Goal: Task Accomplishment & Management: Use online tool/utility

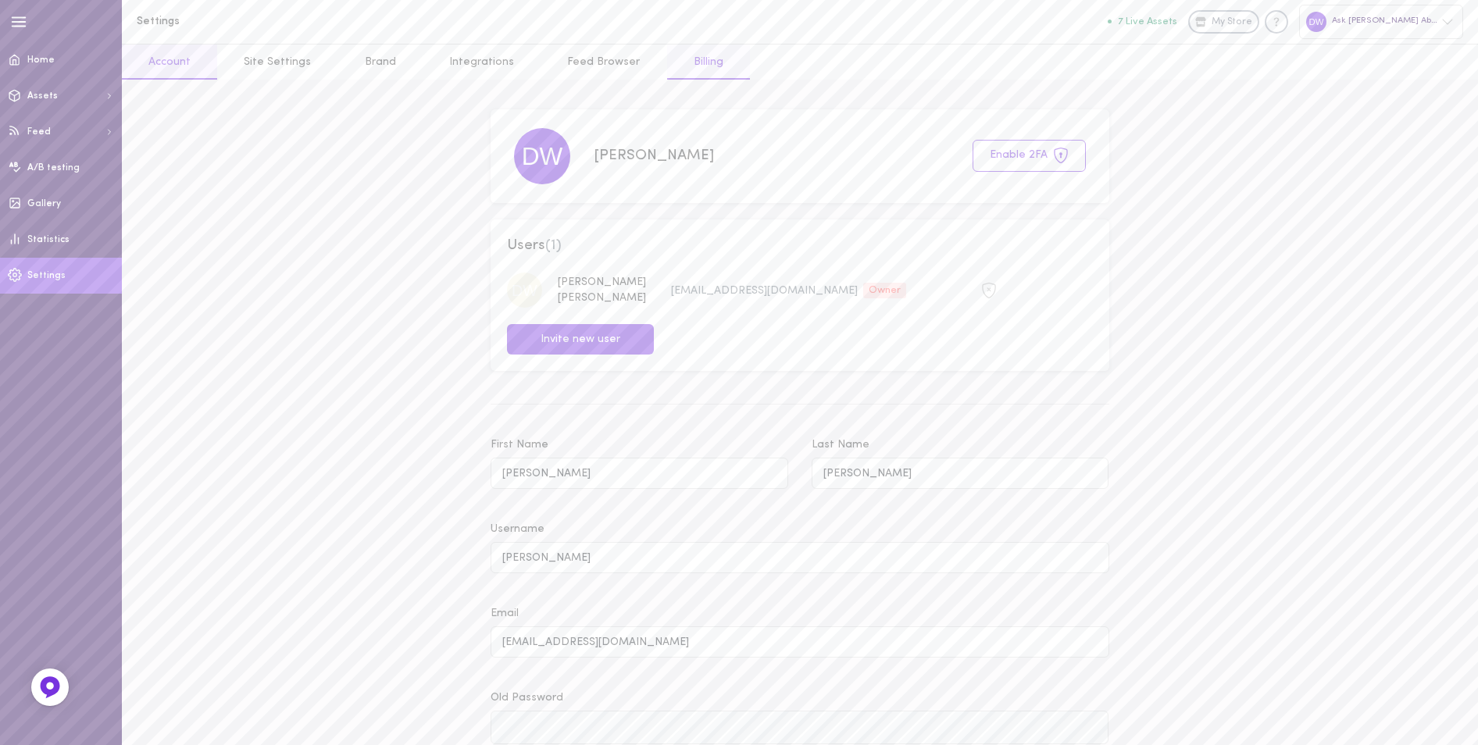
click at [669, 70] on link "Billing" at bounding box center [708, 62] width 83 height 35
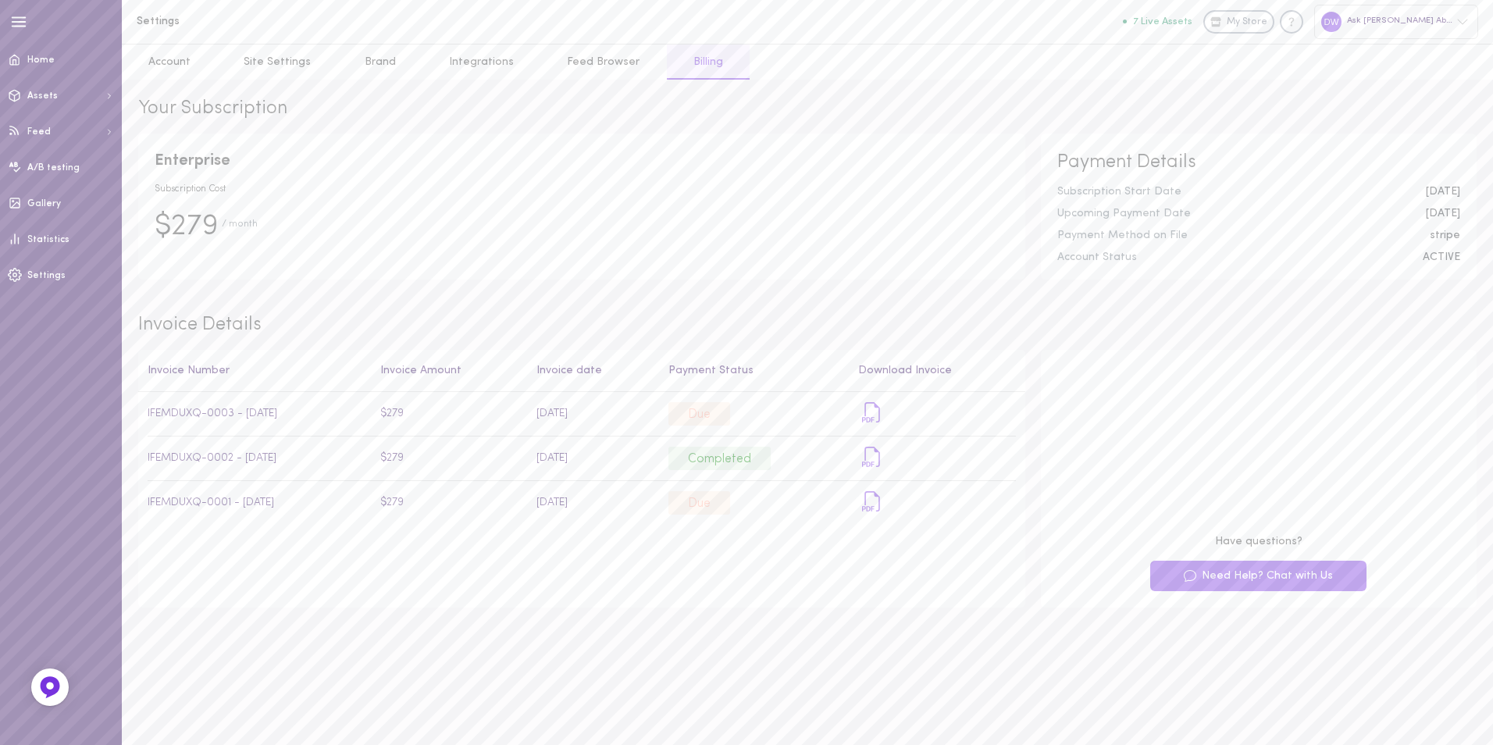
click at [1145, 248] on div "Payment Details Subscription Start Date [DATE] Upcoming Payment Date [DATE] Pay…" at bounding box center [1259, 207] width 436 height 147
click at [1389, 30] on div "Ask [PERSON_NAME] About Hair & Health" at bounding box center [1396, 22] width 164 height 34
click at [904, 212] on div at bounding box center [746, 372] width 1493 height 745
click at [242, 227] on span "/ month" at bounding box center [240, 232] width 36 height 30
click at [1238, 284] on div "Your Subscription Enterprise Subscription Cost $279 / month Payment Details Sub…" at bounding box center [807, 352] width 1371 height 544
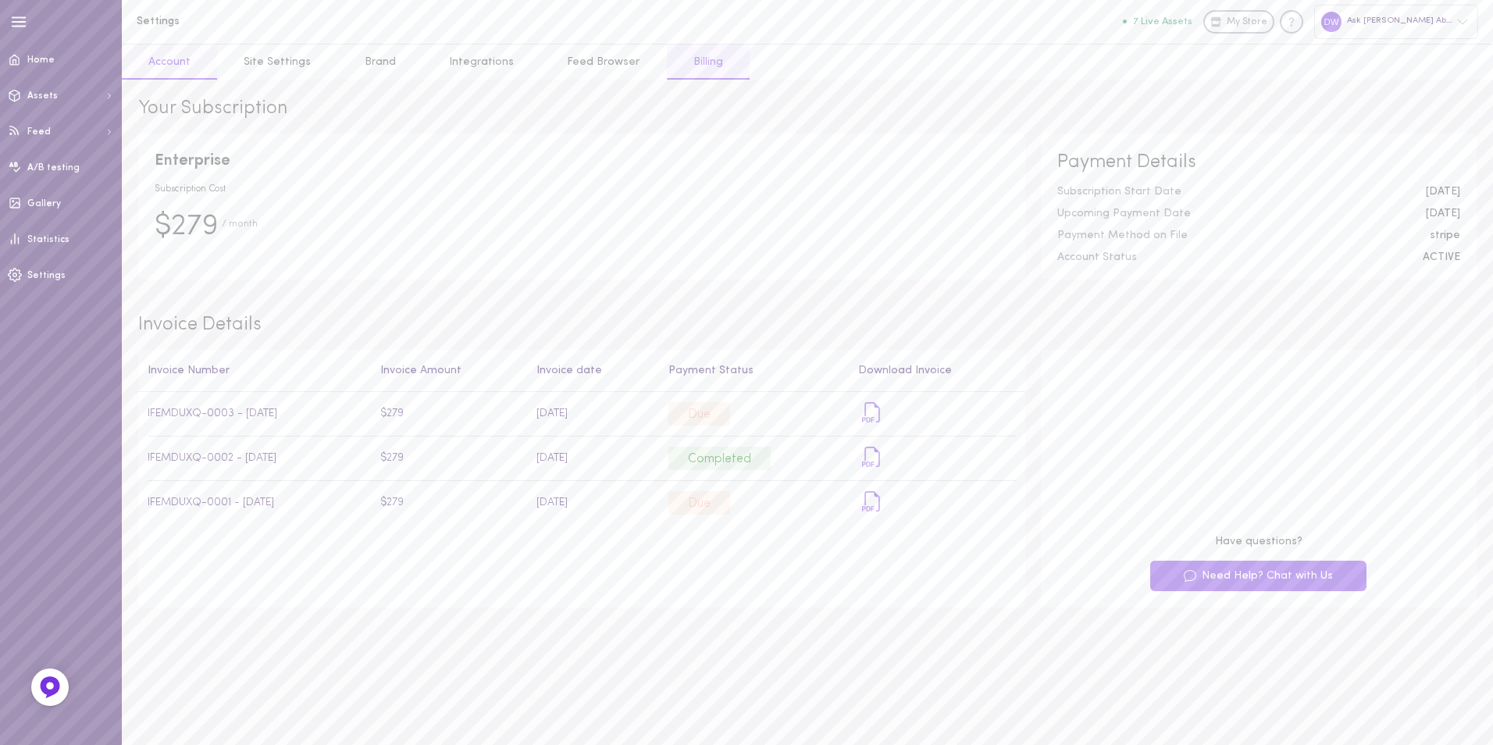
click at [180, 61] on link "Account" at bounding box center [169, 62] width 95 height 35
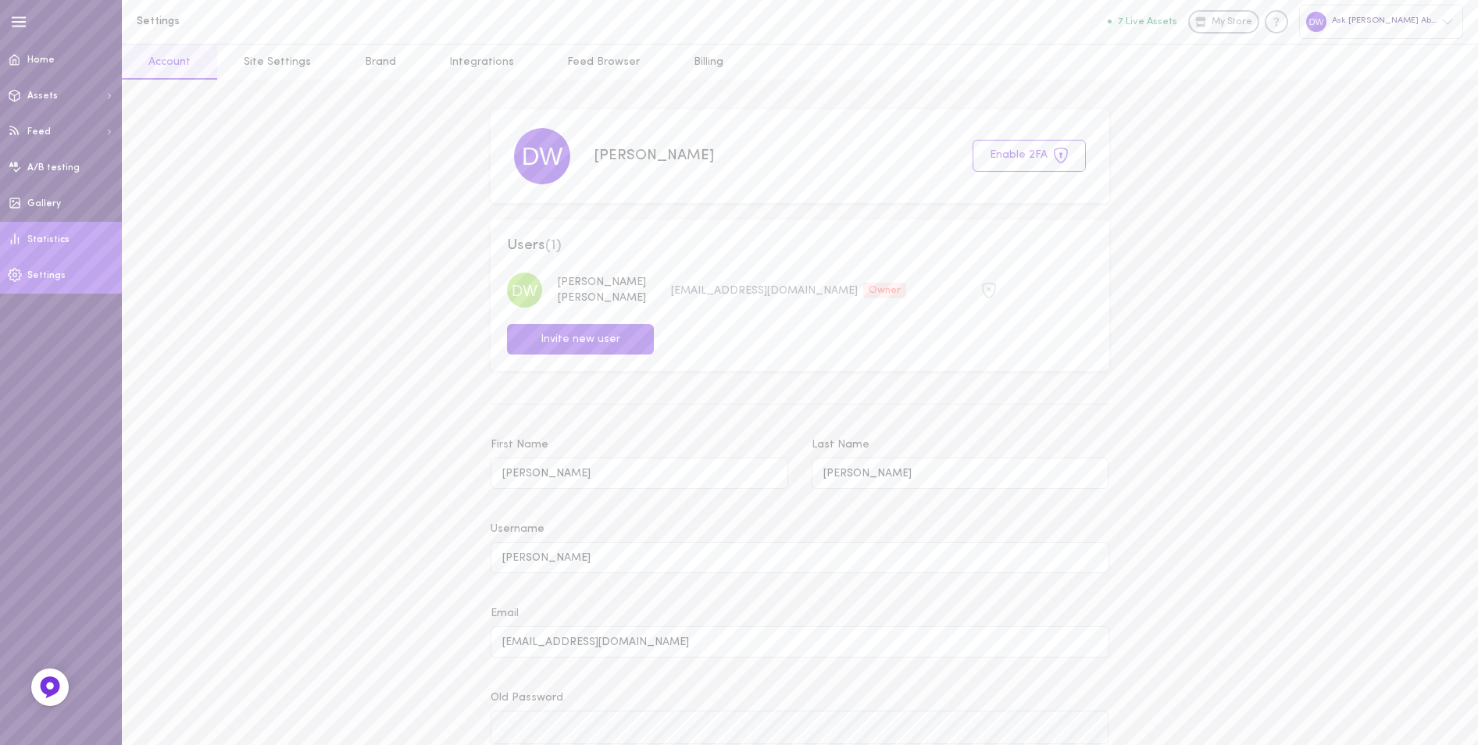
click at [18, 232] on icon at bounding box center [15, 239] width 14 height 14
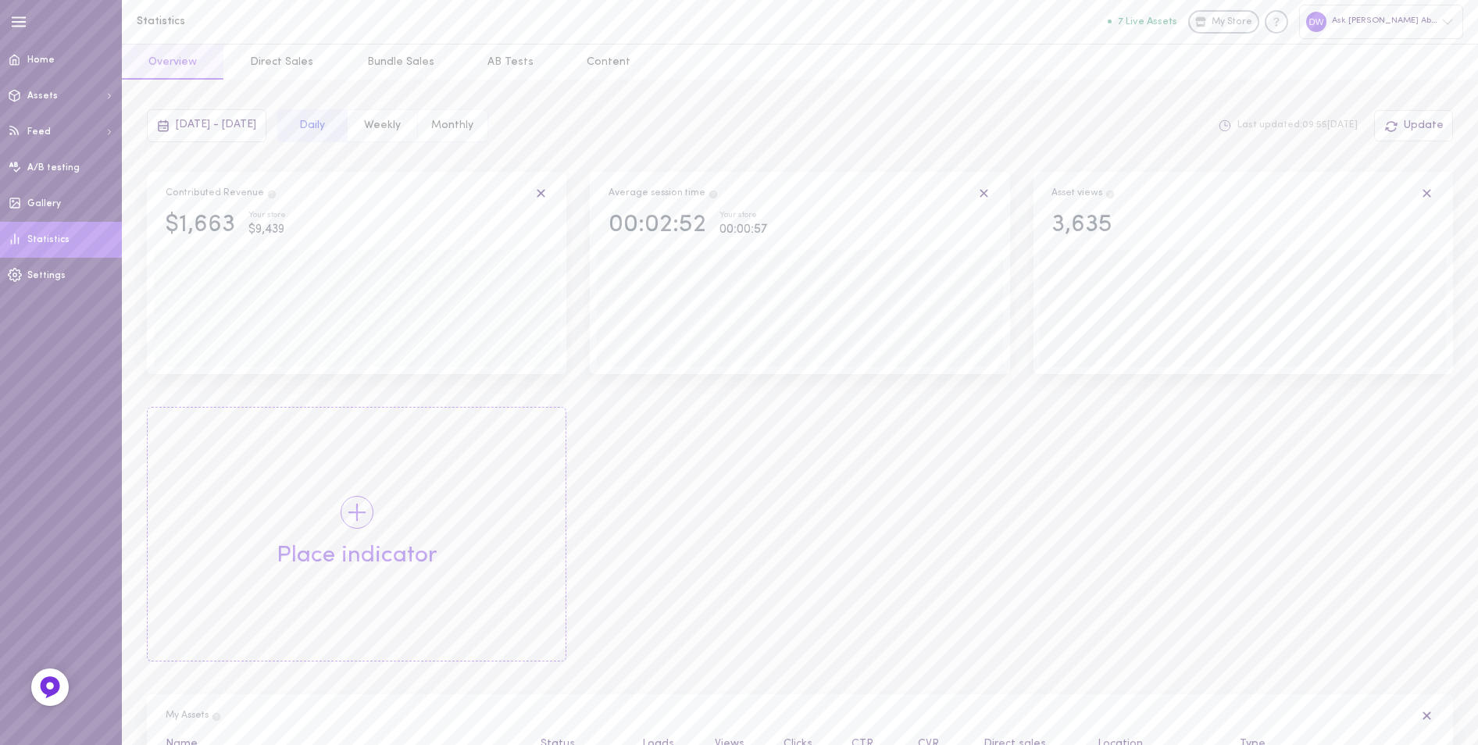
click at [256, 130] on span "[DATE] - [DATE]" at bounding box center [216, 125] width 80 height 12
click at [276, 224] on span "1" at bounding box center [280, 225] width 28 height 28
click at [333, 355] on span "31" at bounding box center [336, 355] width 9 height 28
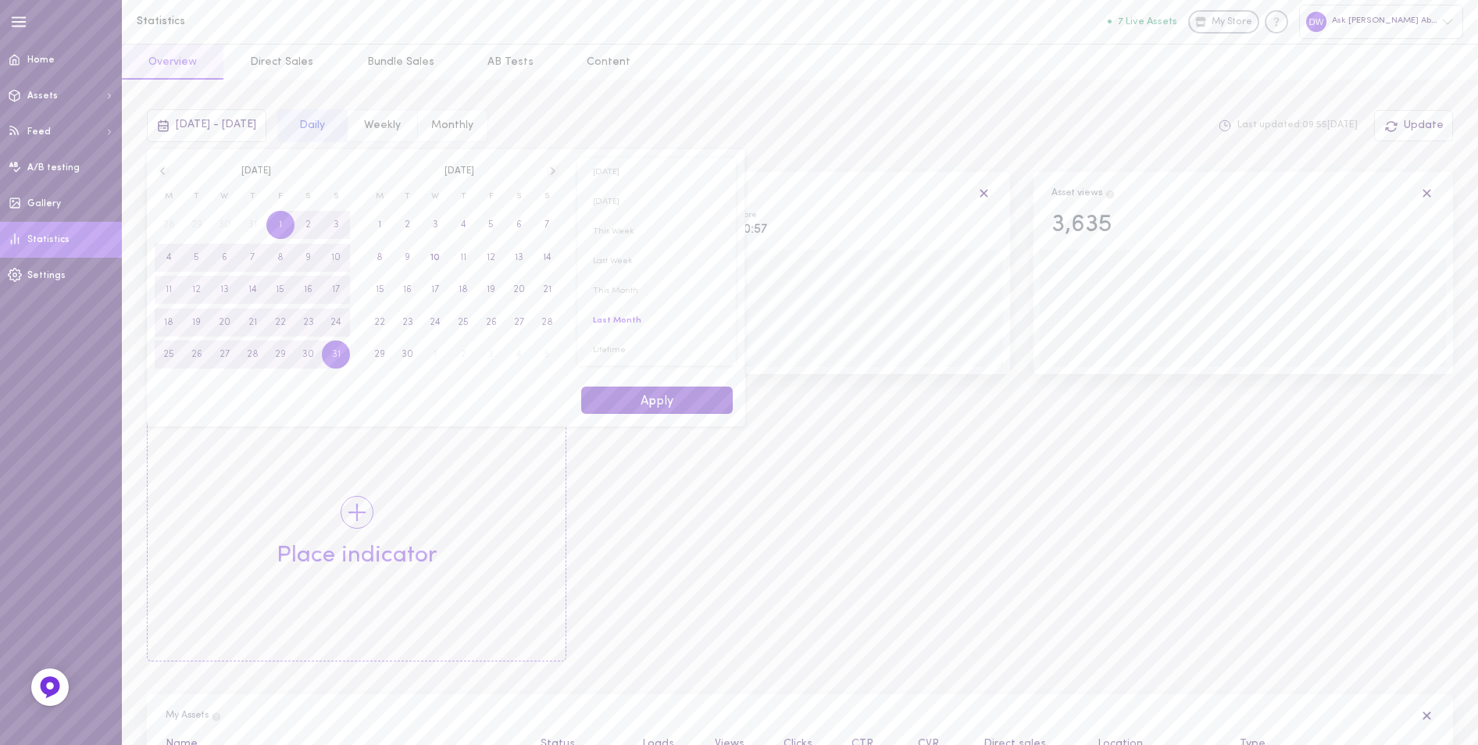
click at [632, 402] on button "Apply" at bounding box center [657, 400] width 152 height 27
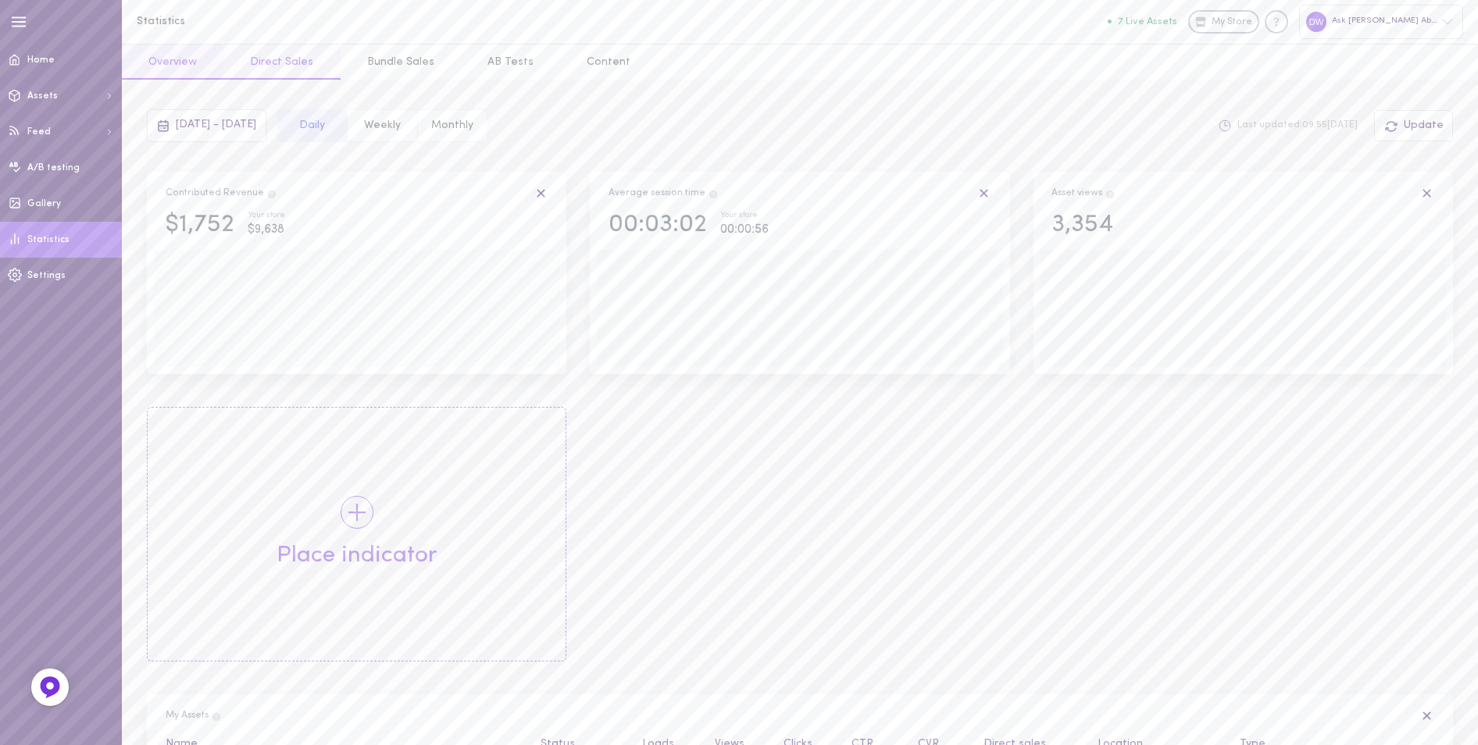
click at [299, 56] on button "Direct Sales" at bounding box center [281, 62] width 116 height 35
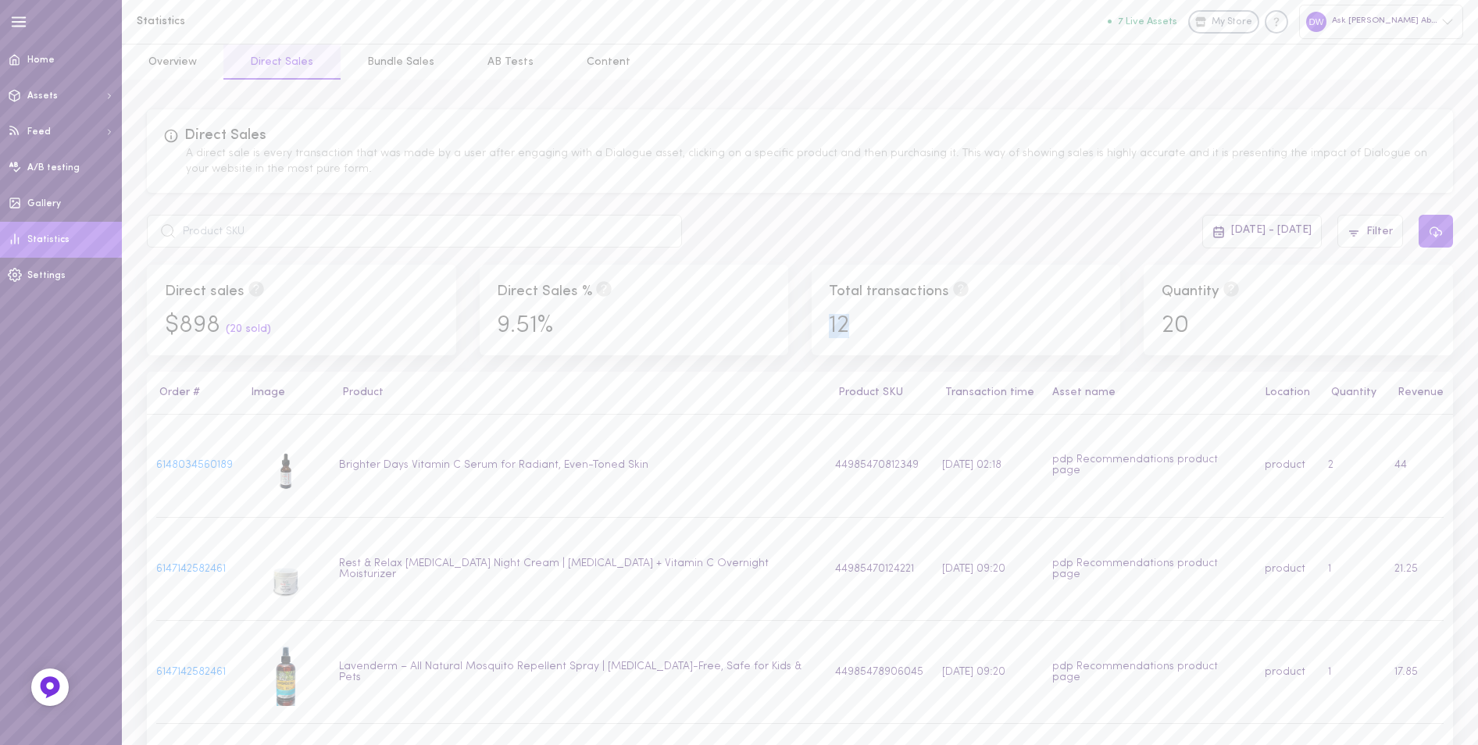
drag, startPoint x: 887, startPoint y: 329, endPoint x: 829, endPoint y: 330, distance: 57.8
click at [829, 330] on div "12" at bounding box center [966, 331] width 296 height 35
drag, startPoint x: 829, startPoint y: 330, endPoint x: 888, endPoint y: 329, distance: 58.6
click at [888, 329] on div "12" at bounding box center [966, 331] width 296 height 35
drag, startPoint x: 868, startPoint y: 329, endPoint x: 808, endPoint y: 326, distance: 60.2
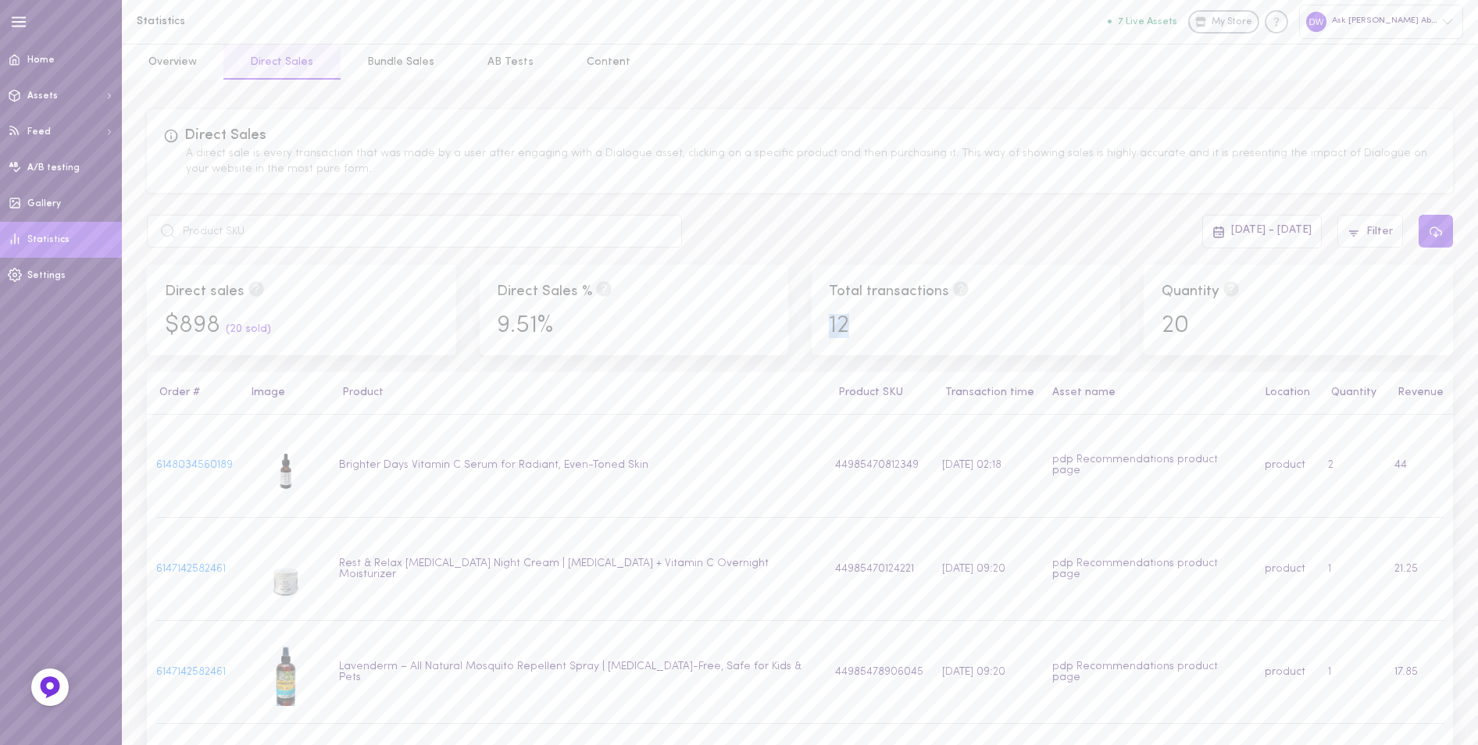
click at [808, 326] on div "Total transactions 12" at bounding box center [966, 310] width 332 height 91
drag, startPoint x: 808, startPoint y: 326, endPoint x: 684, endPoint y: 326, distance: 123.4
click at [684, 326] on div "9.51%" at bounding box center [634, 331] width 296 height 35
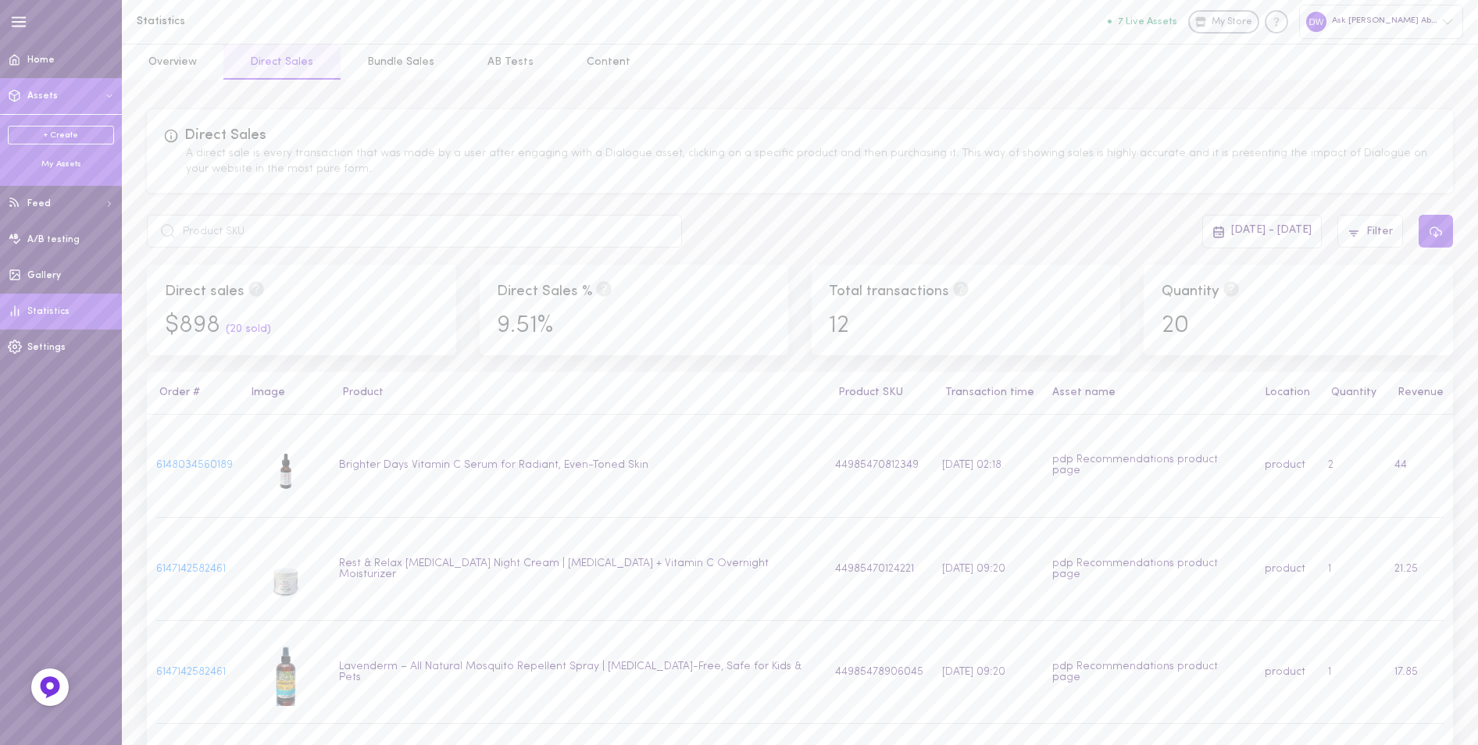
click at [77, 95] on button "Assets" at bounding box center [61, 96] width 122 height 36
click at [52, 164] on div "My Assets" at bounding box center [61, 165] width 106 height 12
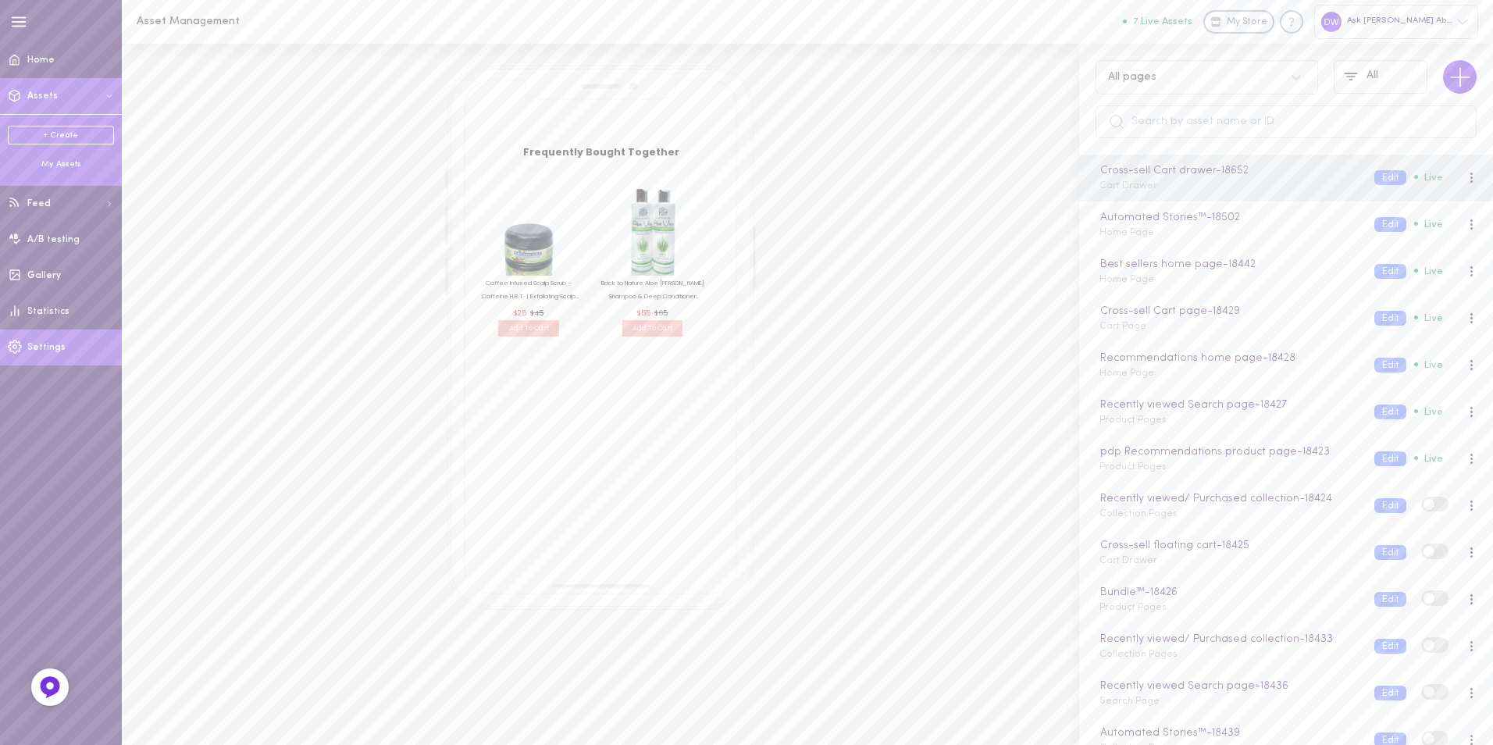
click at [74, 354] on link "Settings" at bounding box center [61, 348] width 122 height 36
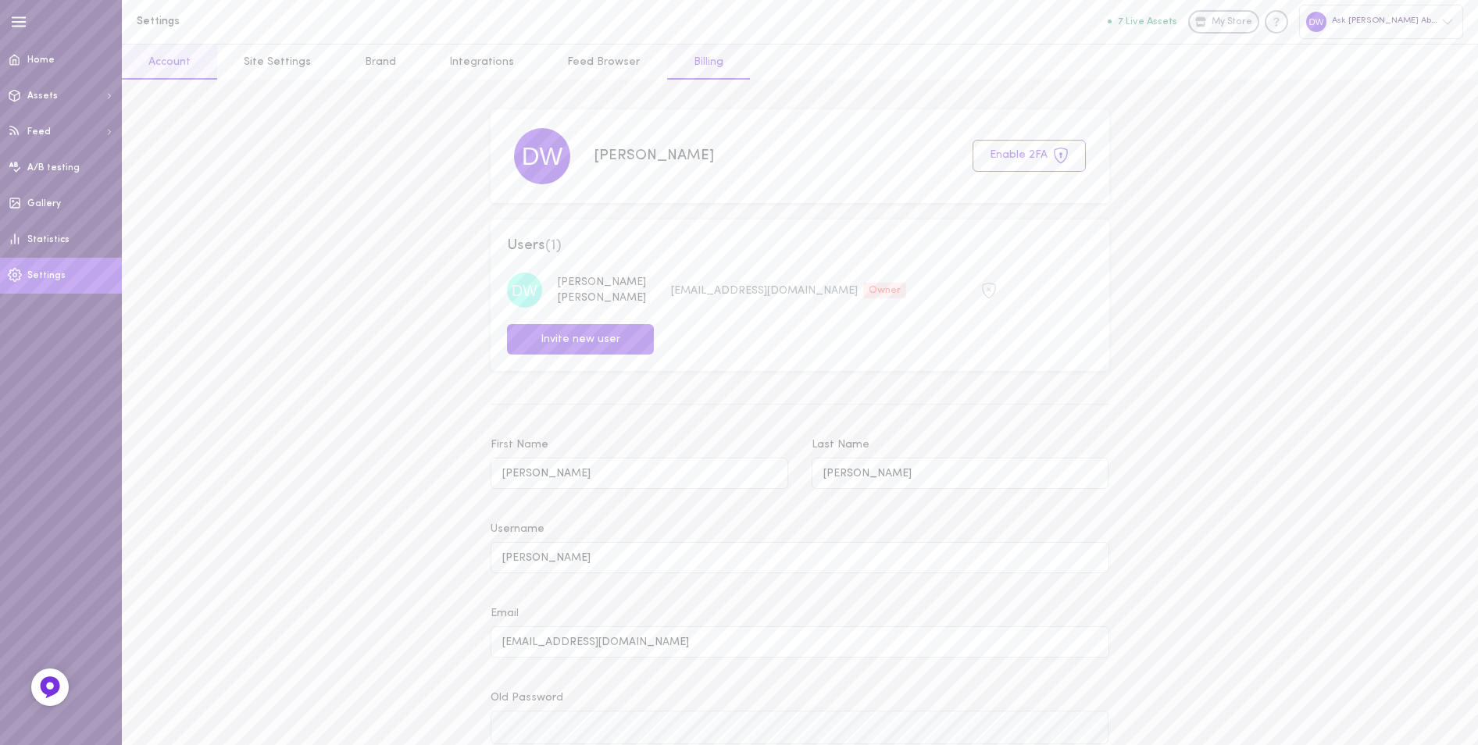
click at [681, 60] on link "Billing" at bounding box center [708, 62] width 83 height 35
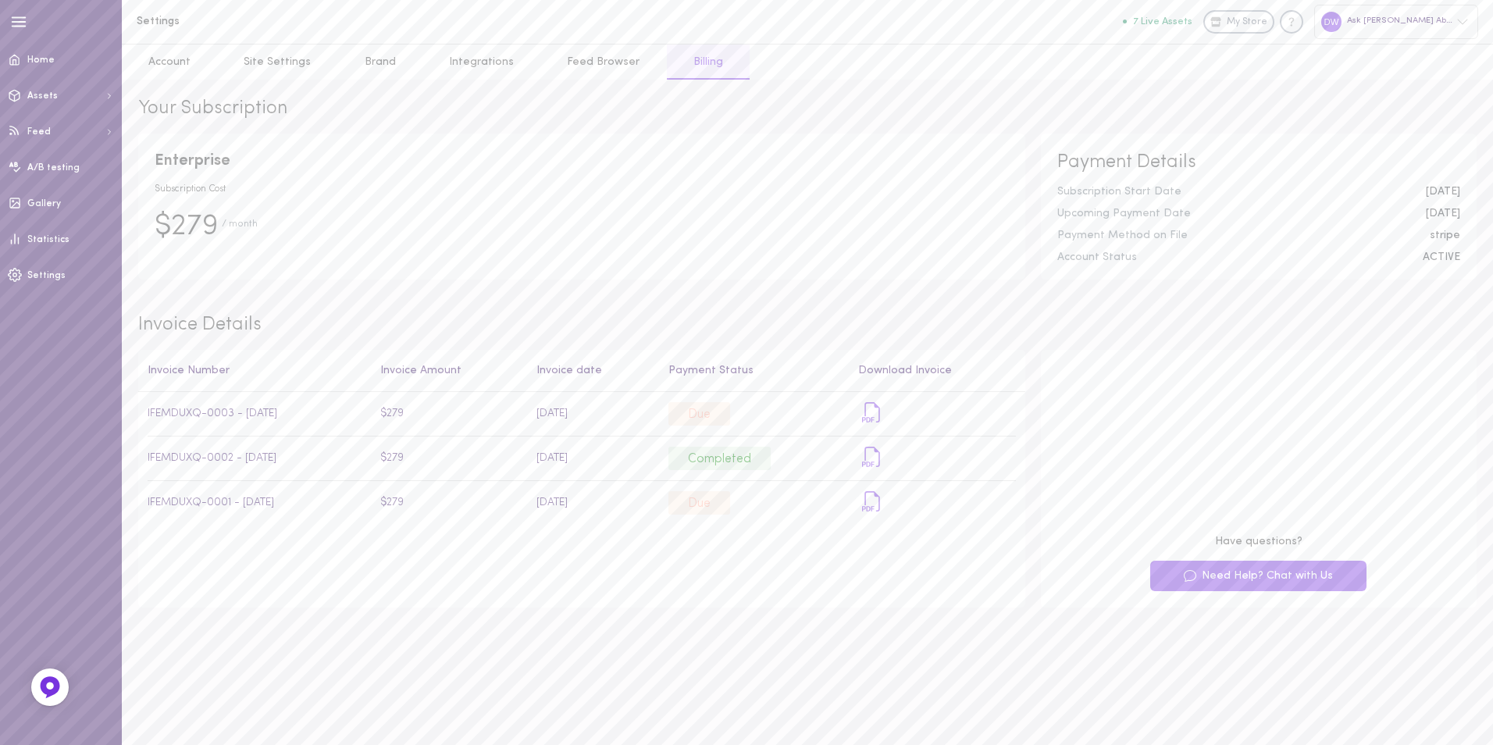
click at [1366, 20] on div "Ask [PERSON_NAME] About Hair & Health" at bounding box center [1396, 22] width 164 height 34
click at [59, 99] on div at bounding box center [746, 372] width 1493 height 745
click at [65, 163] on div "My Assets" at bounding box center [61, 165] width 106 height 12
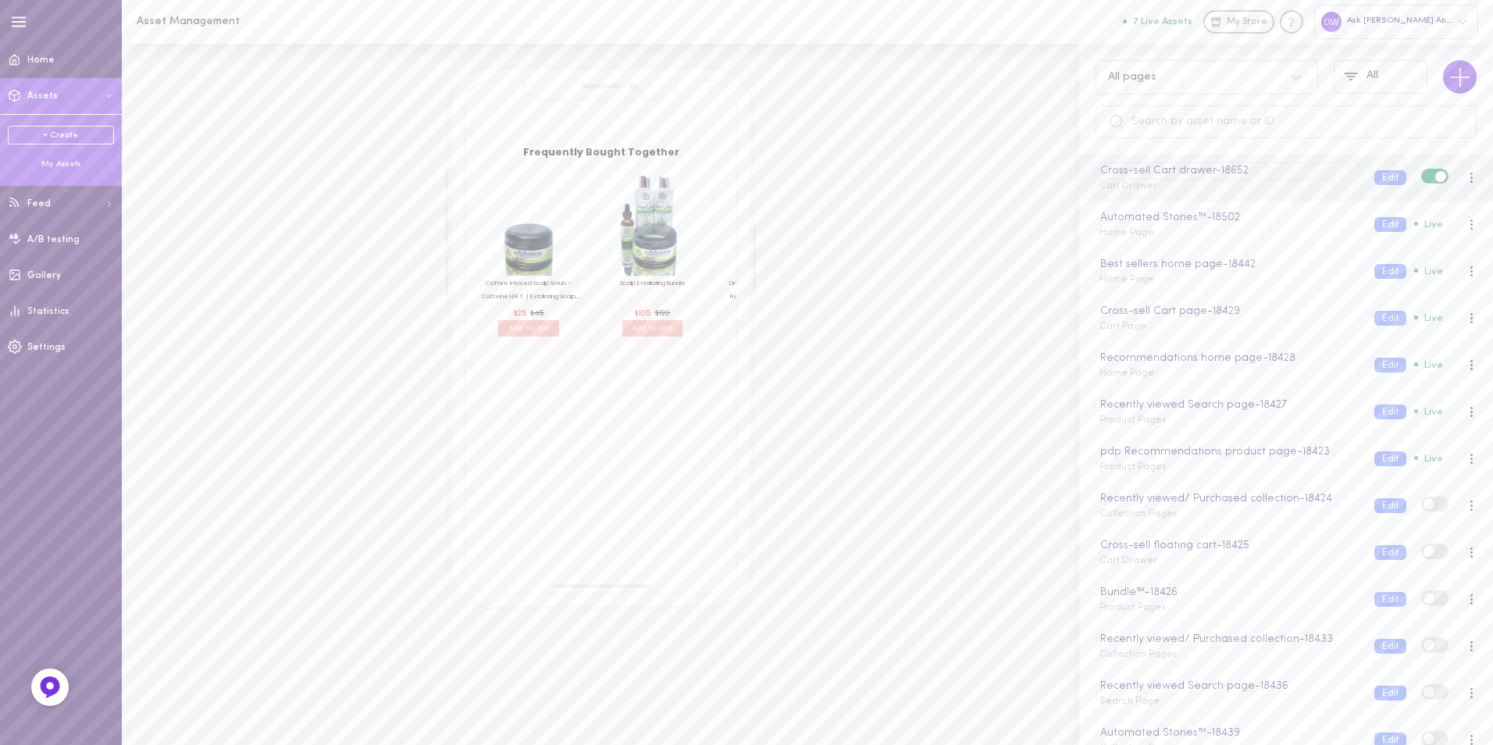
click at [1303, 175] on div "Cross-sell Cart drawer - 18652" at bounding box center [1228, 170] width 262 height 17
click at [1303, 186] on div "Cross-sell Cart drawer Cart Drawer" at bounding box center [1225, 177] width 275 height 30
click at [1376, 177] on button "Edit" at bounding box center [1391, 177] width 32 height 15
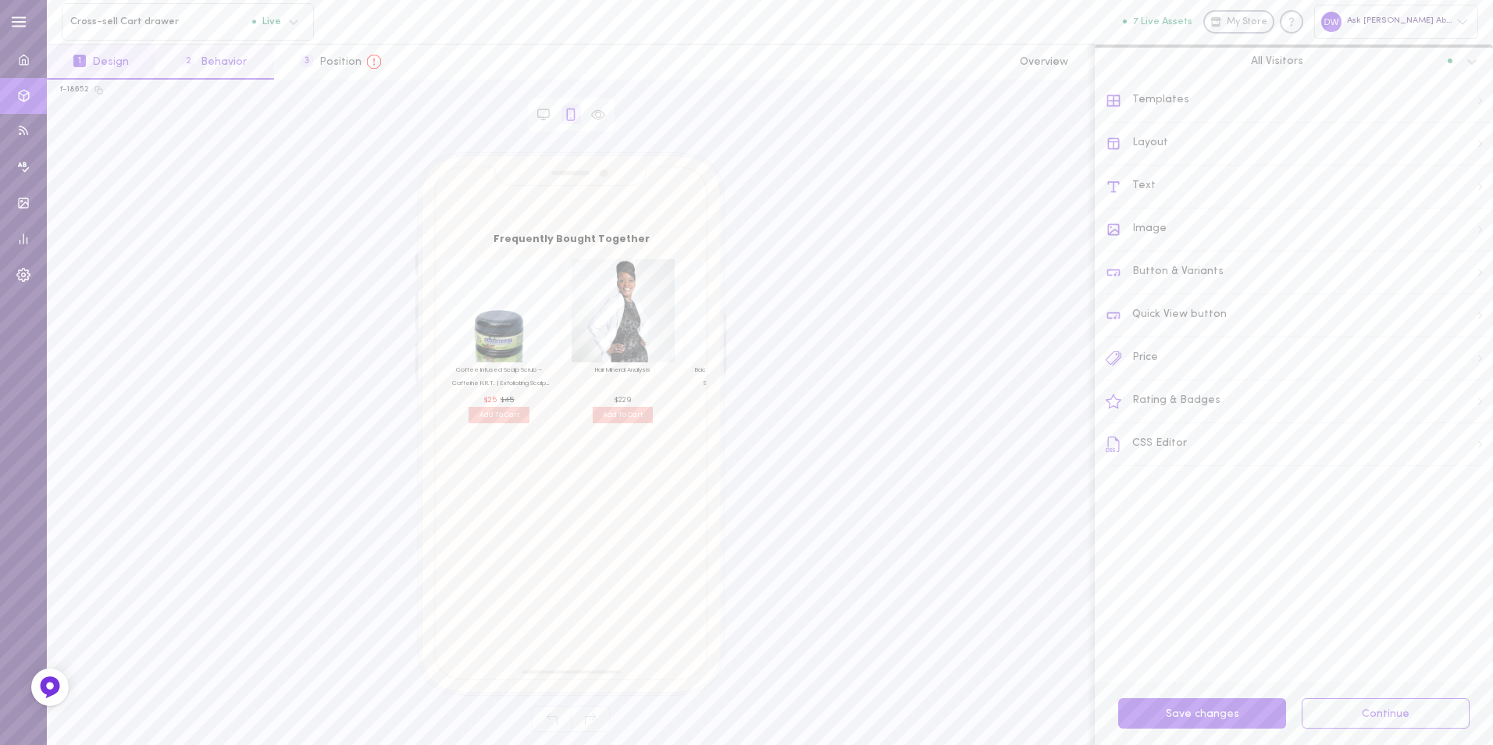
click at [236, 71] on button "2 Behavior" at bounding box center [214, 62] width 118 height 35
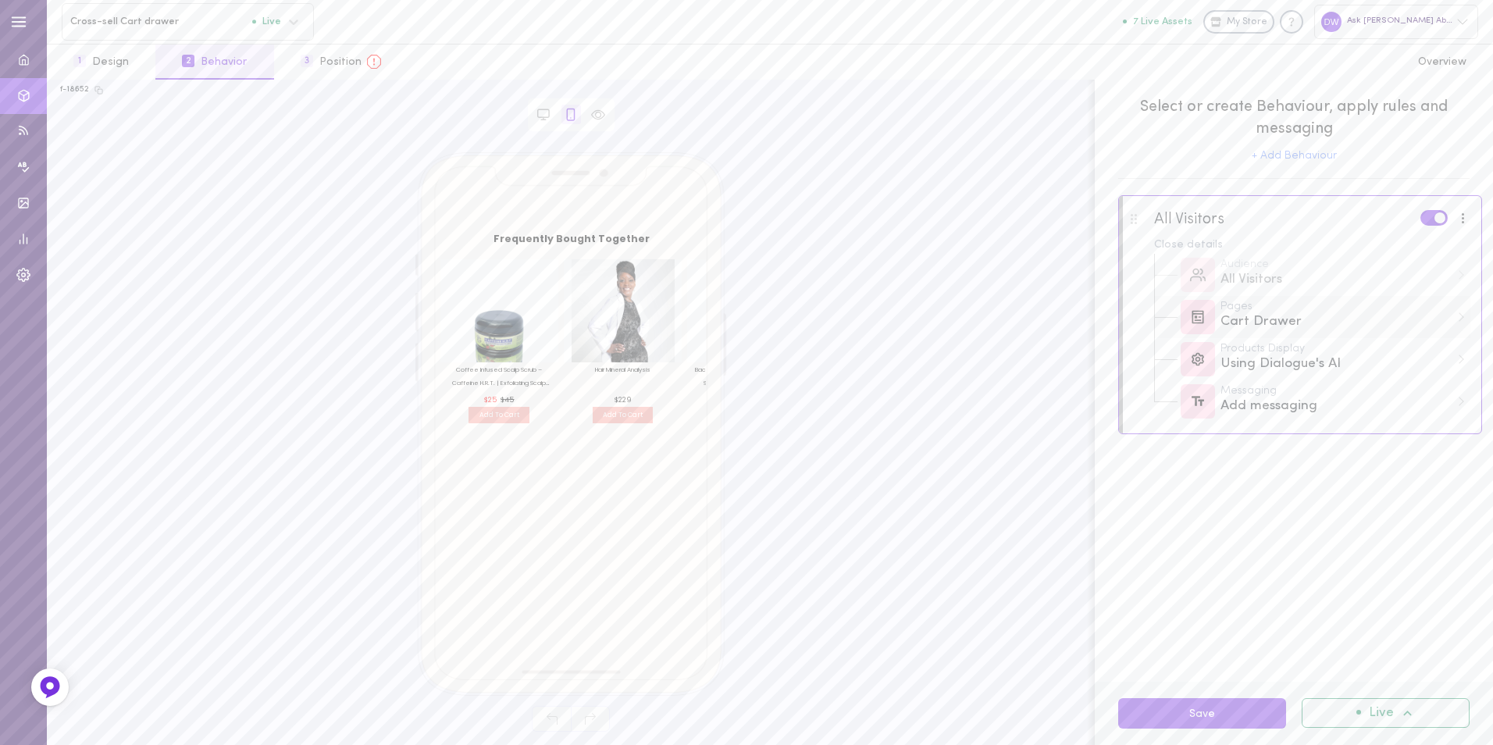
click at [1314, 331] on div "Cart Drawer" at bounding box center [1336, 322] width 230 height 20
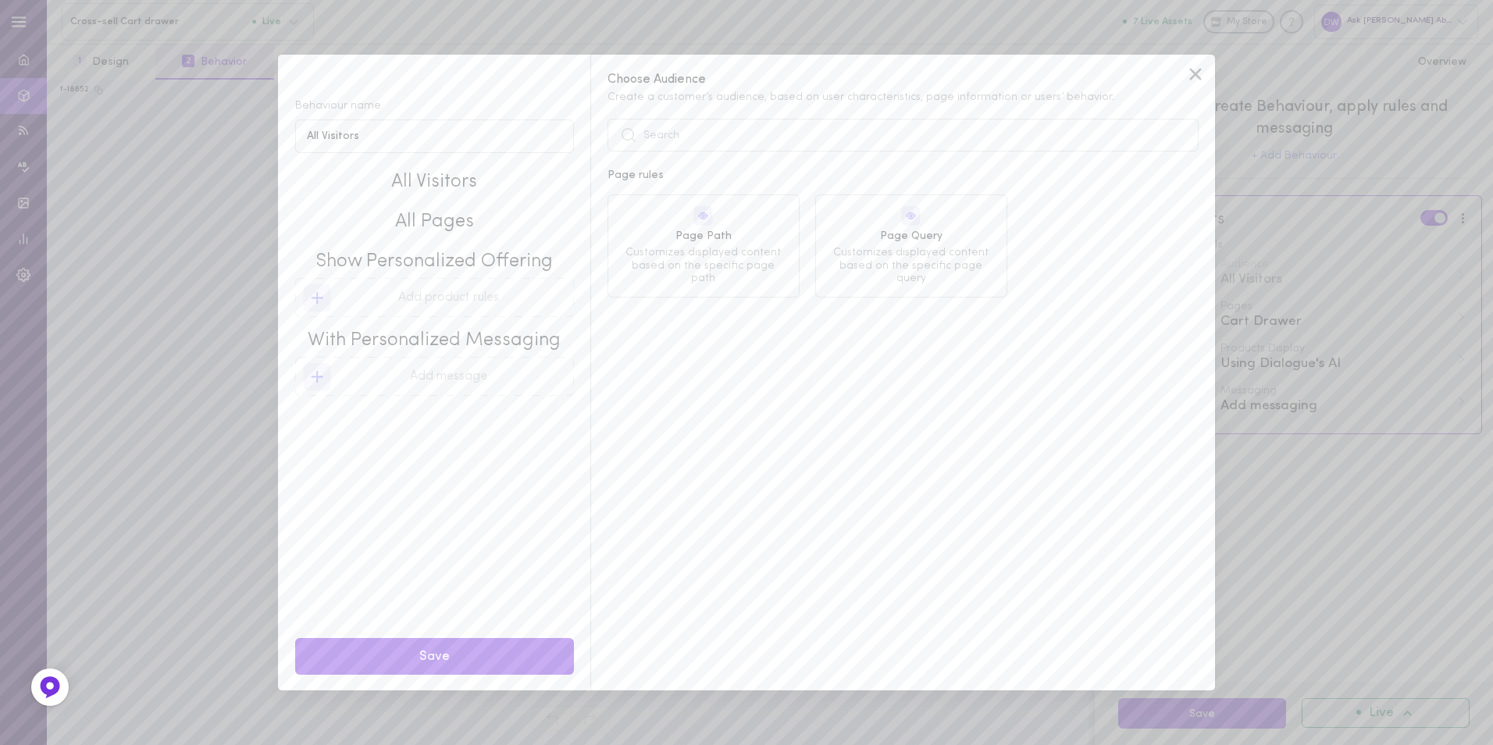
click at [1198, 78] on icon at bounding box center [1195, 73] width 23 height 23
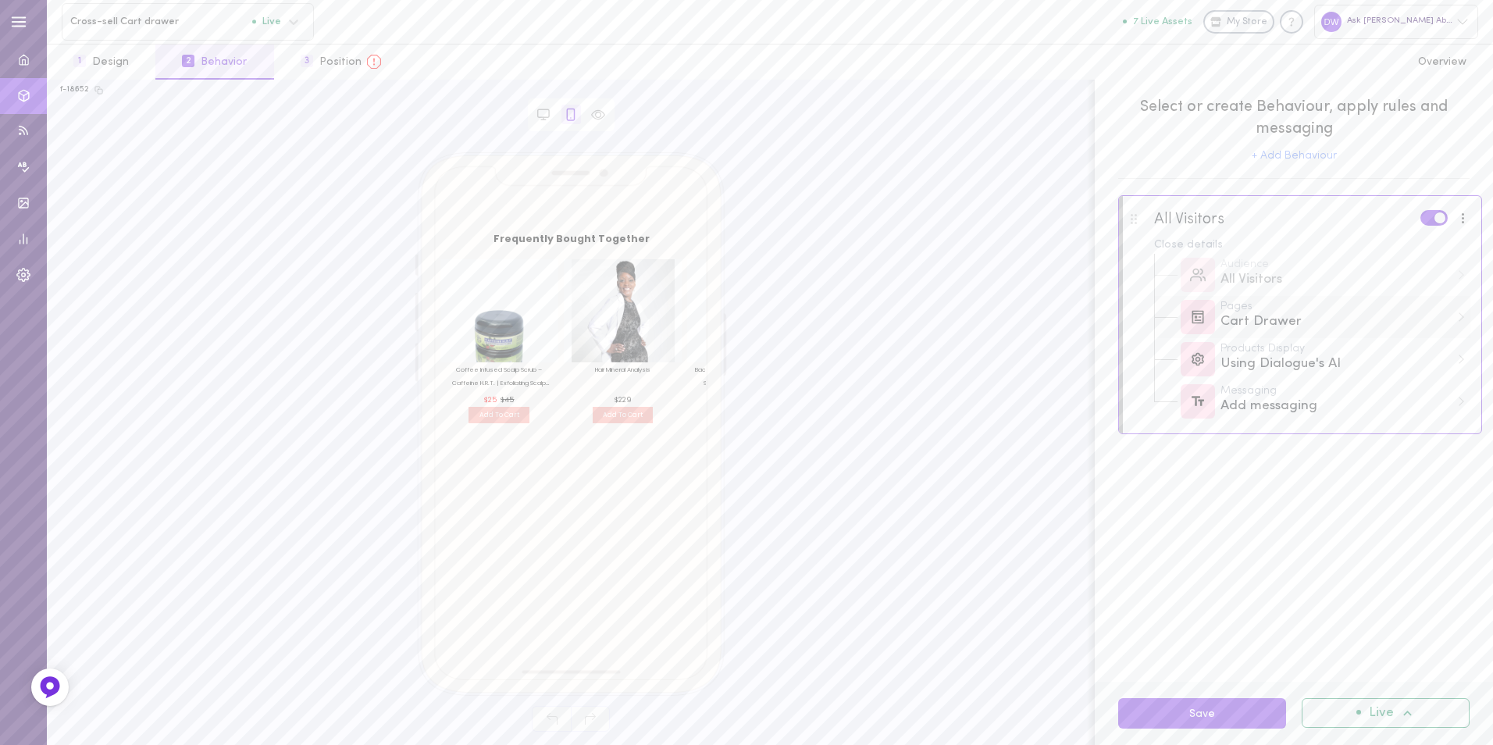
click at [1236, 326] on div "Cart Drawer" at bounding box center [1336, 322] width 230 height 20
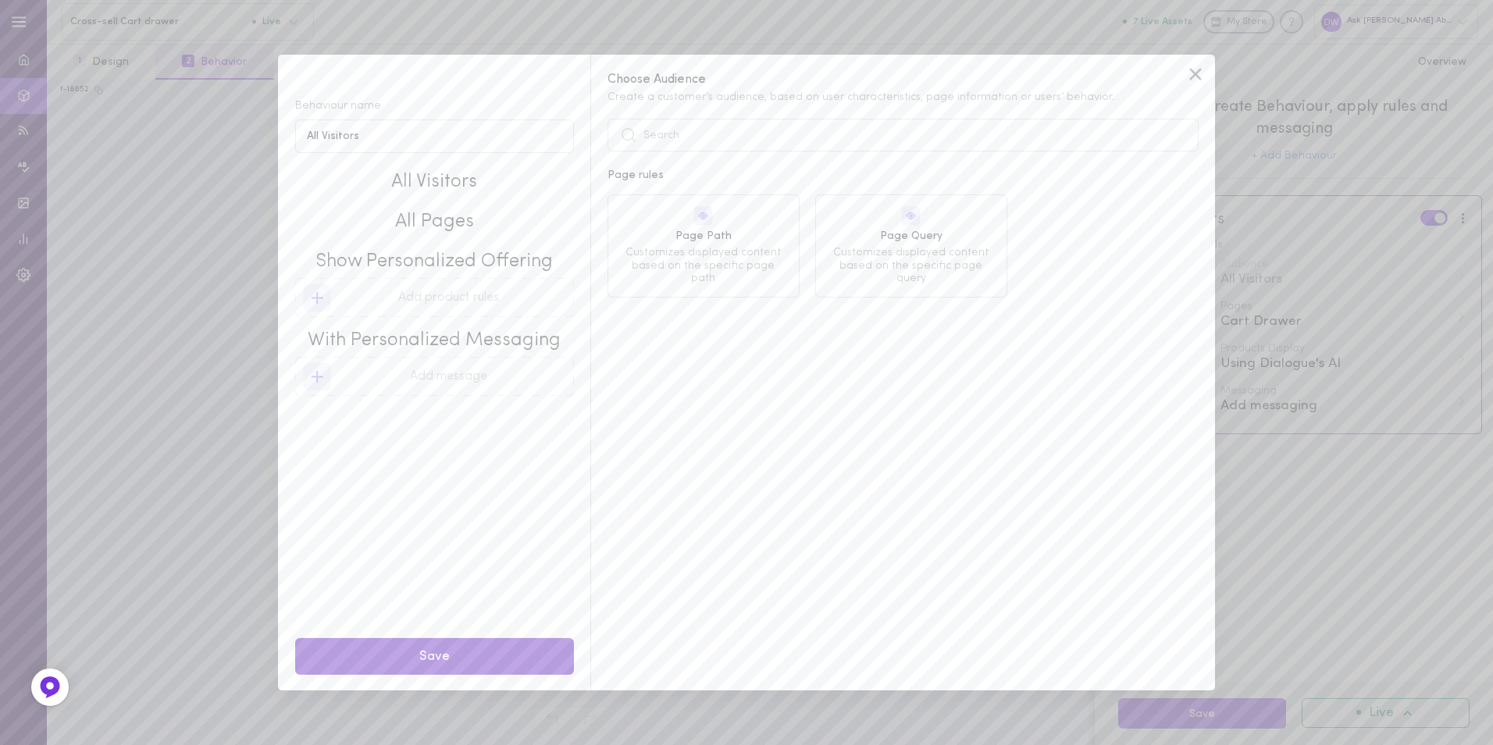
click at [504, 666] on button "Save" at bounding box center [434, 656] width 279 height 37
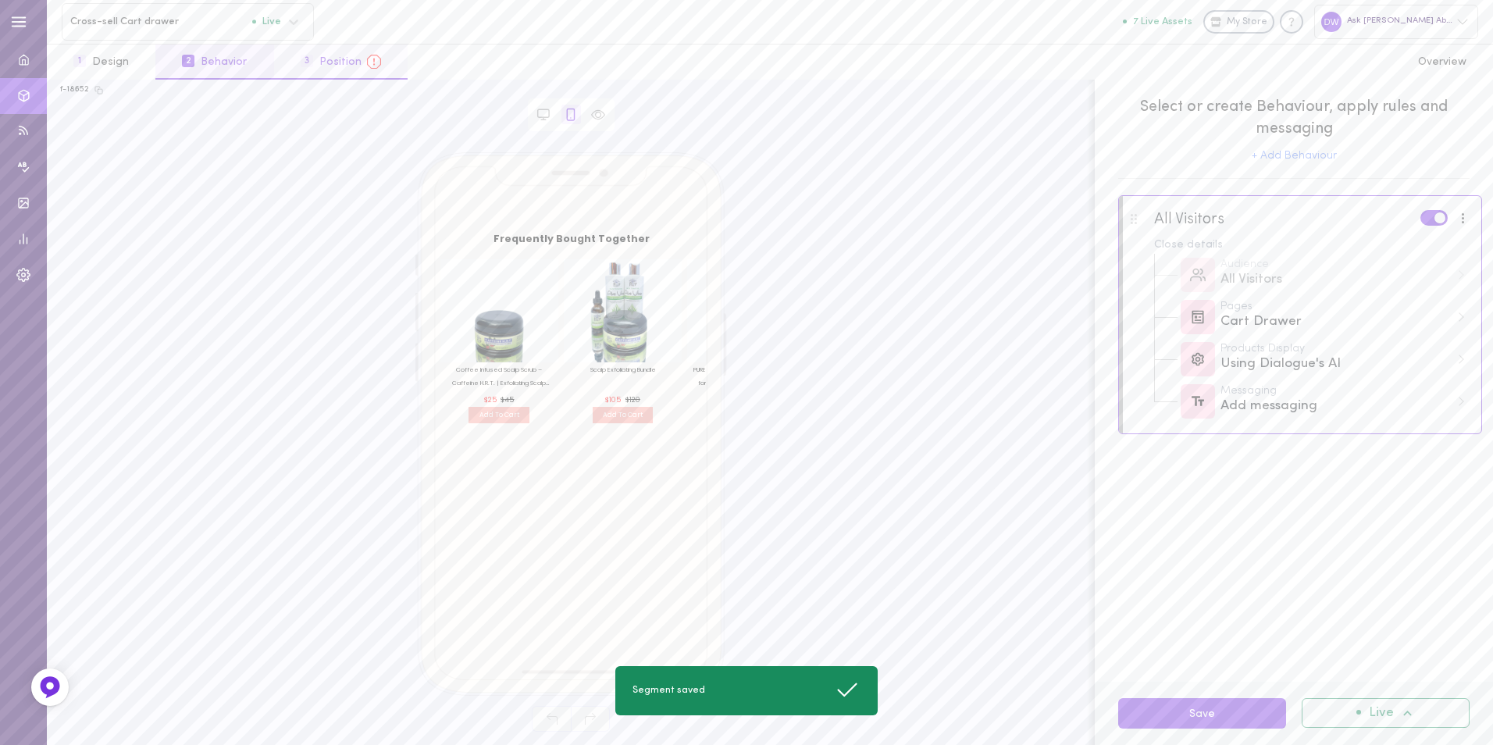
click at [347, 61] on button "3 Position" at bounding box center [341, 62] width 134 height 35
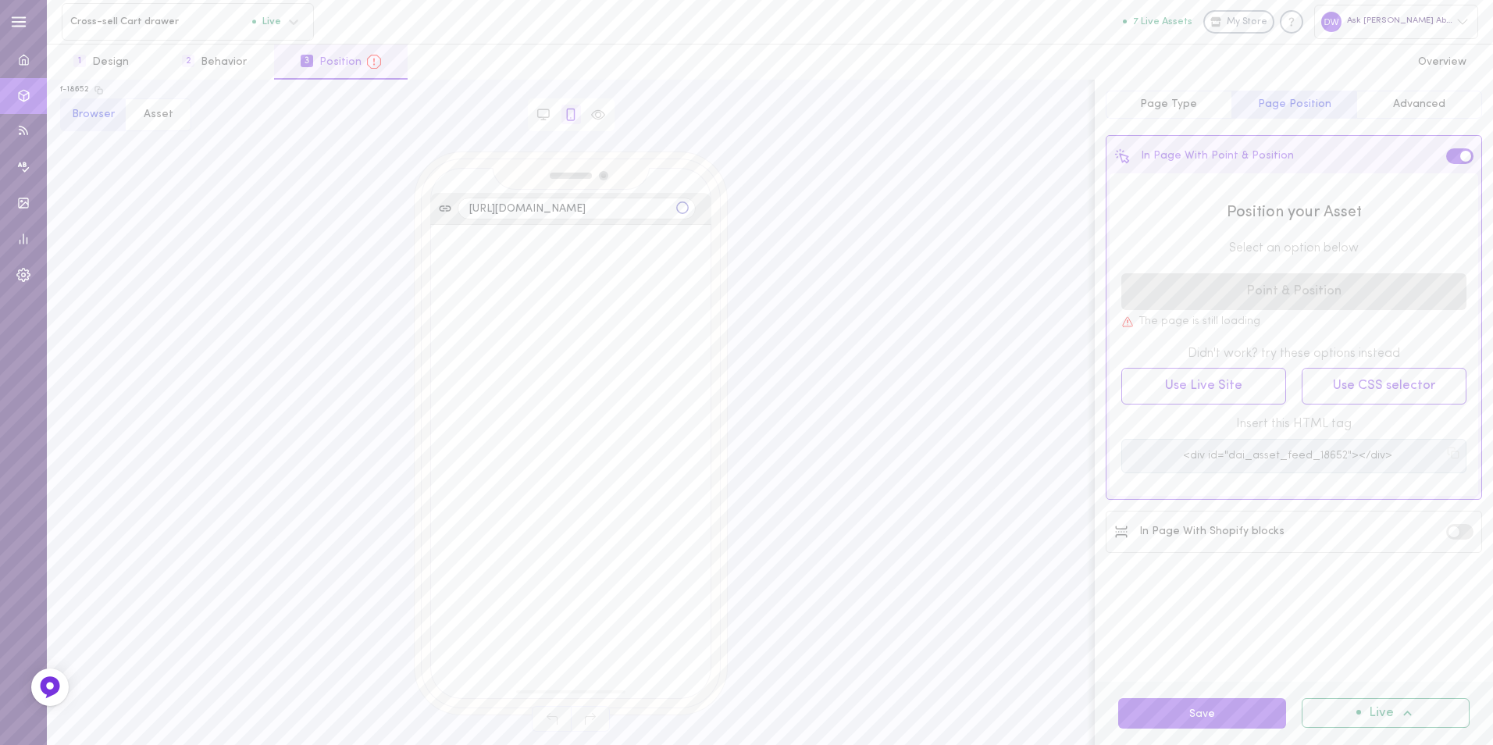
click at [1469, 533] on label at bounding box center [1459, 531] width 27 height 15
click at [0, 0] on input "checkbox" at bounding box center [0, 0] width 0 height 0
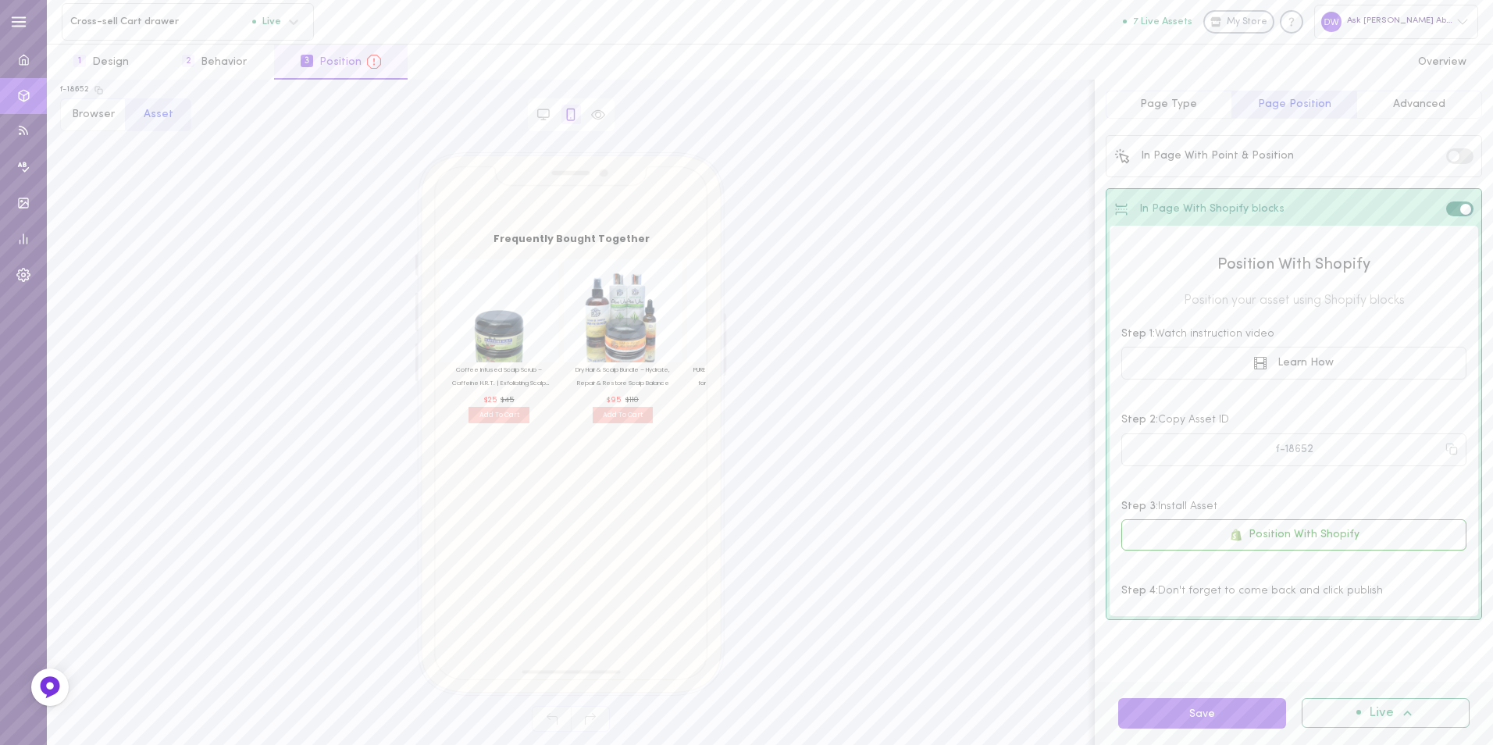
click at [1404, 102] on span "Advanced" at bounding box center [1419, 104] width 52 height 12
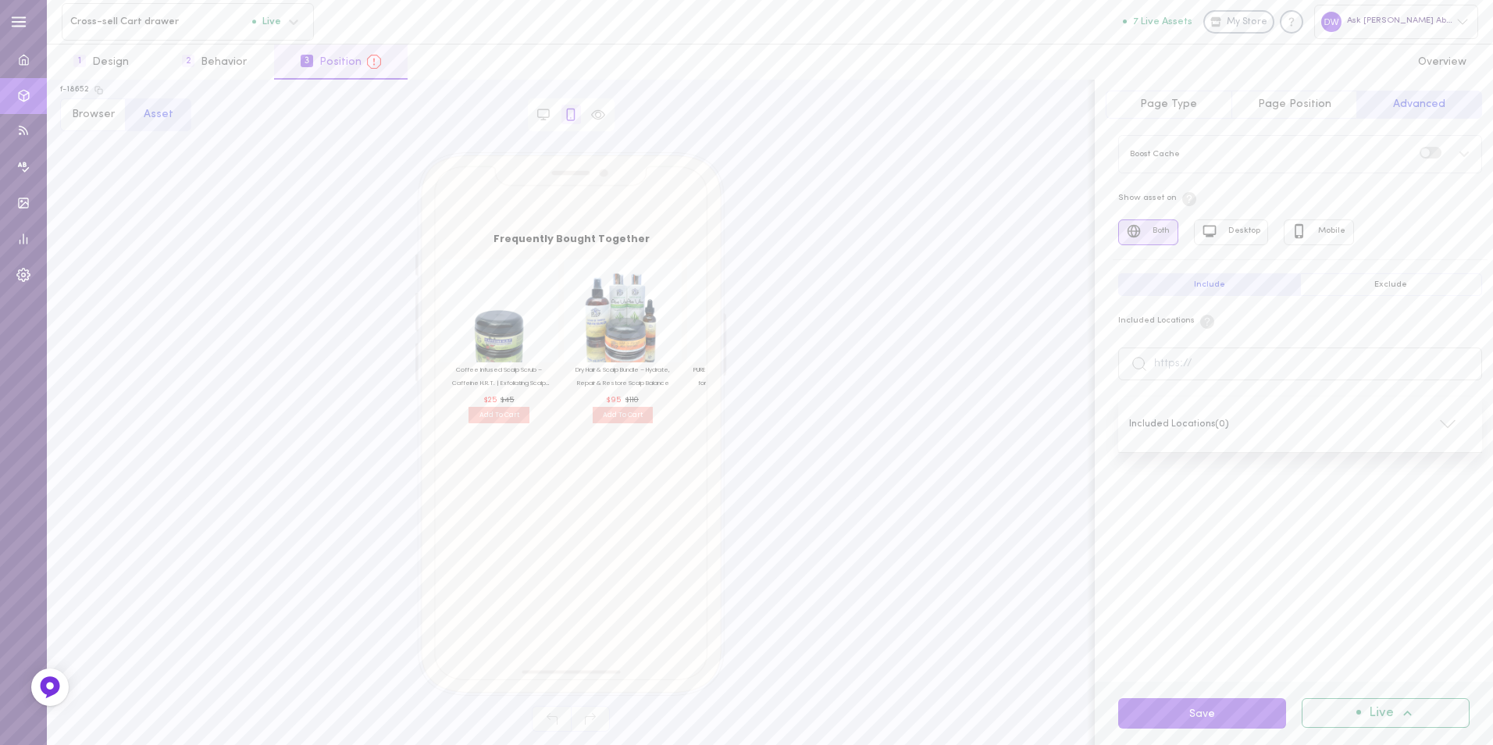
click at [1314, 103] on span "Page Position" at bounding box center [1294, 104] width 73 height 12
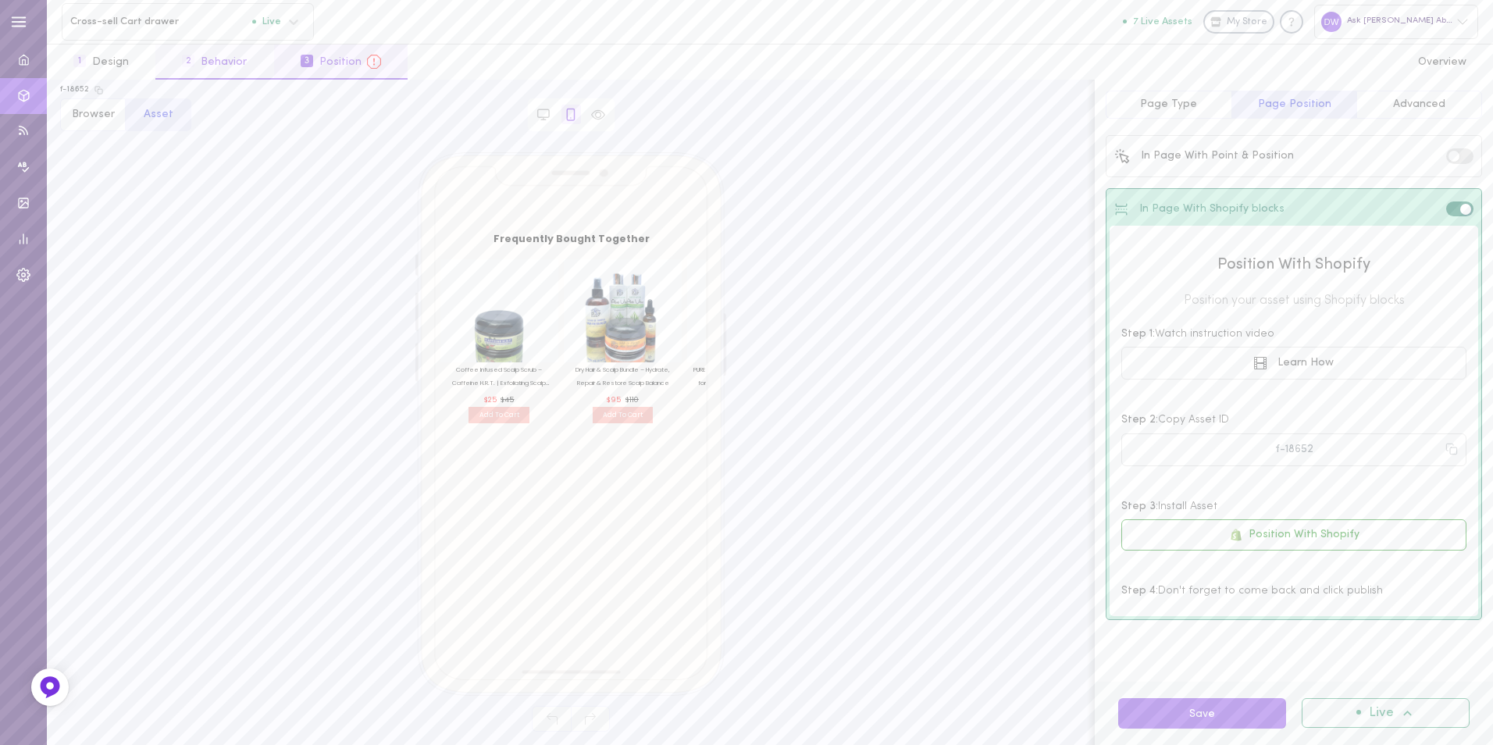
click at [203, 60] on button "2 Behavior" at bounding box center [214, 62] width 118 height 35
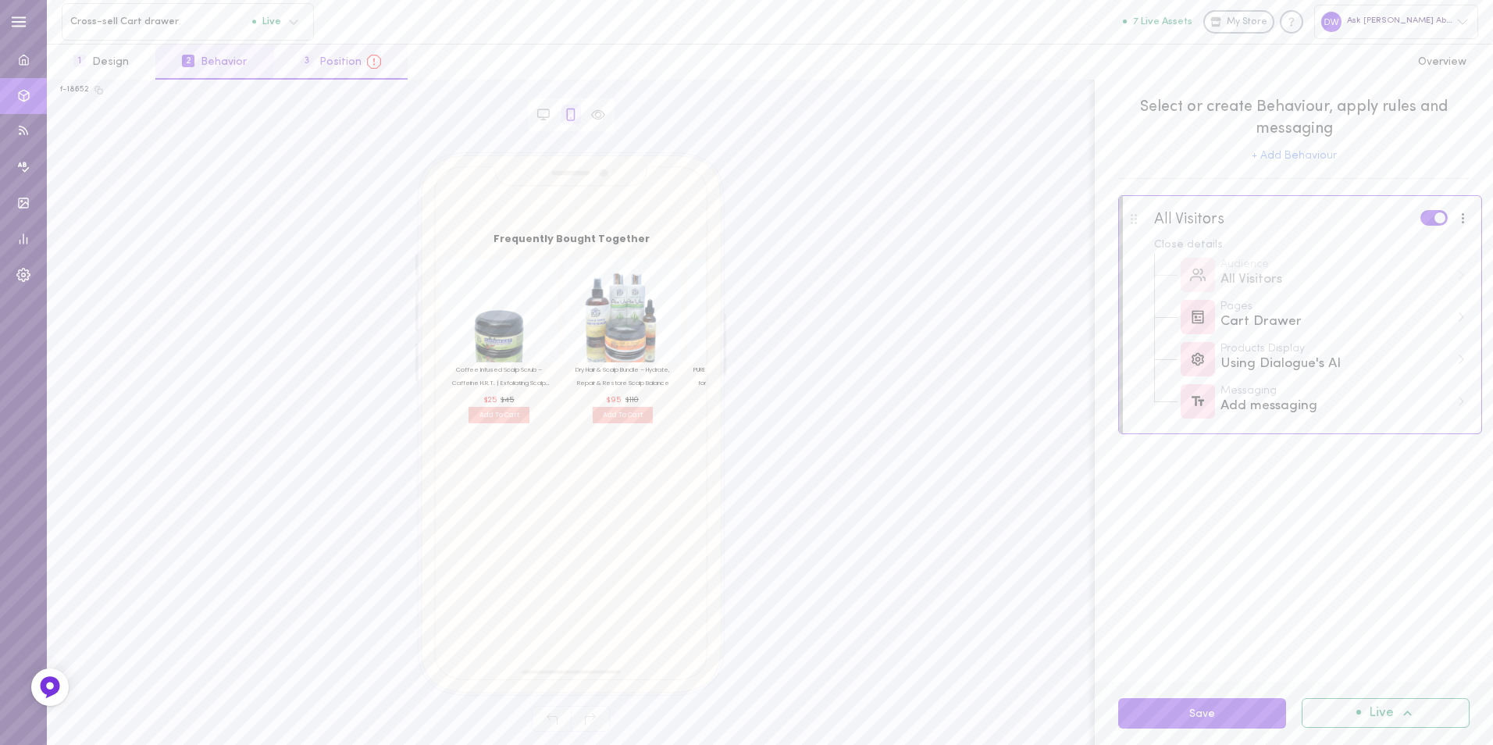
click at [326, 67] on button "3 Position" at bounding box center [341, 62] width 134 height 35
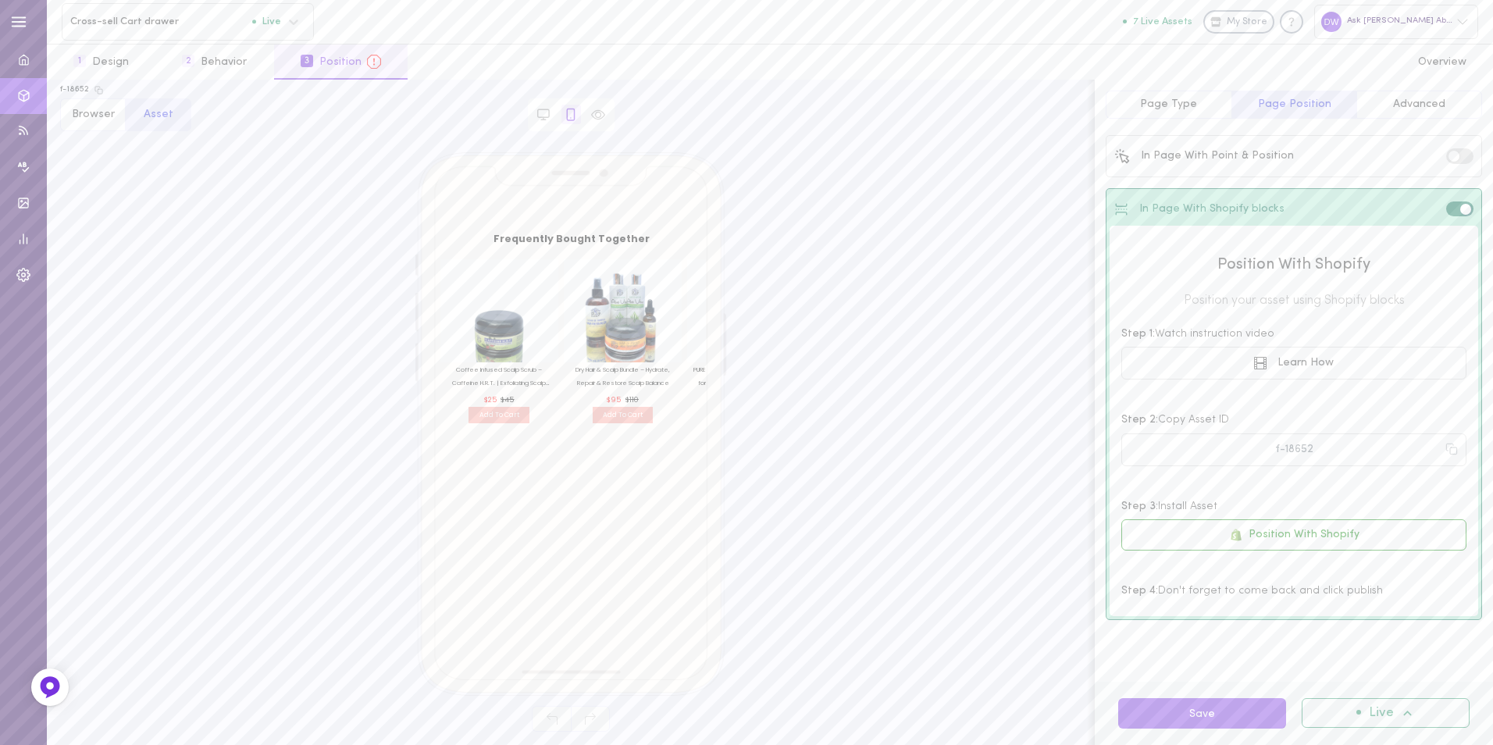
click at [1149, 109] on span "Page Type" at bounding box center [1168, 104] width 57 height 12
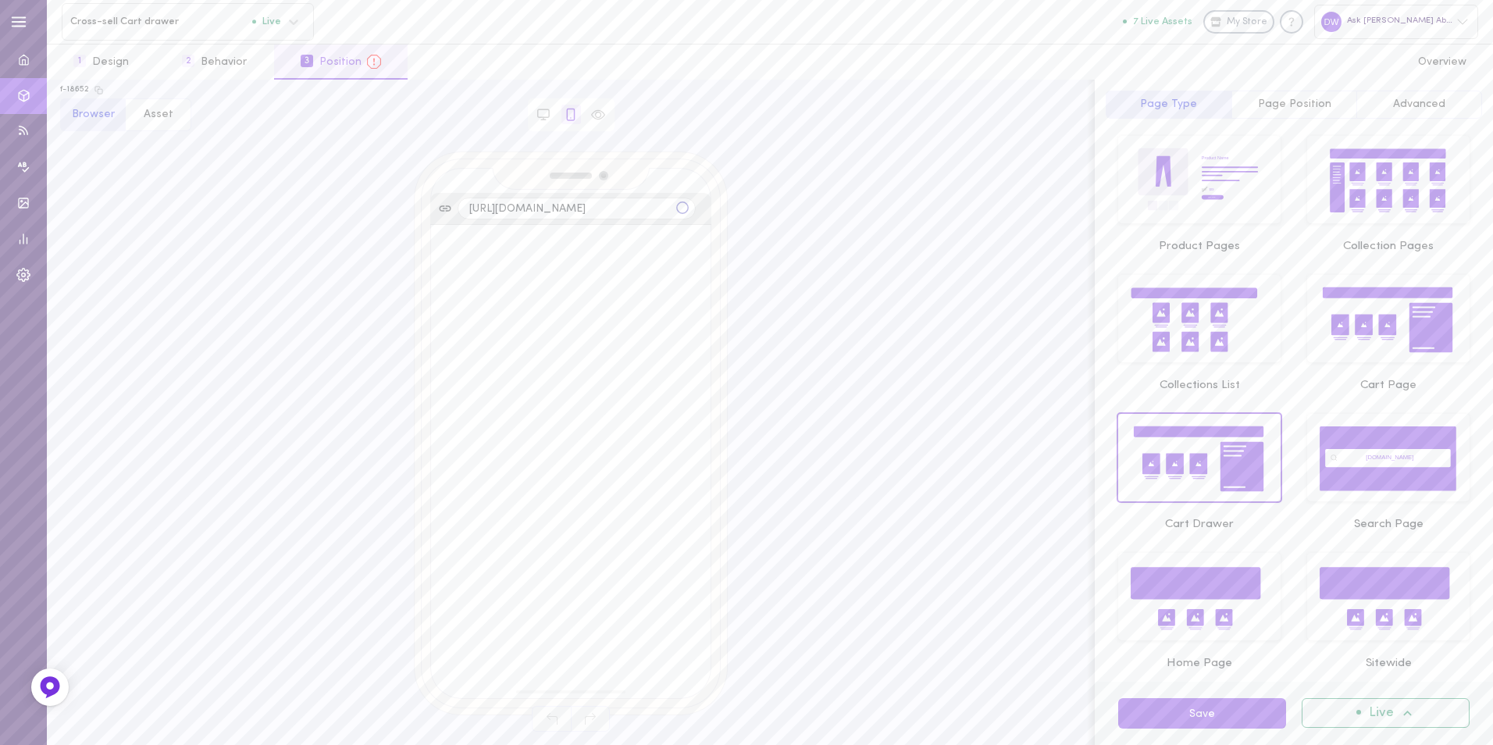
click at [1194, 458] on icon at bounding box center [1198, 463] width 18 height 21
click at [1358, 721] on div "Live" at bounding box center [1386, 713] width 168 height 30
click at [1378, 628] on div "Overview" at bounding box center [1399, 638] width 139 height 36
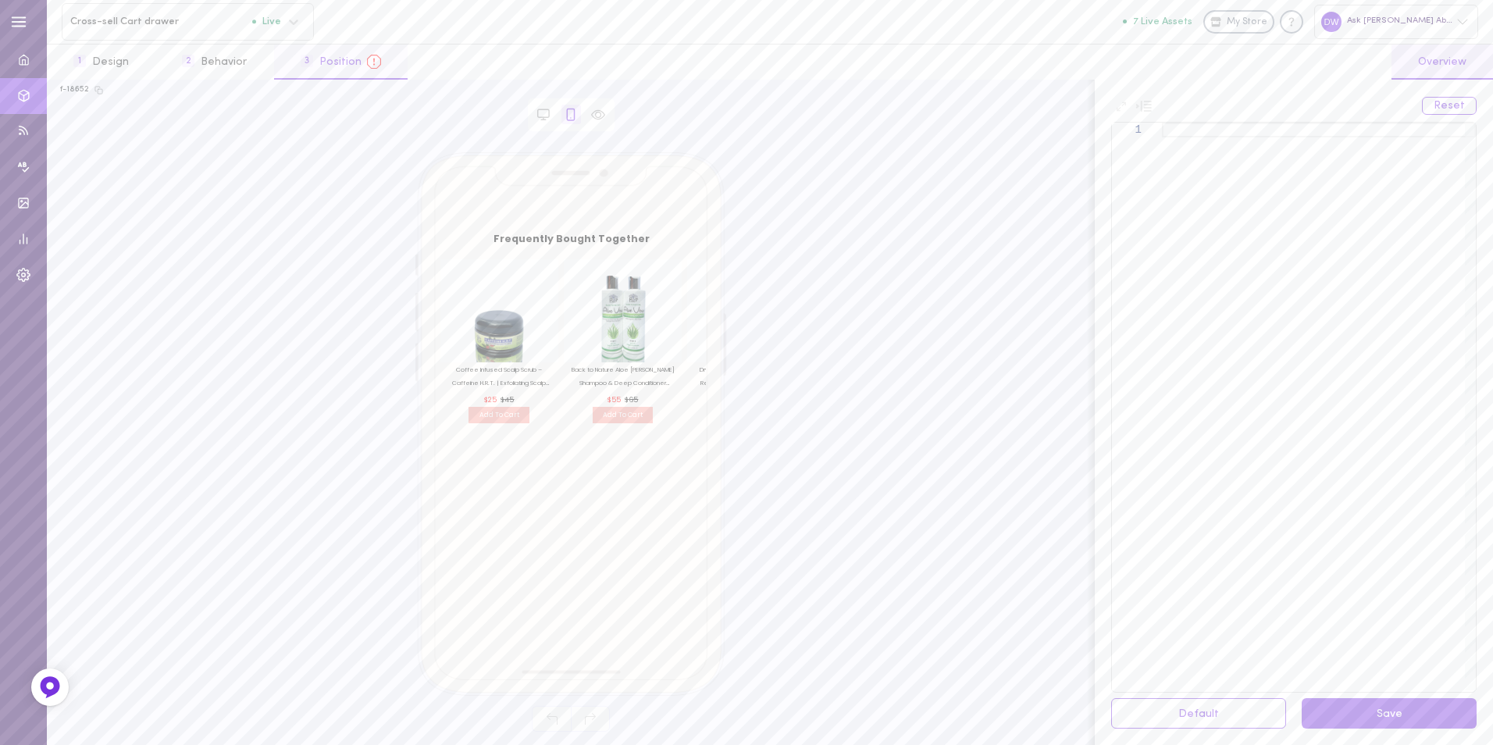
click at [368, 70] on button "3 Position" at bounding box center [341, 62] width 134 height 35
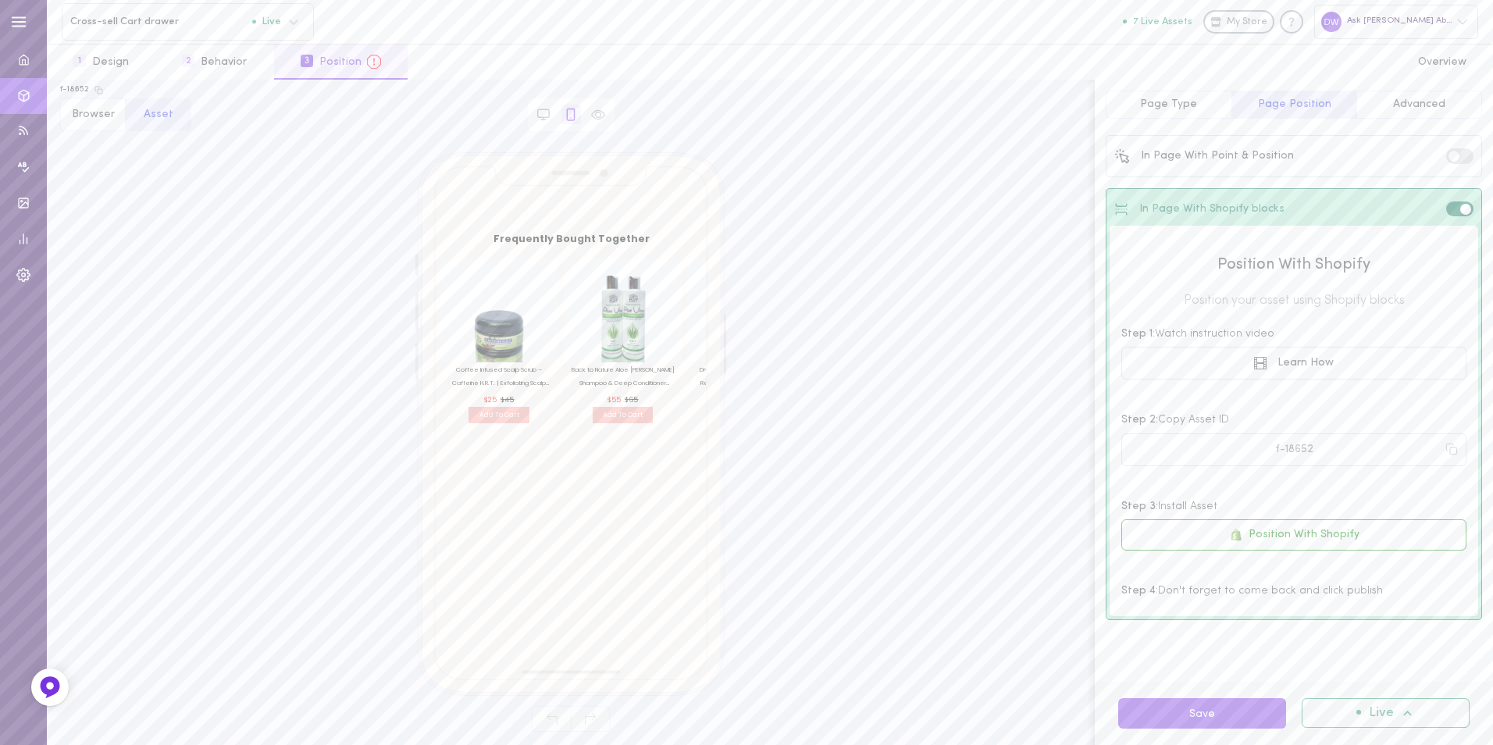
click at [1403, 100] on span "Advanced" at bounding box center [1419, 104] width 52 height 12
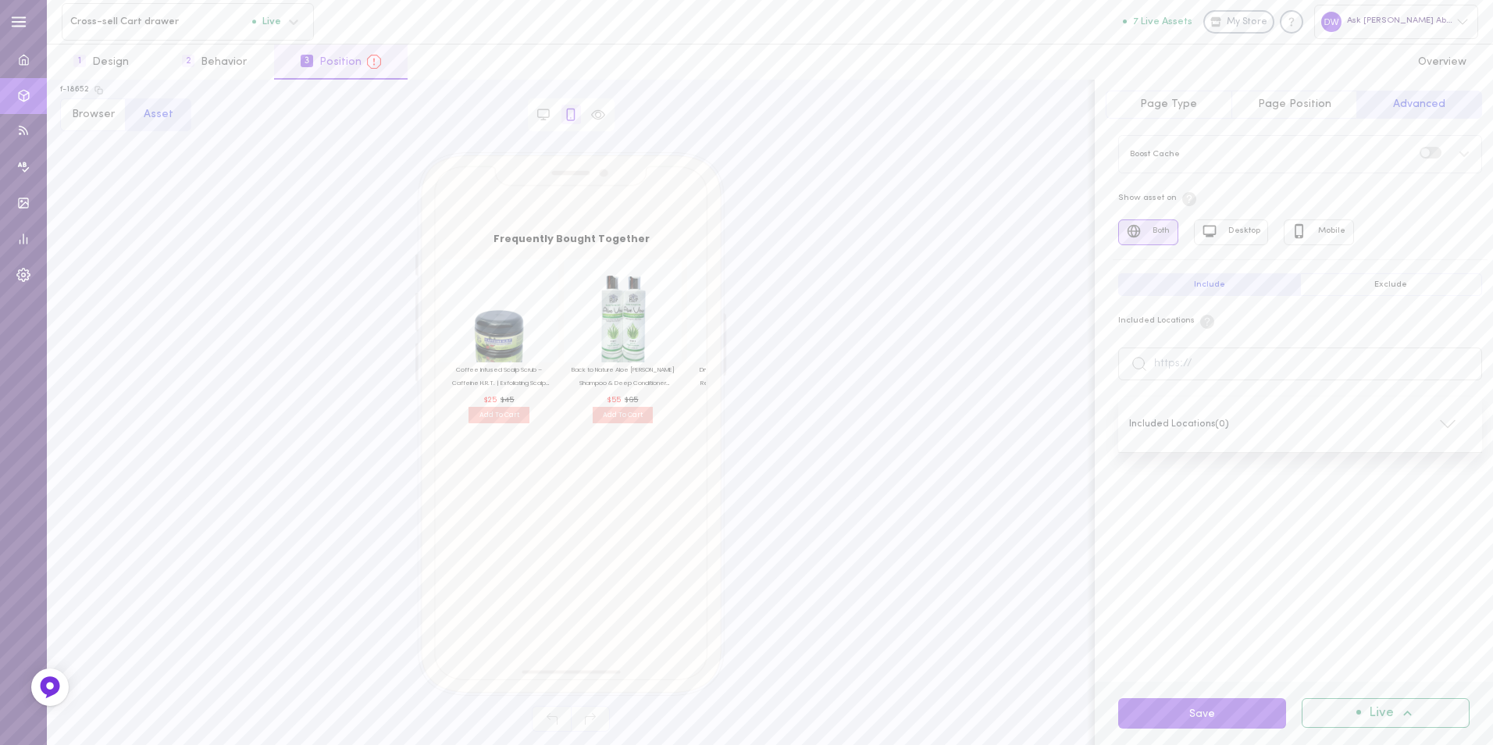
click at [1461, 155] on icon at bounding box center [1464, 154] width 12 height 12
click at [1428, 154] on span at bounding box center [1425, 152] width 9 height 9
click at [0, 0] on input "checkbox" at bounding box center [0, 0] width 0 height 0
click at [1440, 154] on label at bounding box center [1431, 153] width 22 height 12
click at [0, 0] on input "checkbox" at bounding box center [0, 0] width 0 height 0
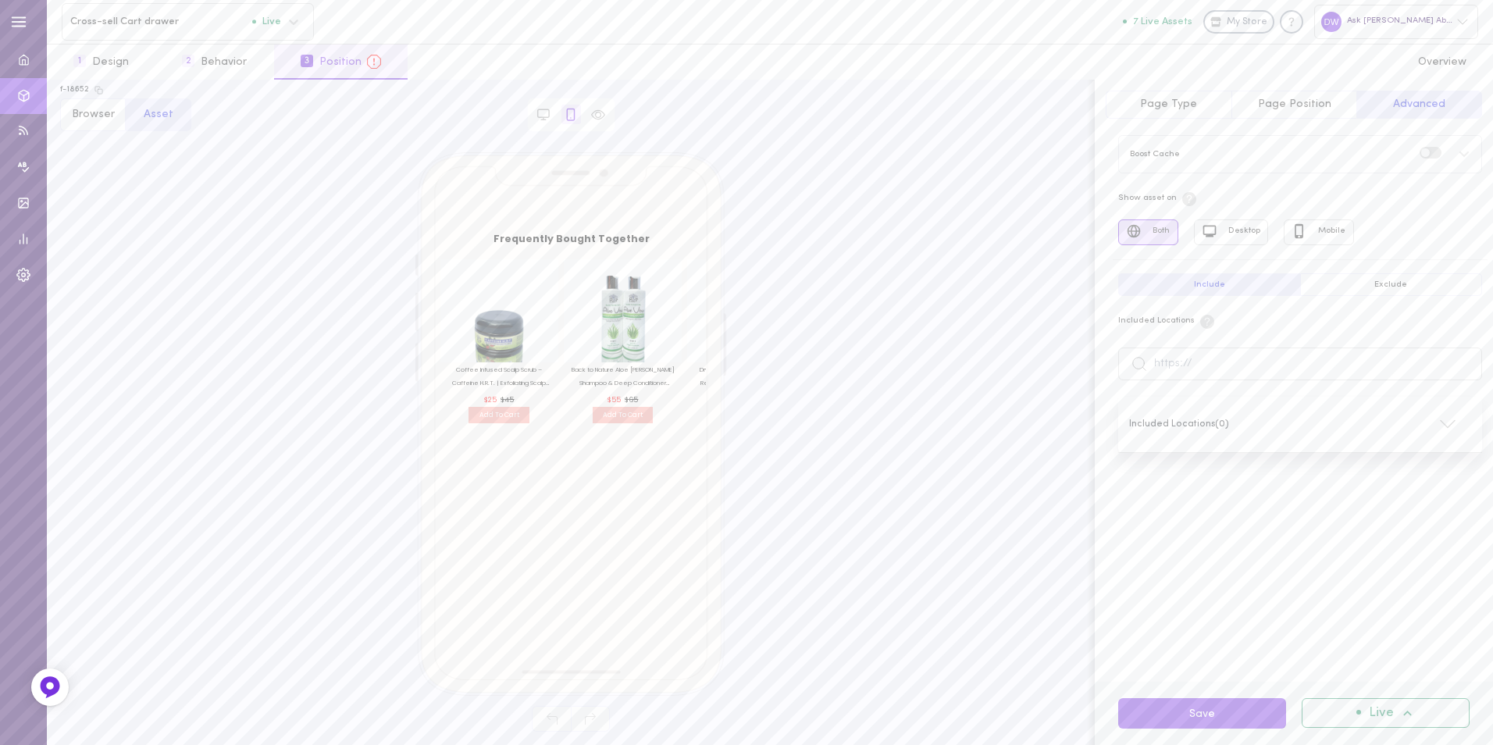
click at [1371, 421] on div "Included Locations ( 0 )" at bounding box center [1300, 425] width 364 height 56
click at [1454, 426] on icon at bounding box center [1448, 424] width 19 height 19
click at [1445, 423] on icon at bounding box center [1448, 424] width 19 height 19
click at [1312, 368] on input "text" at bounding box center [1300, 364] width 364 height 33
click at [1283, 102] on span "Page Position" at bounding box center [1294, 104] width 73 height 12
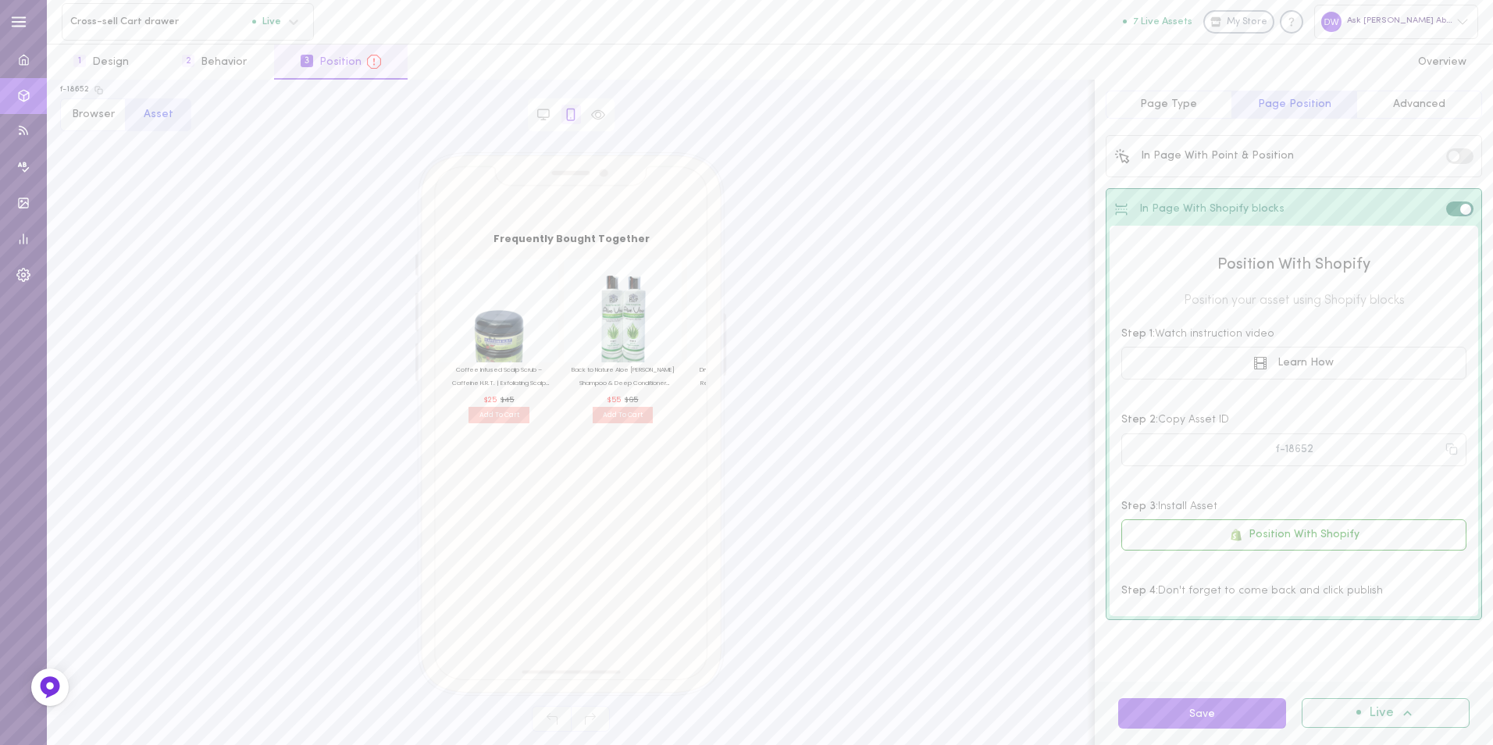
click at [1369, 104] on button "Advanced" at bounding box center [1420, 105] width 126 height 28
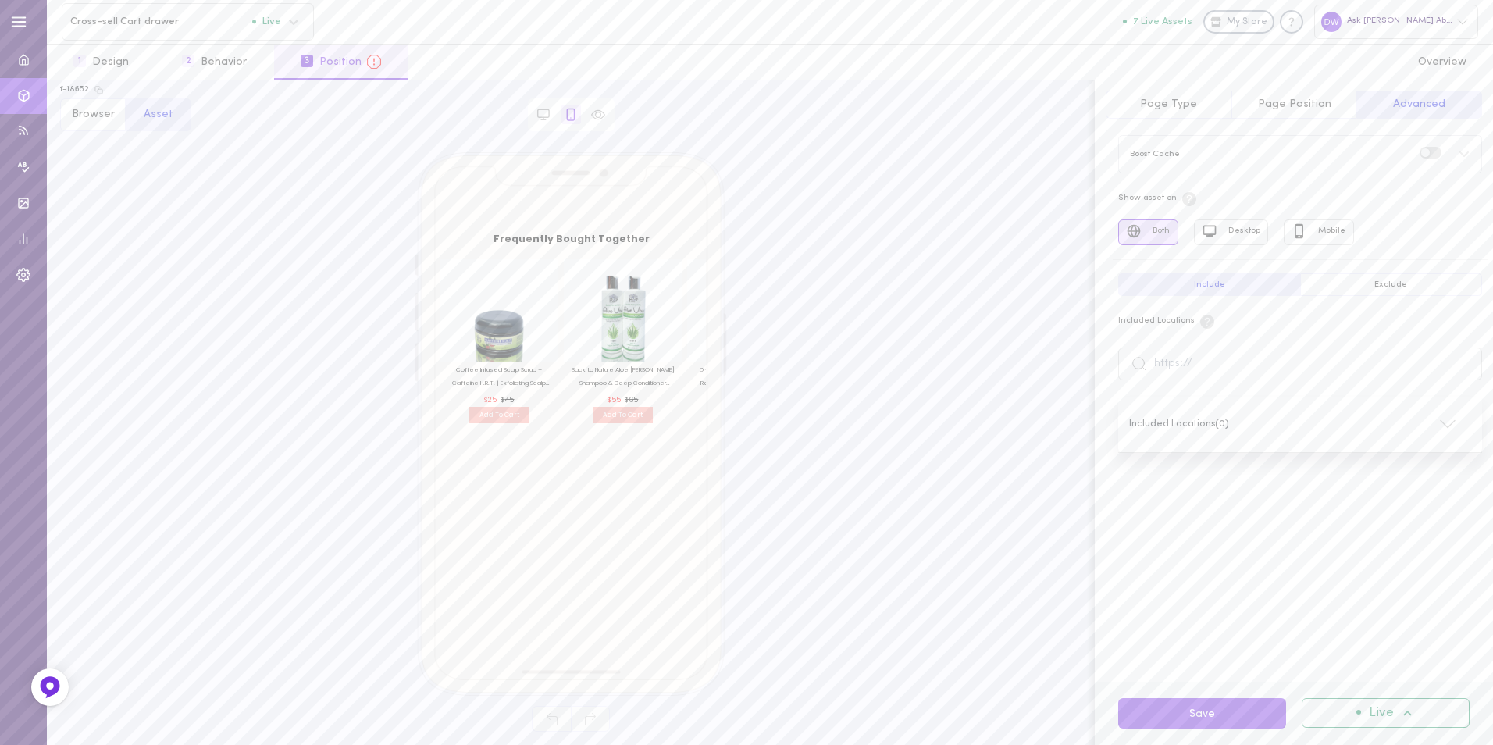
click at [1349, 289] on button "Exclude" at bounding box center [1391, 284] width 183 height 23
click at [1257, 289] on button "Include" at bounding box center [1209, 284] width 182 height 23
click at [1300, 106] on span "Page Position" at bounding box center [1294, 104] width 73 height 12
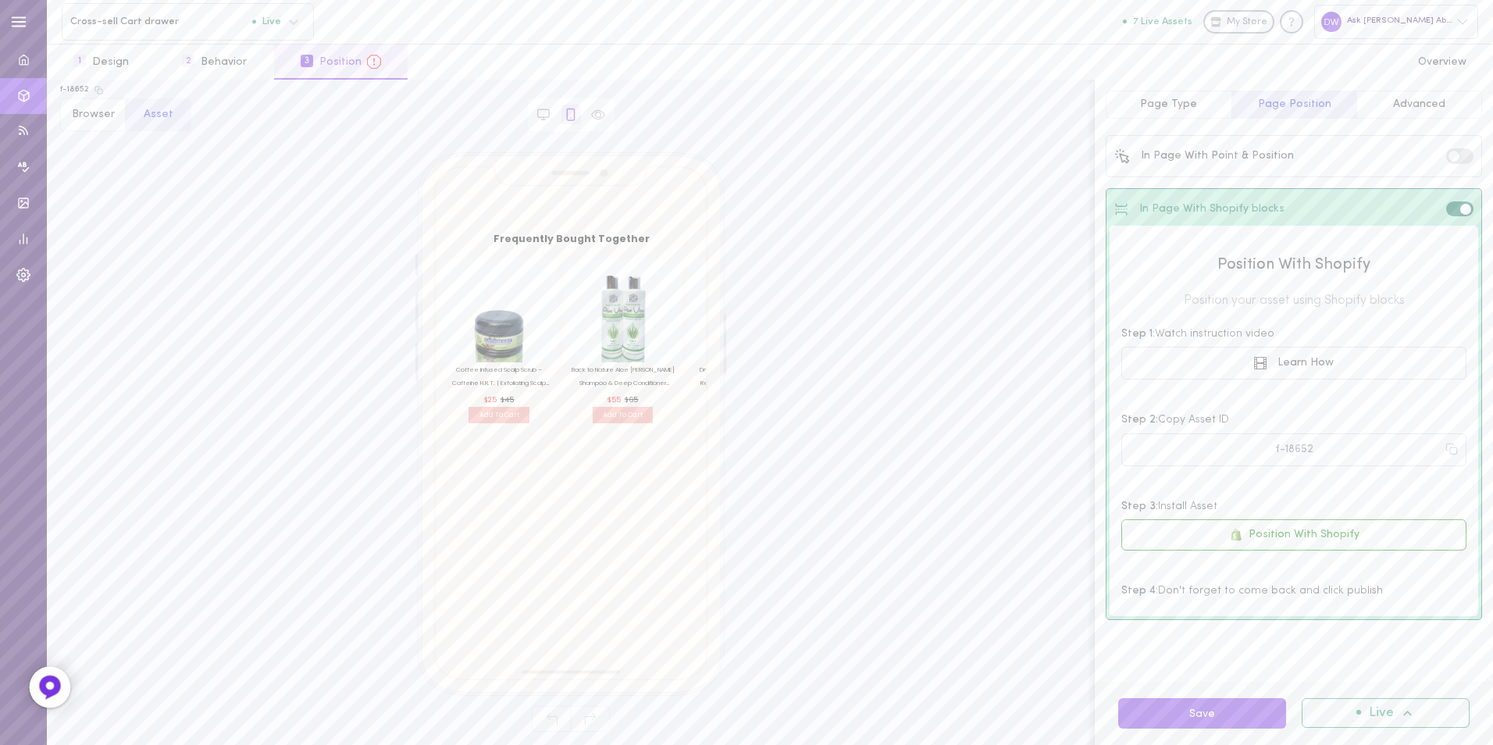
click at [56, 672] on div at bounding box center [50, 687] width 41 height 41
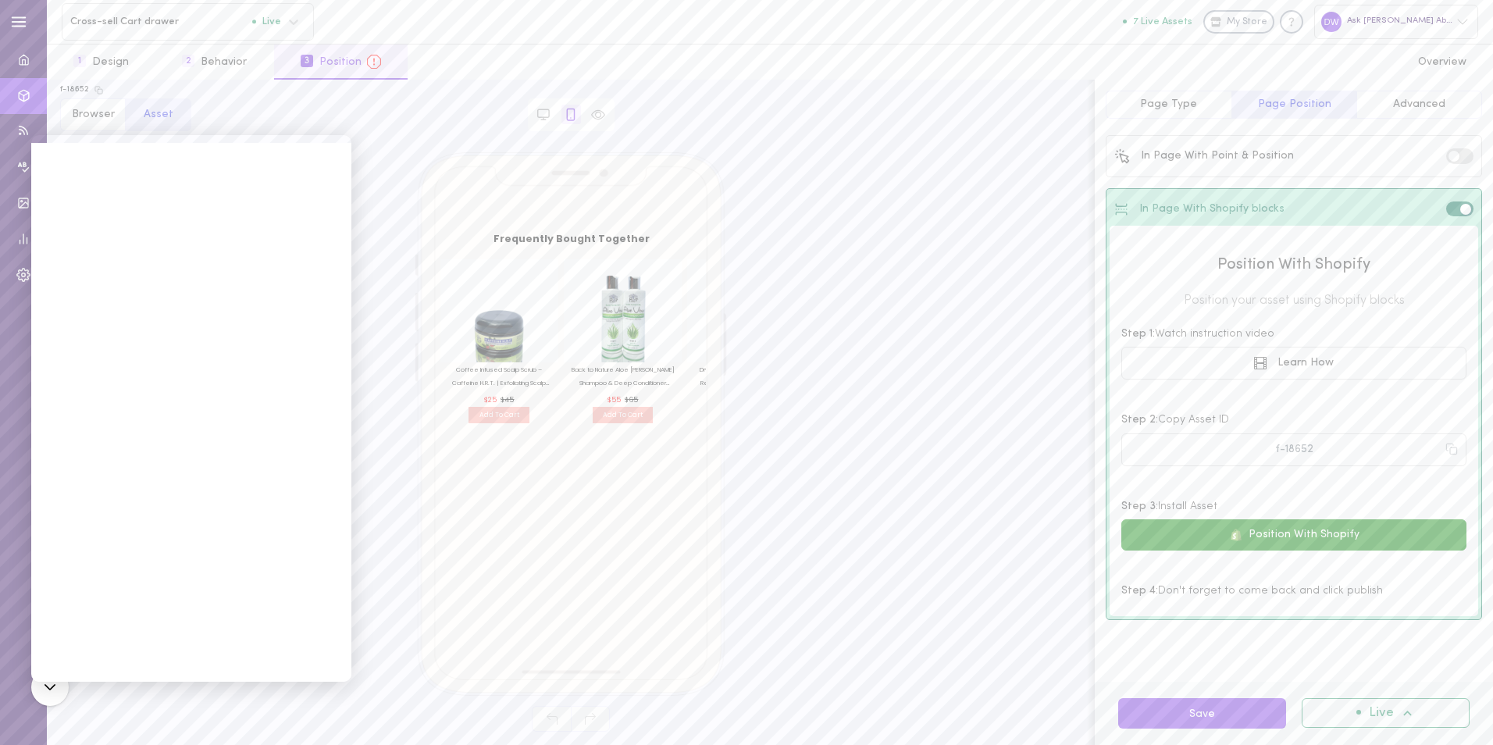
click at [1337, 546] on button "Position With Shopify" at bounding box center [1294, 534] width 345 height 31
click at [827, 332] on div "Frequently Bought Together Coffee Infused Scalp Scrub – Caffeine H.R.T. | Exfol…" at bounding box center [571, 418] width 1022 height 533
click at [548, 112] on icon at bounding box center [544, 115] width 14 height 14
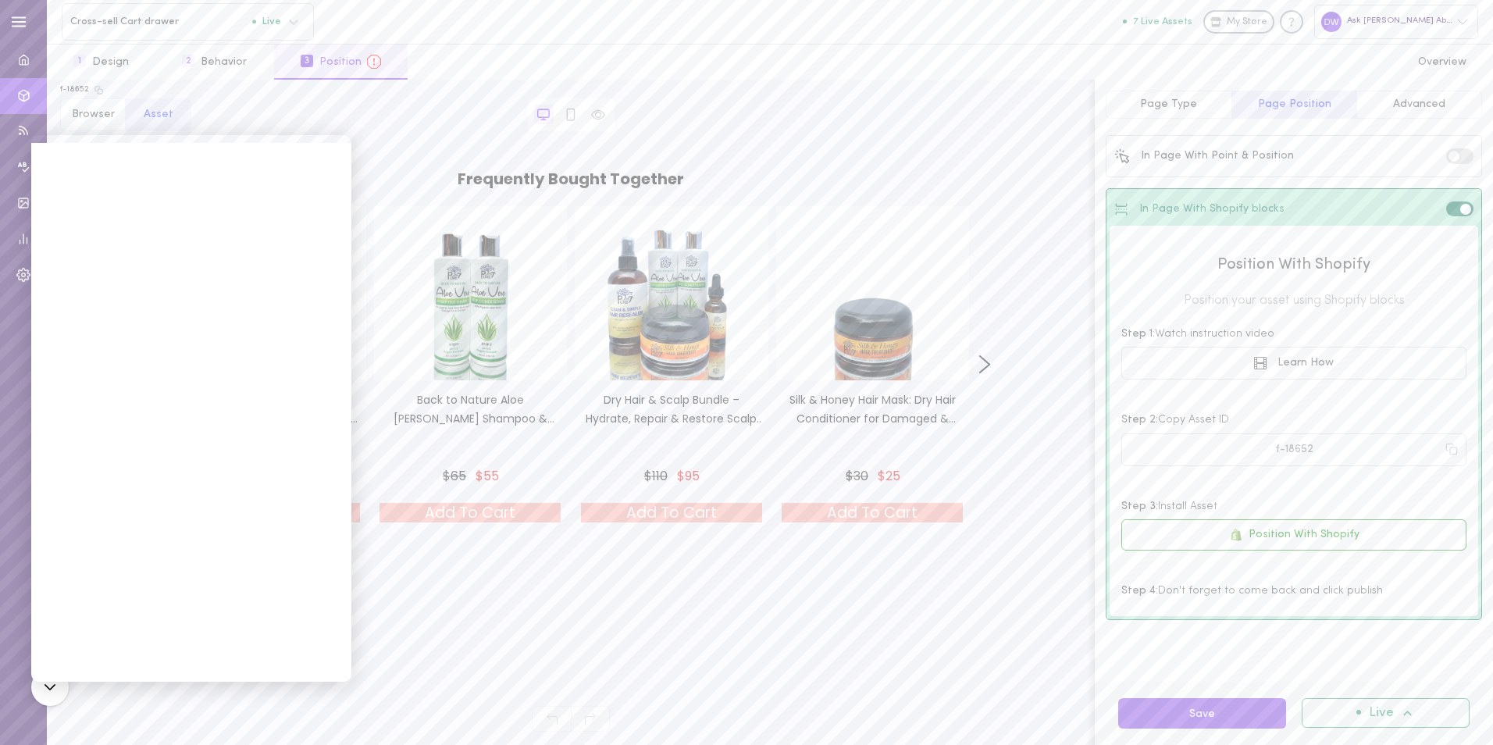
click at [1458, 154] on span at bounding box center [1454, 156] width 11 height 11
click at [0, 0] on input "checkbox" at bounding box center [0, 0] width 0 height 0
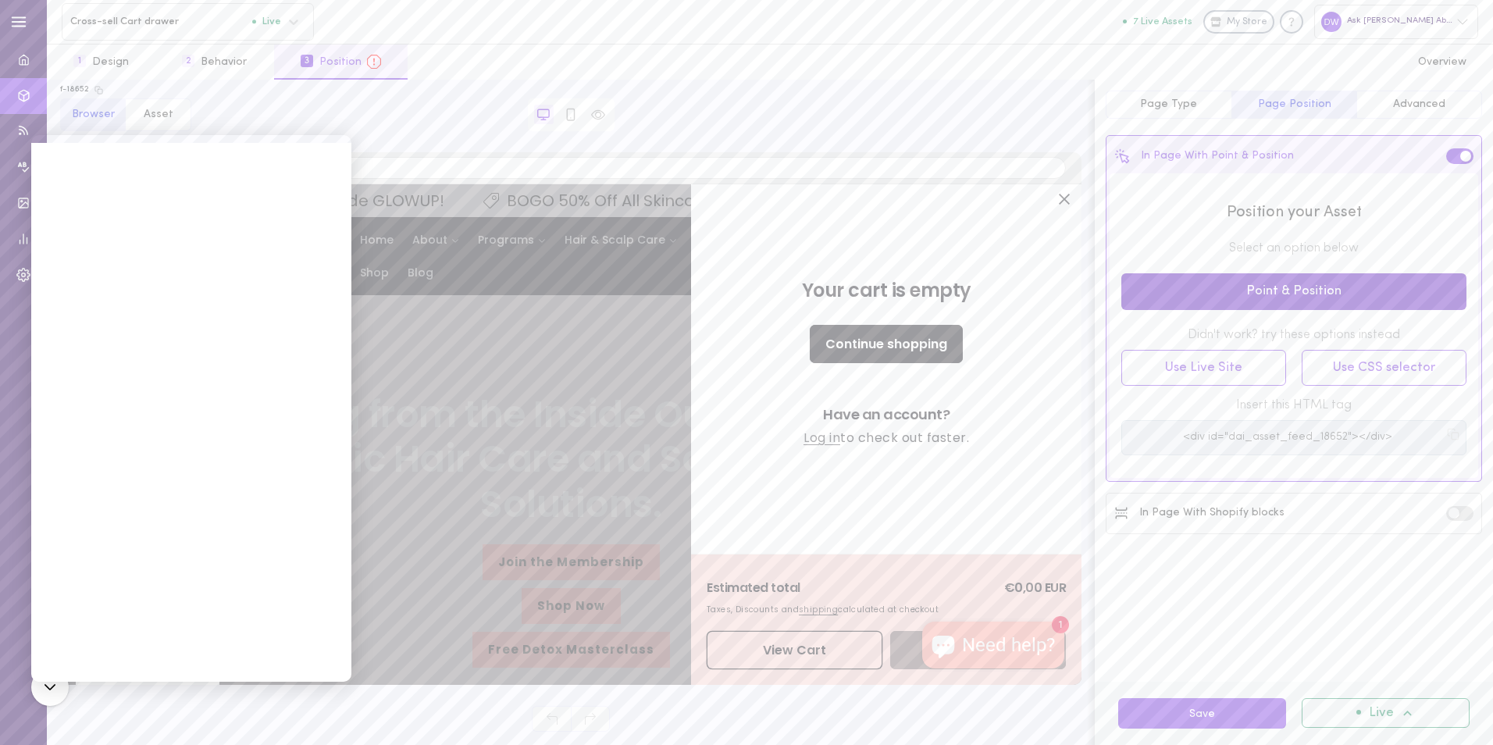
click at [1175, 292] on button "Point & Position" at bounding box center [1294, 291] width 345 height 37
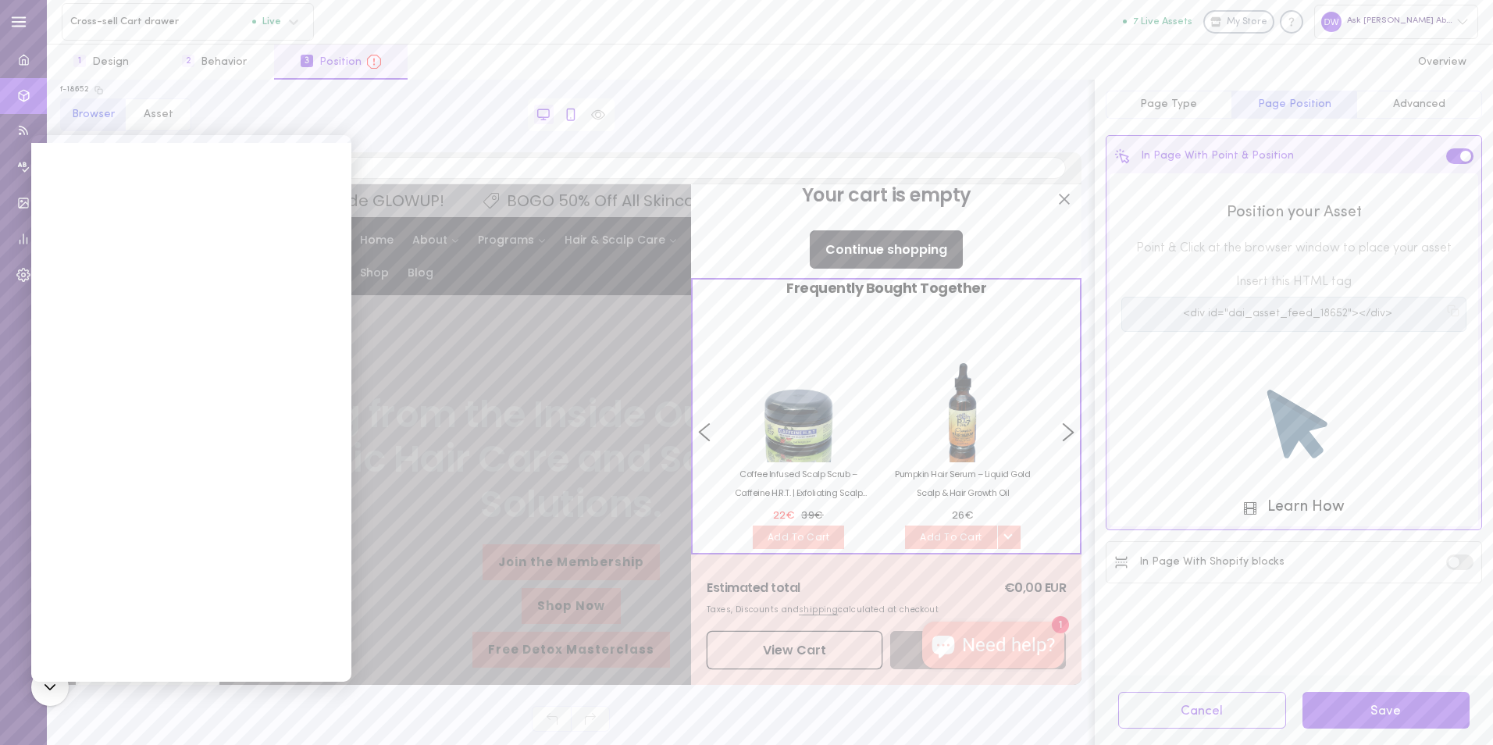
click at [571, 112] on icon at bounding box center [571, 115] width 14 height 14
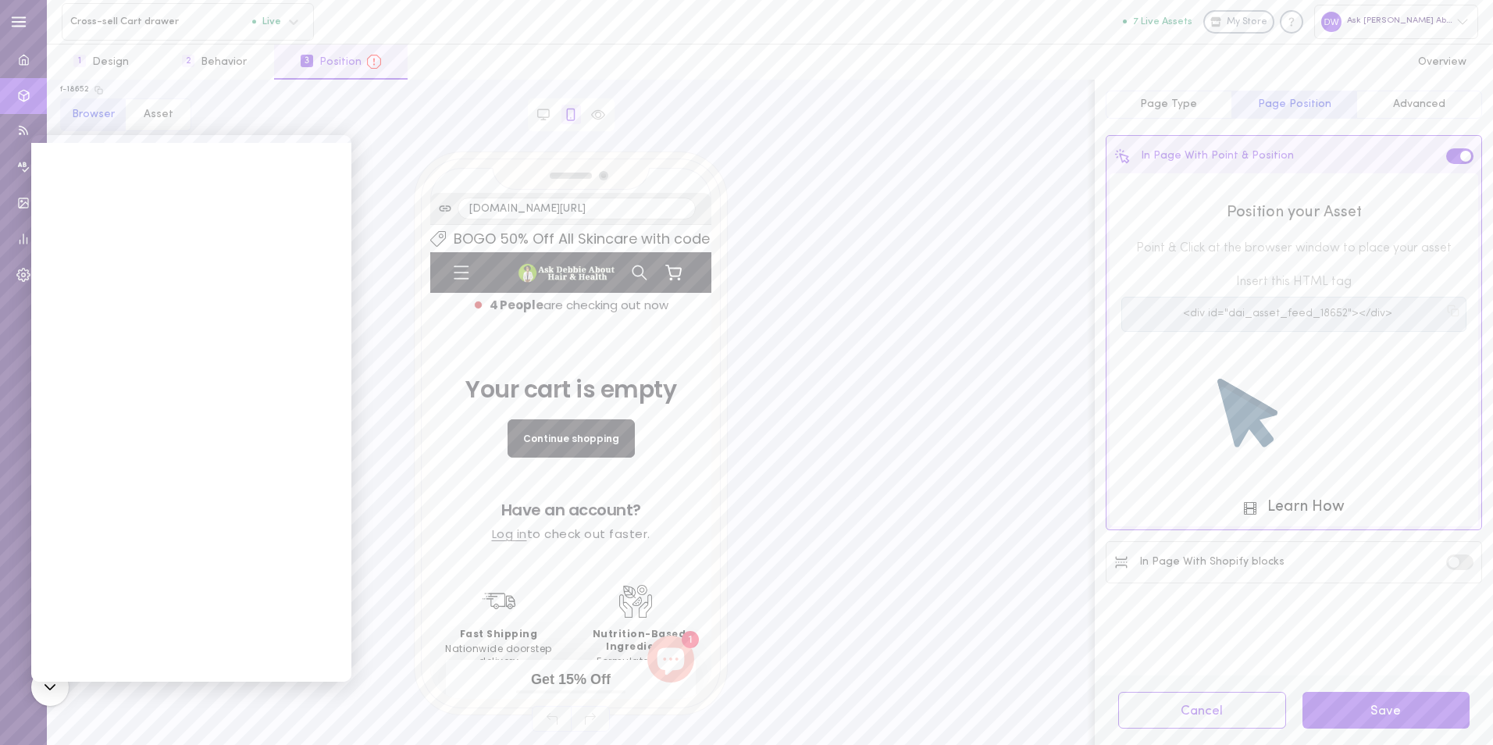
click at [665, 276] on icon at bounding box center [673, 271] width 16 height 12
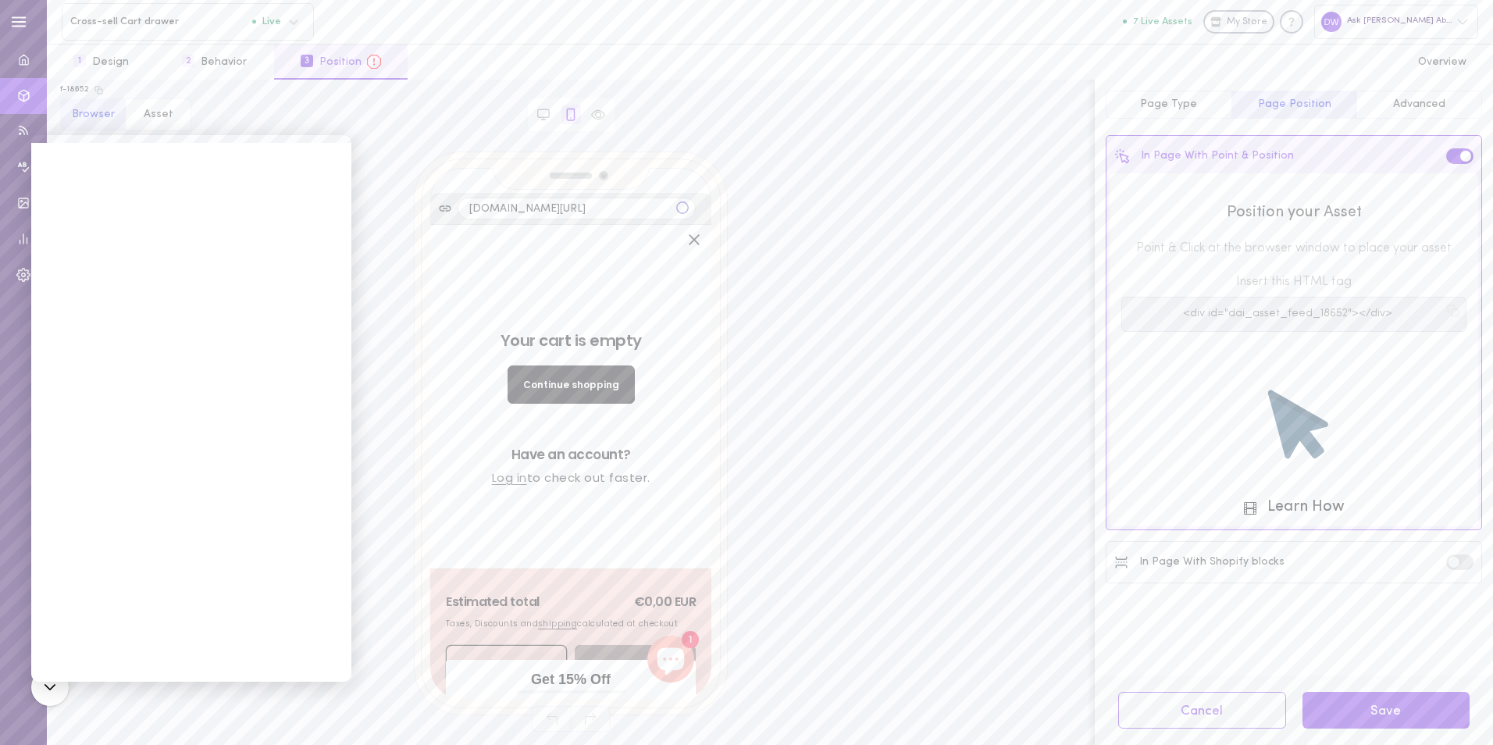
click at [689, 241] on icon "Close" at bounding box center [694, 239] width 11 height 11
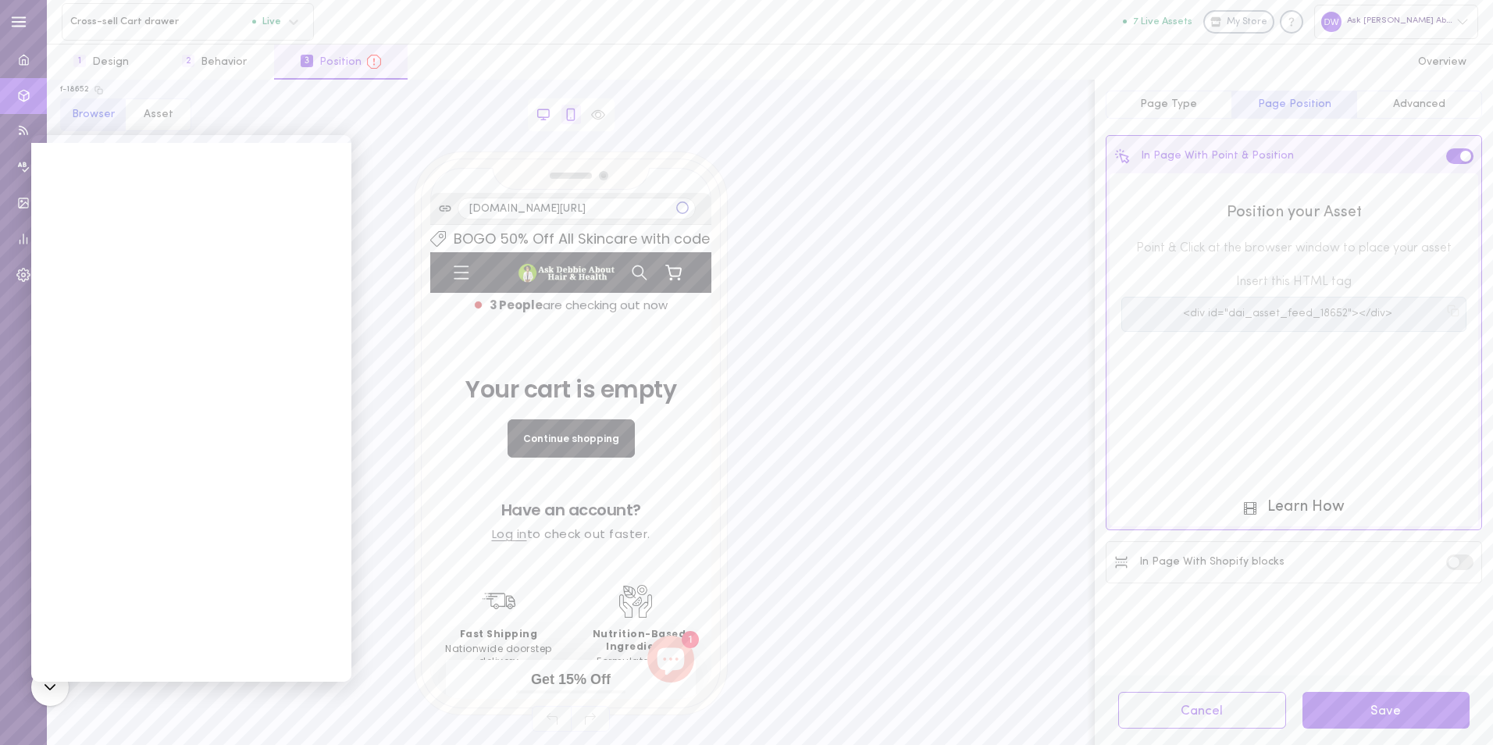
click at [546, 117] on icon at bounding box center [543, 113] width 11 height 8
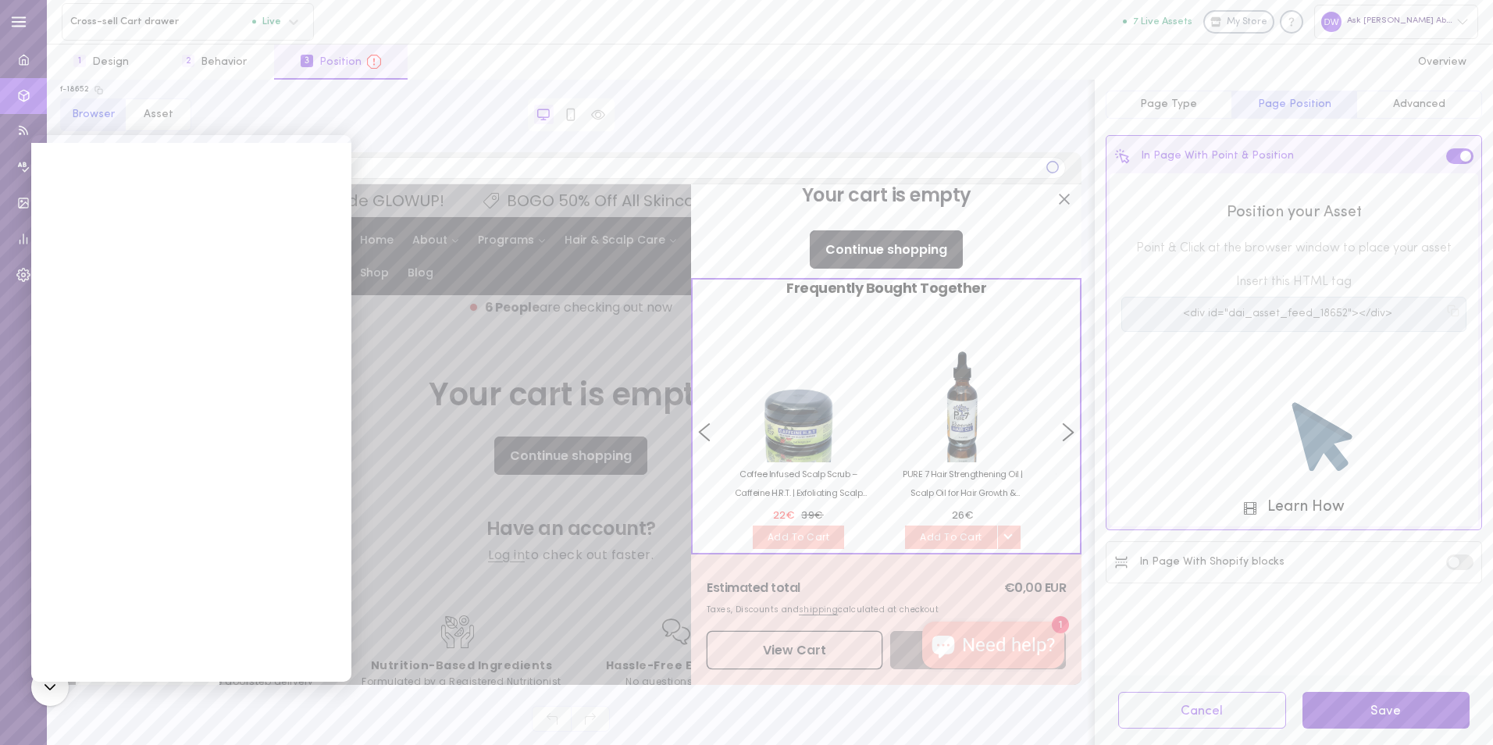
click at [1356, 705] on button "Save" at bounding box center [1387, 710] width 168 height 37
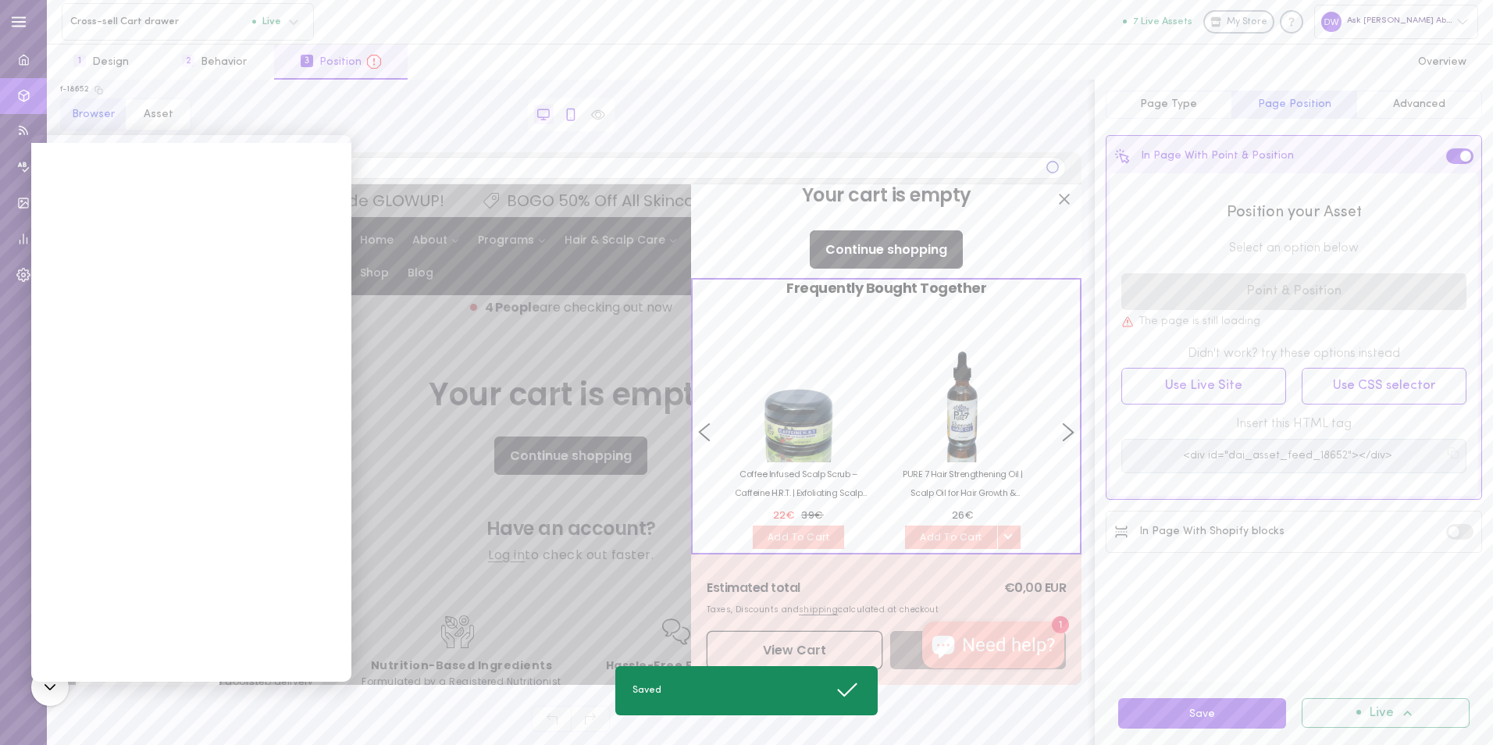
click at [576, 115] on icon at bounding box center [571, 115] width 14 height 14
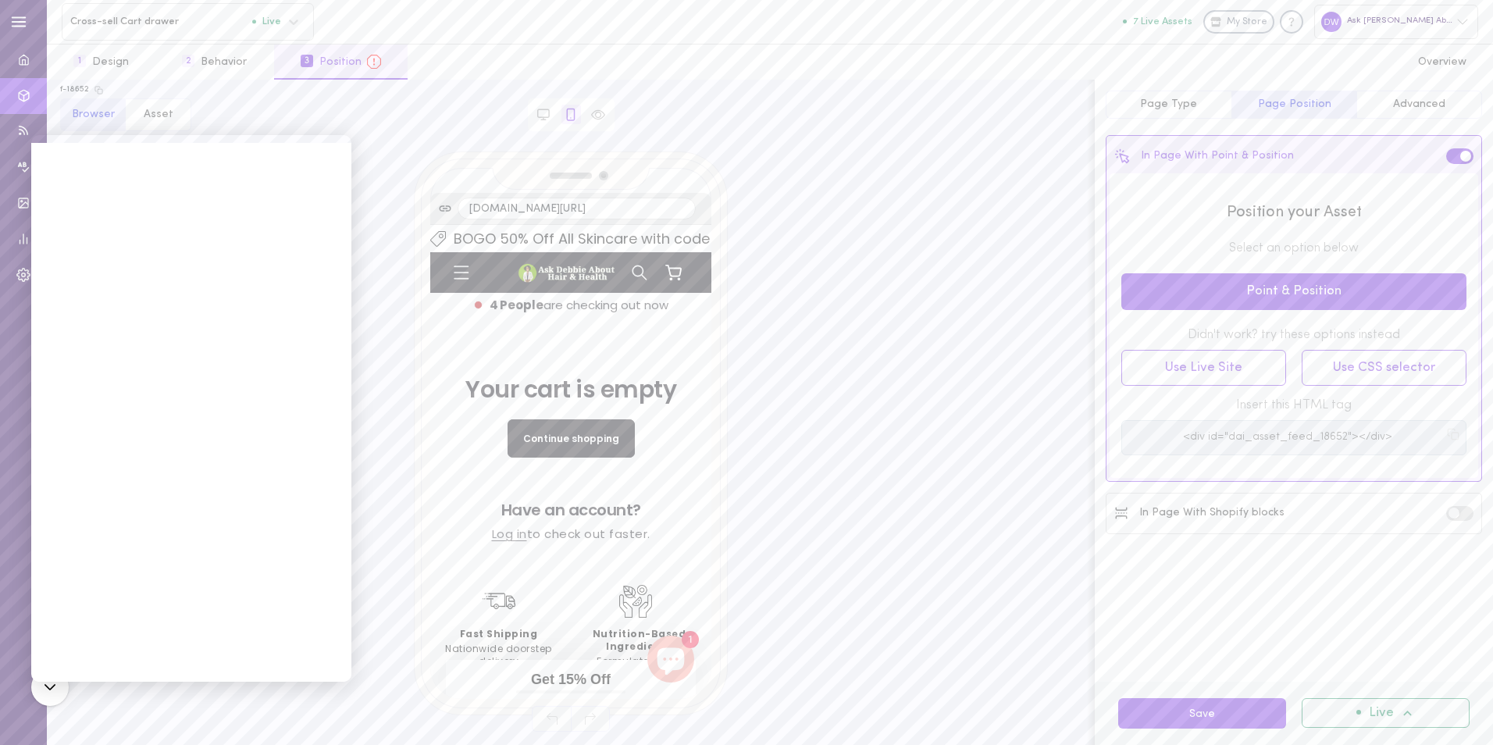
drag, startPoint x: 1143, startPoint y: 458, endPoint x: 661, endPoint y: 262, distance: 520.7
click at [661, 262] on link "Cart" at bounding box center [674, 272] width 34 height 34
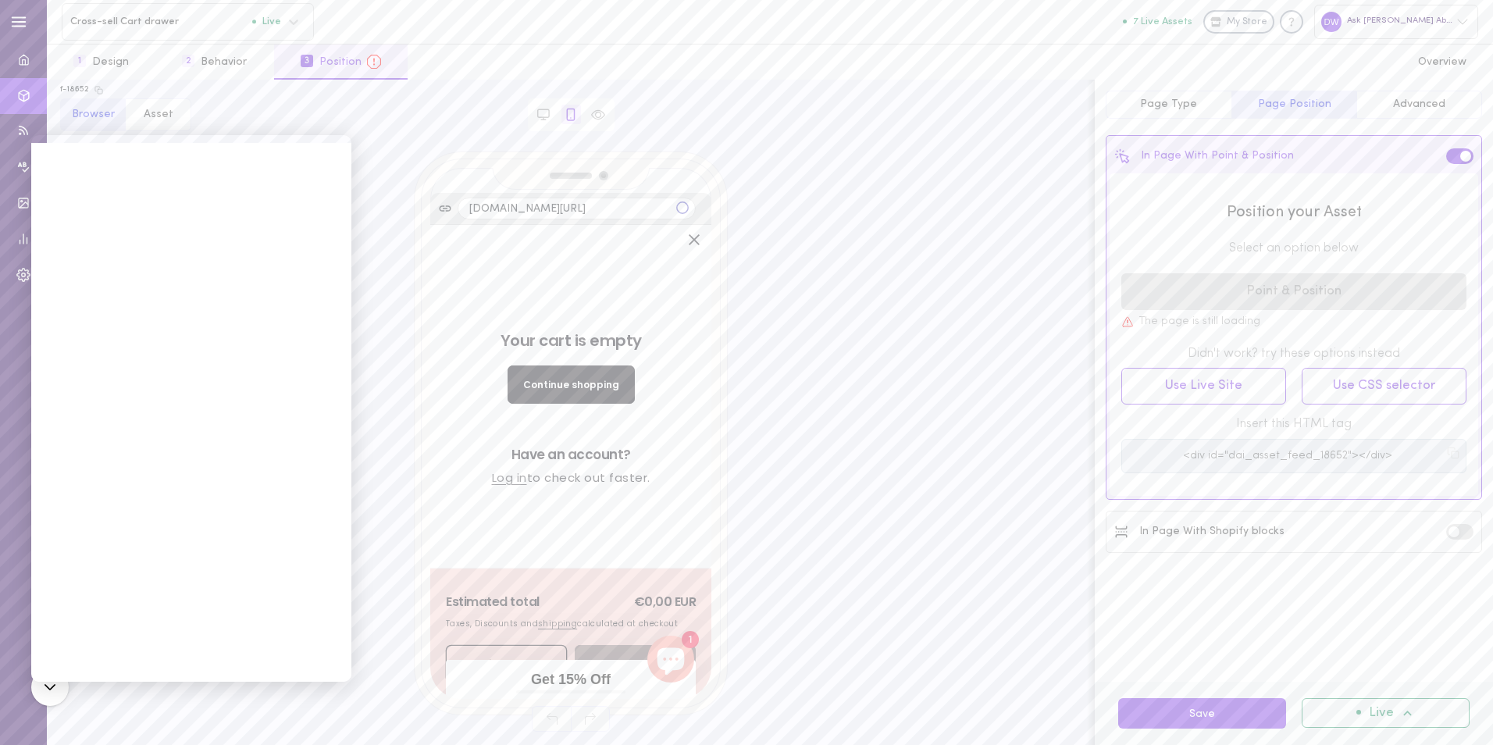
click at [591, 462] on div "Your cart is empty Continue shopping Have an account? Log in to check out faste…" at bounding box center [571, 396] width 258 height 201
click at [1424, 374] on button "Use CSS selector" at bounding box center [1384, 386] width 165 height 37
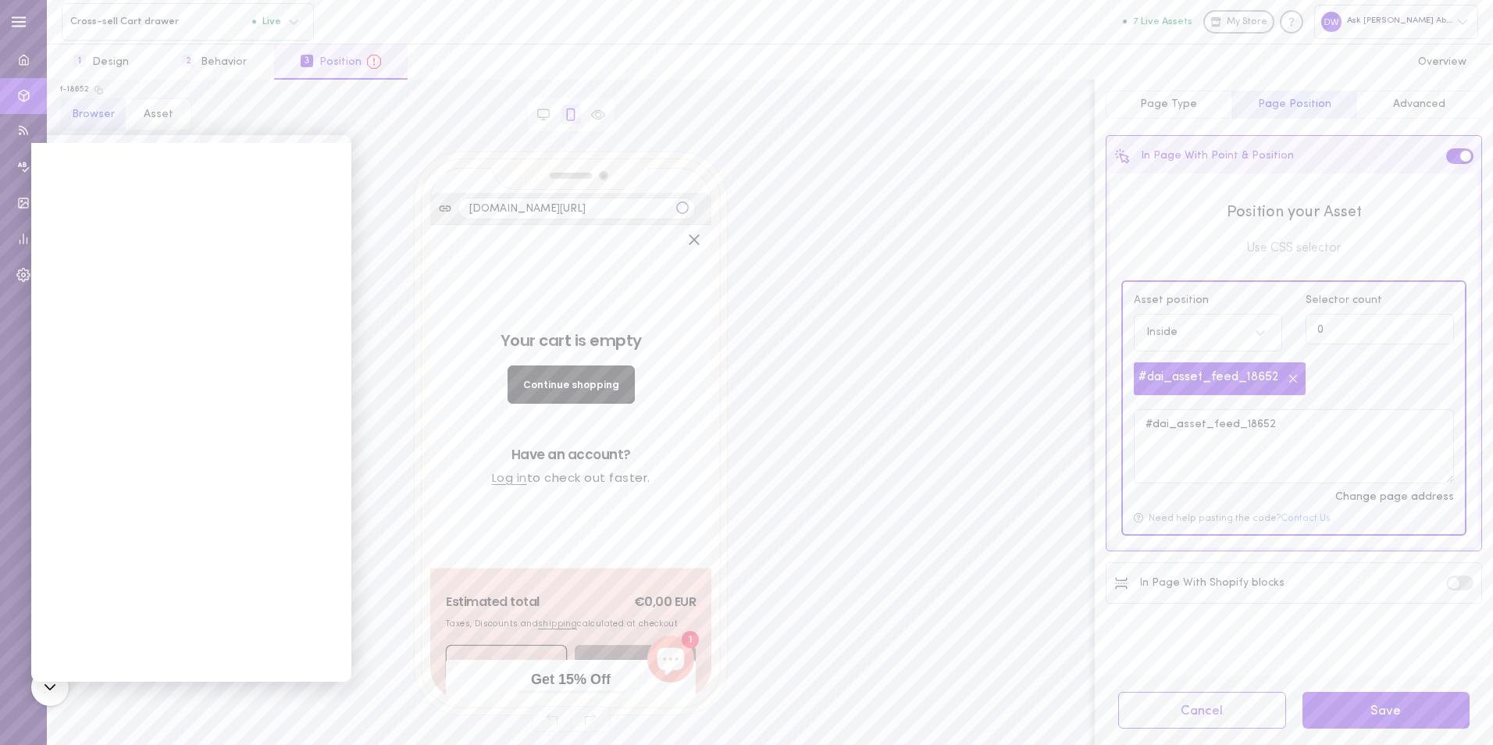
click at [1299, 249] on span "Use CSS selector" at bounding box center [1294, 248] width 345 height 17
click at [1290, 218] on span "Position your Asset" at bounding box center [1294, 213] width 345 height 22
click at [1458, 156] on label at bounding box center [1459, 155] width 27 height 15
click at [0, 0] on input "checkbox" at bounding box center [0, 0] width 0 height 0
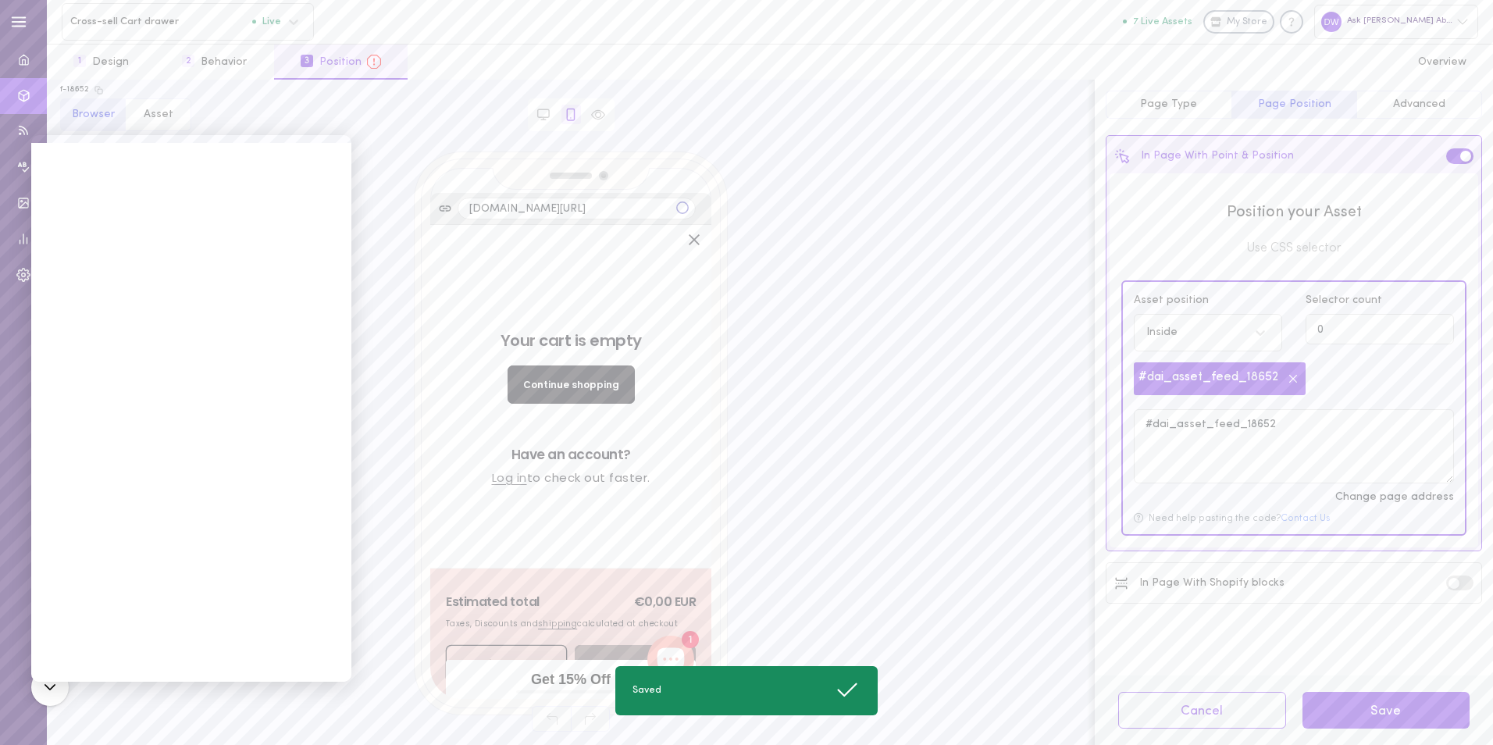
click at [626, 481] on div "Your cart is empty Continue shopping Have an account? Log in to check out faste…" at bounding box center [571, 397] width 258 height 344
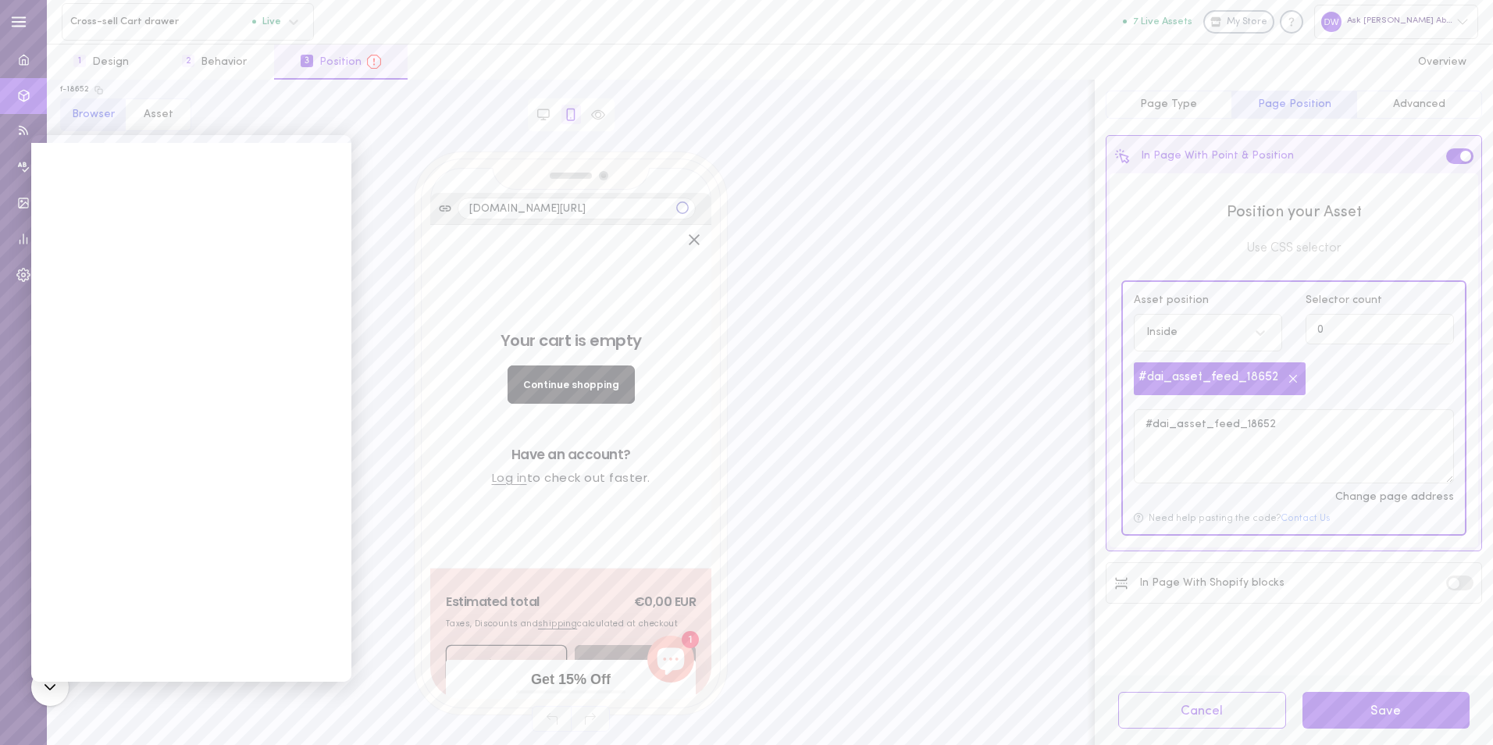
click at [1317, 236] on div "Position your Asset Use CSS selector Asset position Inside Selector count 0 #da…" at bounding box center [1294, 360] width 369 height 374
click at [1306, 248] on span "Use CSS selector" at bounding box center [1294, 248] width 345 height 17
click at [1311, 205] on span "Position your Asset" at bounding box center [1294, 213] width 345 height 22
click at [1281, 246] on span "Use CSS selector" at bounding box center [1294, 248] width 345 height 17
click at [1254, 333] on icon at bounding box center [1261, 333] width 16 height 16
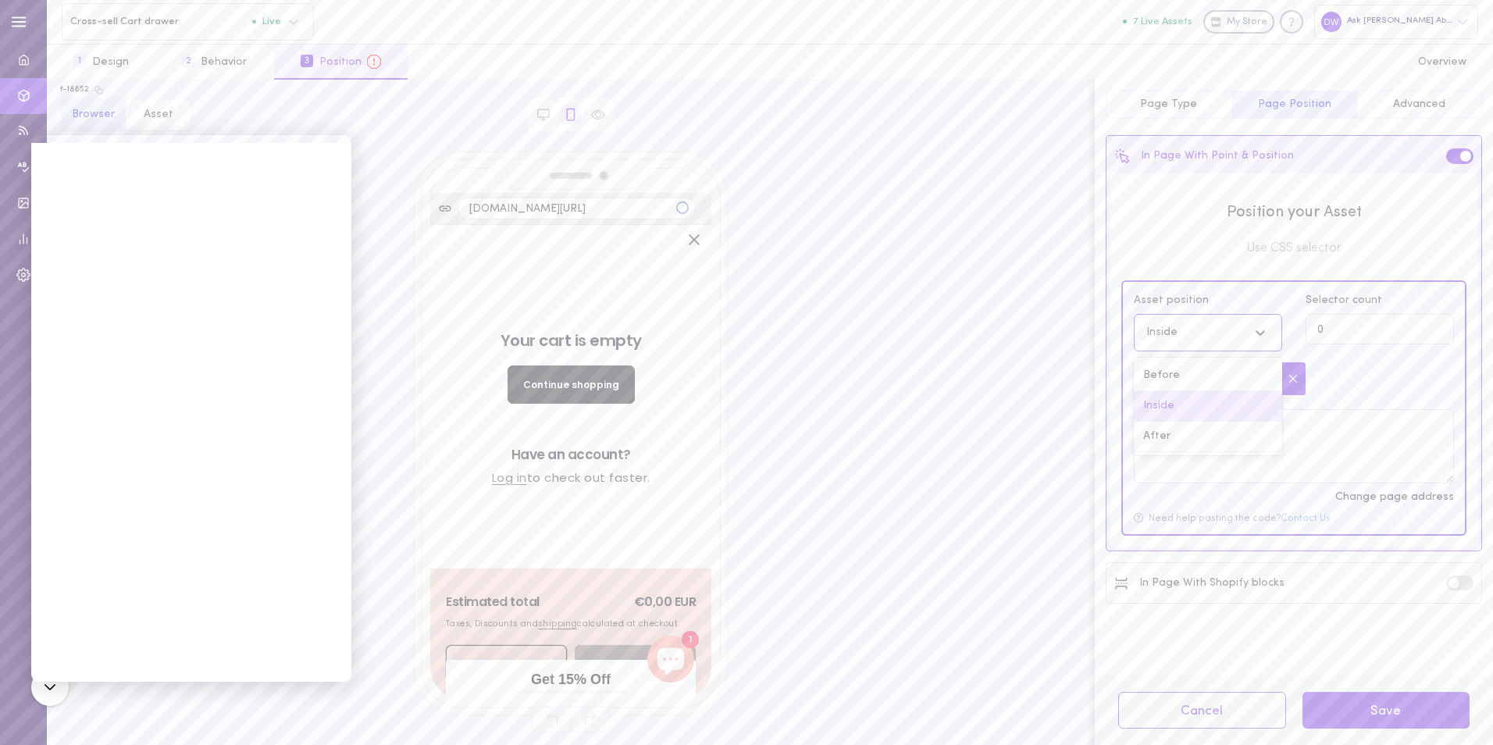
click at [1254, 333] on icon at bounding box center [1261, 333] width 16 height 16
click at [1300, 448] on textarea "#dai_asset_feed_18652" at bounding box center [1294, 445] width 320 height 73
click at [551, 393] on div "Your cart is empty Continue shopping Have an account? Log in to check out faste…" at bounding box center [571, 396] width 258 height 201
click at [584, 447] on p "Have an account?" at bounding box center [571, 455] width 258 height 16
click at [587, 469] on p "Log in to check out faster." at bounding box center [571, 477] width 258 height 16
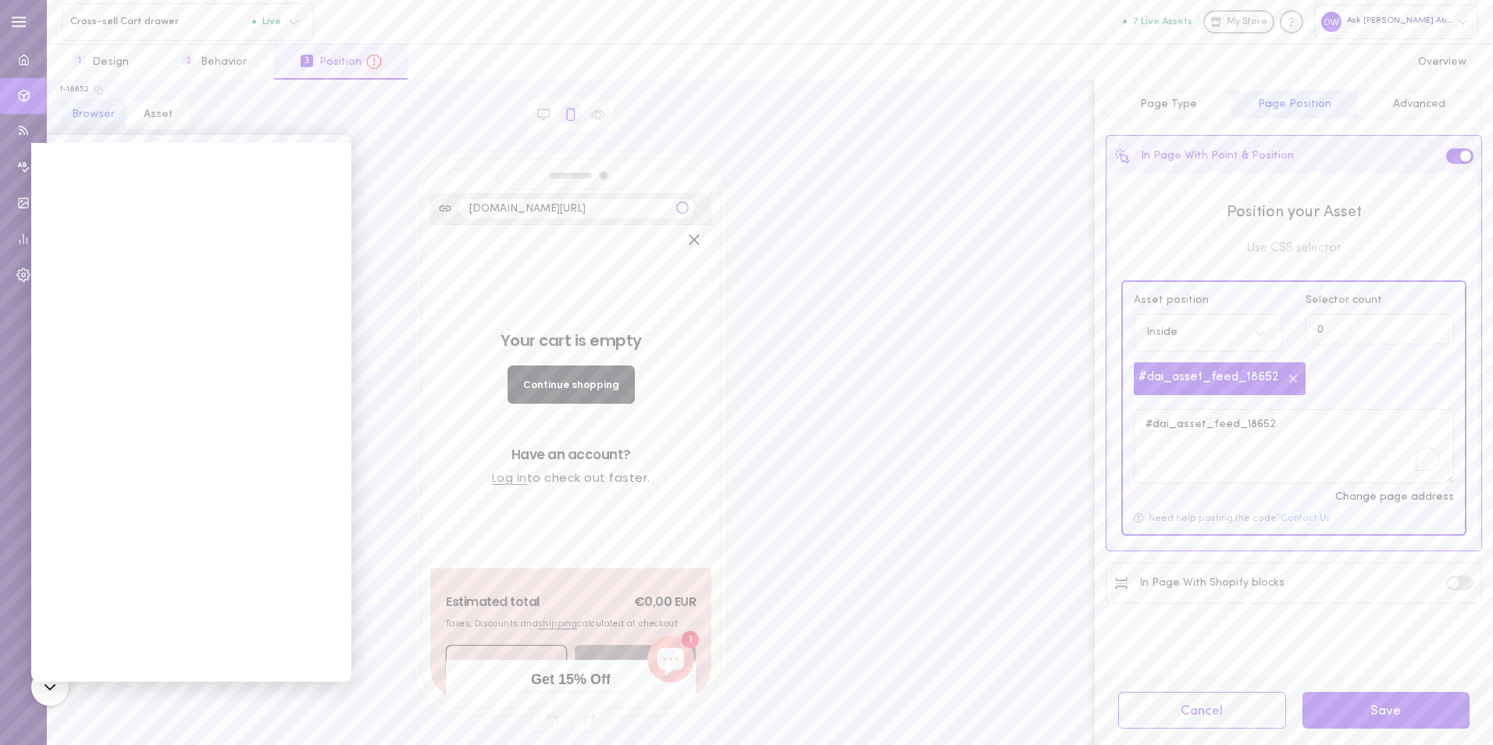
click at [623, 480] on div "Your cart is empty Continue shopping Have an account? Log in to check out faste…" at bounding box center [571, 397] width 258 height 344
click at [601, 569] on div "Estimated total €0,00 EUR Taxes, Discounts and shipping calculated at checkout …" at bounding box center [570, 634] width 281 height 130
click at [598, 580] on div "Estimated total €0,00 EUR Taxes, Discounts and shipping calculated at checkout …" at bounding box center [570, 634] width 281 height 130
click at [1170, 102] on span "Page Type" at bounding box center [1168, 104] width 57 height 12
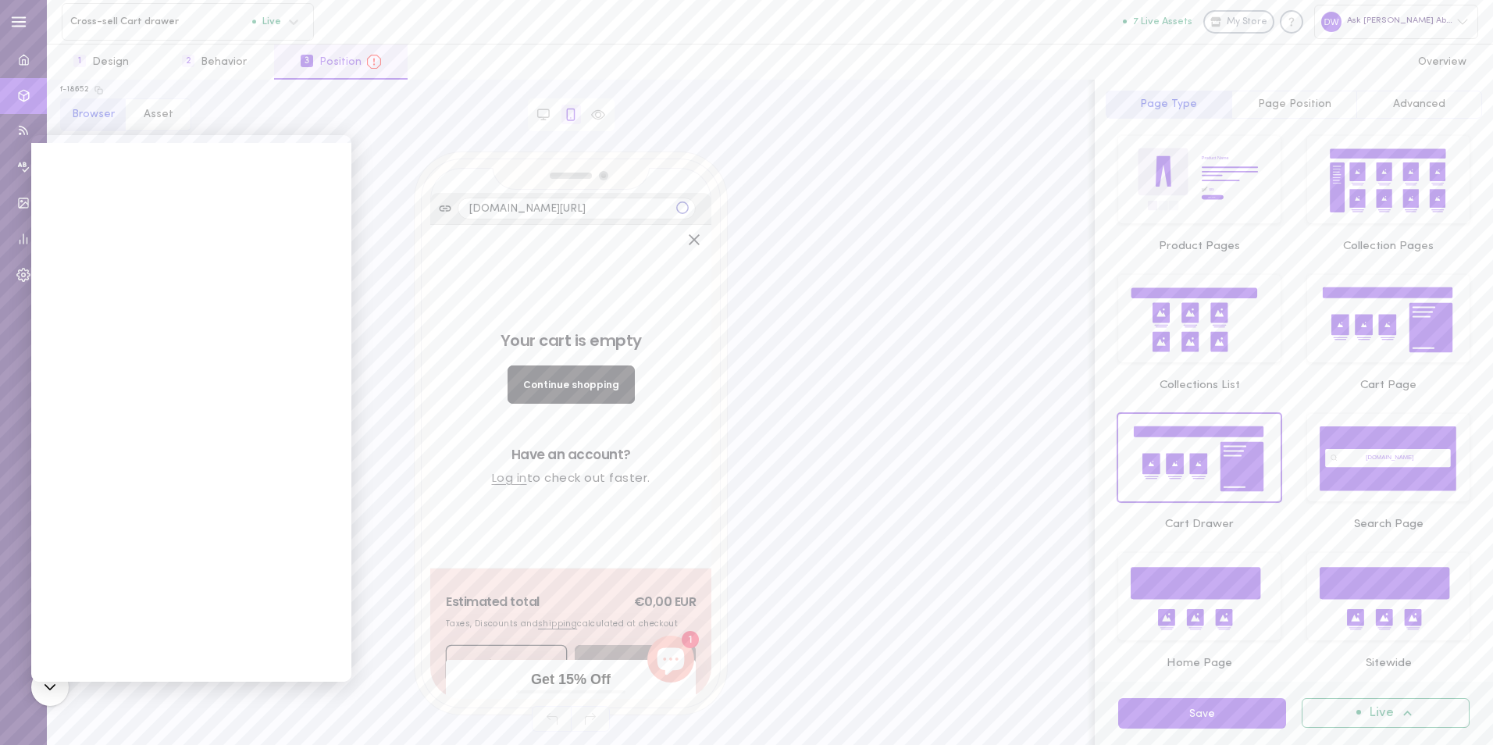
click at [1276, 99] on span "Page Position" at bounding box center [1294, 104] width 73 height 12
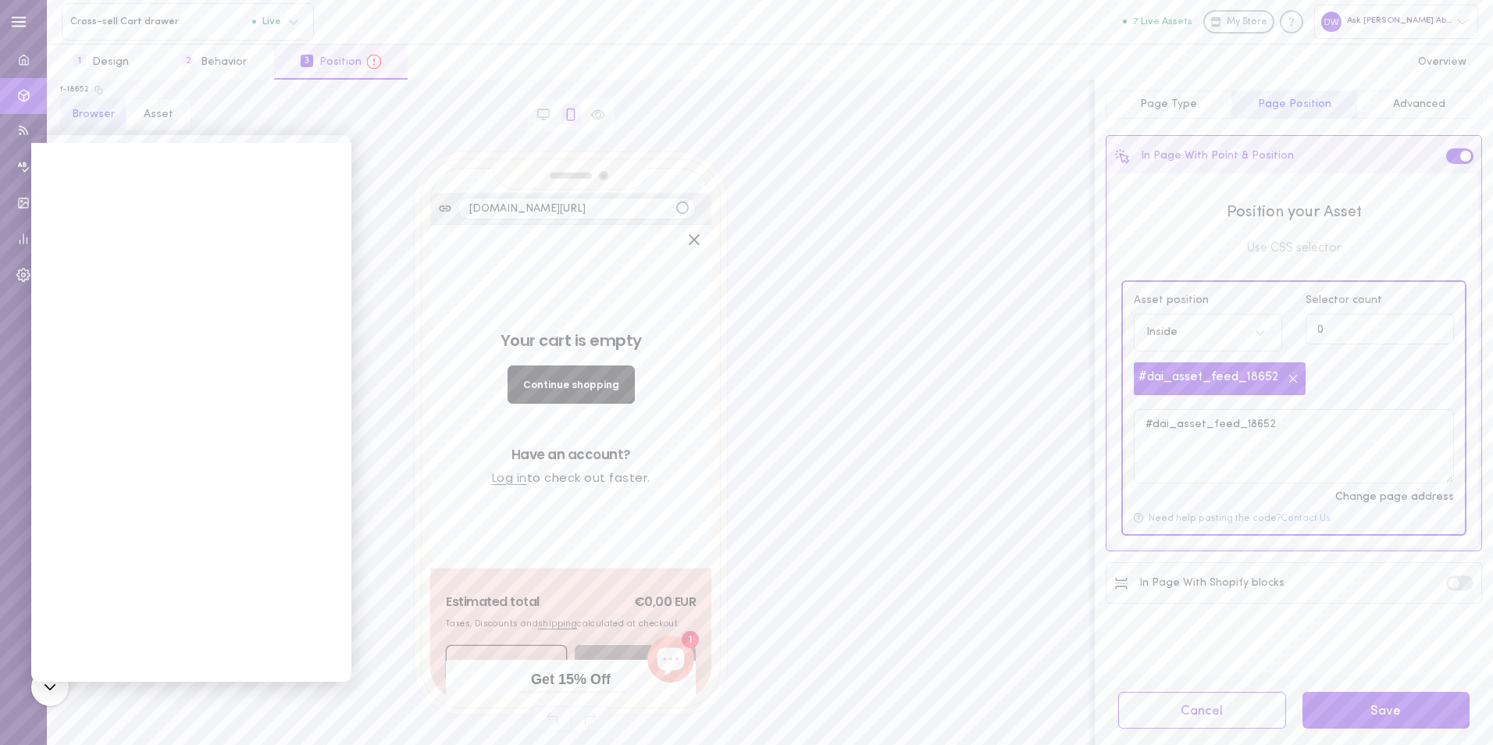
click at [1385, 501] on div "Change page address" at bounding box center [1294, 497] width 320 height 11
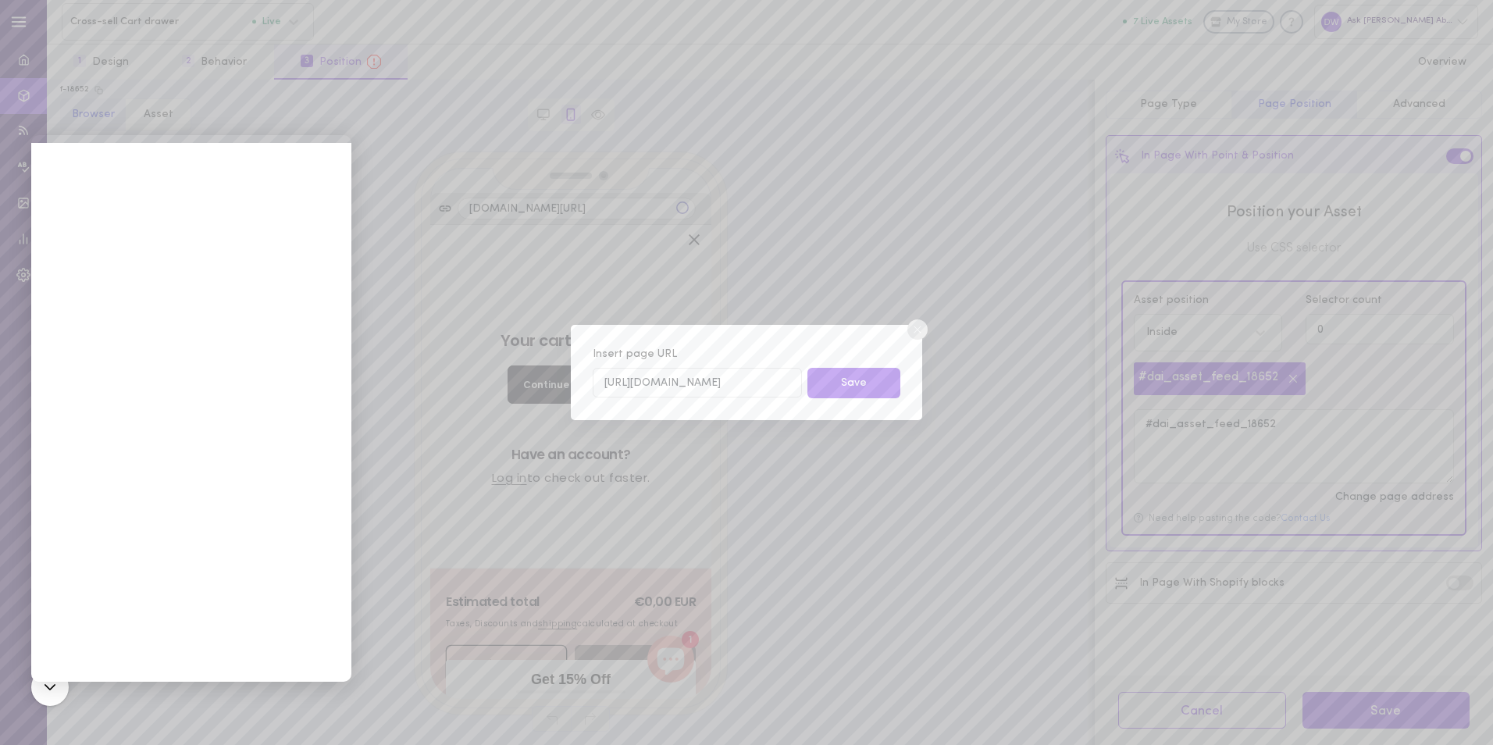
click at [919, 332] on circle at bounding box center [918, 329] width 20 height 20
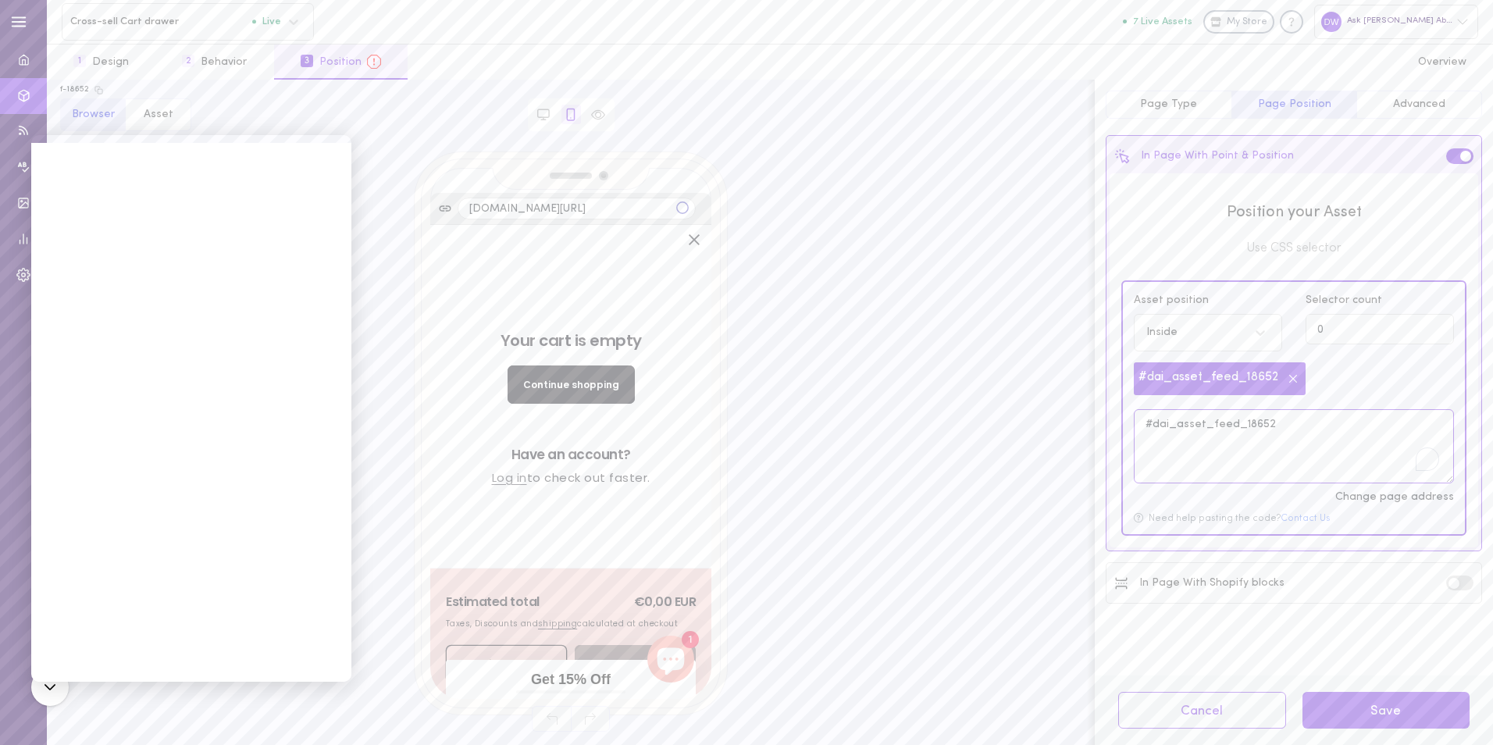
click at [1238, 432] on textarea "#dai_asset_feed_18652" at bounding box center [1294, 445] width 320 height 73
click at [1367, 419] on textarea "#dai_asset_feed_18652" at bounding box center [1294, 445] width 320 height 73
click at [1295, 246] on span "Use CSS selector" at bounding box center [1294, 248] width 345 height 17
click at [1294, 216] on span "Position your Asset" at bounding box center [1294, 213] width 345 height 22
click at [1472, 153] on label at bounding box center [1459, 155] width 27 height 15
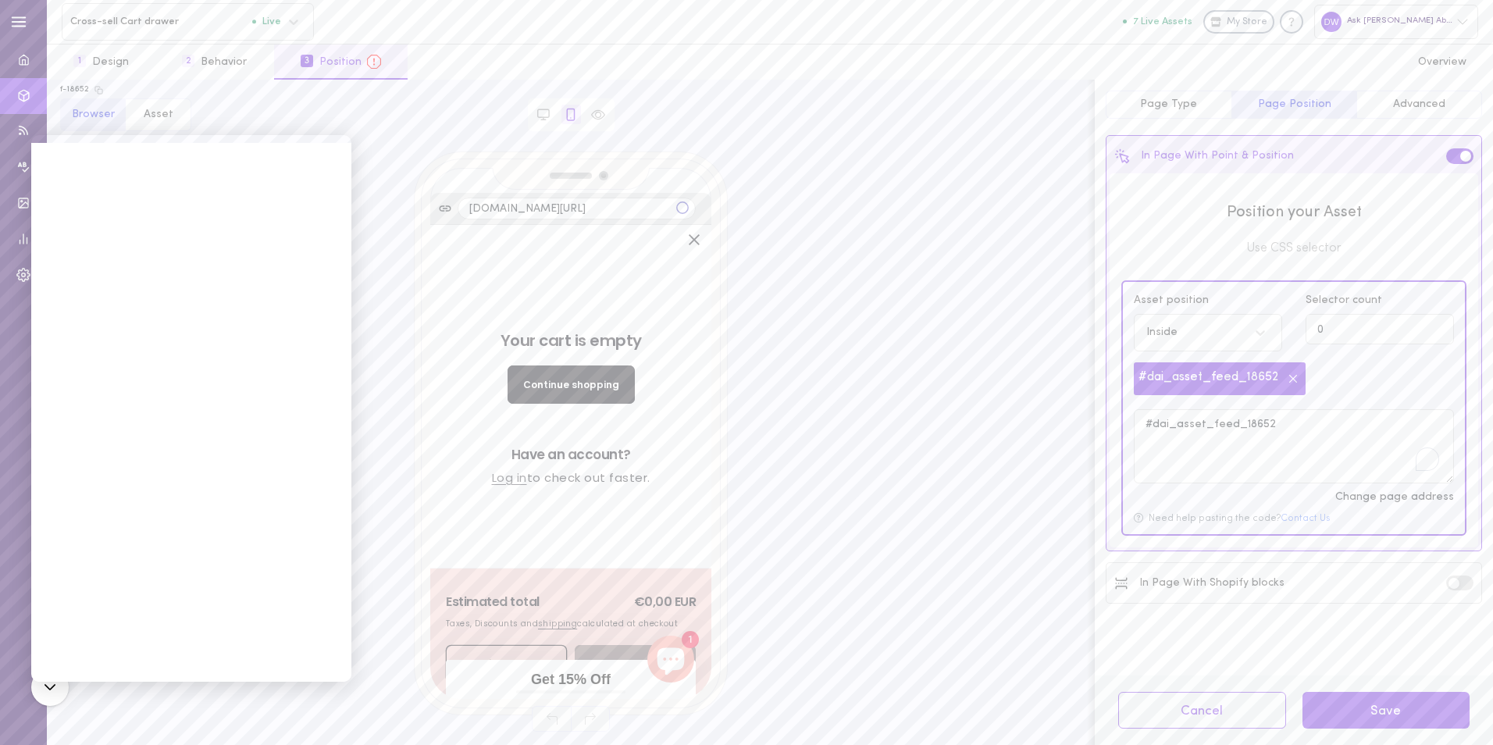
click at [0, 0] on input "checkbox" at bounding box center [0, 0] width 0 height 0
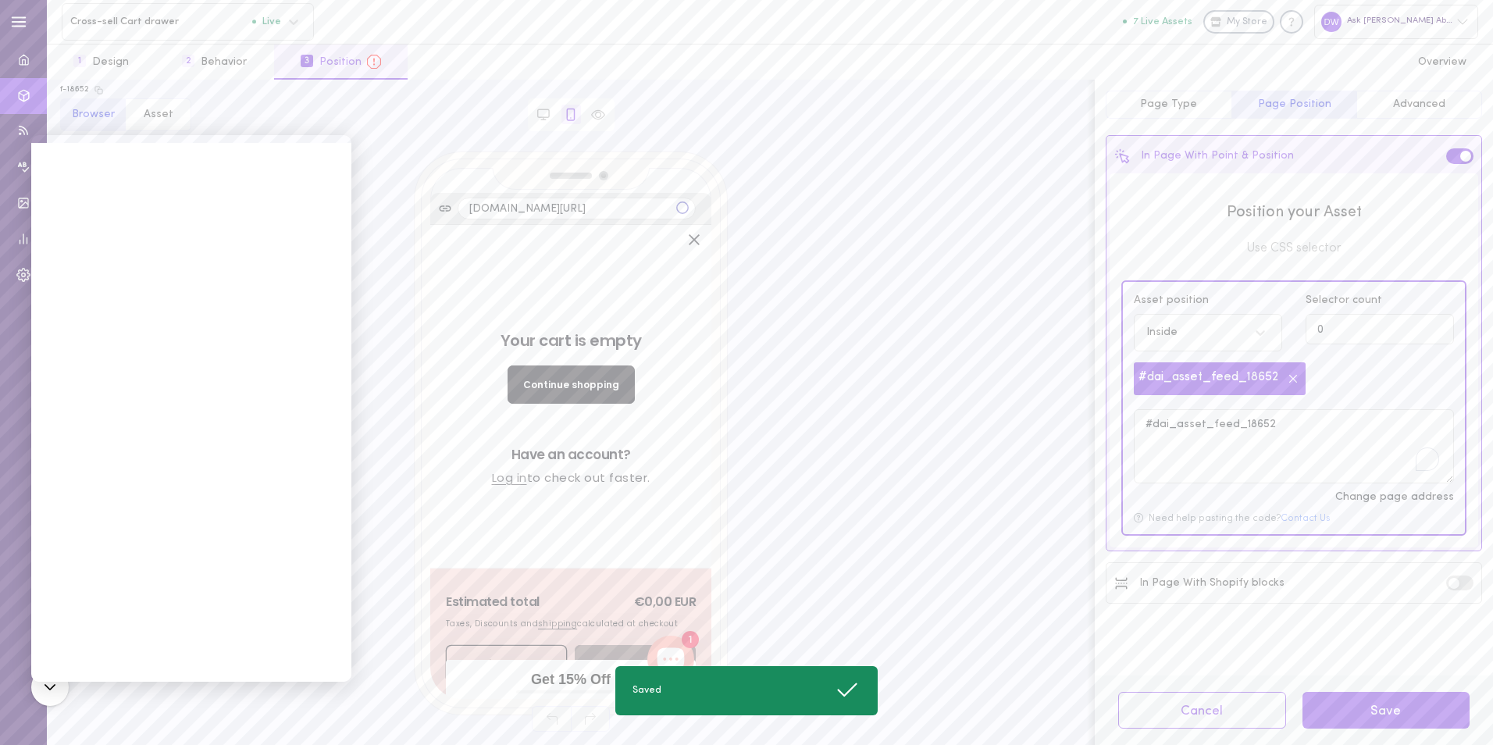
click at [1455, 577] on label at bounding box center [1459, 583] width 27 height 15
click at [0, 0] on input "checkbox" at bounding box center [0, 0] width 0 height 0
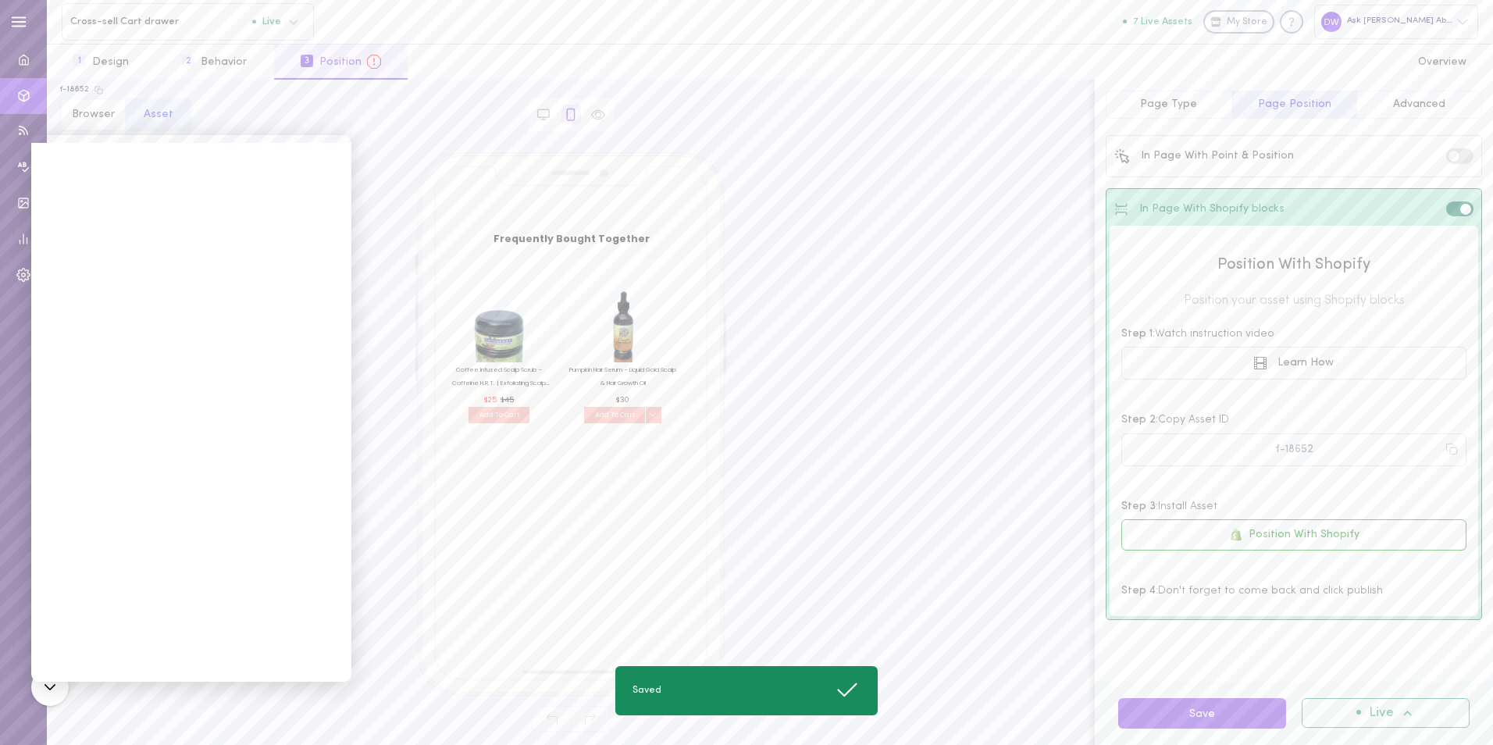
click at [1456, 156] on span at bounding box center [1454, 156] width 11 height 11
click at [0, 0] on input "checkbox" at bounding box center [0, 0] width 0 height 0
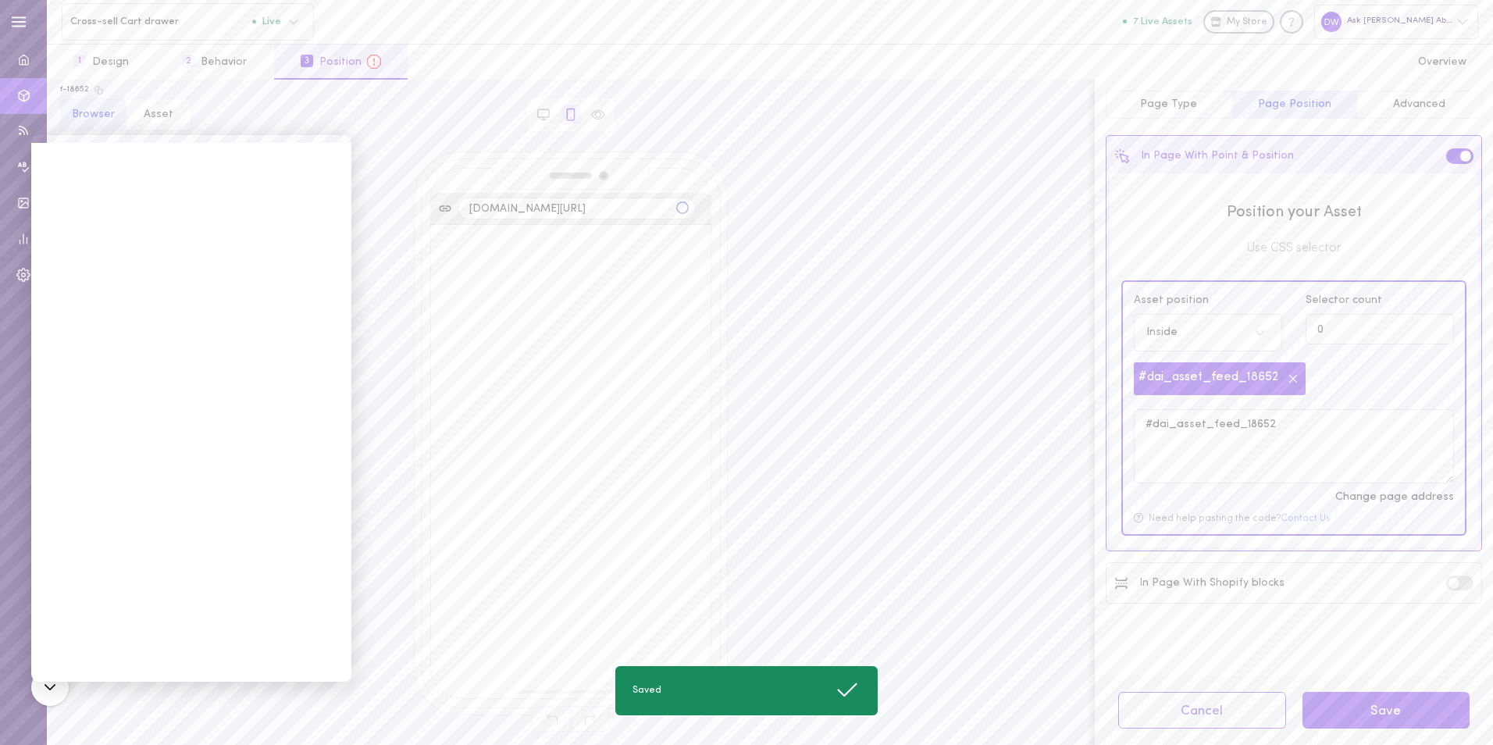
click at [1223, 155] on div "In Page With Point & Position" at bounding box center [1205, 156] width 180 height 16
click at [1124, 155] on icon at bounding box center [1123, 156] width 16 height 16
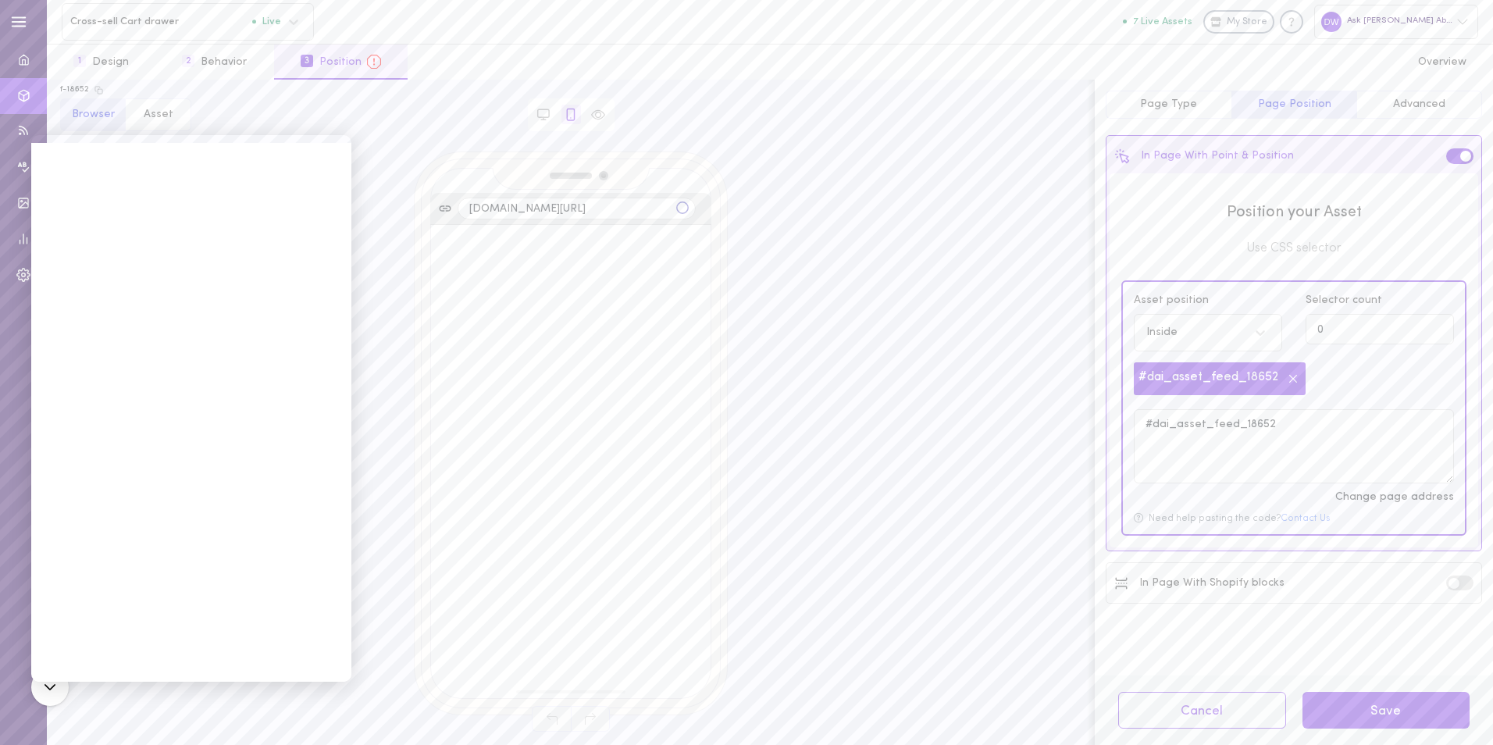
drag, startPoint x: 1124, startPoint y: 155, endPoint x: 1268, endPoint y: 238, distance: 166.9
click at [1265, 242] on span "Use CSS selector" at bounding box center [1294, 248] width 345 height 17
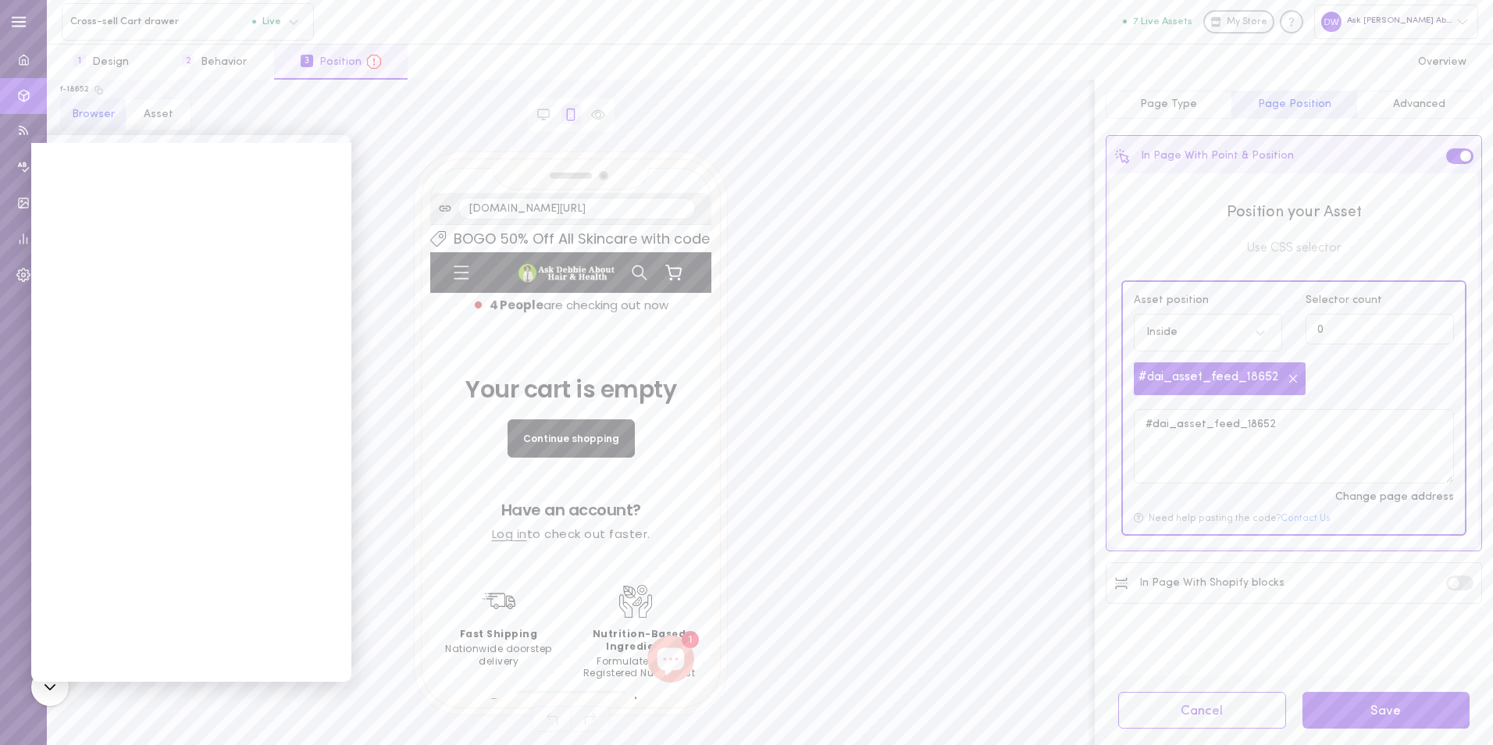
click at [1277, 219] on span "Position your Asset" at bounding box center [1294, 213] width 345 height 22
click at [1278, 261] on div "Position your Asset Use CSS selector Asset position Inside Selector count 0 #da…" at bounding box center [1294, 360] width 369 height 374
drag, startPoint x: 1382, startPoint y: 412, endPoint x: 1420, endPoint y: 488, distance: 84.5
click at [1384, 414] on textarea "#dai_asset_feed_18652" at bounding box center [1294, 445] width 320 height 73
click at [1415, 497] on div "Change page address" at bounding box center [1294, 497] width 320 height 11
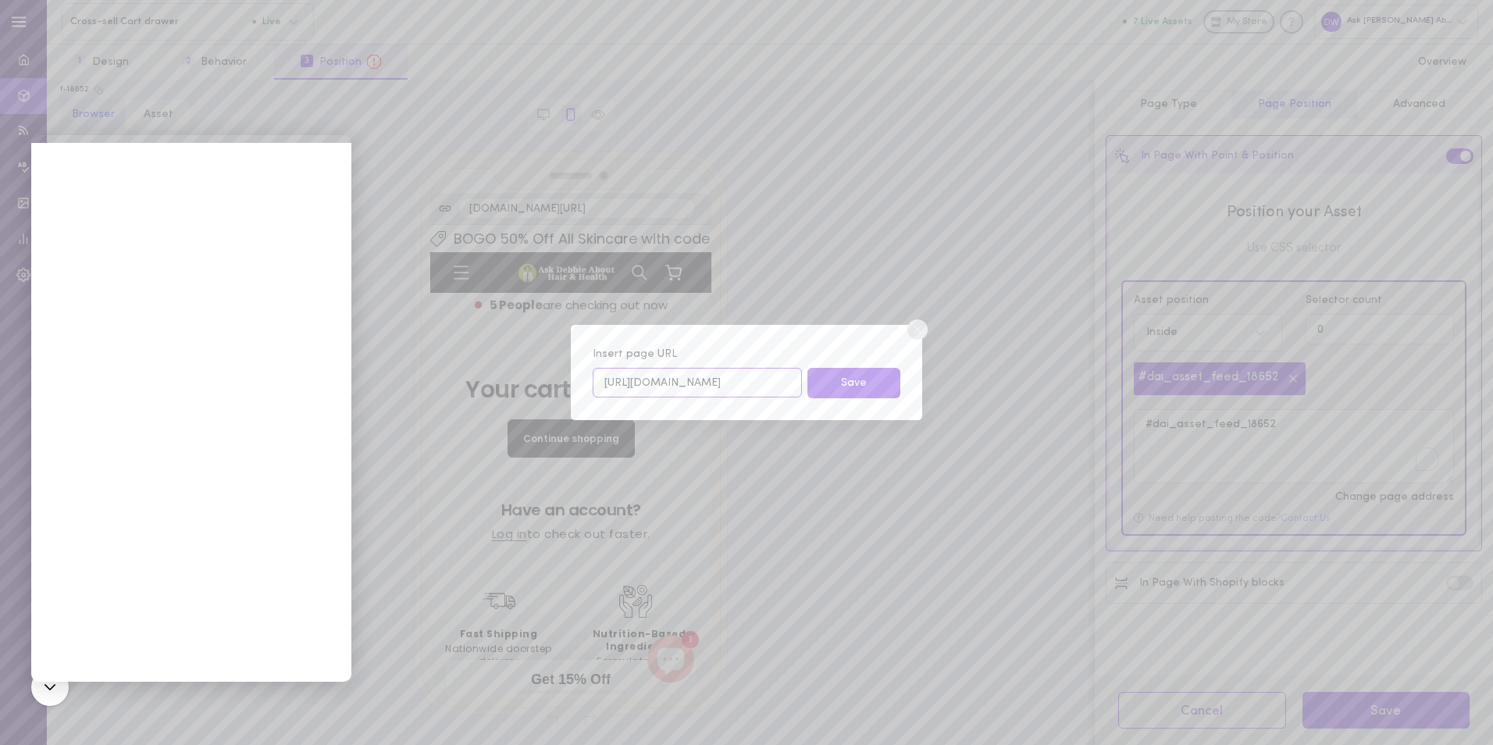
scroll to position [0, 2]
drag, startPoint x: 722, startPoint y: 382, endPoint x: 876, endPoint y: 406, distance: 155.0
click at [876, 406] on div "Insert page URL [URL][DOMAIN_NAME] Save" at bounding box center [746, 372] width 351 height 95
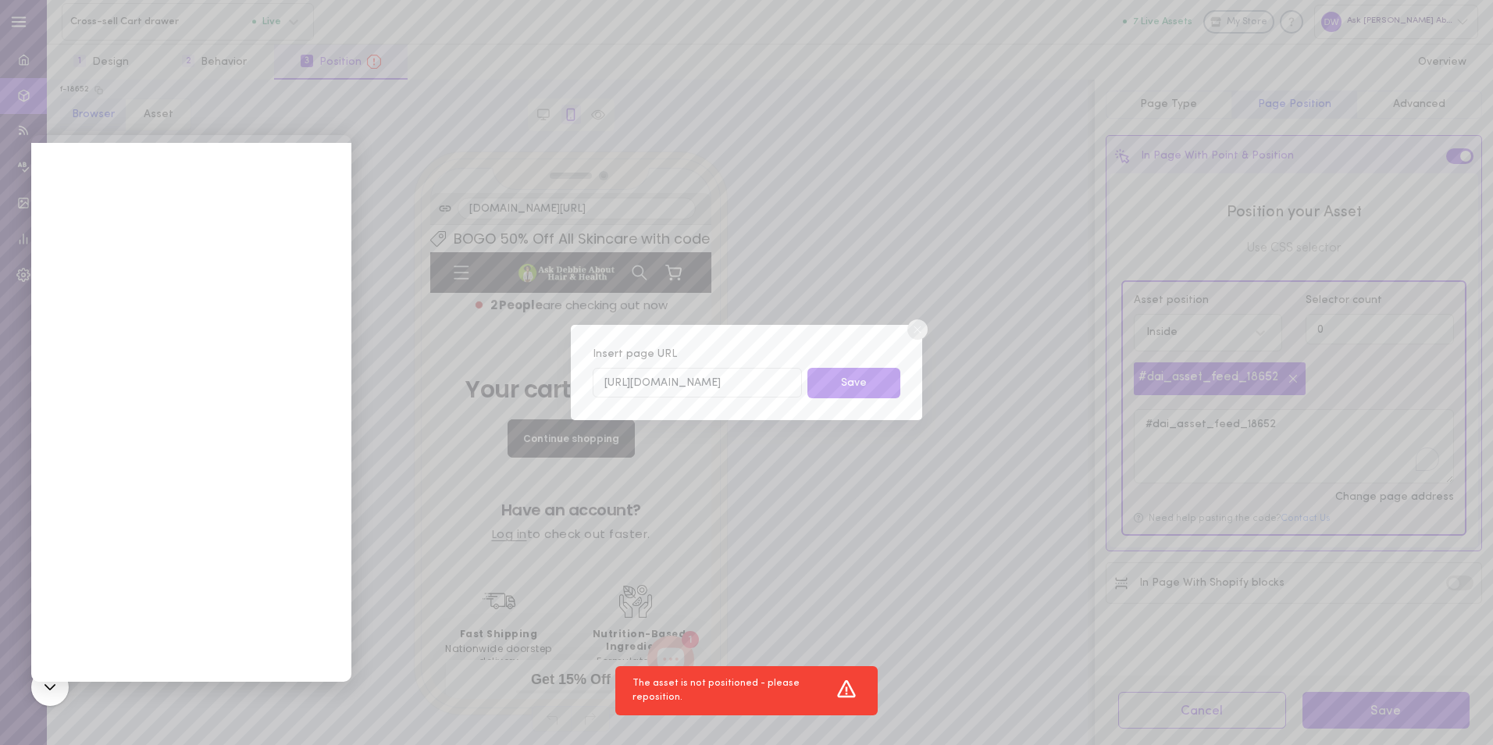
scroll to position [0, 0]
click at [917, 330] on line at bounding box center [918, 329] width 6 height 6
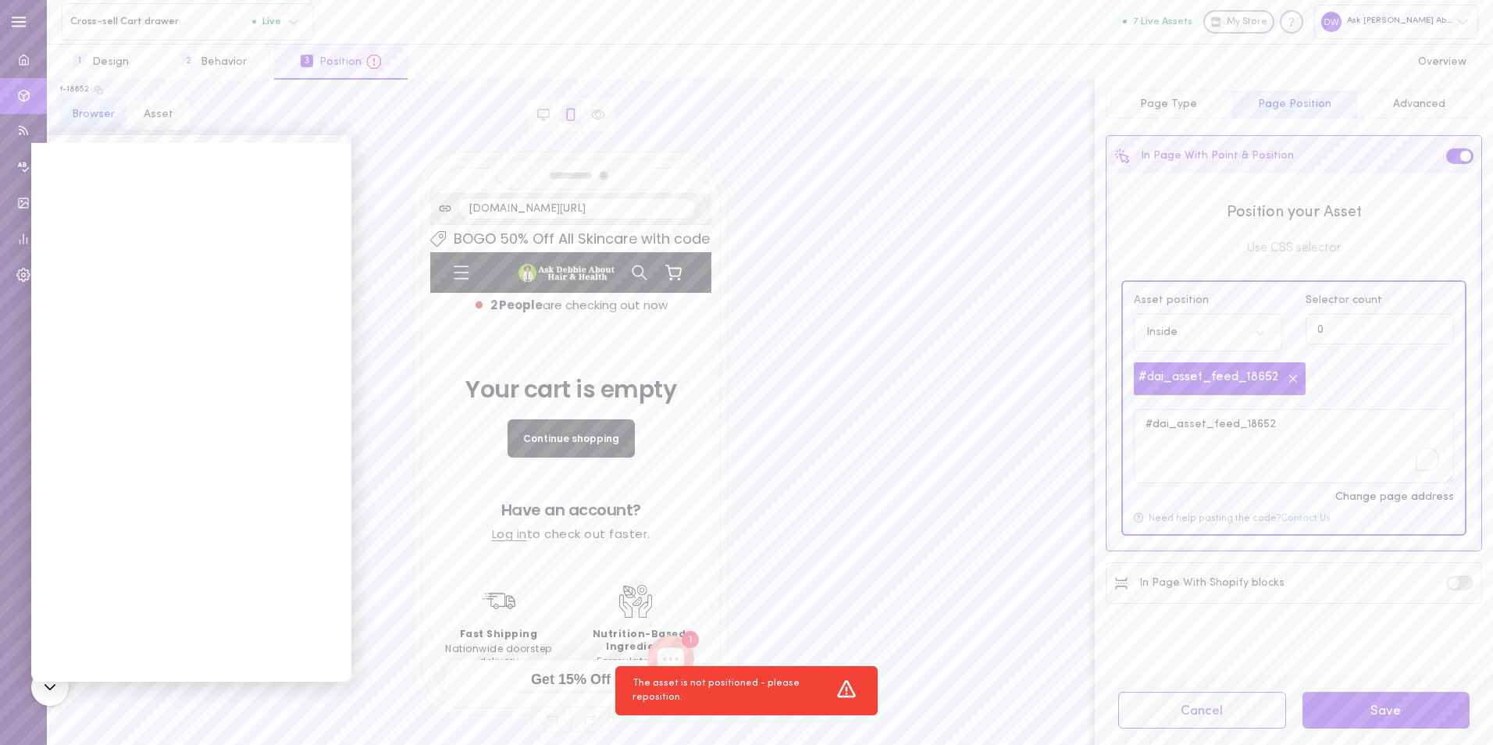
click at [790, 686] on span "The asset is not positioned - please reposition." at bounding box center [734, 690] width 202 height 27
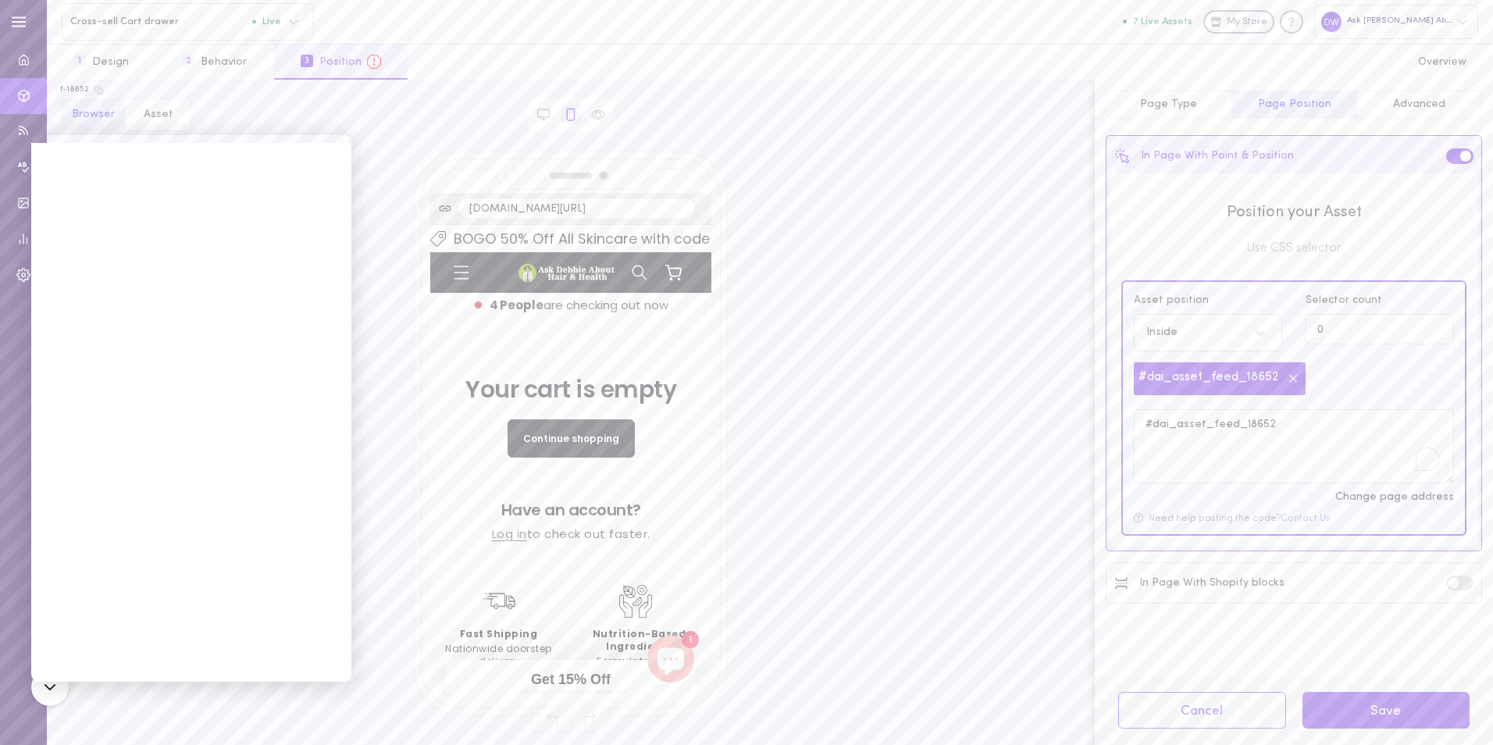
click at [1226, 518] on p "Need help pasting the code? Contact Us" at bounding box center [1294, 519] width 320 height 10
click at [1287, 381] on icon at bounding box center [1294, 379] width 16 height 16
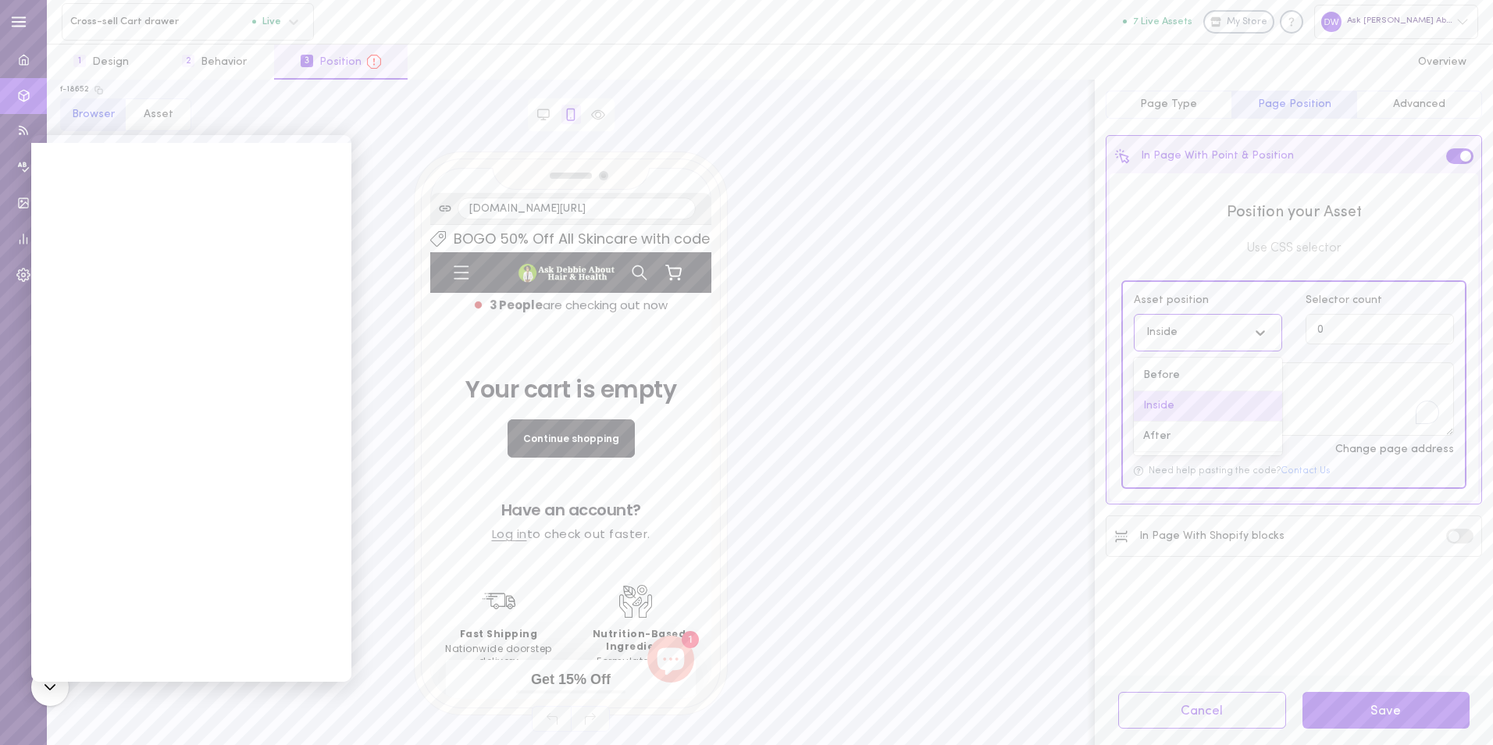
click at [1266, 344] on div at bounding box center [1264, 332] width 35 height 27
click at [1246, 380] on div "Before" at bounding box center [1208, 376] width 148 height 30
click at [1275, 332] on div at bounding box center [1264, 332] width 35 height 27
click at [1220, 408] on div "Inside" at bounding box center [1208, 406] width 148 height 30
click at [1282, 256] on span "Use CSS selector" at bounding box center [1294, 248] width 345 height 17
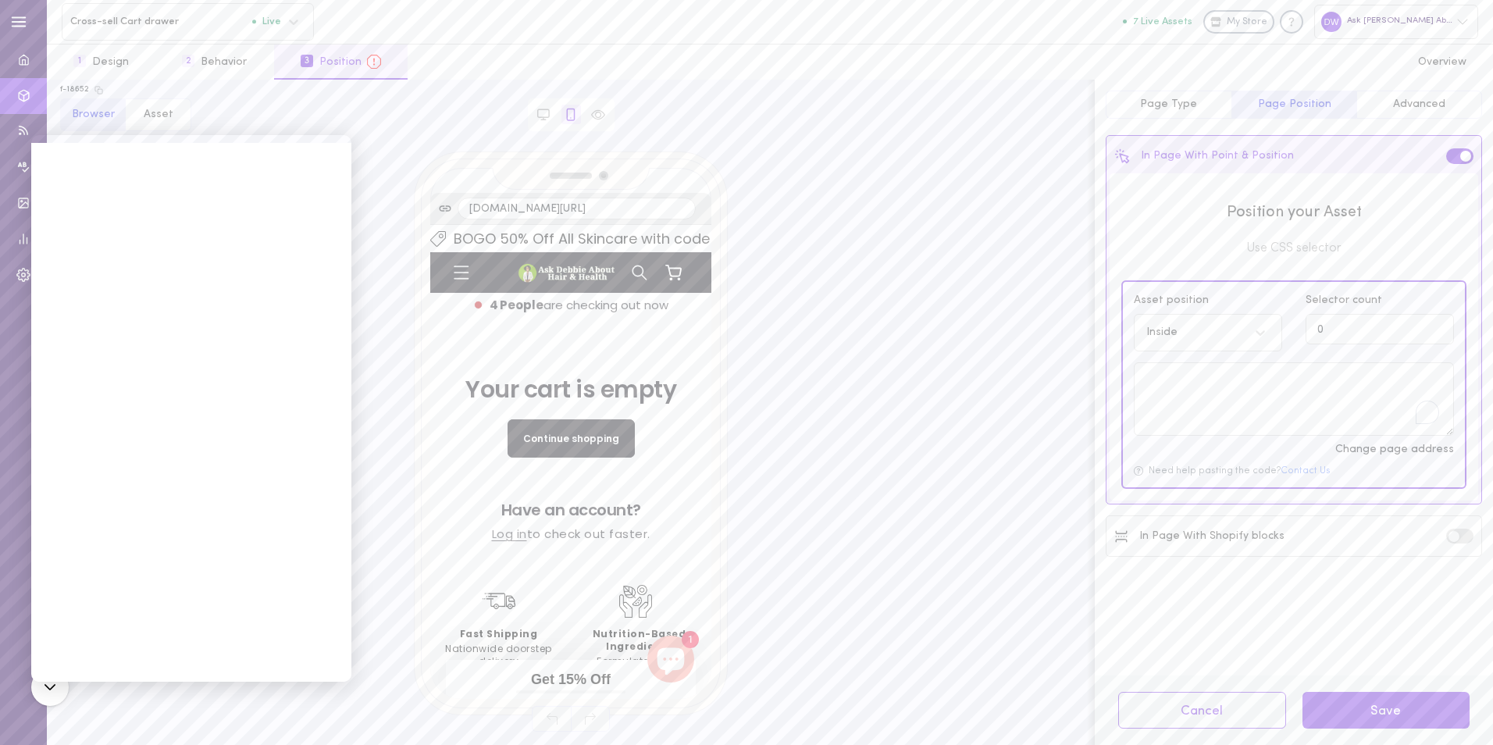
click at [1283, 251] on span "Use CSS selector" at bounding box center [1294, 248] width 345 height 17
click at [1187, 158] on div "In Page With Point & Position" at bounding box center [1205, 156] width 180 height 16
click at [1182, 149] on div "In Page With Point & Position" at bounding box center [1205, 156] width 180 height 16
click at [1246, 148] on div "In Page With Point & Position" at bounding box center [1205, 156] width 180 height 16
click at [1457, 535] on span at bounding box center [1454, 536] width 11 height 11
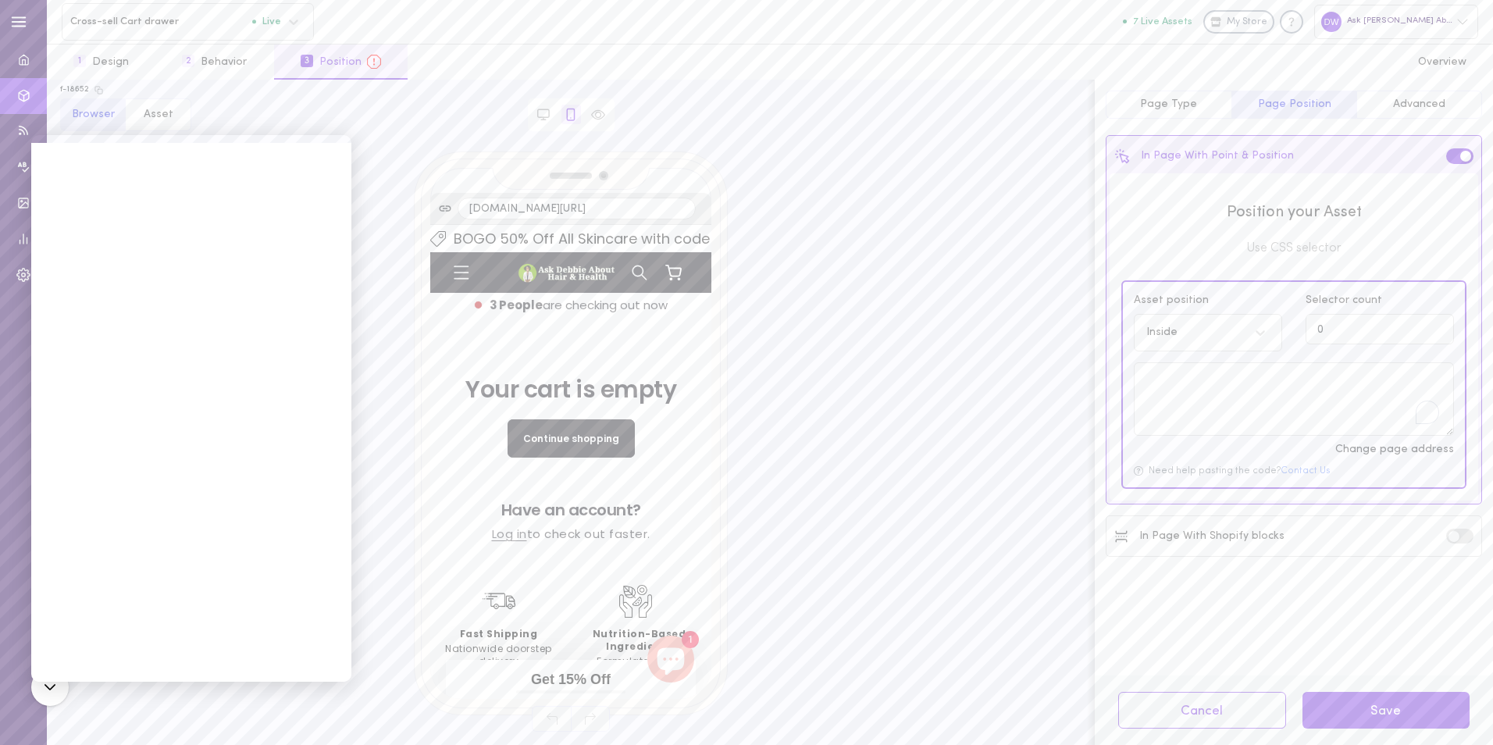
click at [0, 0] on input "checkbox" at bounding box center [0, 0] width 0 height 0
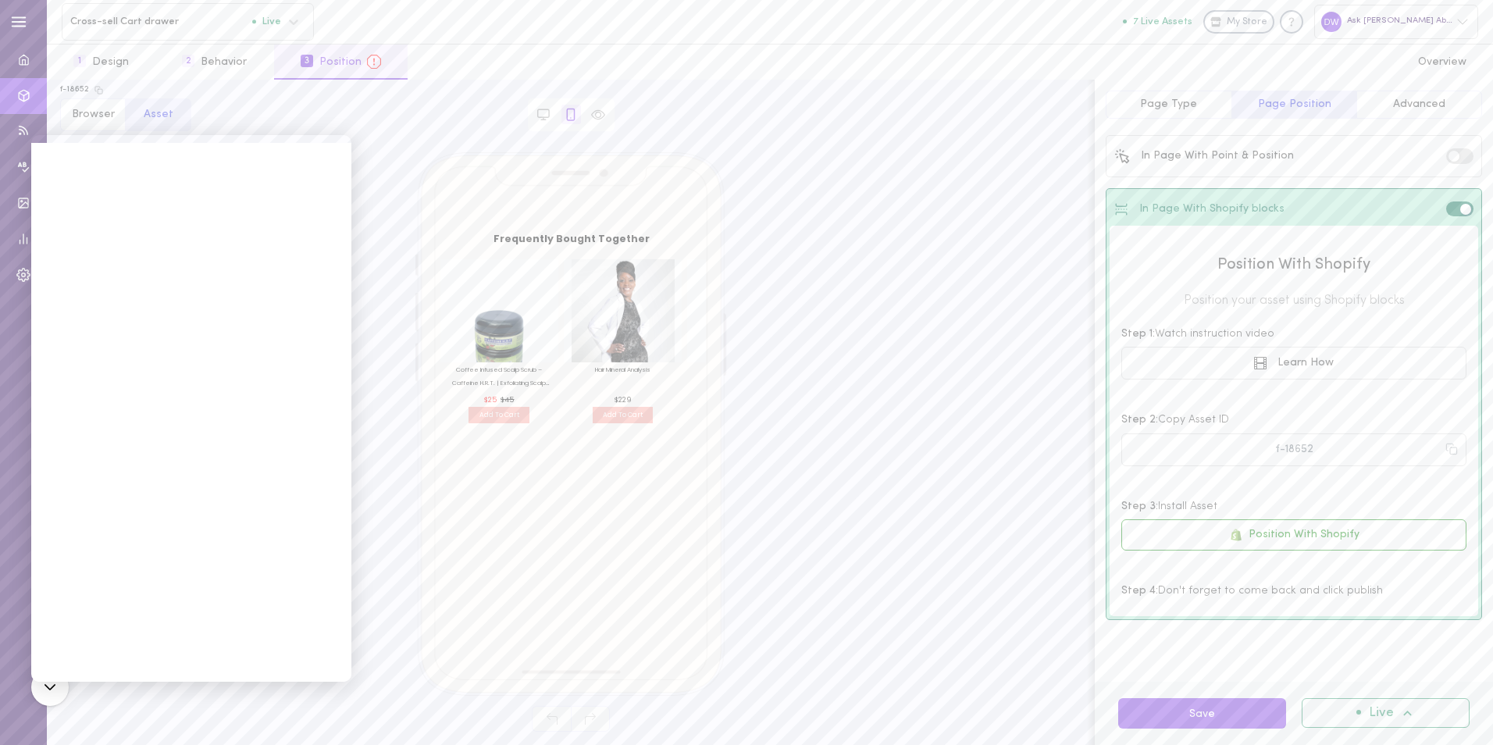
click at [1458, 209] on label at bounding box center [1459, 209] width 27 height 15
click at [0, 0] on input "checkbox" at bounding box center [0, 0] width 0 height 0
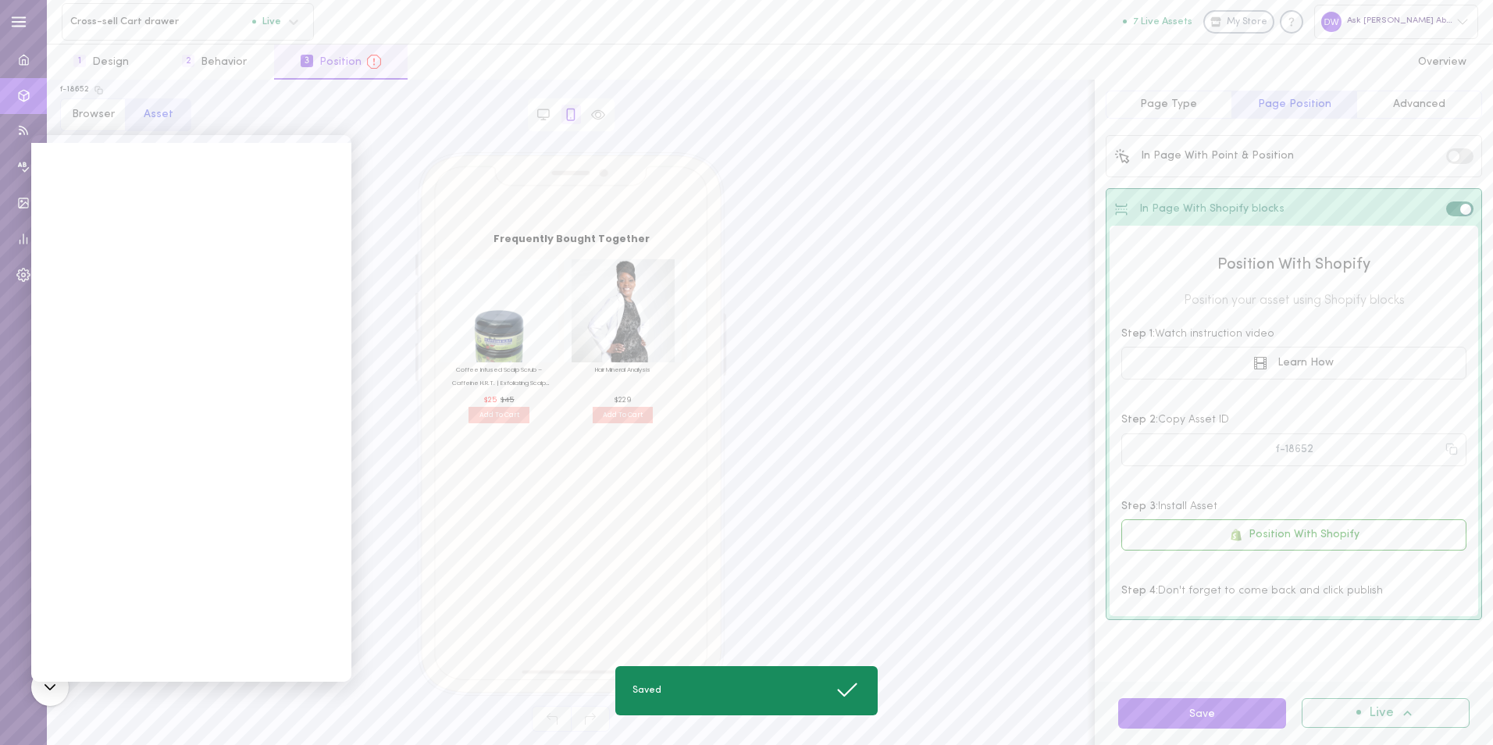
click at [1470, 152] on label at bounding box center [1459, 155] width 27 height 15
click at [0, 0] on input "checkbox" at bounding box center [0, 0] width 0 height 0
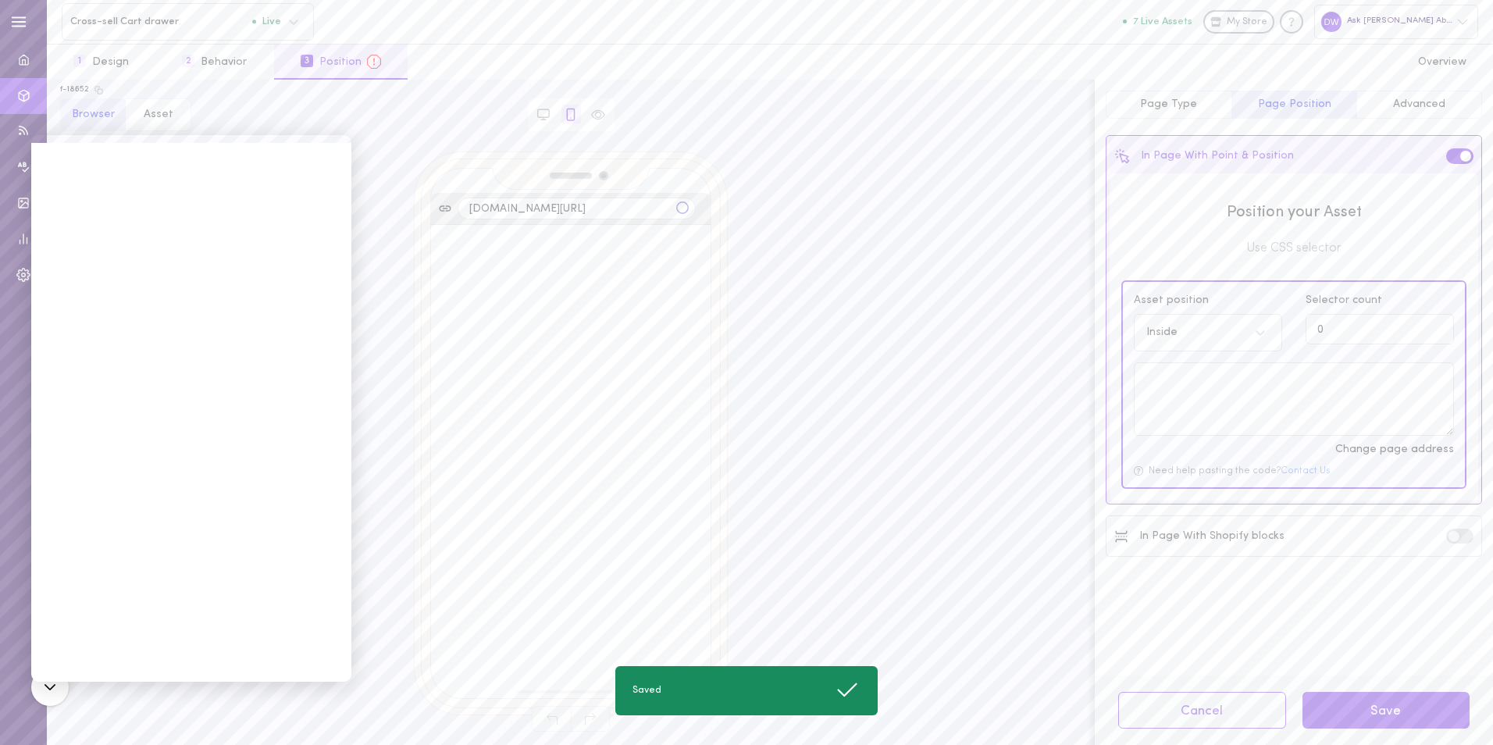
click at [1337, 288] on div "Asset position Inside Selector count 0 Change page address Need help pasting th…" at bounding box center [1294, 384] width 342 height 205
click at [1332, 300] on span "Selector count" at bounding box center [1380, 301] width 148 height 16
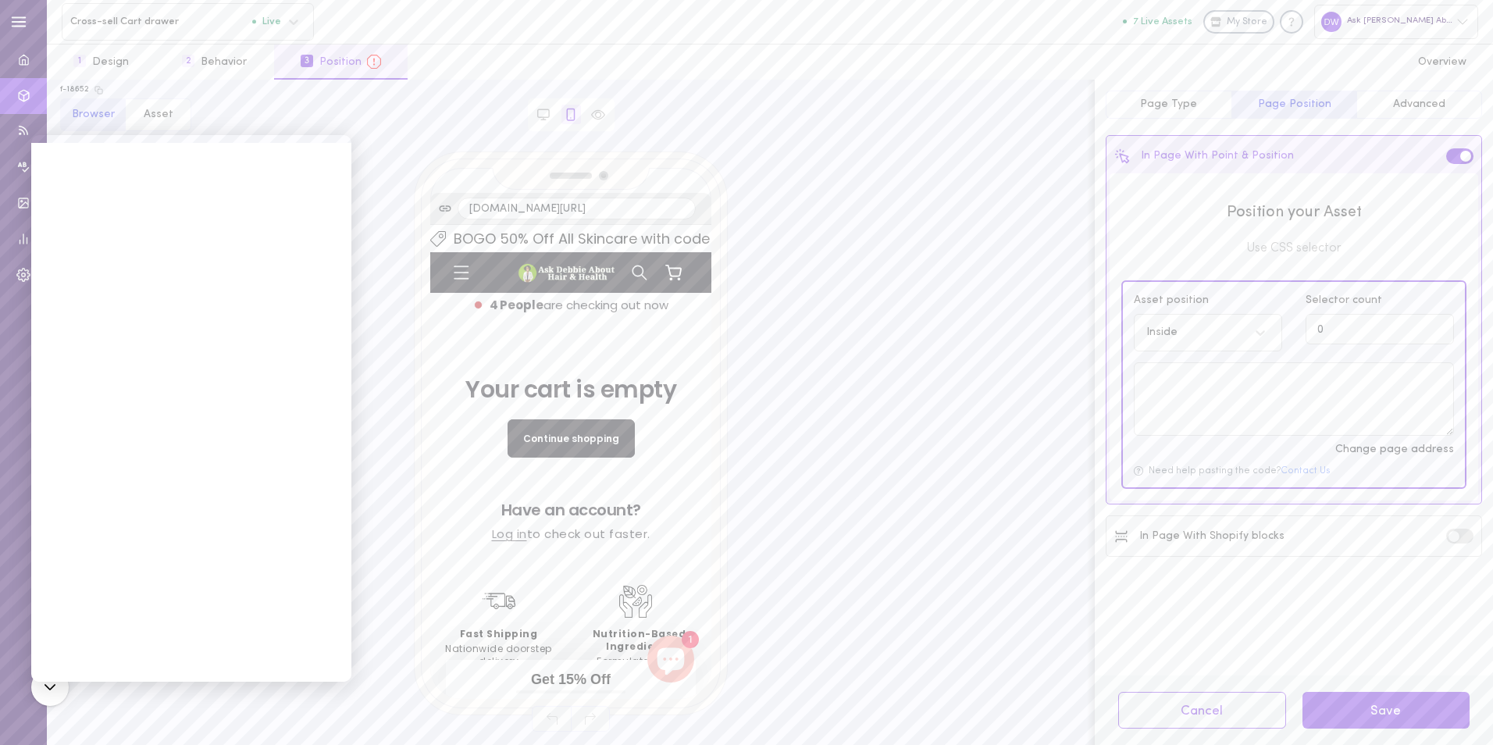
click at [671, 278] on link "Cart" at bounding box center [674, 272] width 34 height 34
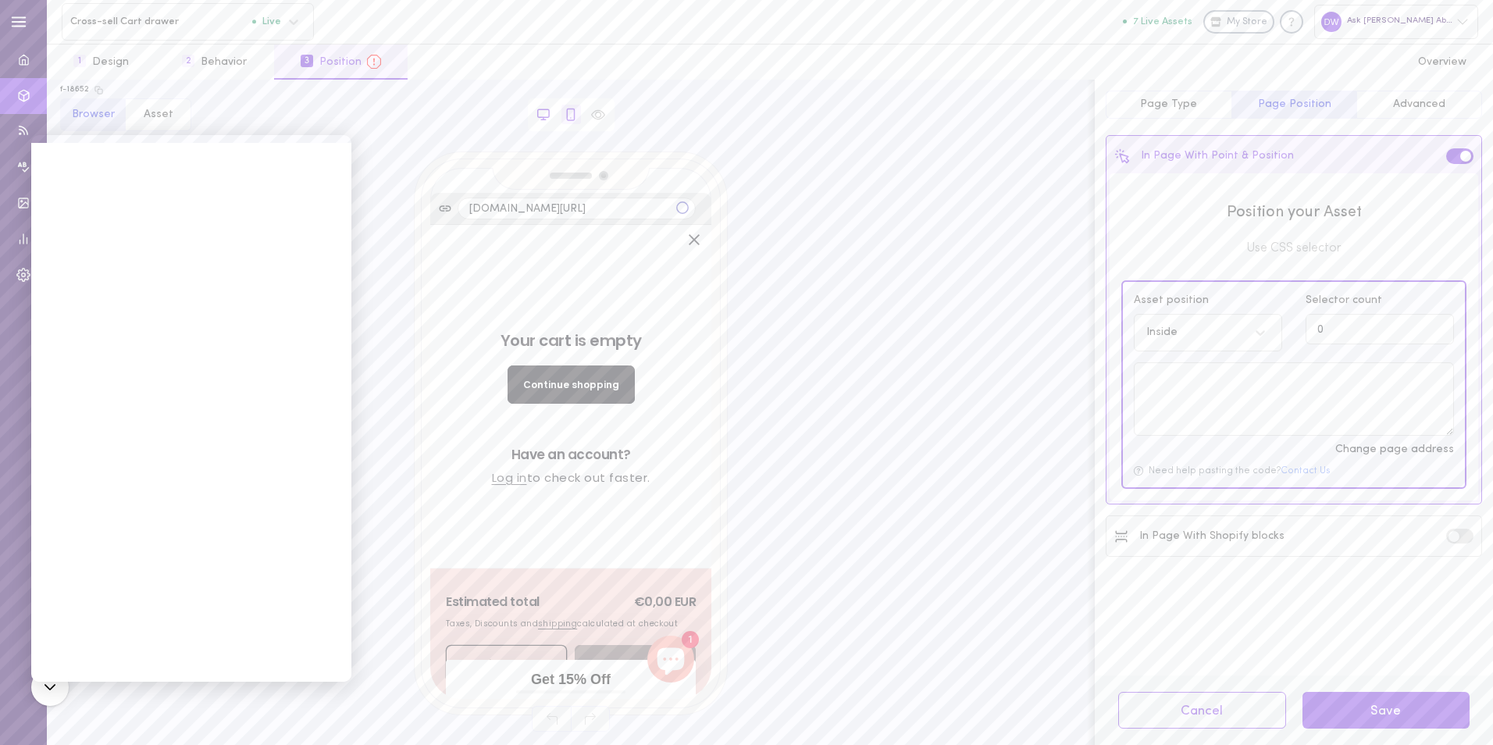
click at [547, 112] on icon at bounding box center [544, 115] width 14 height 14
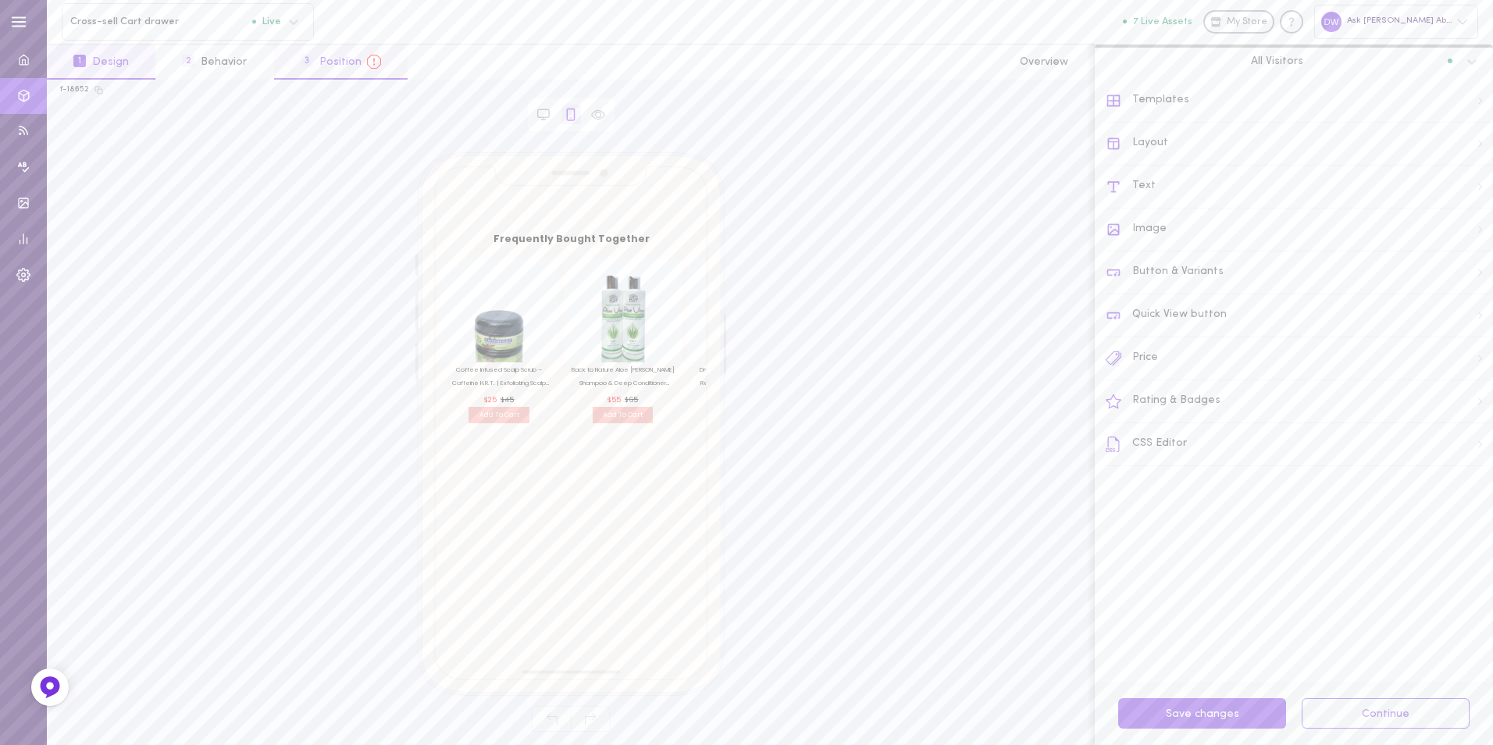
click at [325, 66] on button "3 Position" at bounding box center [341, 62] width 134 height 35
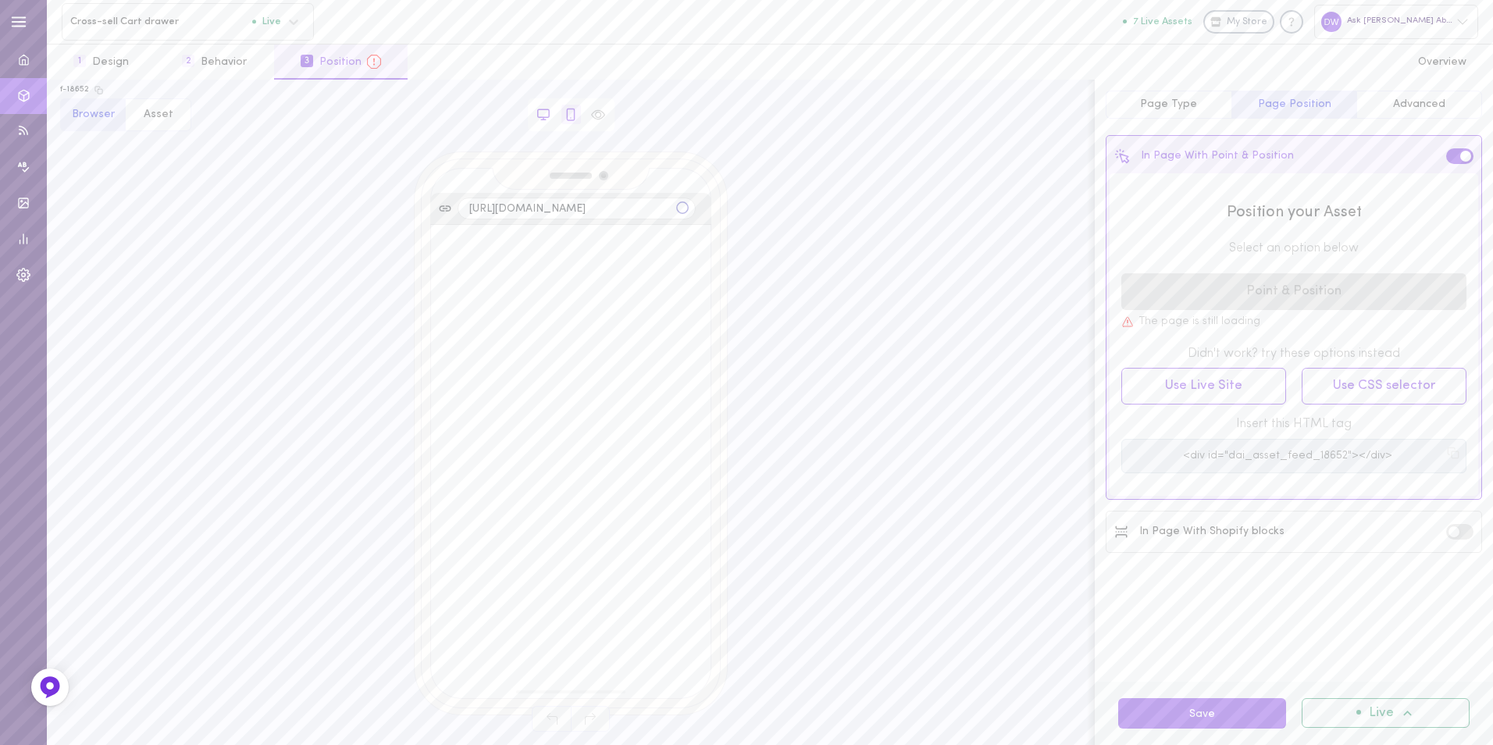
click at [542, 111] on icon at bounding box center [544, 115] width 14 height 14
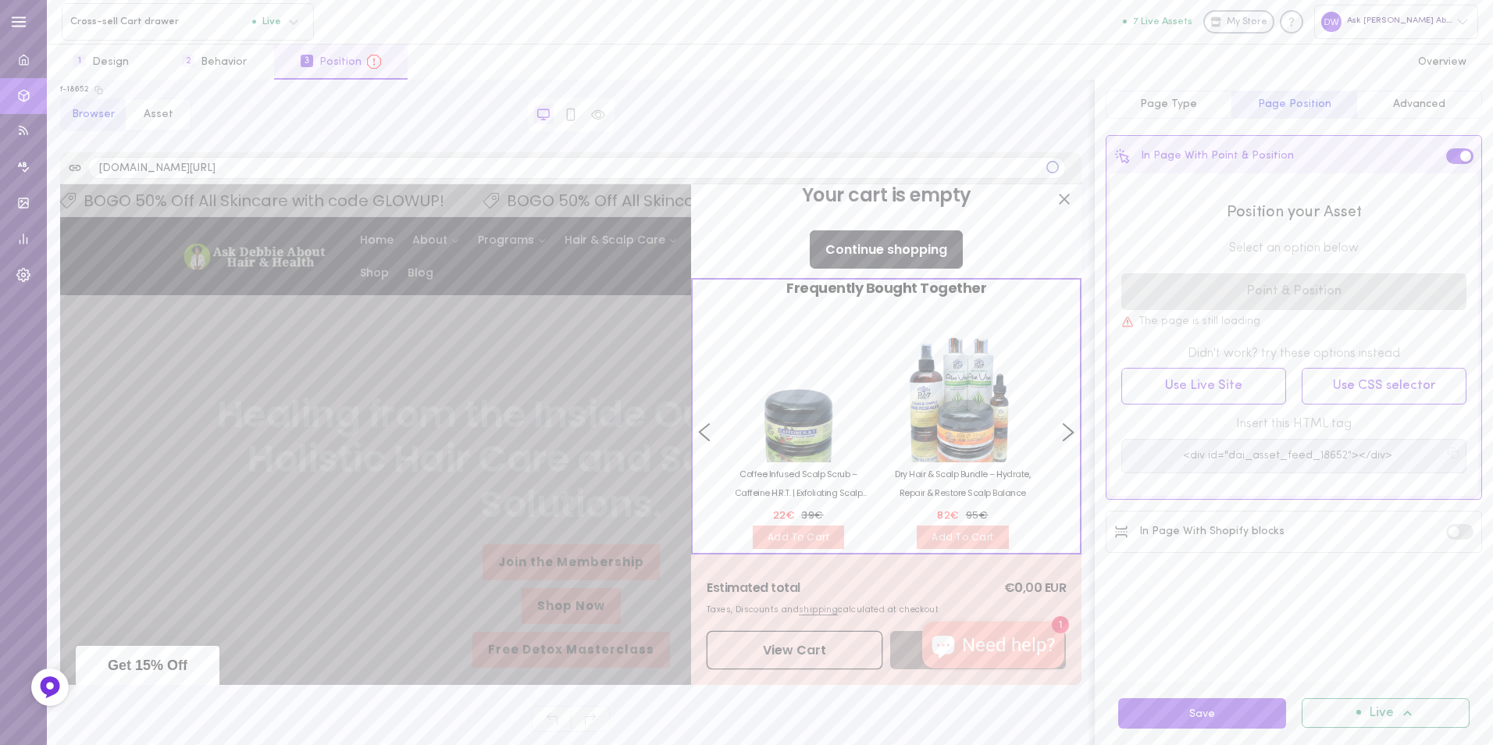
click at [884, 405] on span "Your cart" at bounding box center [962, 390] width 157 height 144
click at [1230, 715] on button "Save" at bounding box center [1202, 713] width 168 height 30
click at [597, 115] on icon at bounding box center [598, 115] width 14 height 14
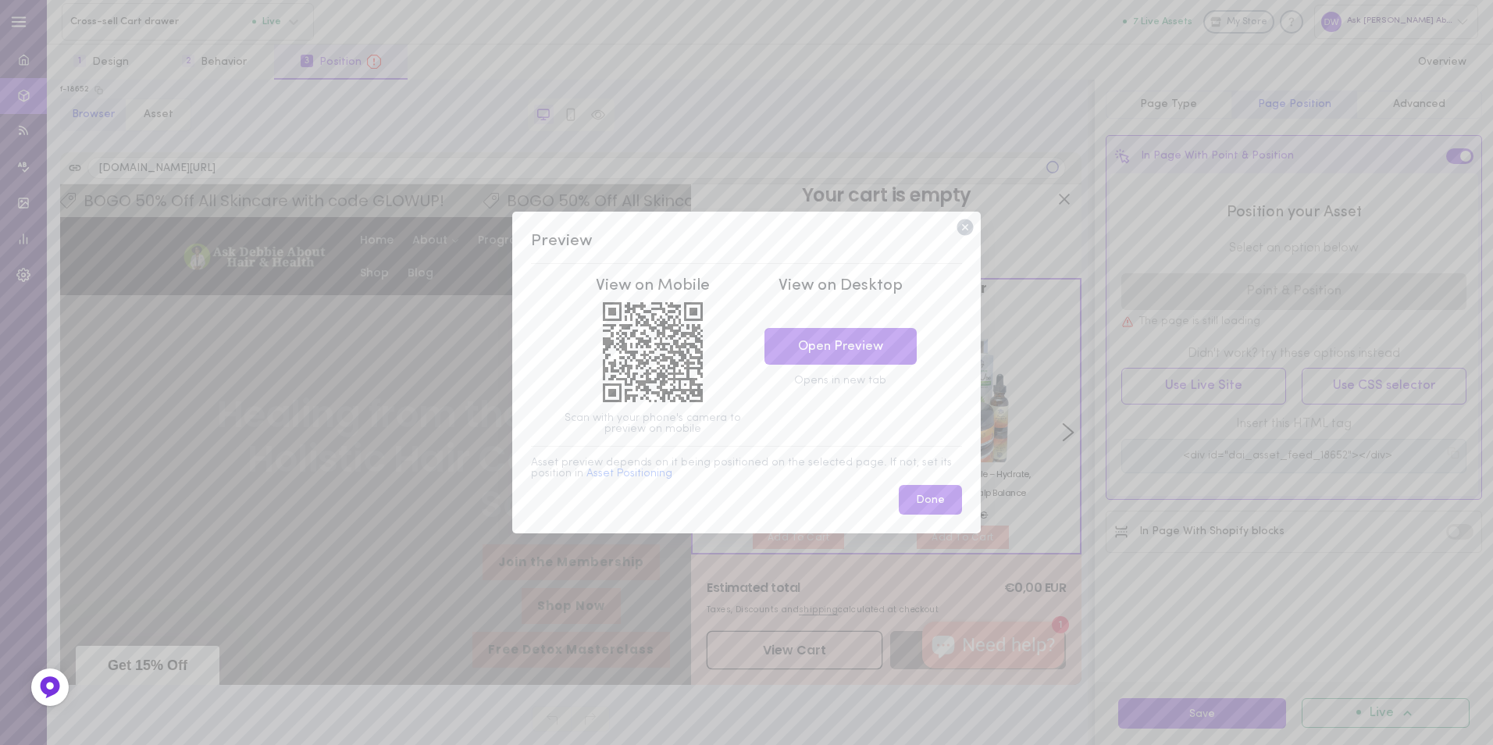
click at [965, 230] on icon at bounding box center [965, 227] width 16 height 16
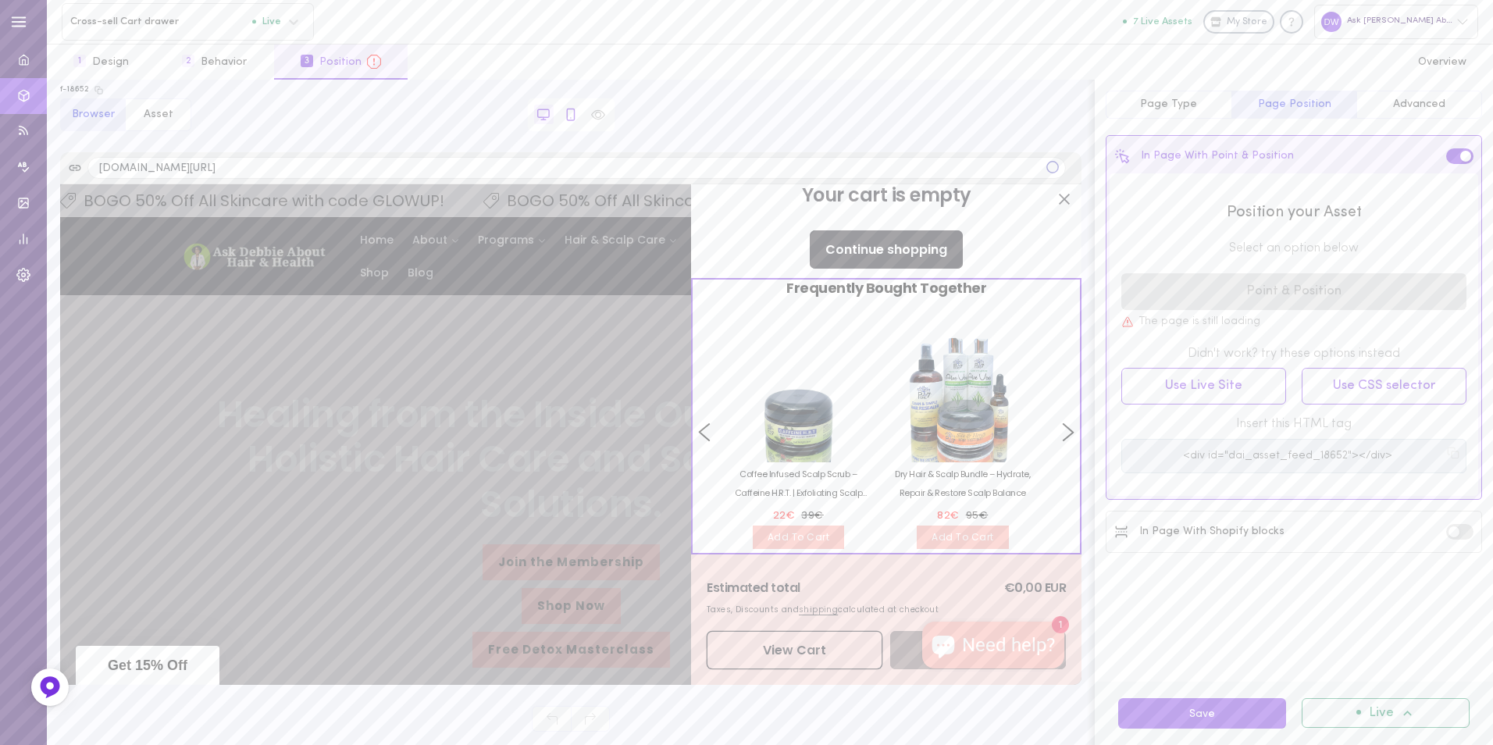
click at [572, 120] on icon at bounding box center [571, 115] width 14 height 14
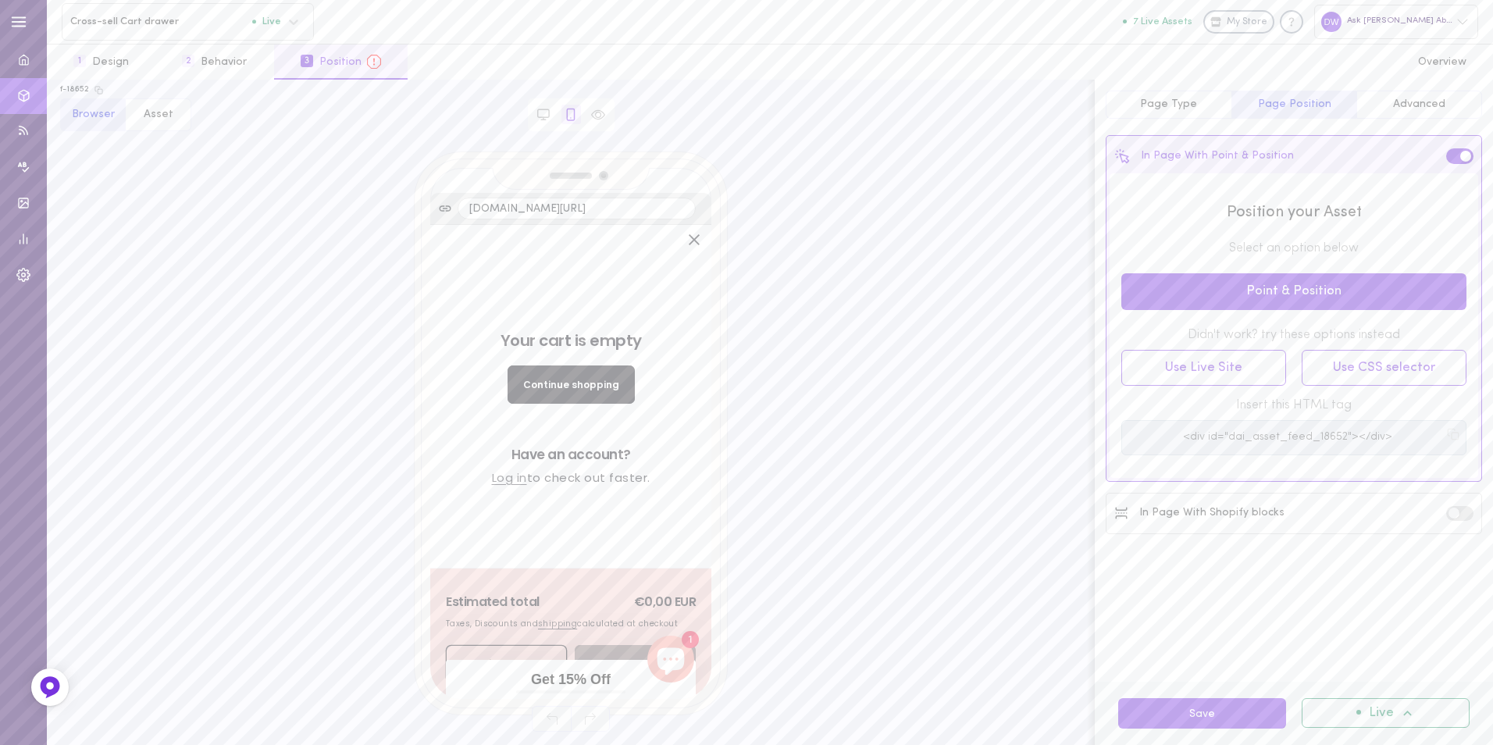
click at [543, 481] on div "Your cart is empty Continue shopping Have an account? Log in to check out faste…" at bounding box center [571, 397] width 258 height 344
click at [568, 569] on div "Estimated total €0,00 EUR Taxes, Discounts and shipping calculated at checkout …" at bounding box center [570, 634] width 281 height 130
click at [1220, 301] on button "Point & Position" at bounding box center [1294, 291] width 345 height 37
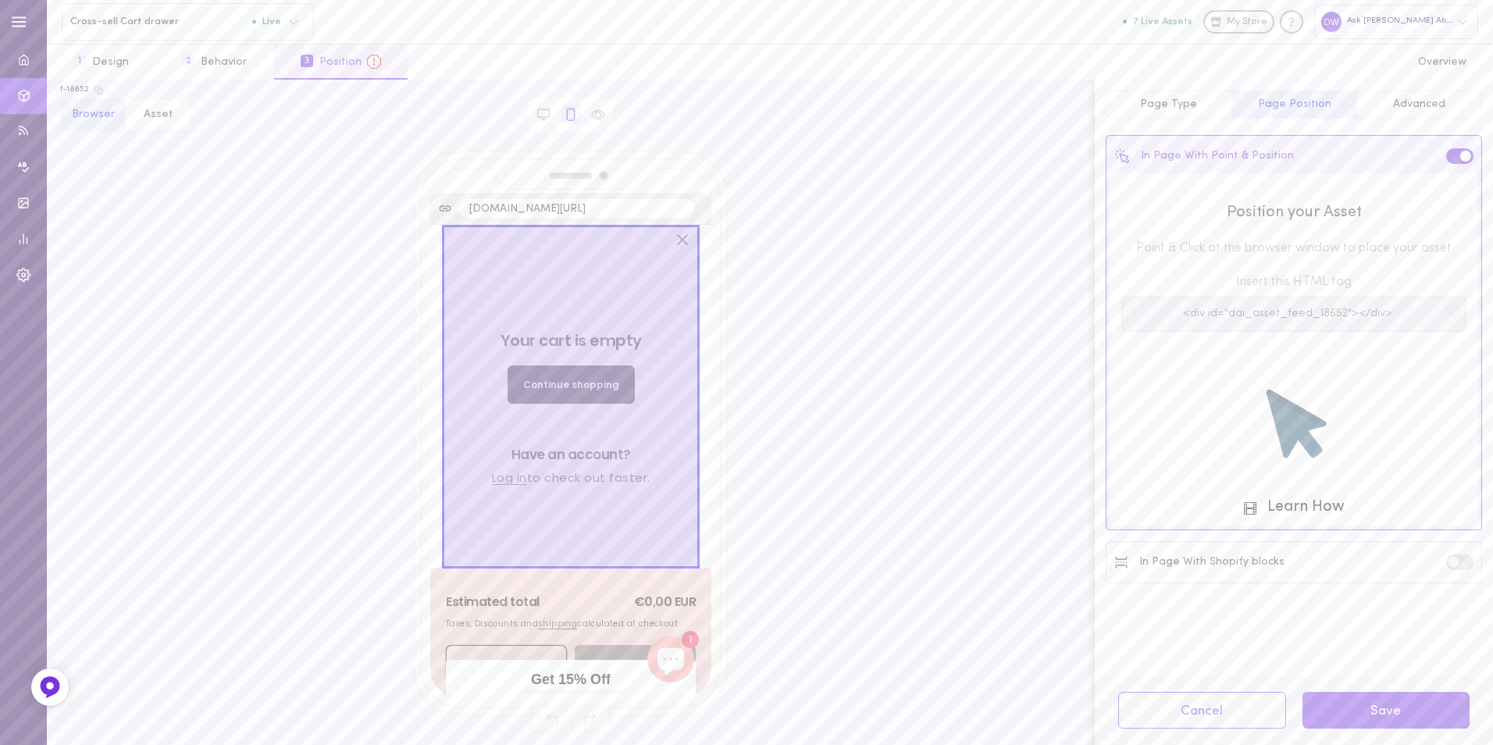
click at [568, 483] on div "Your cart is empty Continue shopping Have an account? Log in to check out faste…" at bounding box center [571, 397] width 258 height 344
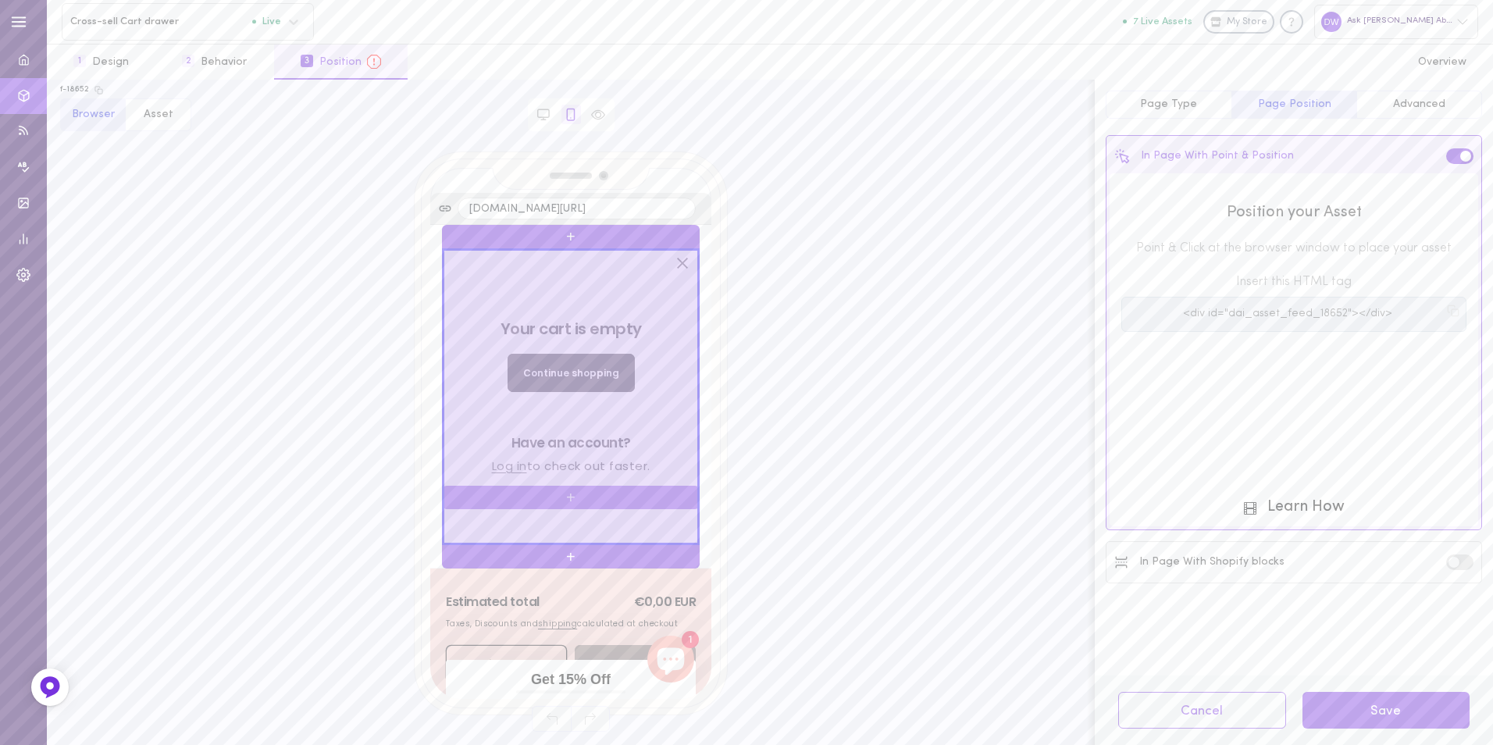
click at [569, 486] on div "+" at bounding box center [571, 497] width 258 height 23
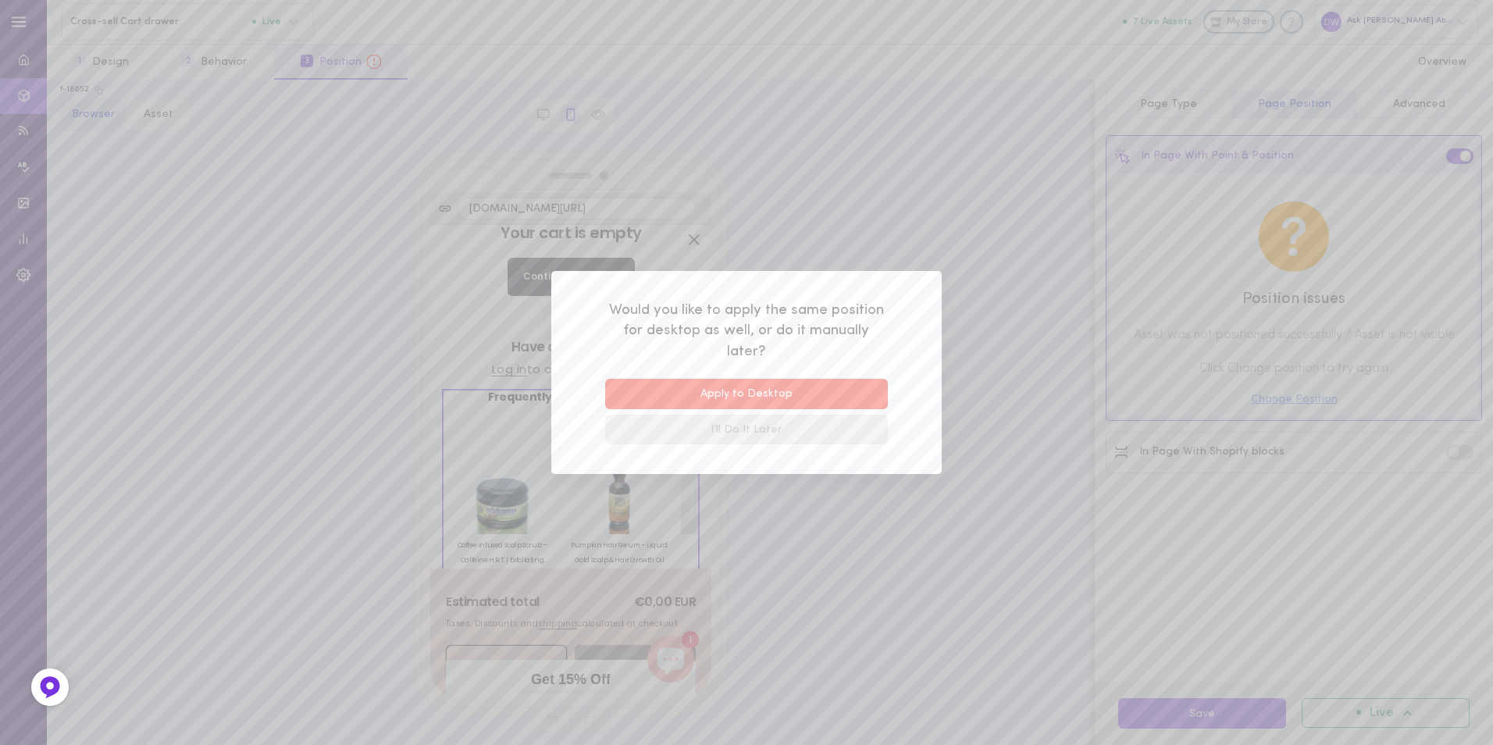
scroll to position [138, 0]
click at [780, 433] on button "I’ll Do It Later" at bounding box center [746, 430] width 283 height 30
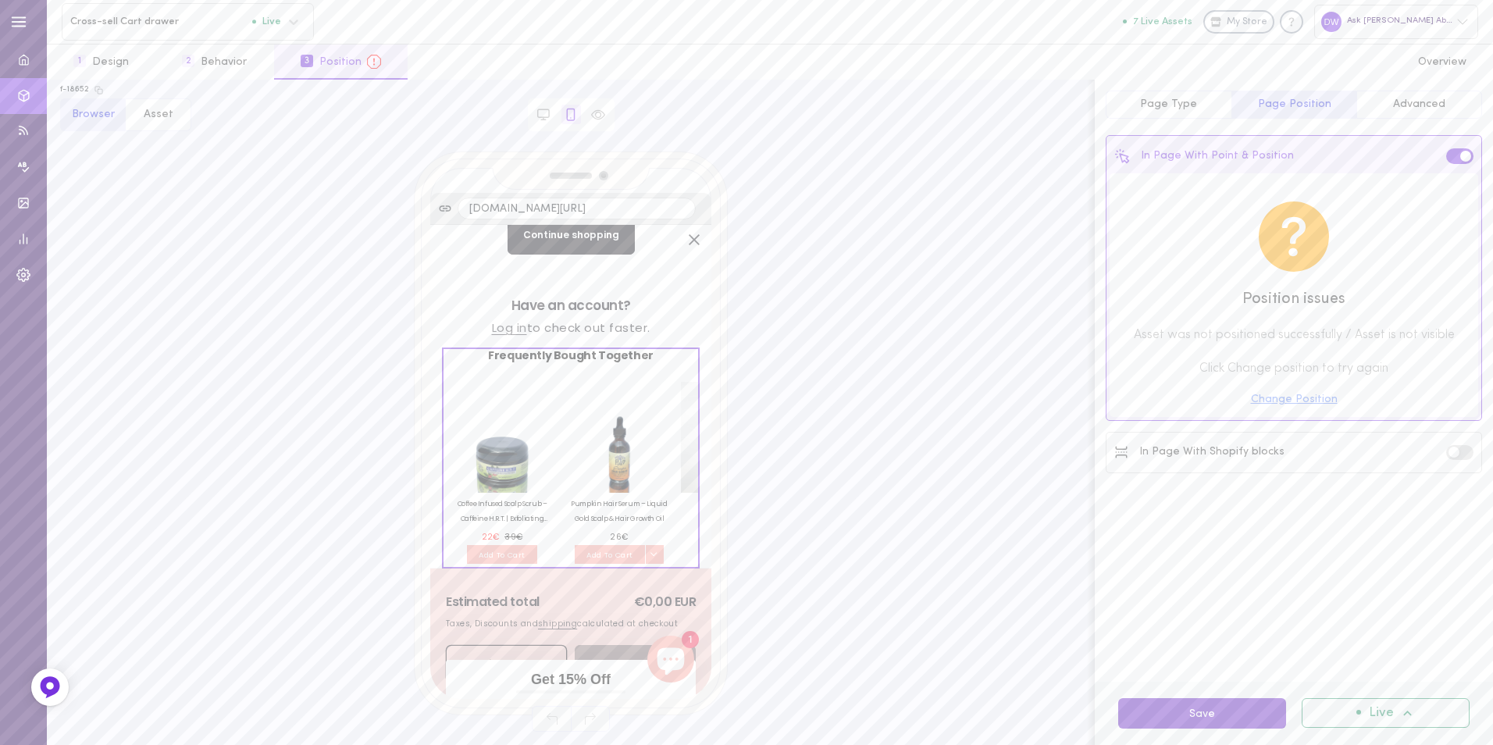
click at [1222, 709] on button "Save" at bounding box center [1202, 713] width 168 height 30
click at [544, 117] on icon at bounding box center [544, 118] width 0 height 2
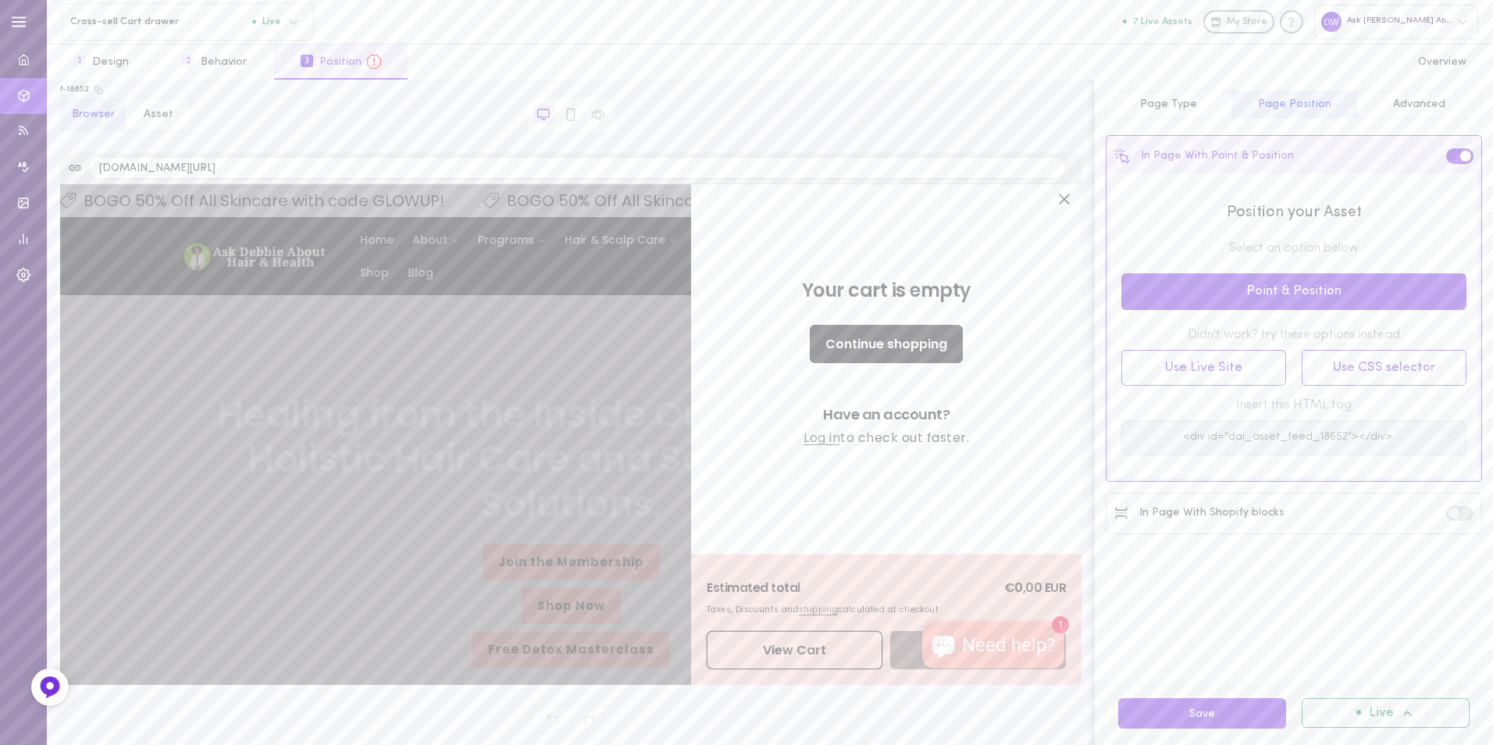
scroll to position [0, 0]
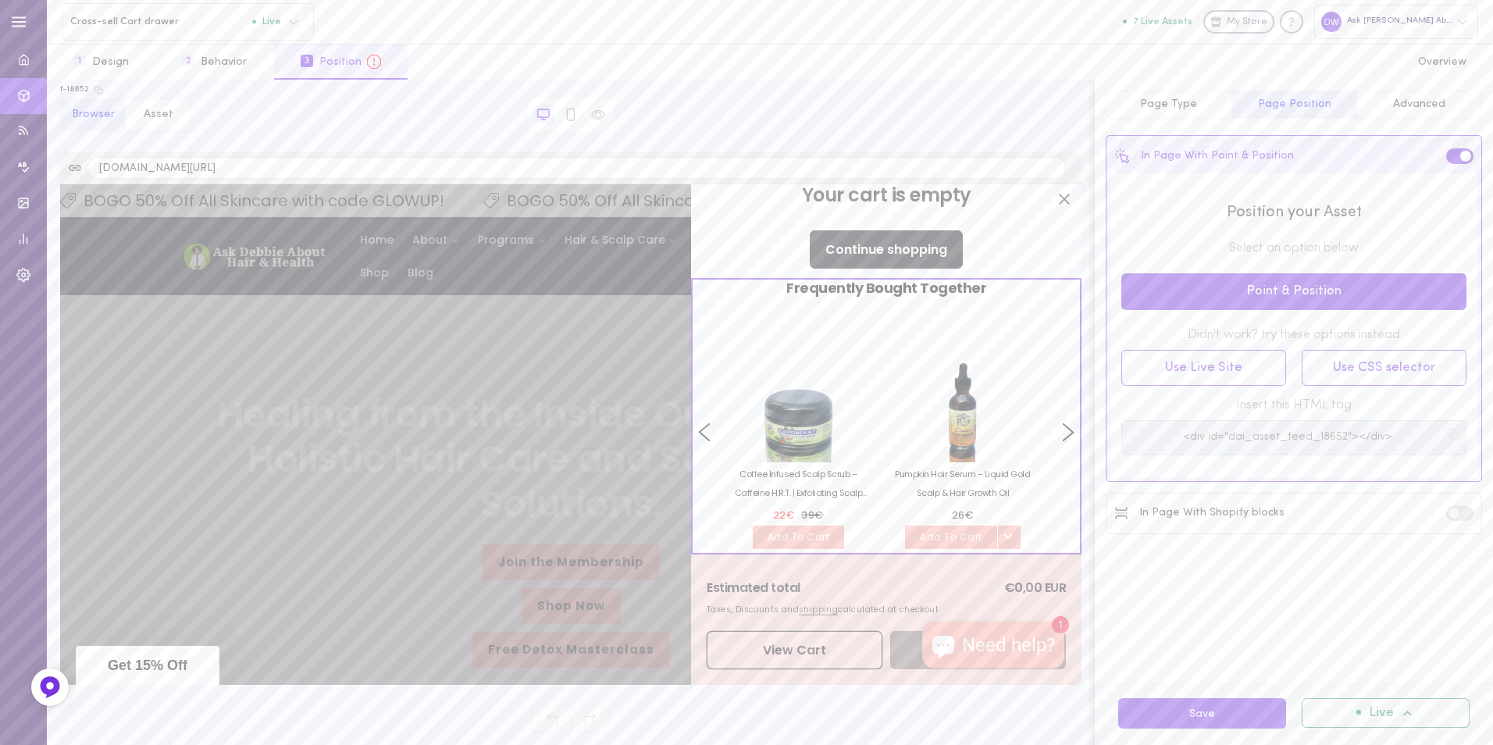
click at [874, 486] on div "Coffee Infused Scalp Scrub – Caffeine H.R.T. | Exfoliating Scalp Treatment Scru…" at bounding box center [797, 485] width 157 height 46
click at [1157, 719] on button "Save" at bounding box center [1202, 713] width 168 height 30
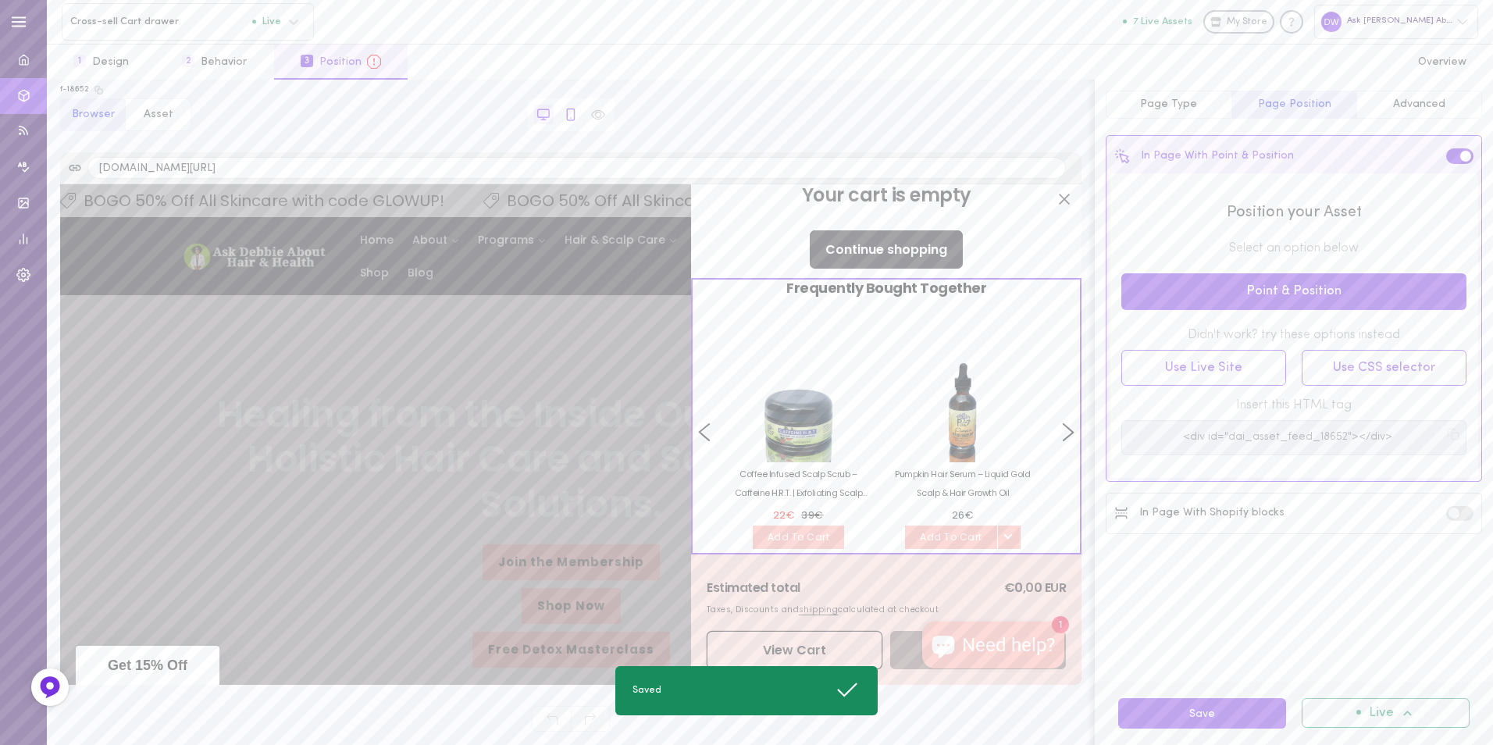
click at [569, 116] on icon at bounding box center [571, 115] width 14 height 14
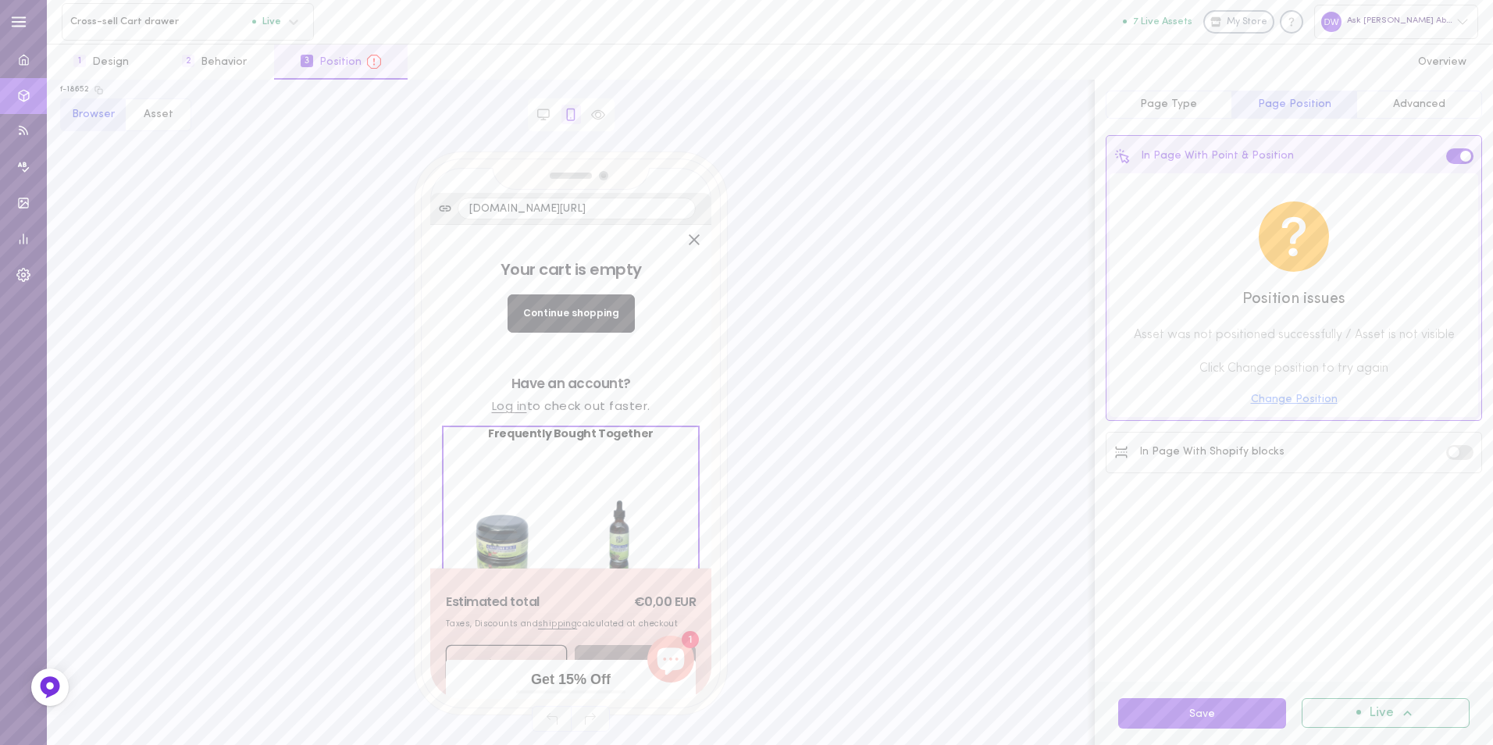
scroll to position [138, 0]
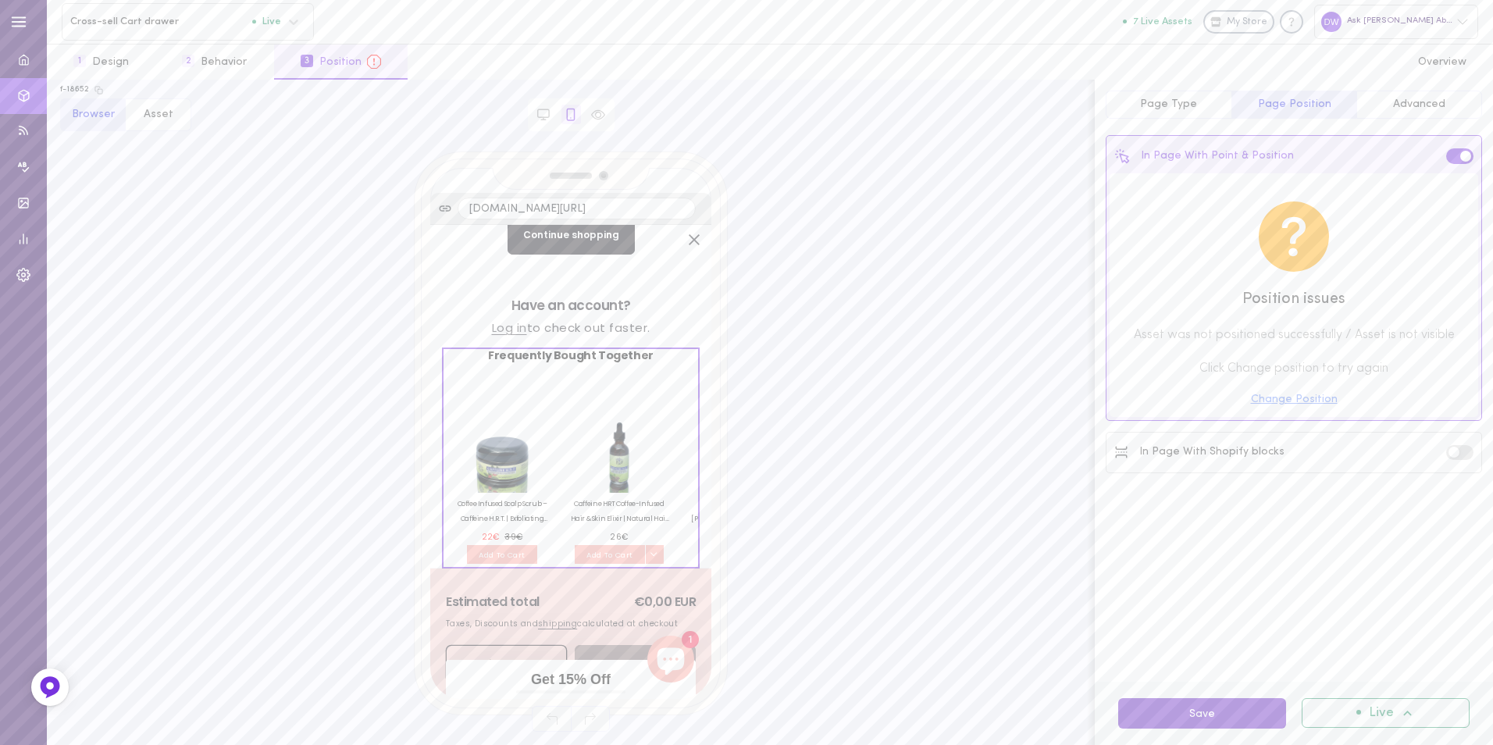
click at [1159, 713] on button "Save" at bounding box center [1202, 713] width 168 height 30
click at [1302, 402] on button "Change Position" at bounding box center [1294, 399] width 87 height 11
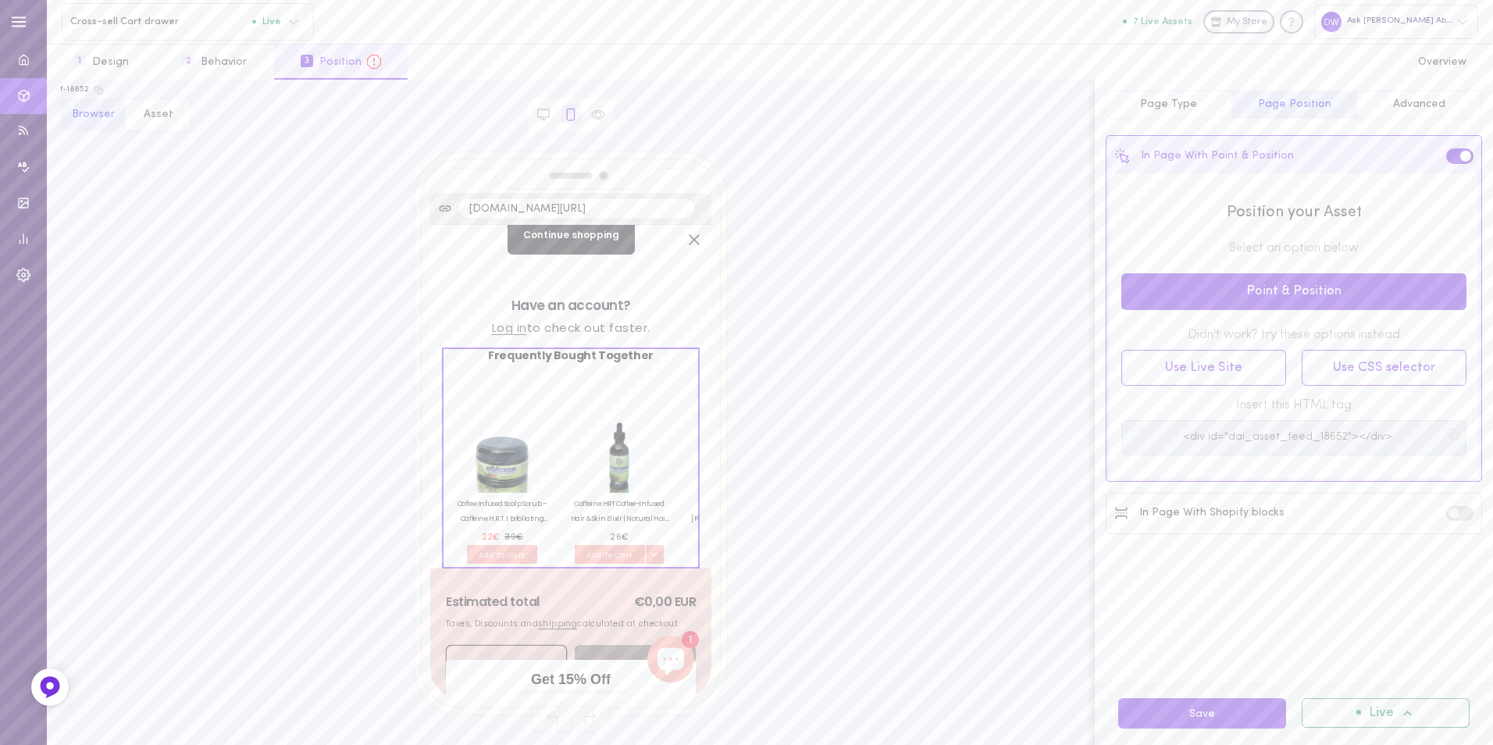
click at [695, 502] on div "Your cart is empty Continue shopping Have an account? Log in to check out faste…" at bounding box center [570, 397] width 281 height 344
click at [1246, 294] on button "Point & Position" at bounding box center [1294, 291] width 345 height 37
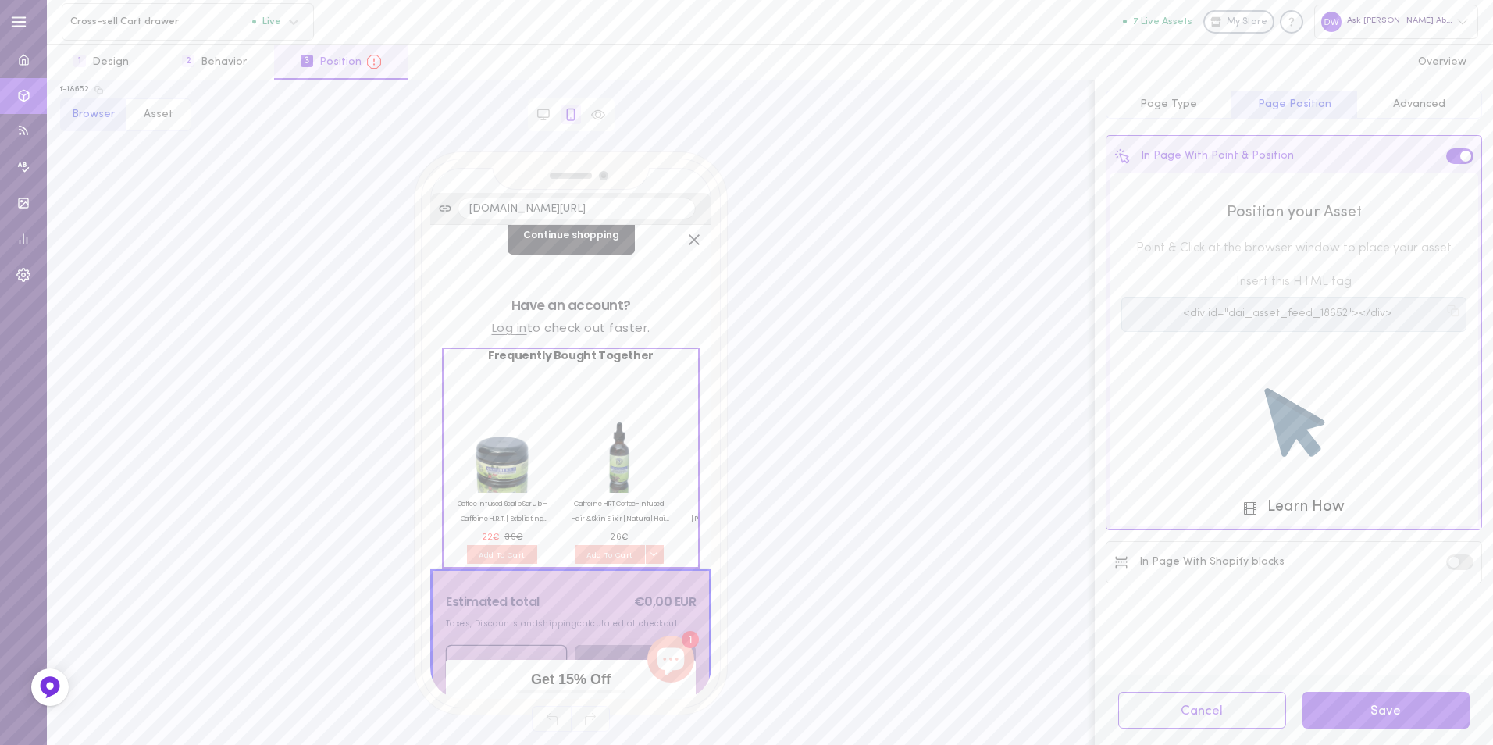
click at [553, 569] on div "Estimated total €0,00 EUR Taxes, Discounts and shipping calculated at checkout …" at bounding box center [570, 634] width 281 height 130
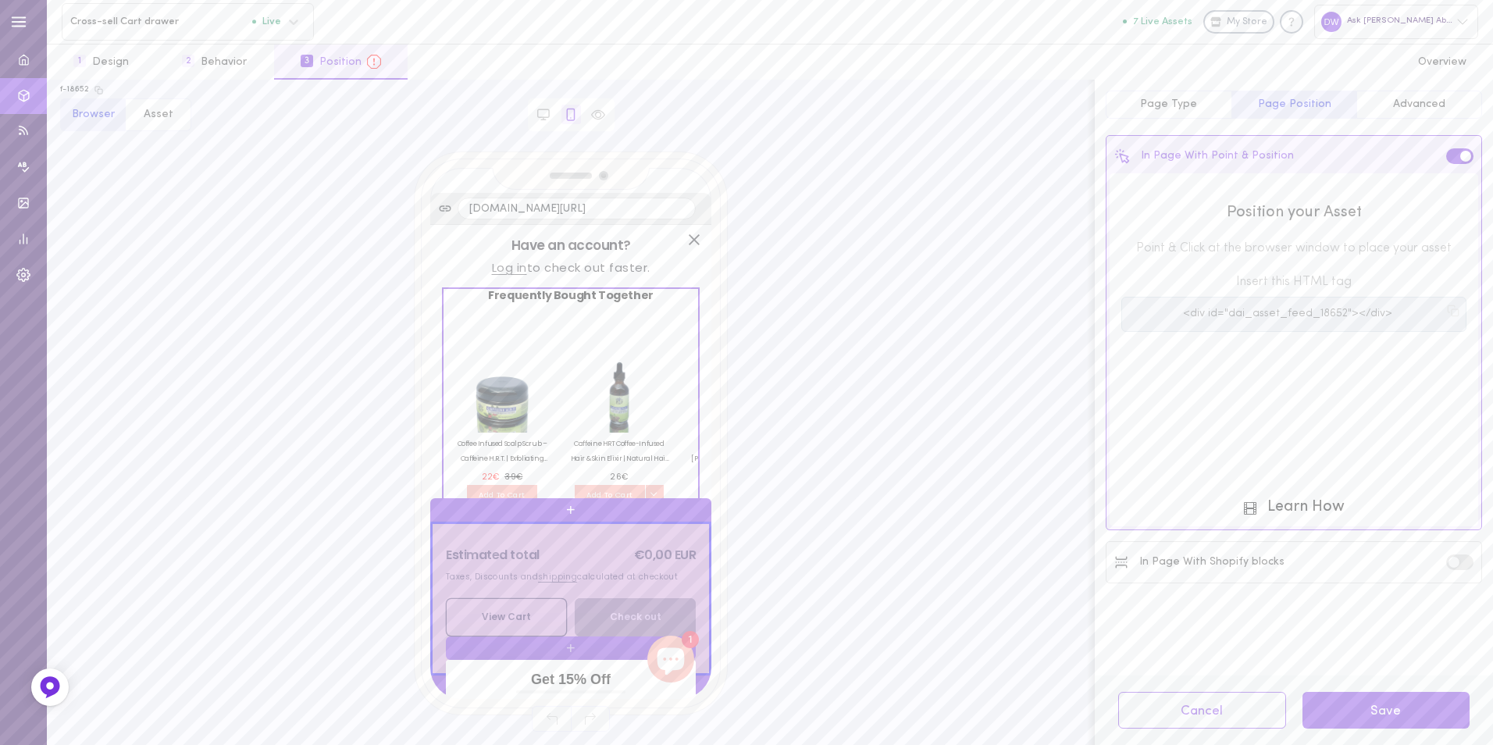
click at [569, 498] on div "+" at bounding box center [570, 509] width 281 height 23
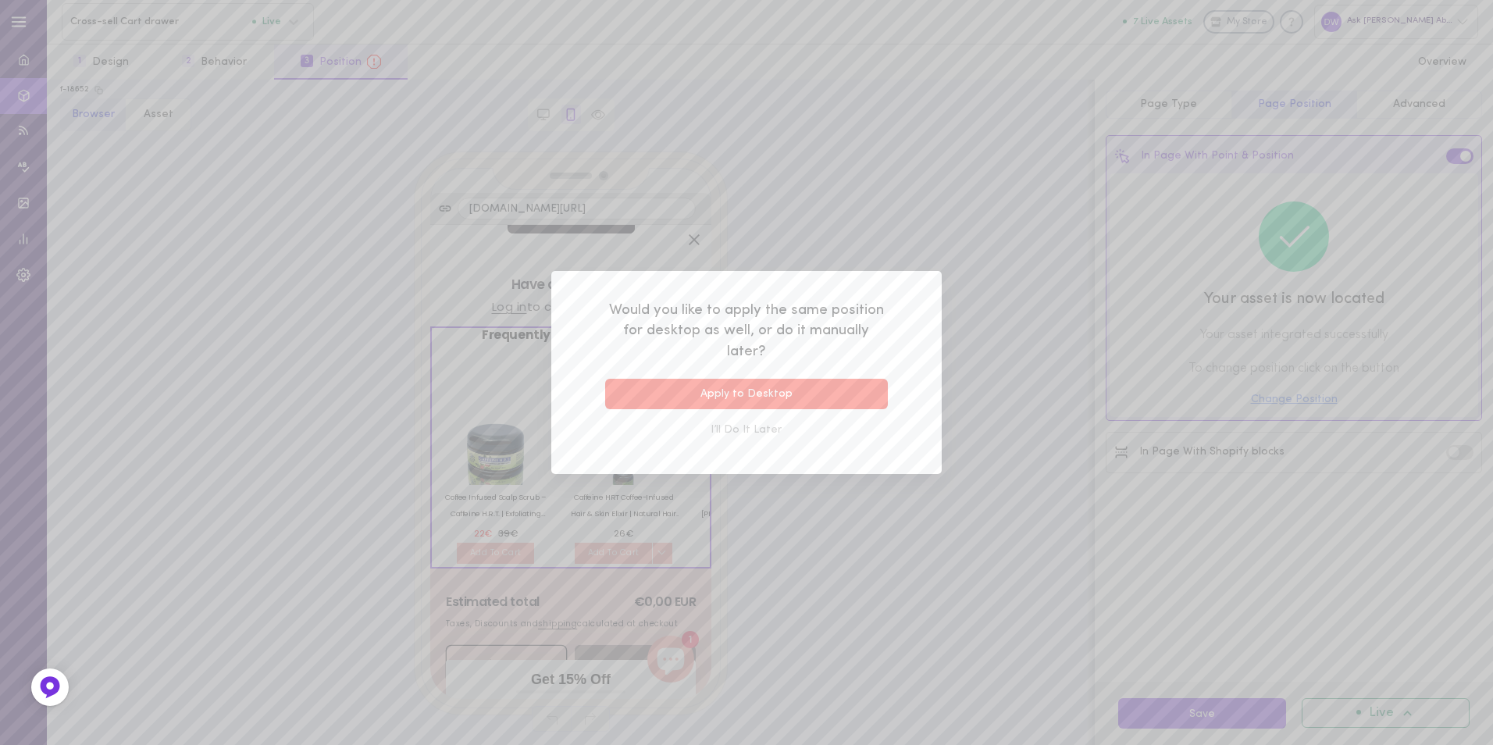
click at [751, 401] on button "Apply to Desktop" at bounding box center [746, 394] width 283 height 30
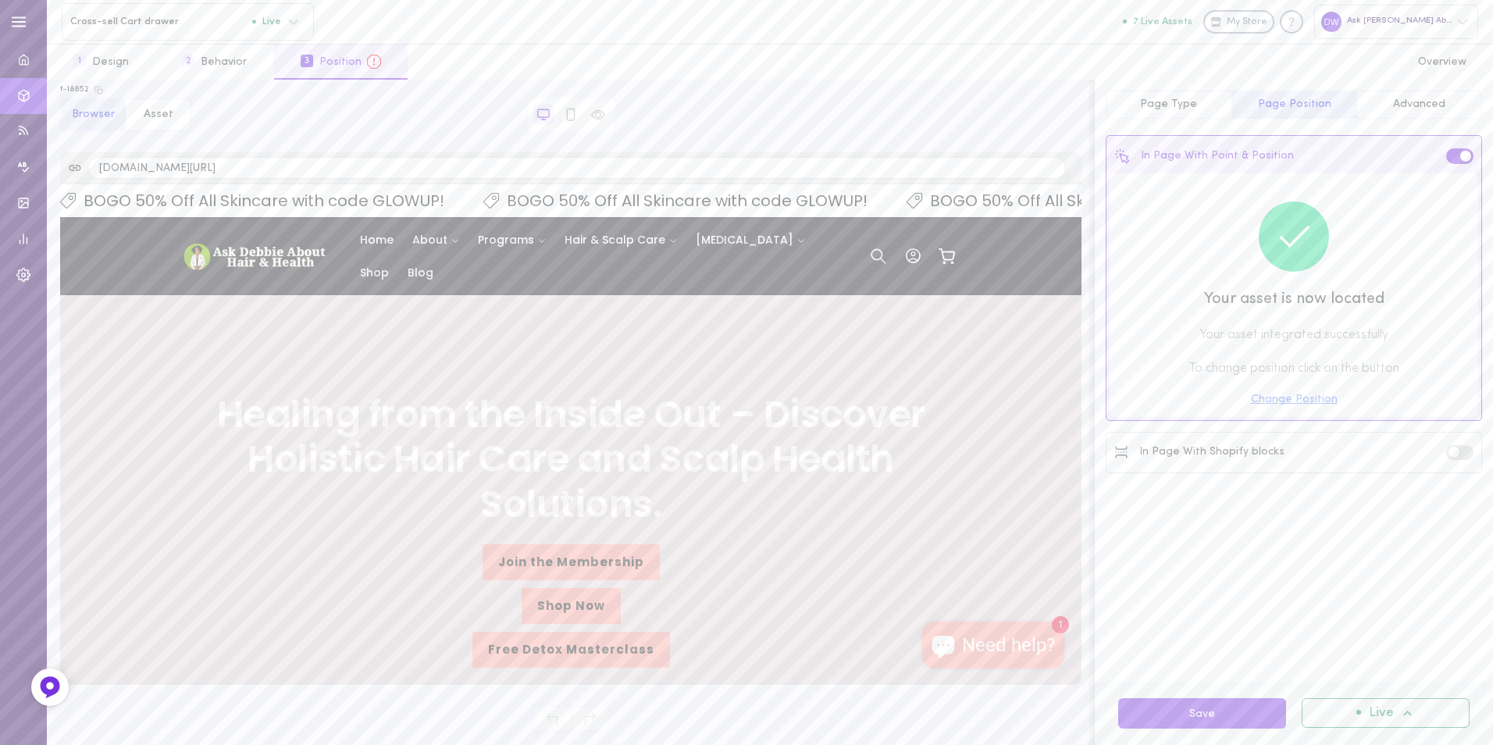
scroll to position [0, 0]
click at [1214, 714] on button "Save" at bounding box center [1202, 713] width 168 height 30
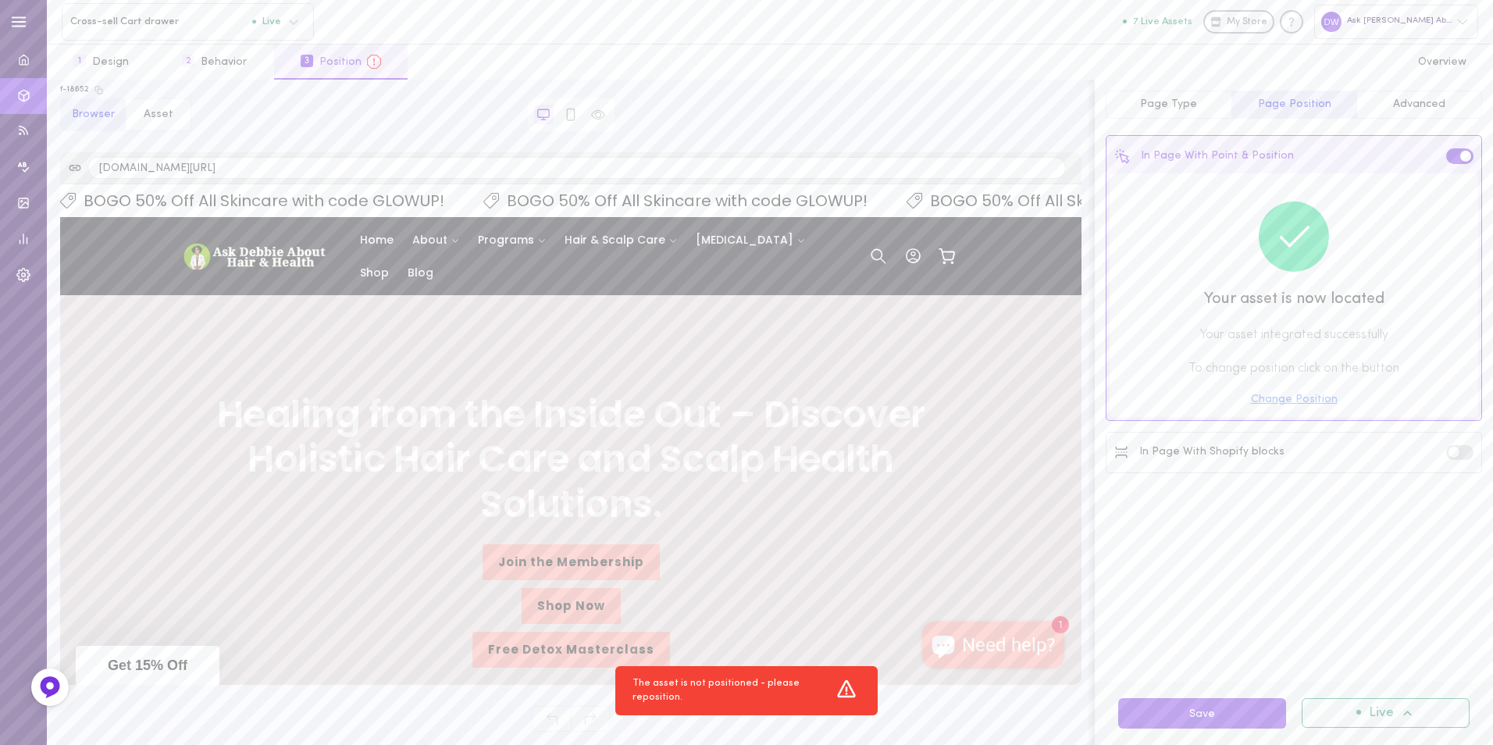
click at [938, 259] on icon at bounding box center [946, 254] width 16 height 12
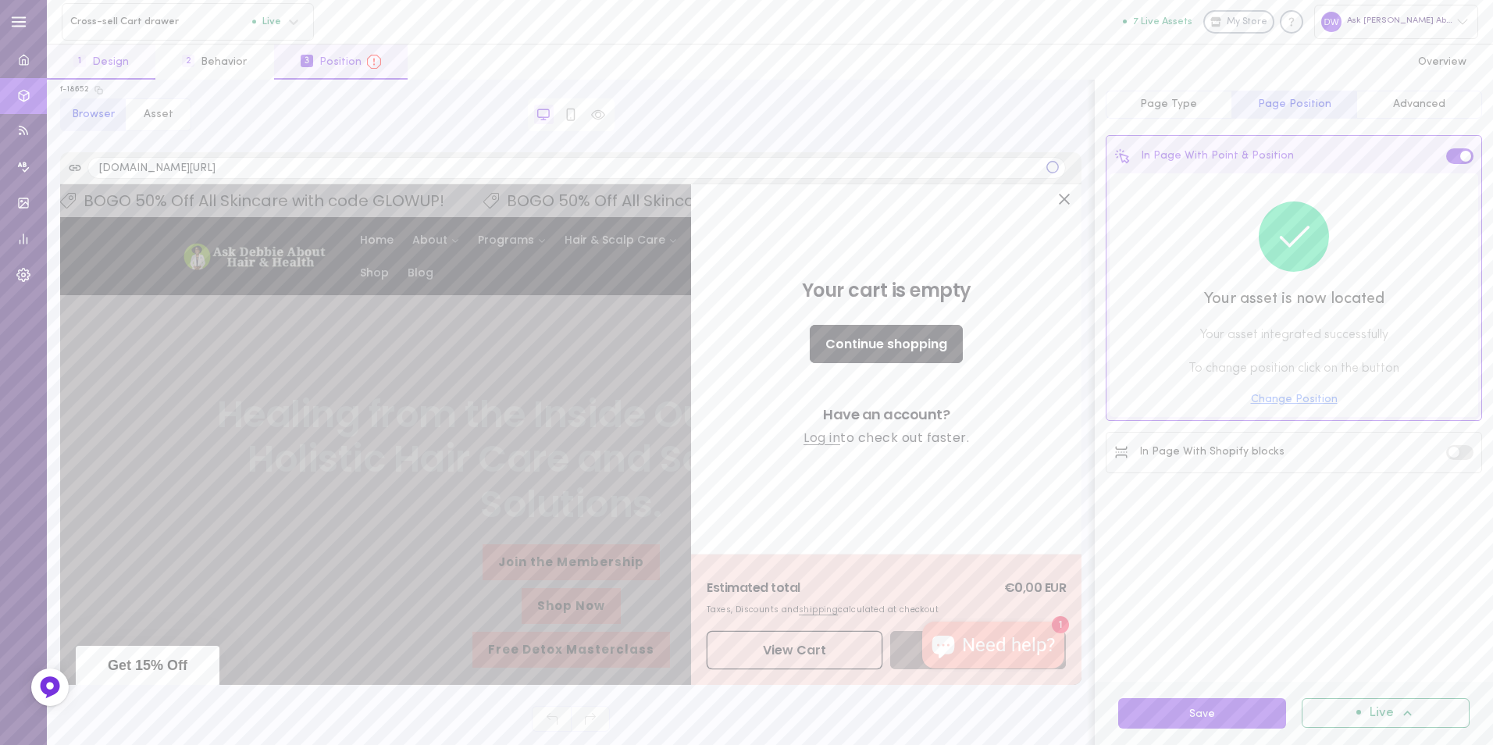
click at [98, 63] on button "1 Design" at bounding box center [101, 62] width 109 height 35
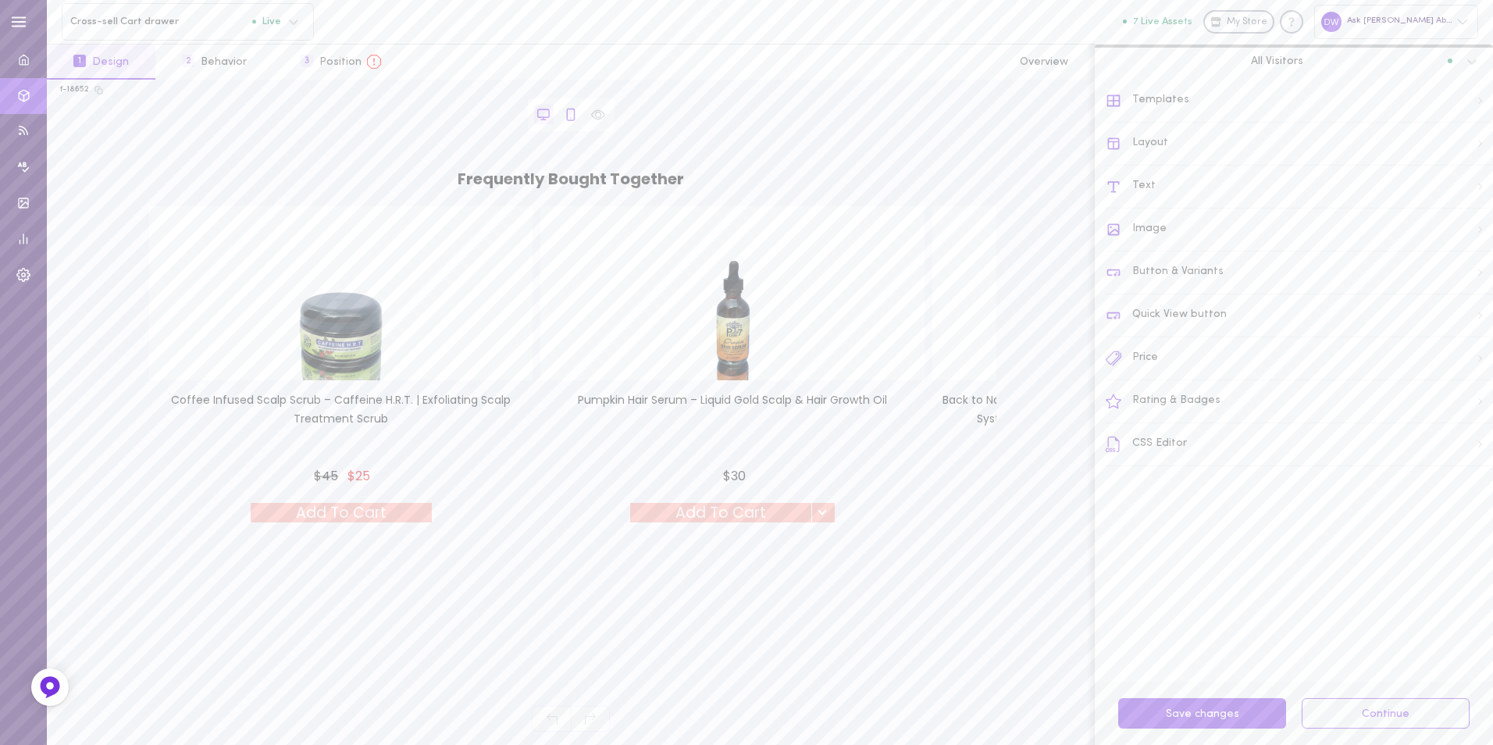
click at [565, 109] on icon at bounding box center [571, 115] width 14 height 14
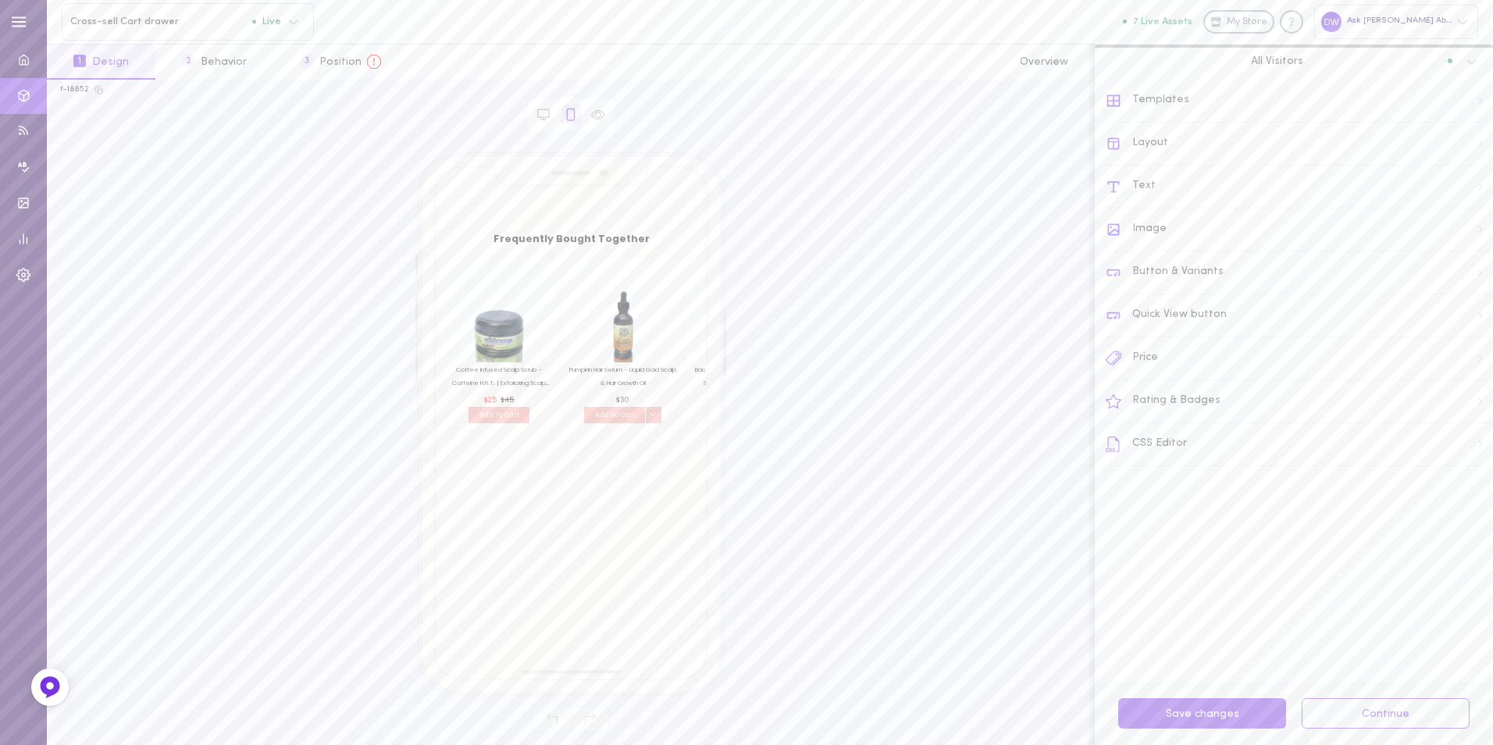
click at [1278, 141] on div "Layout" at bounding box center [1299, 144] width 387 height 43
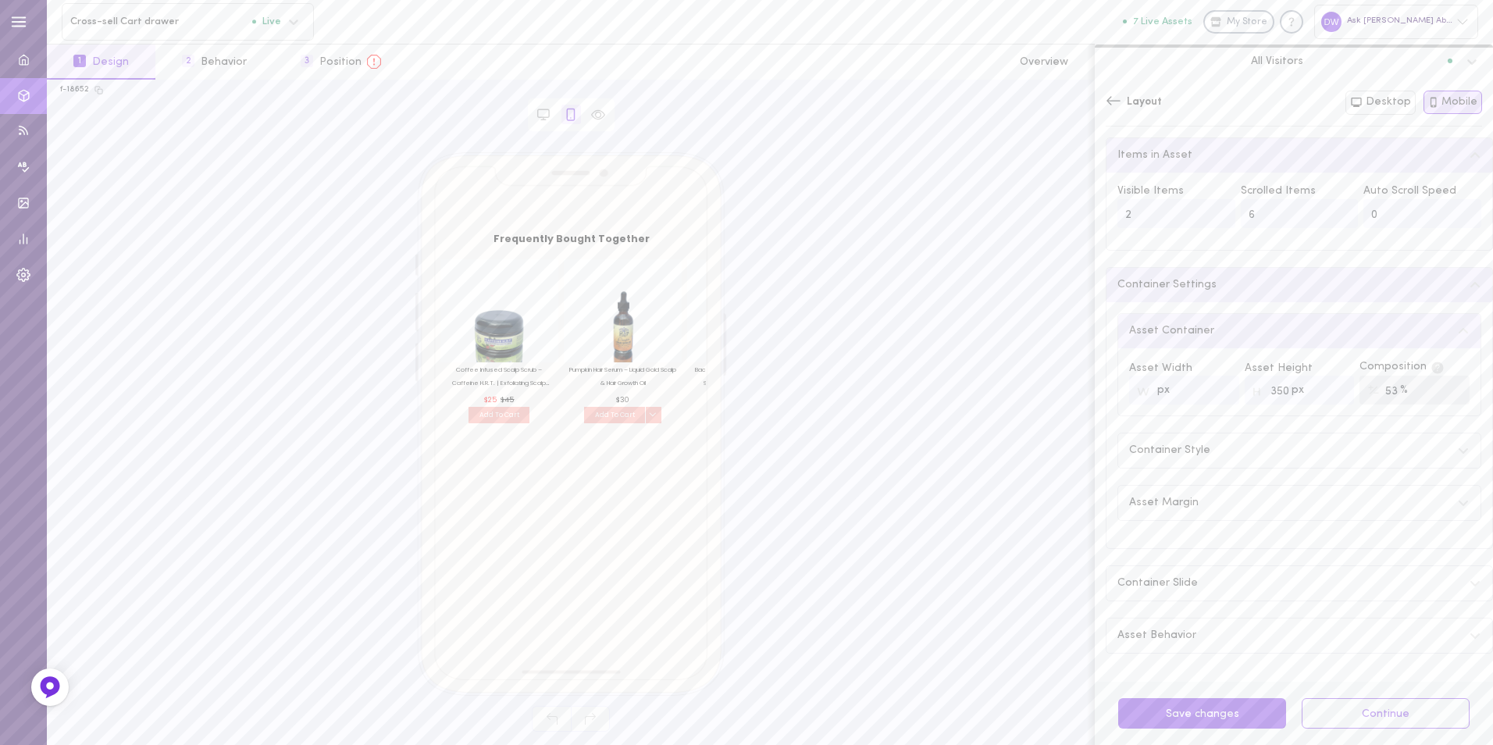
click at [1311, 398] on input "350" at bounding box center [1300, 390] width 110 height 29
click at [1304, 390] on input "350" at bounding box center [1300, 390] width 110 height 29
click at [1329, 397] on input "349" at bounding box center [1300, 390] width 110 height 29
click at [1329, 397] on input "348" at bounding box center [1300, 390] width 110 height 29
click at [1329, 397] on input "347" at bounding box center [1300, 390] width 110 height 29
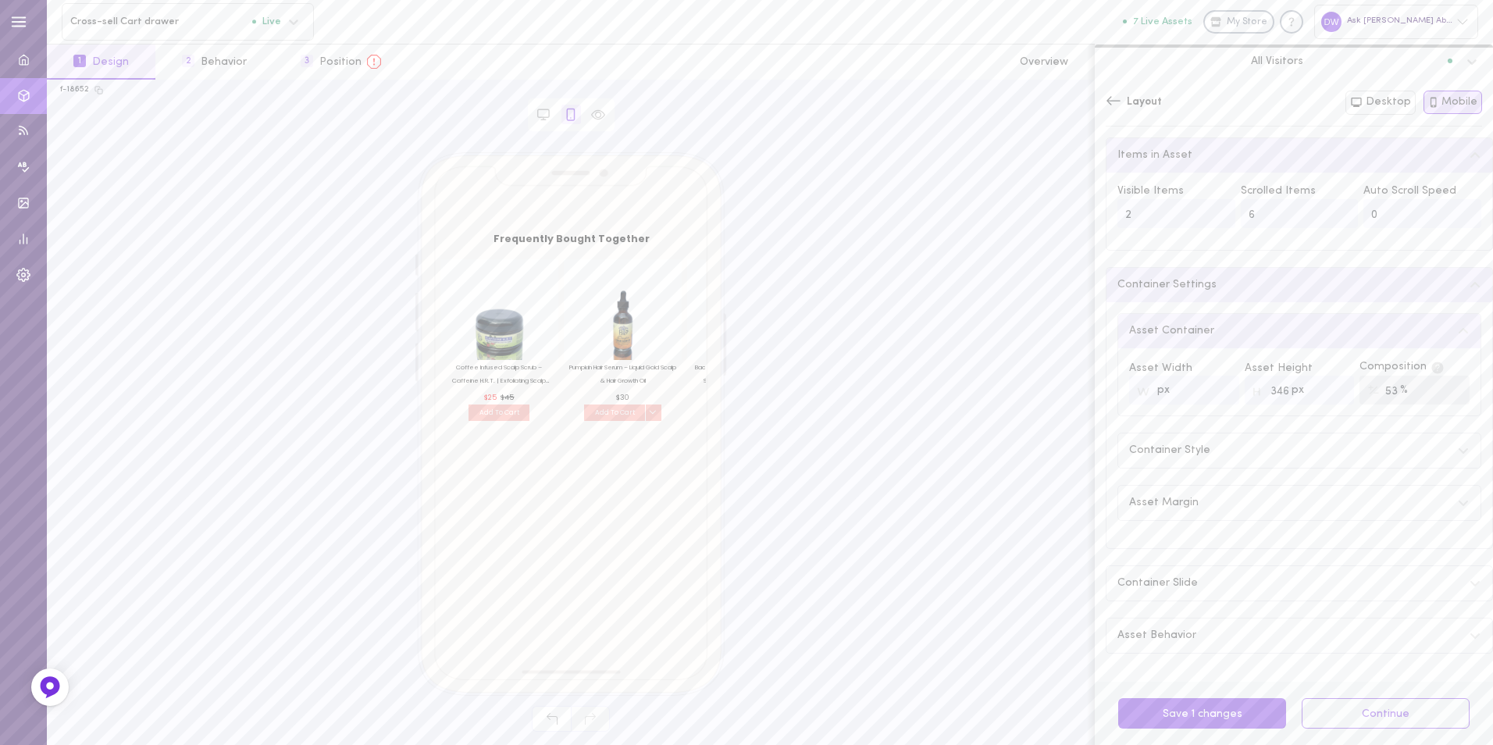
click at [1329, 397] on input "346" at bounding box center [1300, 390] width 110 height 29
click at [1329, 397] on input "345" at bounding box center [1300, 390] width 110 height 29
click at [1329, 397] on input "344" at bounding box center [1300, 390] width 110 height 29
click at [1329, 397] on input "343" at bounding box center [1300, 390] width 110 height 29
click at [1329, 397] on input "342" at bounding box center [1300, 390] width 110 height 29
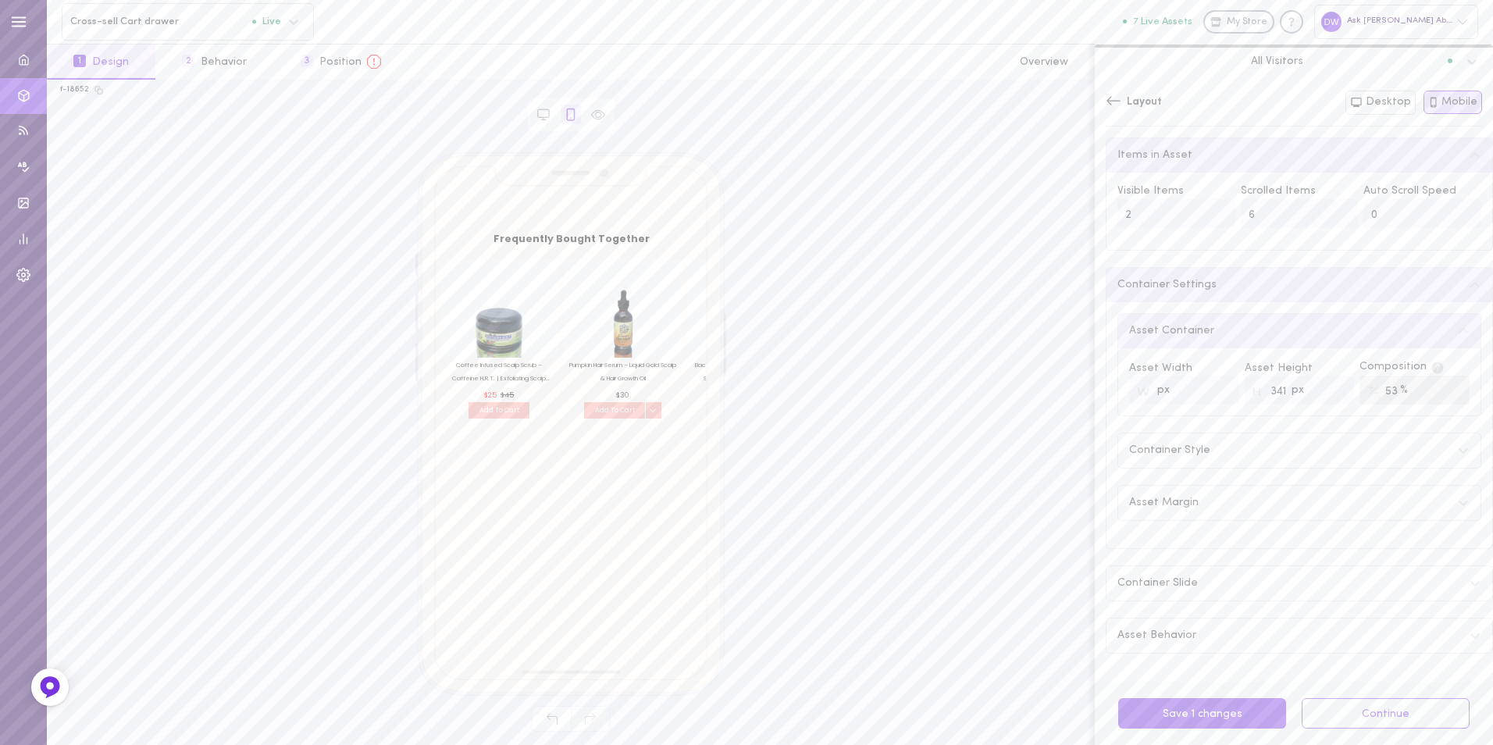
click at [1329, 397] on input "341" at bounding box center [1300, 390] width 110 height 29
click at [1329, 397] on input "340" at bounding box center [1300, 390] width 110 height 29
click at [1329, 397] on input "339" at bounding box center [1300, 390] width 110 height 29
click at [1329, 397] on input "338" at bounding box center [1300, 390] width 110 height 29
click at [1330, 397] on input "337" at bounding box center [1300, 390] width 110 height 29
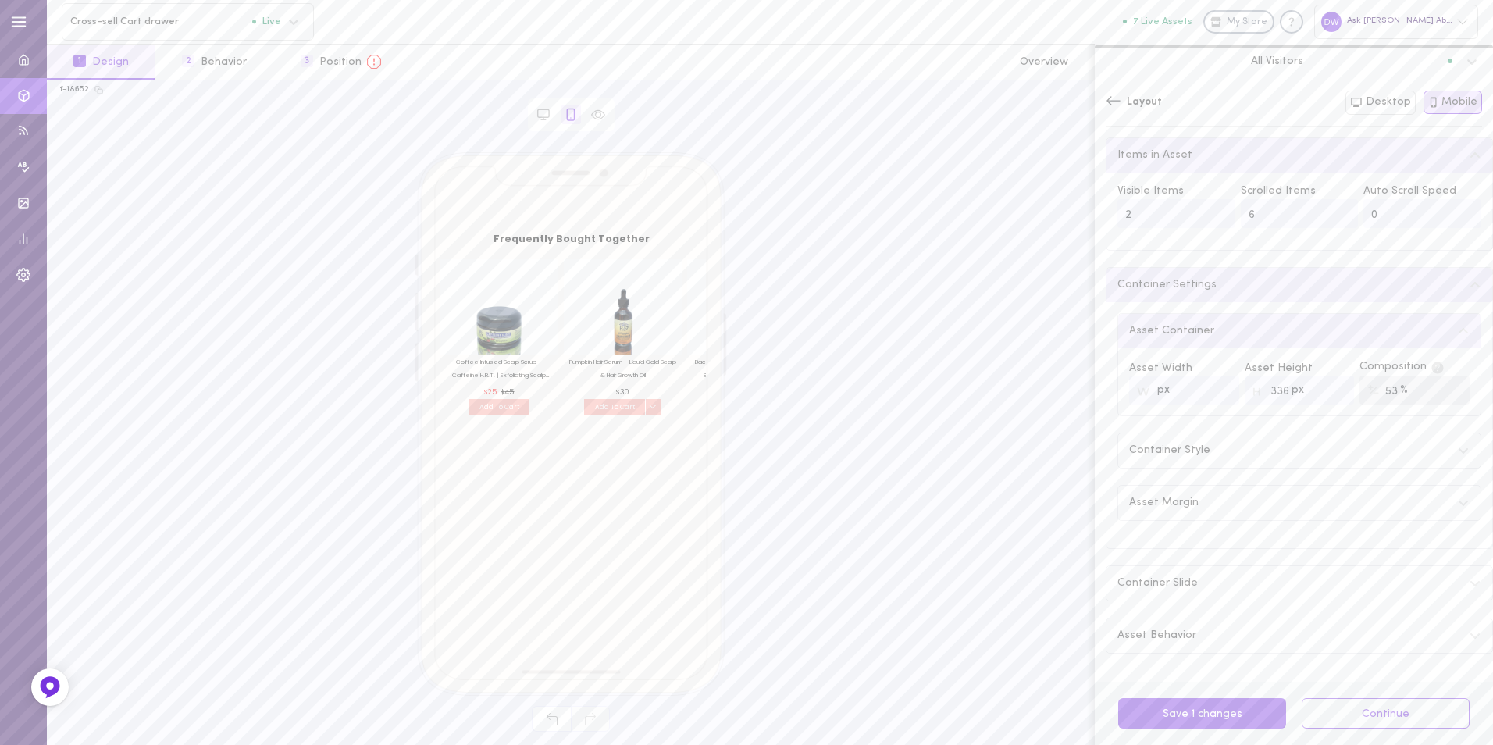
click at [1330, 397] on input "336" at bounding box center [1300, 390] width 110 height 29
click at [1330, 397] on input "335" at bounding box center [1300, 390] width 110 height 29
click at [1330, 397] on input "334" at bounding box center [1300, 390] width 110 height 29
click at [1330, 397] on input "333" at bounding box center [1300, 390] width 110 height 29
click at [1330, 397] on input "332" at bounding box center [1300, 390] width 110 height 29
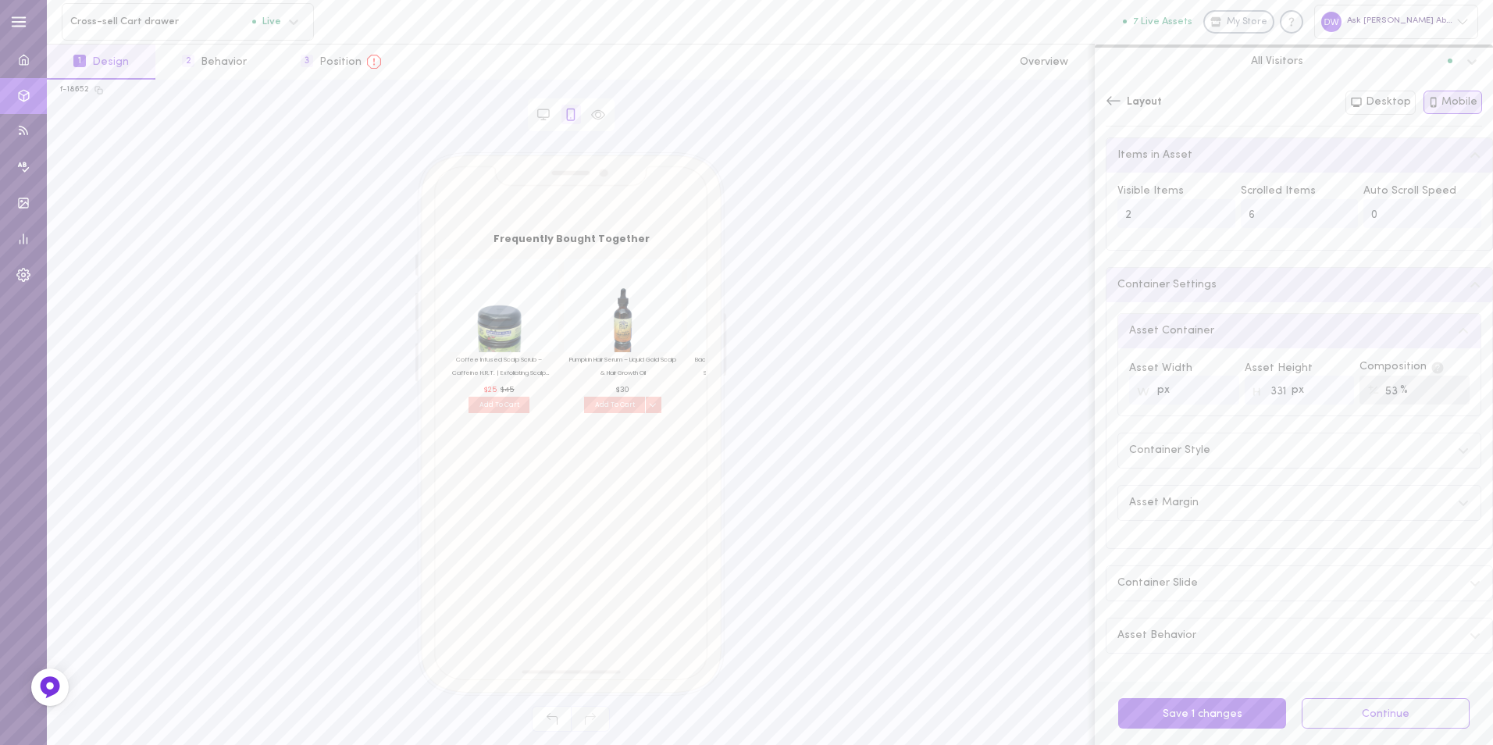
click at [1330, 397] on input "331" at bounding box center [1300, 390] width 110 height 29
click at [1330, 397] on input "330" at bounding box center [1300, 390] width 110 height 29
click at [1330, 397] on input "329" at bounding box center [1300, 390] width 110 height 29
click at [1330, 397] on input "328" at bounding box center [1300, 390] width 110 height 29
click at [1330, 397] on input "327" at bounding box center [1300, 390] width 110 height 29
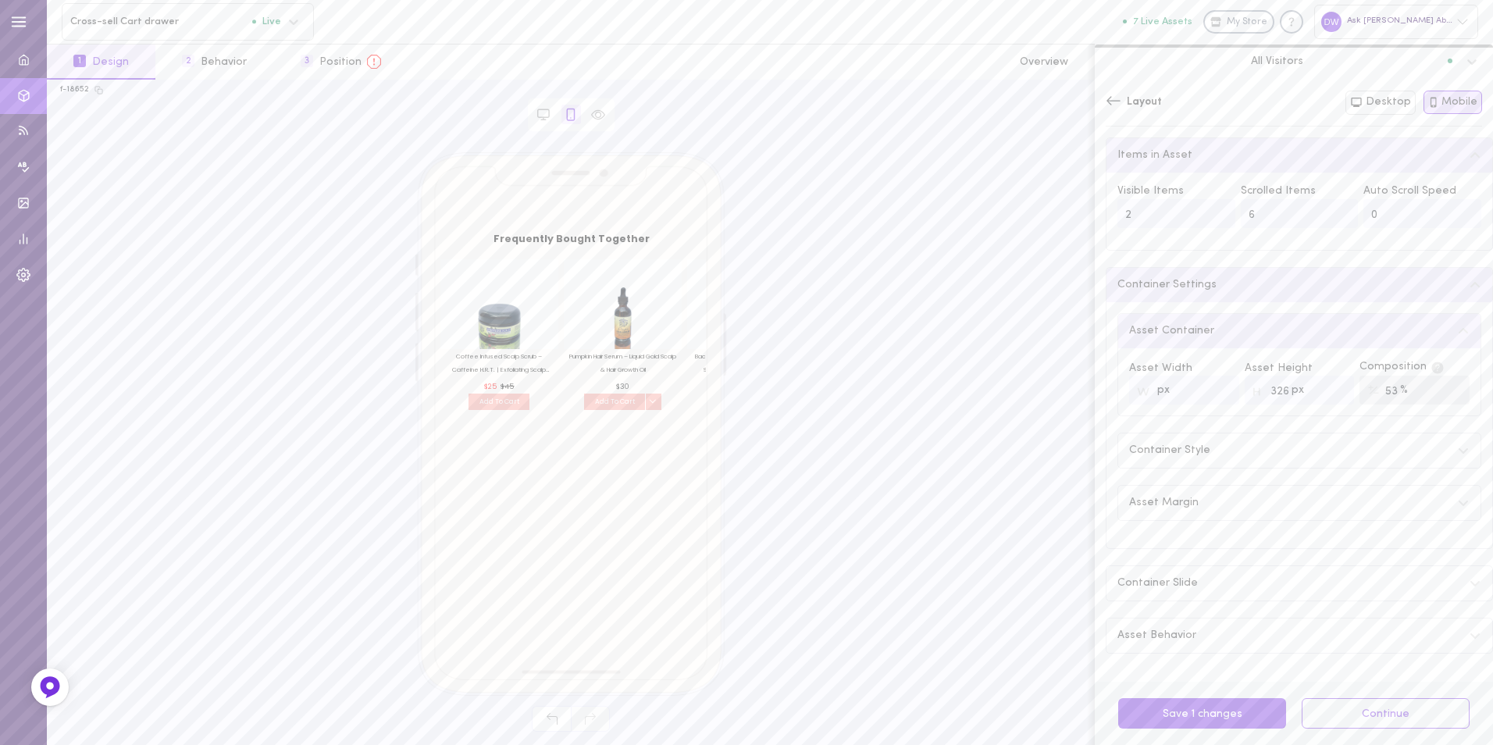
click at [1330, 397] on input "326" at bounding box center [1300, 390] width 110 height 29
click at [1330, 397] on input "325" at bounding box center [1300, 390] width 110 height 29
click at [1330, 397] on input "324" at bounding box center [1300, 390] width 110 height 29
click at [1330, 397] on input "323" at bounding box center [1300, 390] width 110 height 29
click at [1330, 397] on input "322" at bounding box center [1300, 390] width 110 height 29
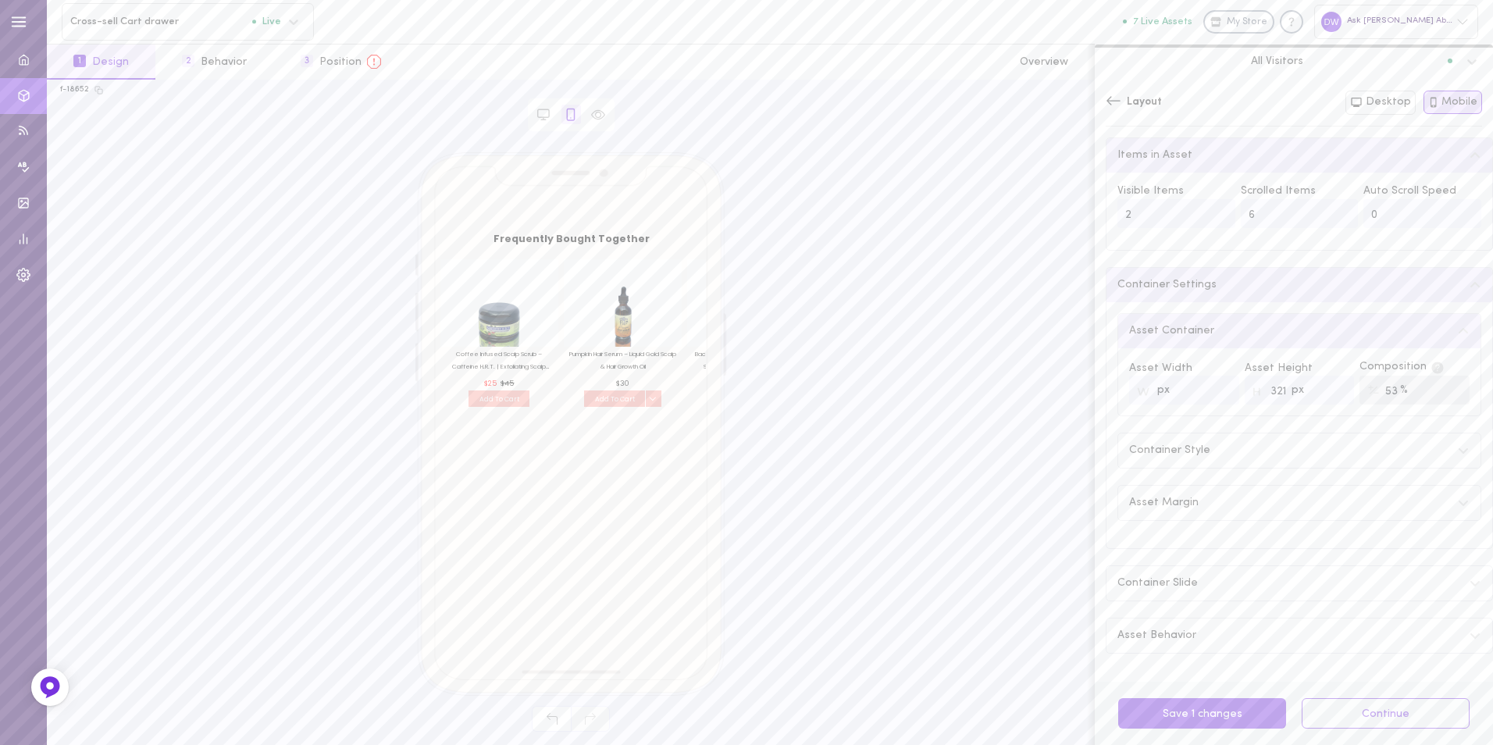
click at [1330, 397] on input "321" at bounding box center [1300, 390] width 110 height 29
click at [1330, 397] on input "320" at bounding box center [1300, 390] width 110 height 29
click at [1330, 397] on input "319" at bounding box center [1300, 390] width 110 height 29
click at [1330, 397] on input "318" at bounding box center [1300, 390] width 110 height 29
click at [1330, 397] on input "317" at bounding box center [1300, 390] width 110 height 29
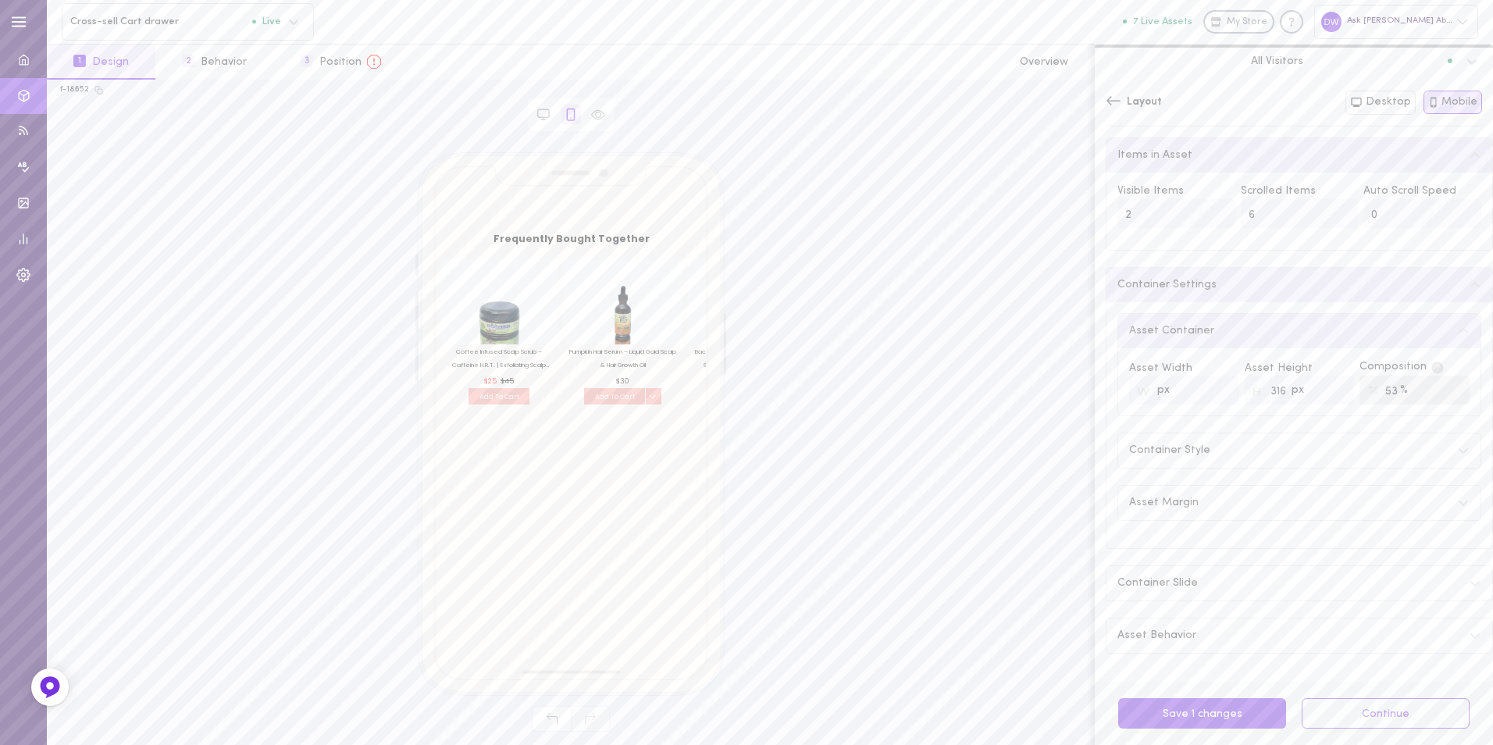
click at [1330, 397] on input "316" at bounding box center [1300, 390] width 110 height 29
click at [1330, 397] on input "315" at bounding box center [1300, 390] width 110 height 29
click at [1330, 397] on input "314" at bounding box center [1300, 390] width 110 height 29
click at [1330, 397] on input "313" at bounding box center [1300, 390] width 110 height 29
click at [1330, 397] on input "312" at bounding box center [1300, 390] width 110 height 29
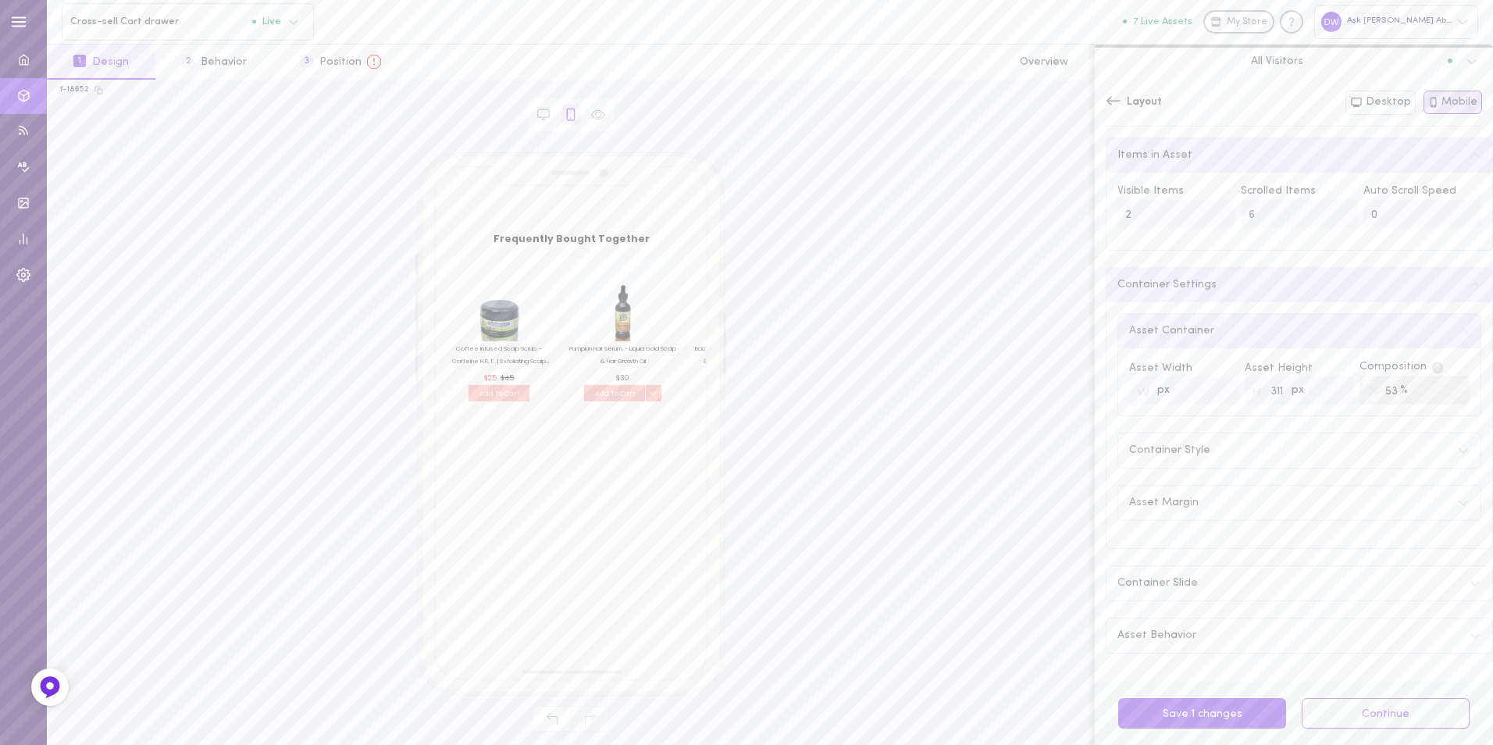
click at [1330, 397] on input "311" at bounding box center [1300, 390] width 110 height 29
click at [1330, 397] on input "310" at bounding box center [1300, 390] width 110 height 29
click at [1330, 397] on input "309" at bounding box center [1300, 390] width 110 height 29
click at [1330, 397] on input "308" at bounding box center [1300, 390] width 110 height 29
click at [1330, 397] on input "307" at bounding box center [1300, 390] width 110 height 29
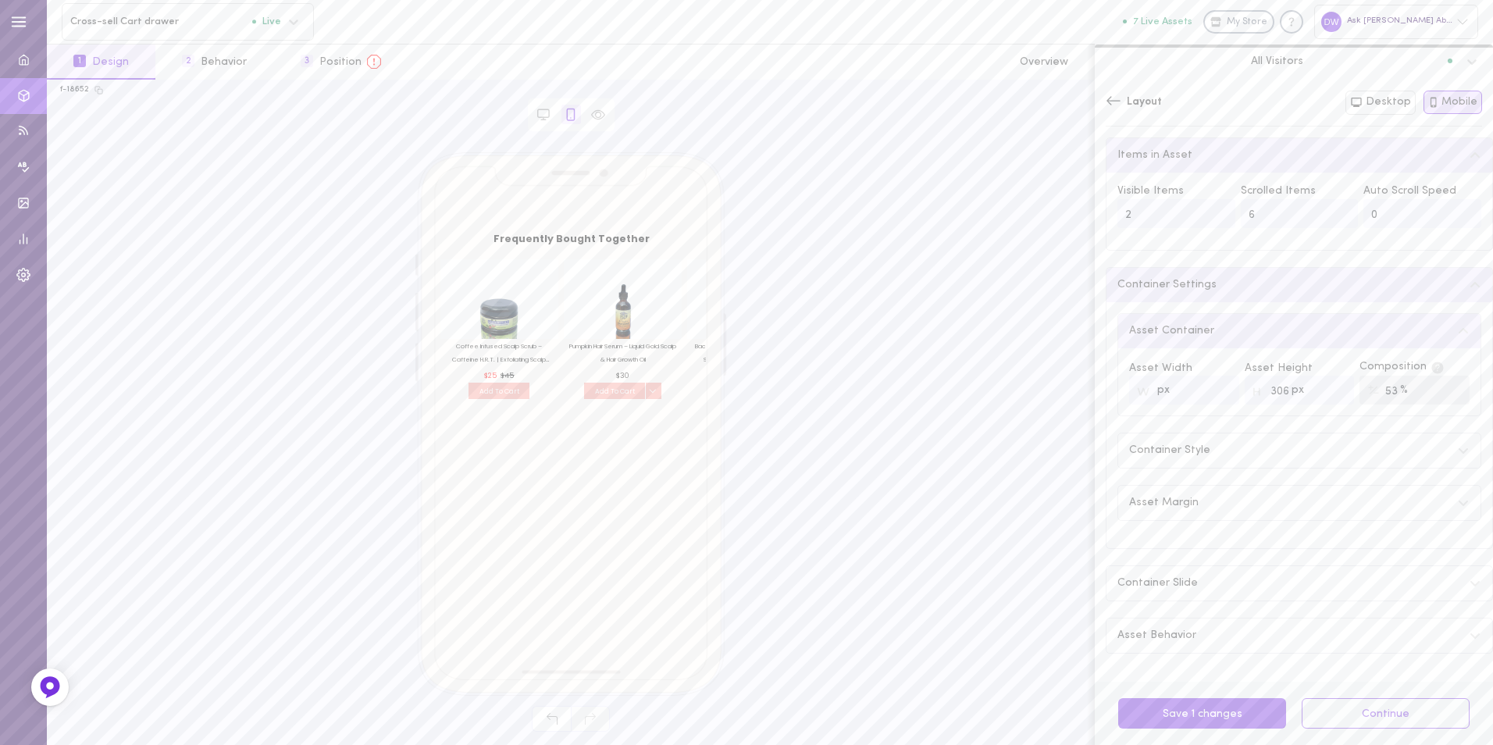
click at [1330, 397] on input "306" at bounding box center [1300, 390] width 110 height 29
click at [1330, 397] on input "305" at bounding box center [1300, 390] width 110 height 29
click at [1330, 397] on input "304" at bounding box center [1300, 390] width 110 height 29
click at [1330, 397] on input "303" at bounding box center [1300, 390] width 110 height 29
click at [1330, 397] on input "302" at bounding box center [1300, 390] width 110 height 29
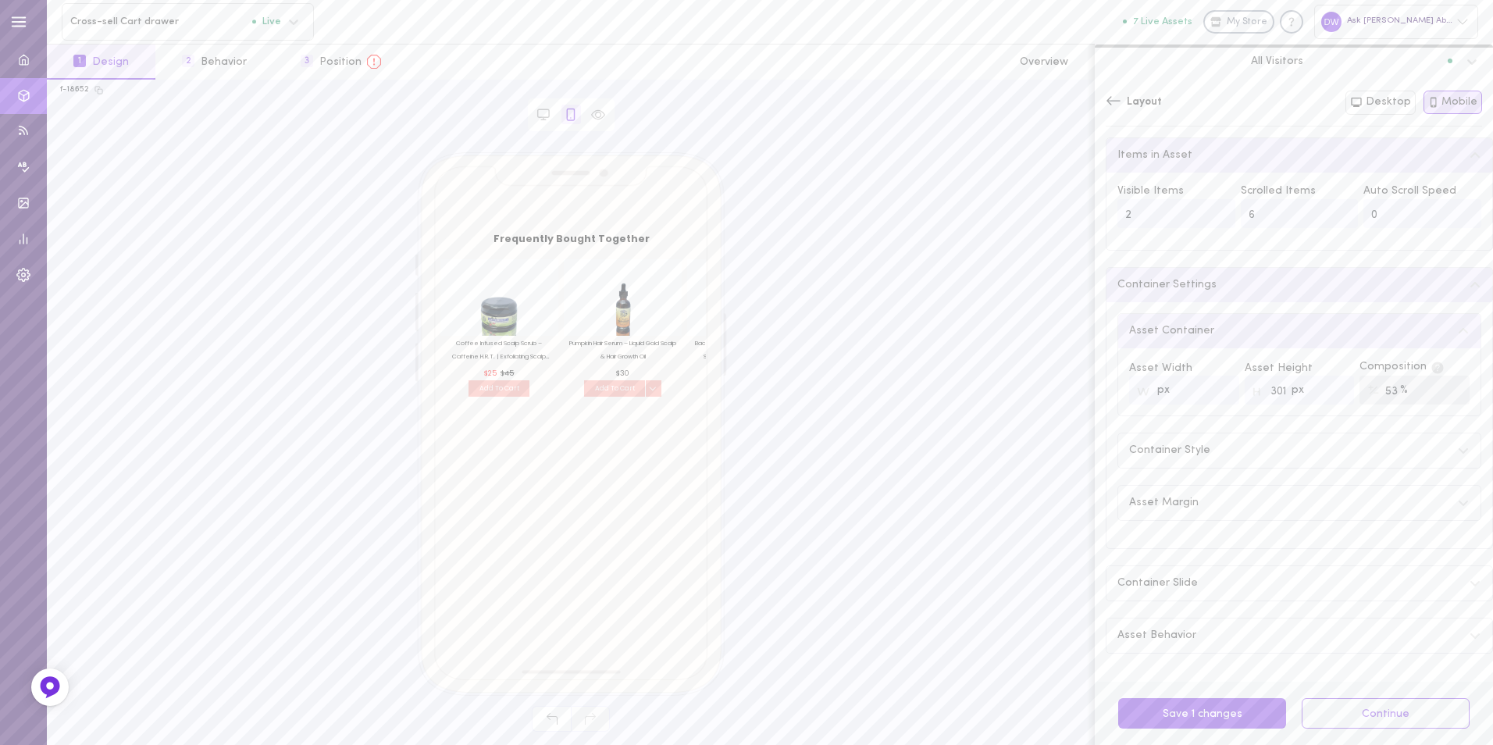
click at [1330, 397] on input "301" at bounding box center [1300, 390] width 110 height 29
type input "300"
click at [1330, 397] on input "300" at bounding box center [1300, 390] width 110 height 29
click at [1400, 396] on span "%" at bounding box center [1404, 390] width 8 height 11
click at [1393, 395] on div "% 53" at bounding box center [1415, 390] width 110 height 29
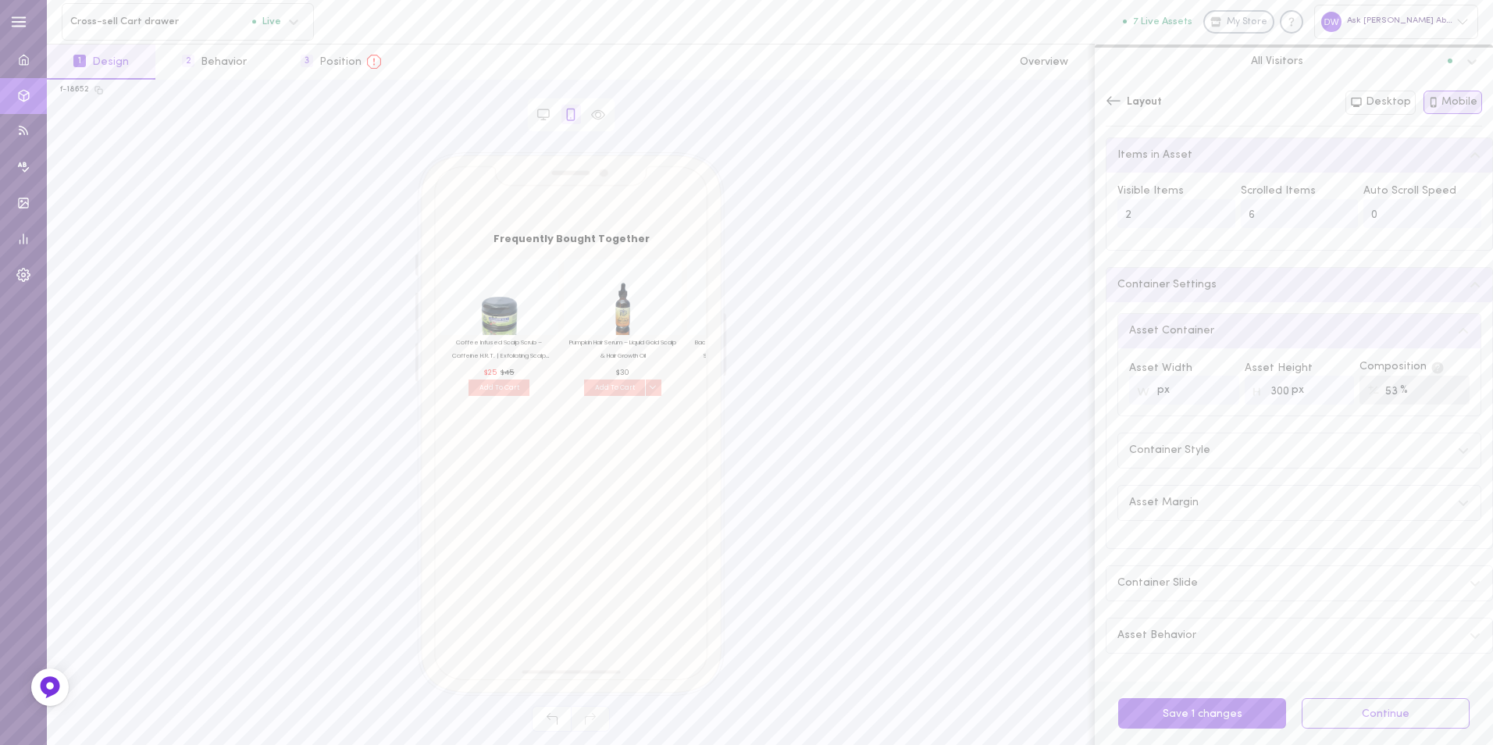
click at [1368, 395] on icon at bounding box center [1374, 390] width 12 height 12
click at [1367, 394] on div "% 53" at bounding box center [1415, 390] width 110 height 29
drag, startPoint x: 1367, startPoint y: 394, endPoint x: 1389, endPoint y: 410, distance: 27.5
click at [1389, 410] on div "Asset Width px Asset Height px 300 Composition % 53" at bounding box center [1299, 381] width 362 height 67
click at [1186, 394] on input "number" at bounding box center [1184, 390] width 110 height 29
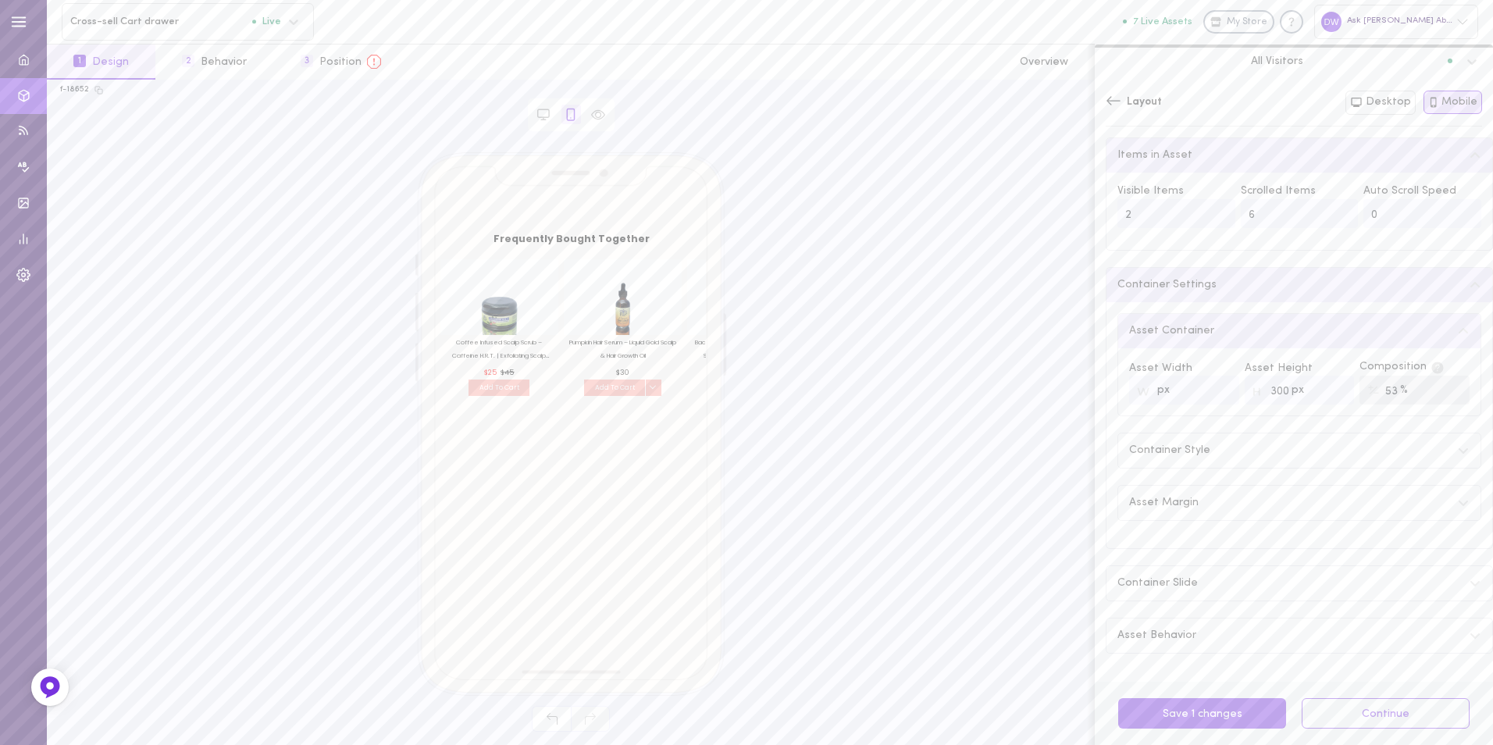
click at [1117, 105] on icon at bounding box center [1114, 101] width 16 height 16
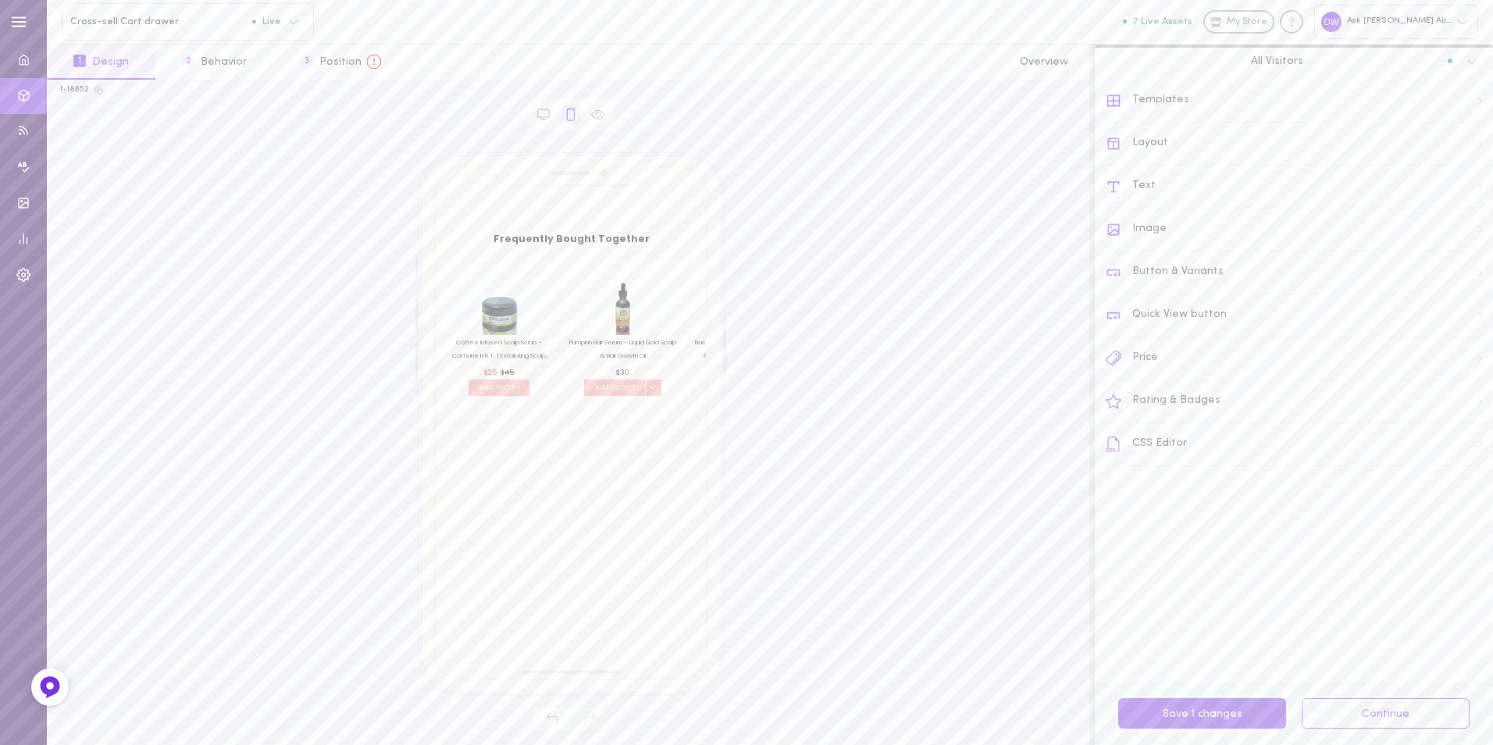
click at [1195, 180] on div "Text" at bounding box center [1299, 187] width 387 height 43
click at [1469, 158] on icon at bounding box center [1475, 158] width 12 height 12
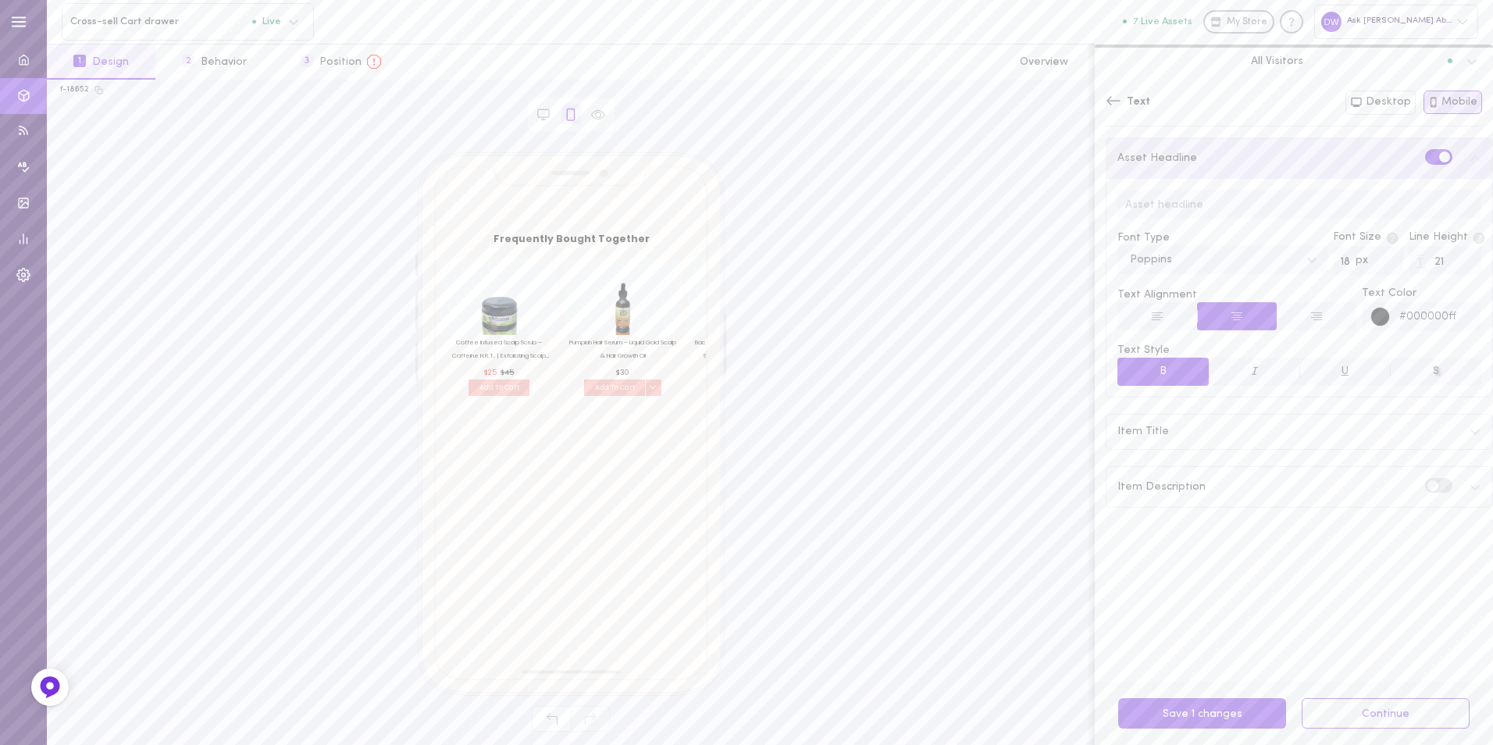
click at [1449, 266] on input "21" at bounding box center [1445, 260] width 73 height 29
click at [1449, 266] on input "20" at bounding box center [1445, 260] width 73 height 29
click at [1449, 266] on input "19" at bounding box center [1445, 260] width 73 height 29
click at [1449, 266] on input "18" at bounding box center [1445, 260] width 73 height 29
click at [1449, 266] on input "17" at bounding box center [1445, 260] width 73 height 29
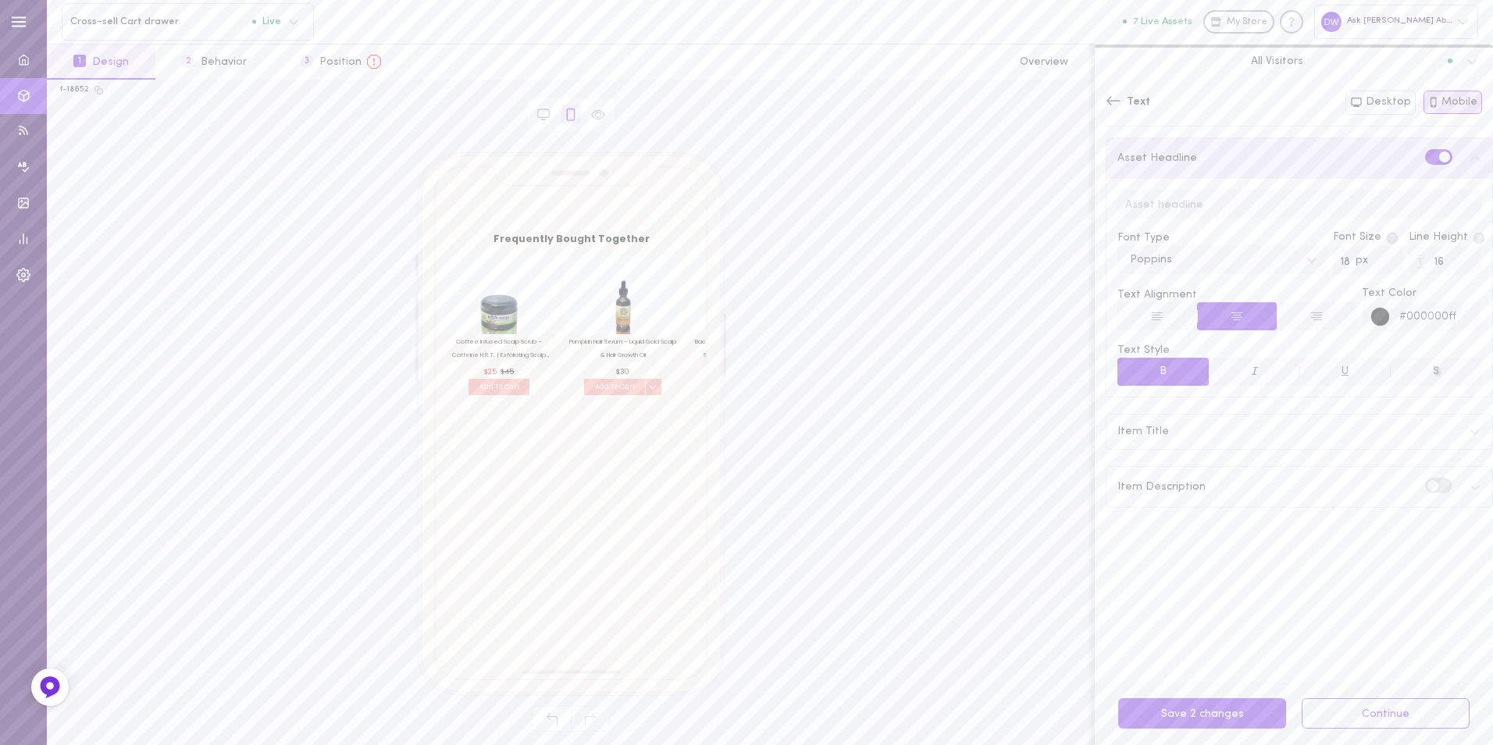
click at [1449, 266] on input "16" at bounding box center [1445, 260] width 73 height 29
click at [1449, 266] on input "15" at bounding box center [1445, 260] width 73 height 29
click at [1449, 266] on input "14" at bounding box center [1445, 260] width 73 height 29
click at [1449, 266] on input "13" at bounding box center [1445, 260] width 73 height 29
click at [1449, 266] on input "12" at bounding box center [1445, 260] width 73 height 29
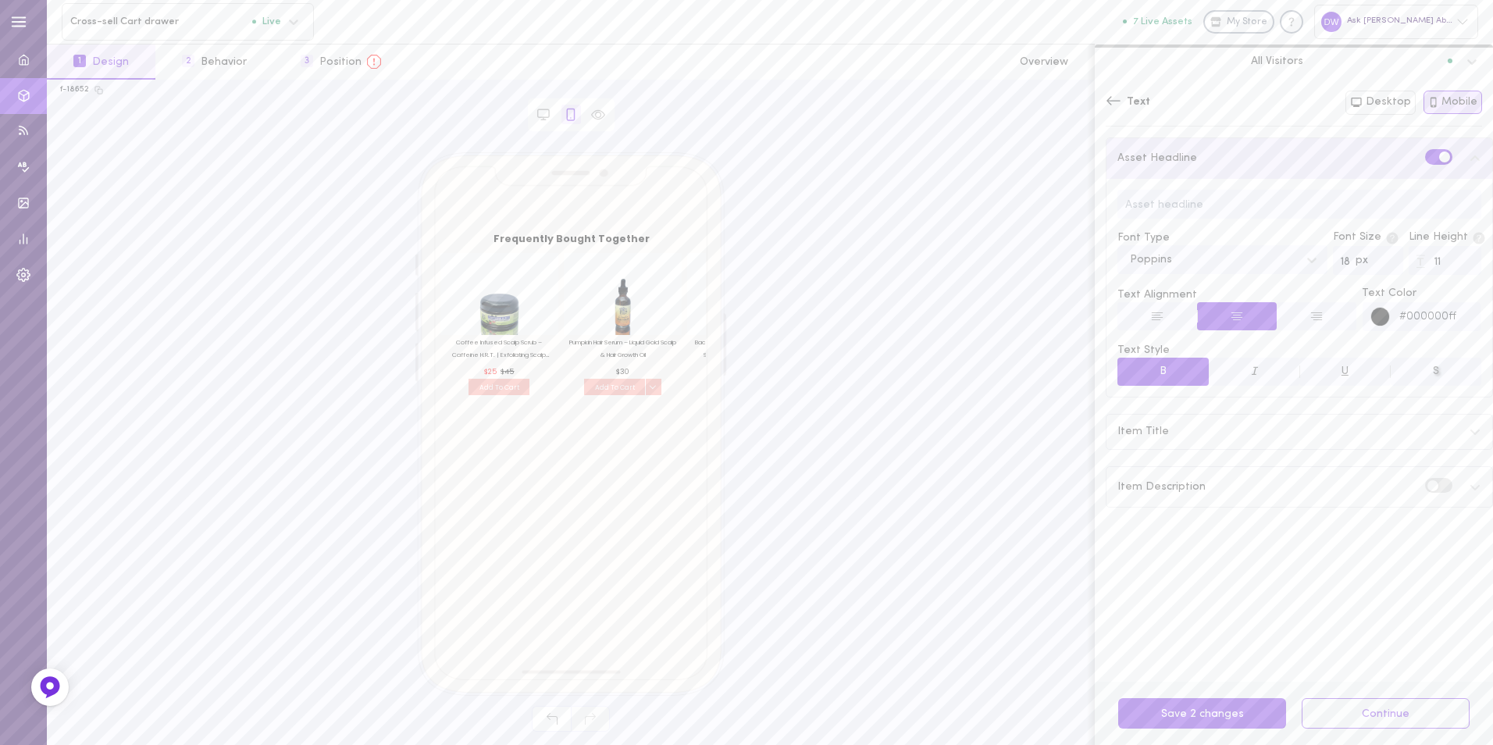
click at [1449, 266] on input "11" at bounding box center [1445, 260] width 73 height 29
click at [1449, 266] on input "10" at bounding box center [1445, 260] width 73 height 29
click at [1449, 266] on input "9" at bounding box center [1445, 260] width 73 height 29
click at [1449, 266] on input "8" at bounding box center [1445, 260] width 73 height 29
click at [1449, 266] on input "7" at bounding box center [1445, 260] width 73 height 29
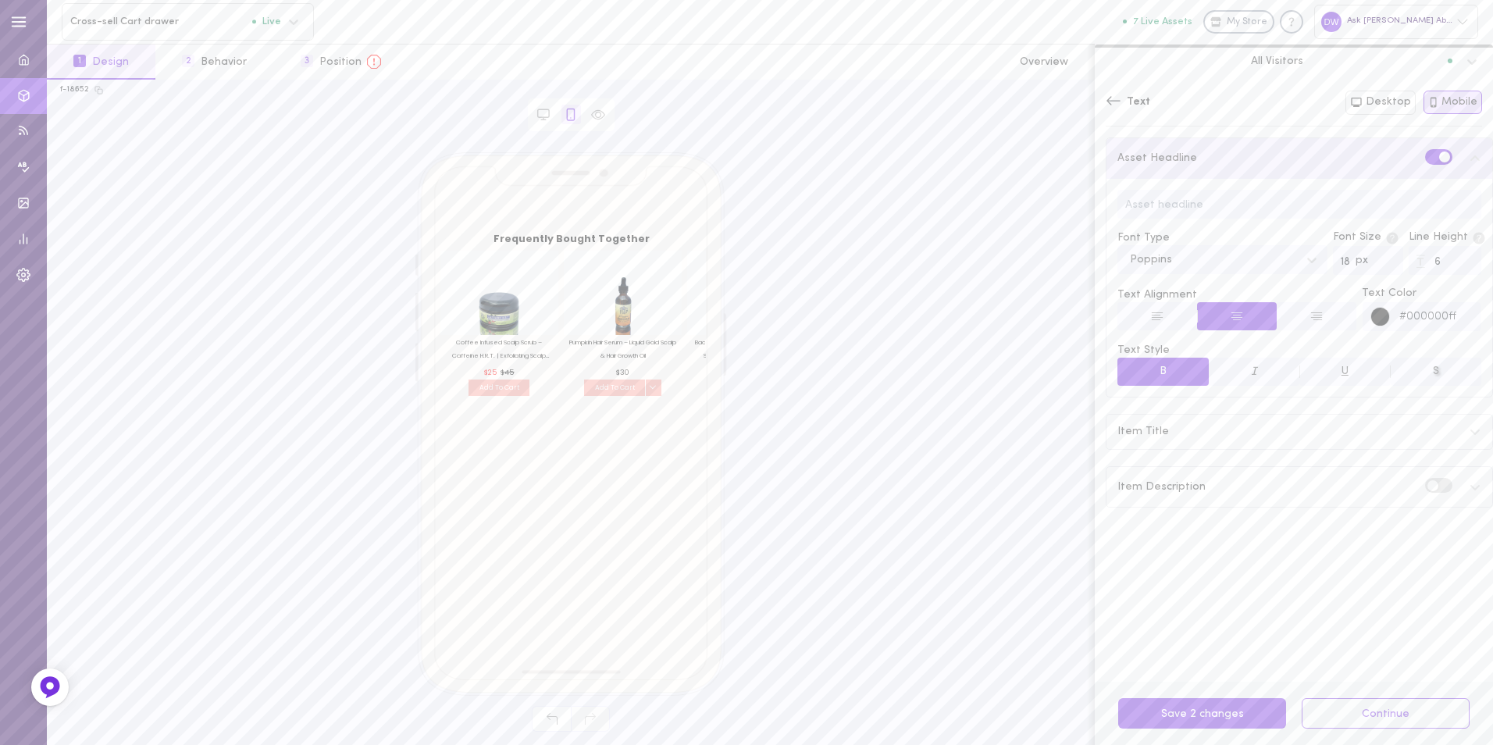
click at [1449, 266] on input "6" at bounding box center [1445, 260] width 73 height 29
click at [1451, 261] on input "7" at bounding box center [1445, 260] width 73 height 29
click at [1451, 261] on input "8" at bounding box center [1445, 260] width 73 height 29
click at [1451, 261] on input "9" at bounding box center [1445, 260] width 73 height 29
click at [1451, 261] on input "10" at bounding box center [1445, 260] width 73 height 29
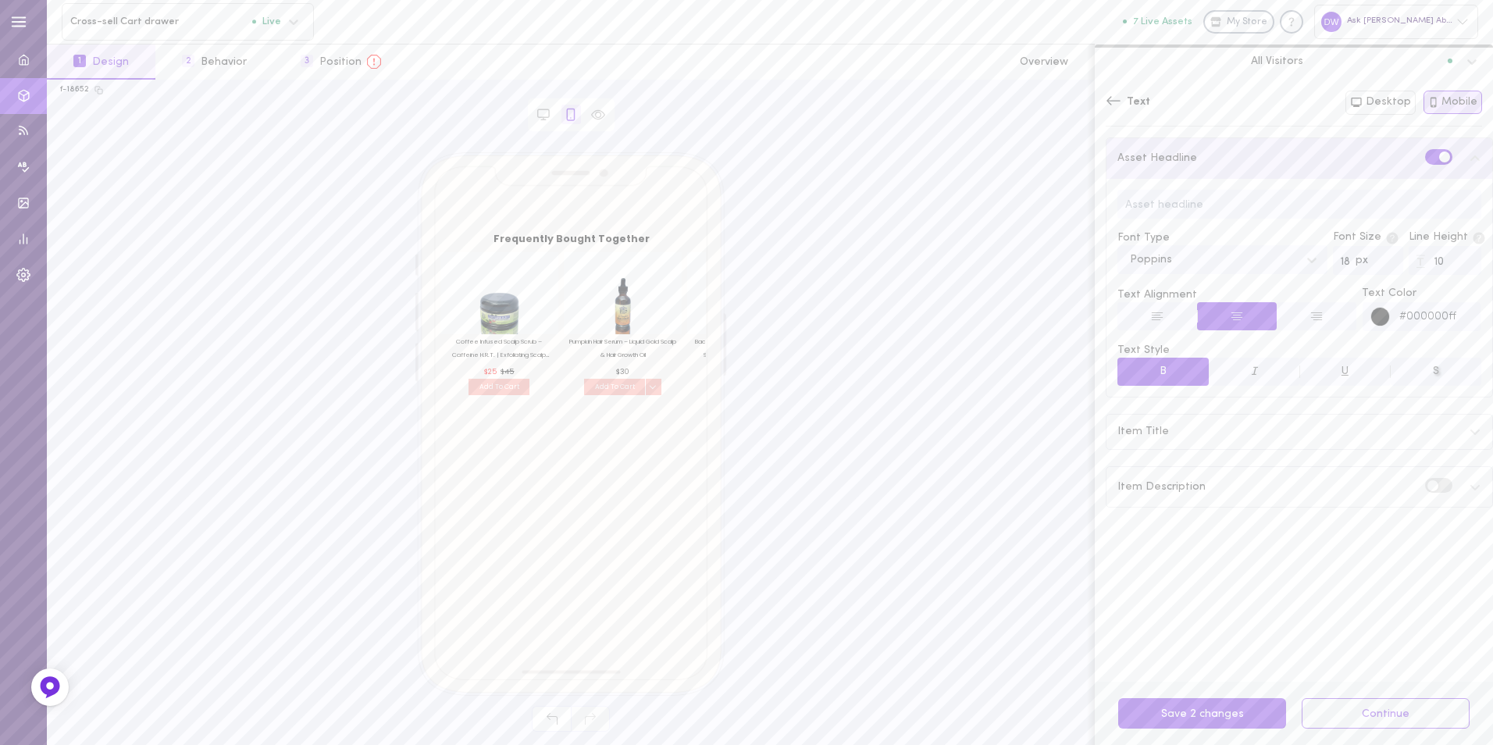
click at [1450, 273] on input "10" at bounding box center [1445, 260] width 73 height 29
click at [1450, 267] on input "9" at bounding box center [1445, 260] width 73 height 29
click at [1450, 267] on input "8" at bounding box center [1445, 260] width 73 height 29
click at [1450, 267] on input "7" at bounding box center [1445, 260] width 73 height 29
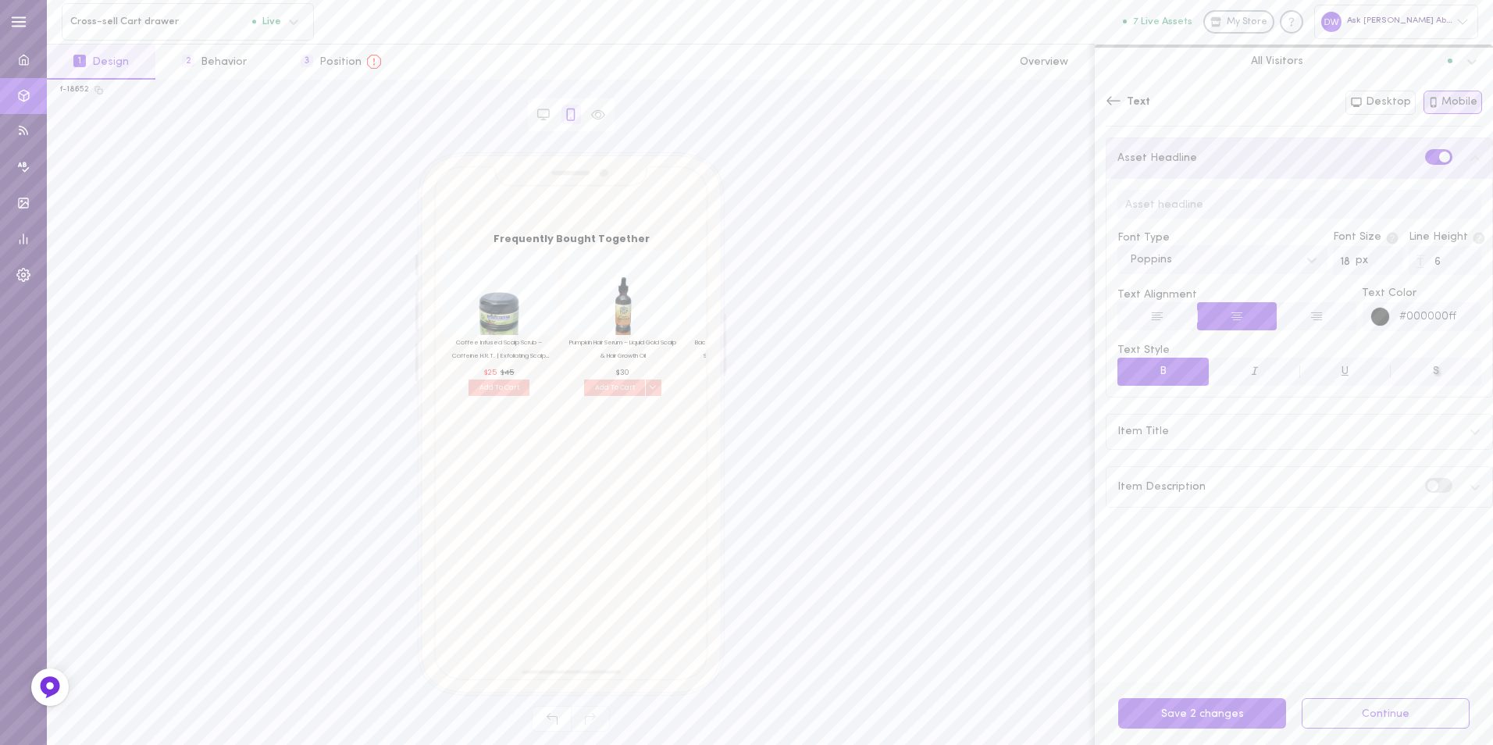
click at [1450, 267] on input "6" at bounding box center [1445, 260] width 73 height 29
click at [1450, 267] on input "5" at bounding box center [1445, 260] width 73 height 29
click at [1450, 267] on input "4" at bounding box center [1445, 260] width 73 height 29
click at [1450, 267] on input "3" at bounding box center [1445, 260] width 73 height 29
click at [1450, 267] on input "2" at bounding box center [1445, 260] width 73 height 29
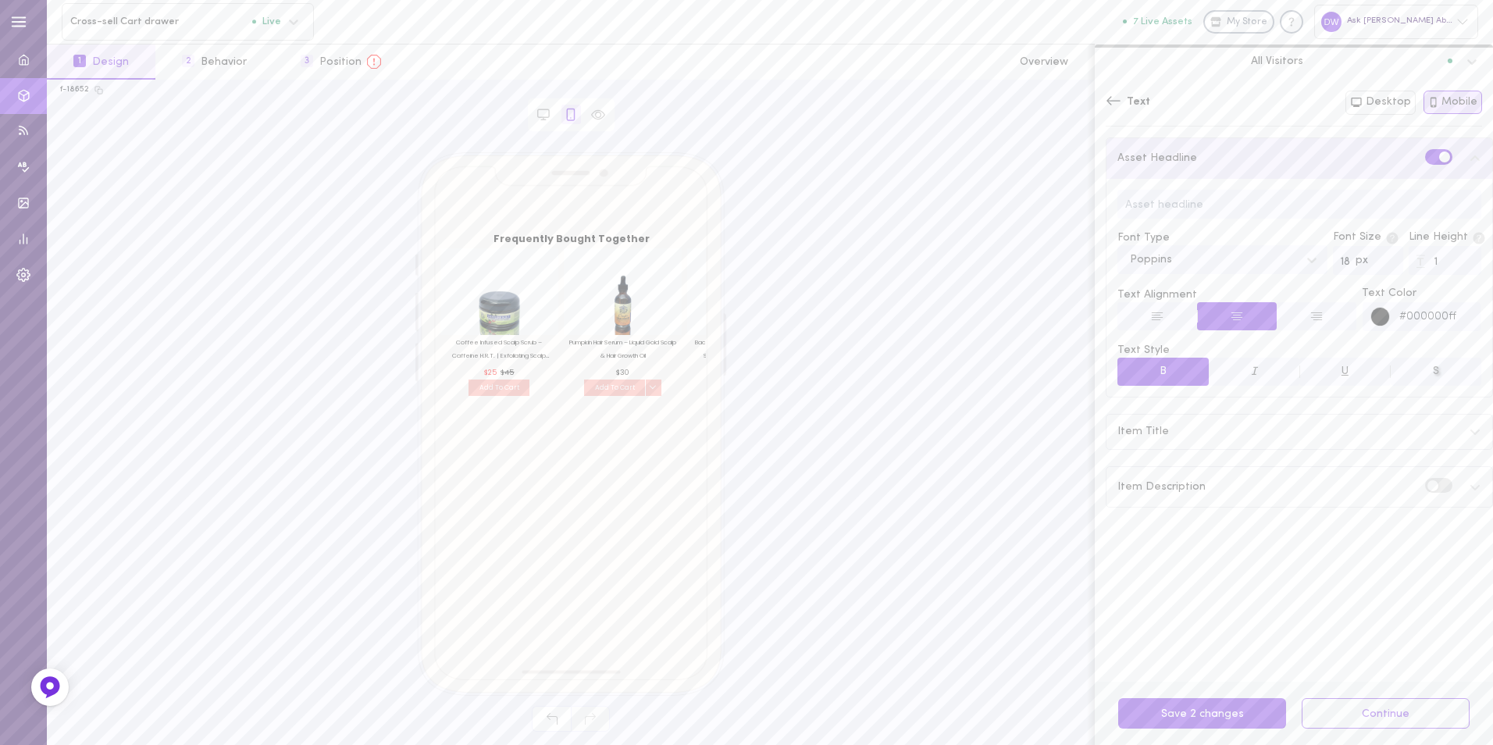
click at [1450, 267] on input "1" at bounding box center [1445, 260] width 73 height 29
type input "0"
click at [1450, 267] on input "0" at bounding box center [1445, 260] width 73 height 29
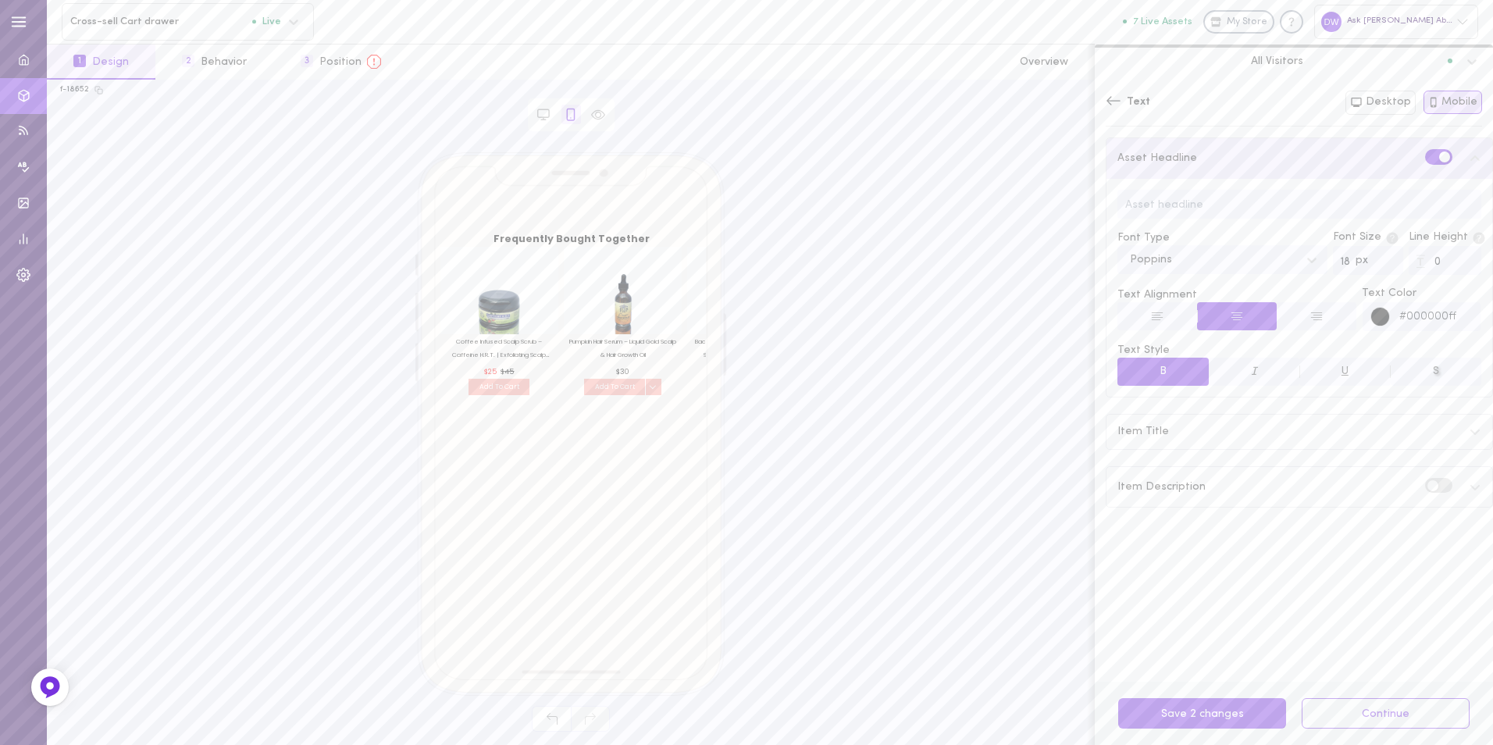
click at [1450, 267] on input "0" at bounding box center [1445, 260] width 73 height 29
click at [1378, 265] on input "17" at bounding box center [1368, 260] width 70 height 29
click at [1378, 265] on input "16" at bounding box center [1368, 260] width 70 height 29
click at [1378, 261] on input "17" at bounding box center [1368, 260] width 70 height 29
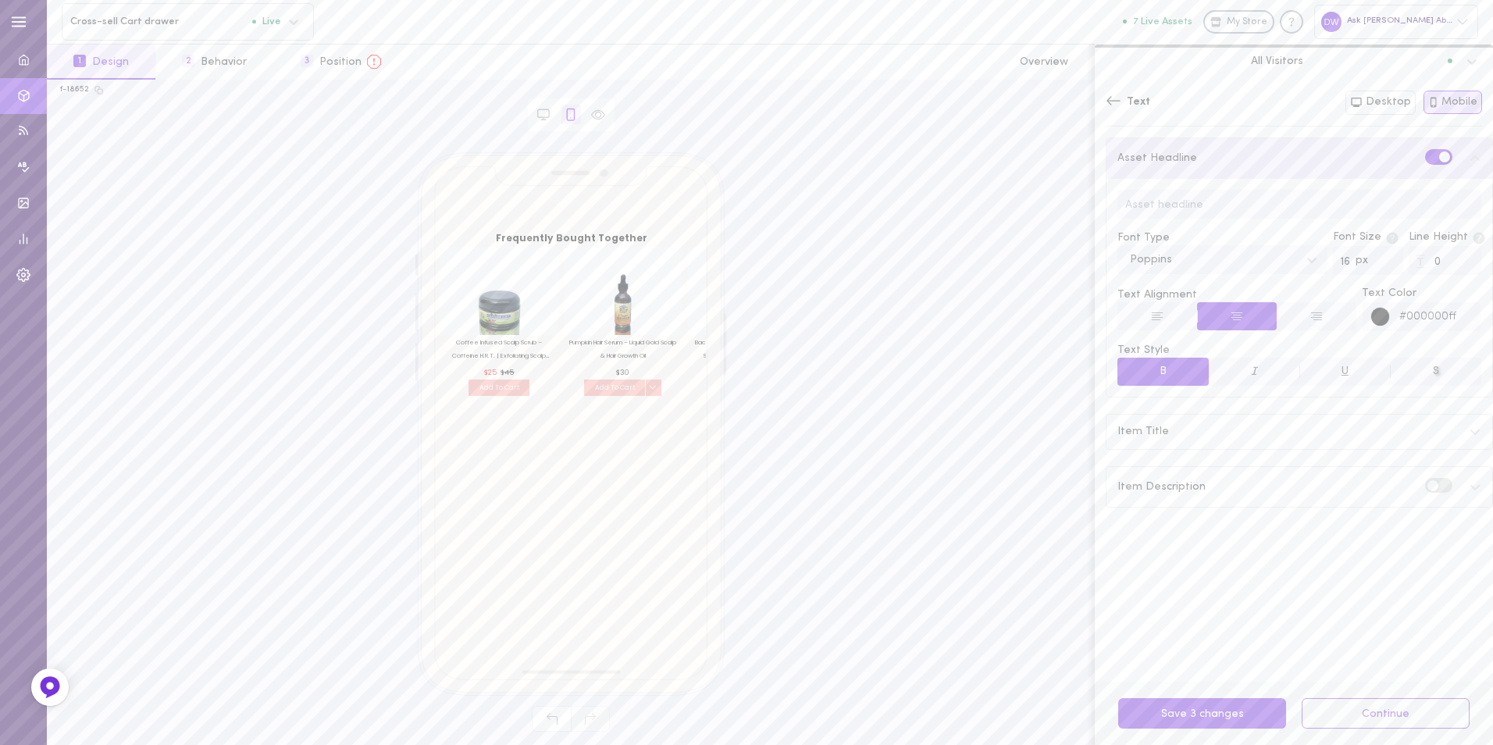
type input "16"
click at [1374, 266] on input "16" at bounding box center [1368, 260] width 70 height 29
click at [1470, 432] on div "Item Title" at bounding box center [1300, 432] width 386 height 34
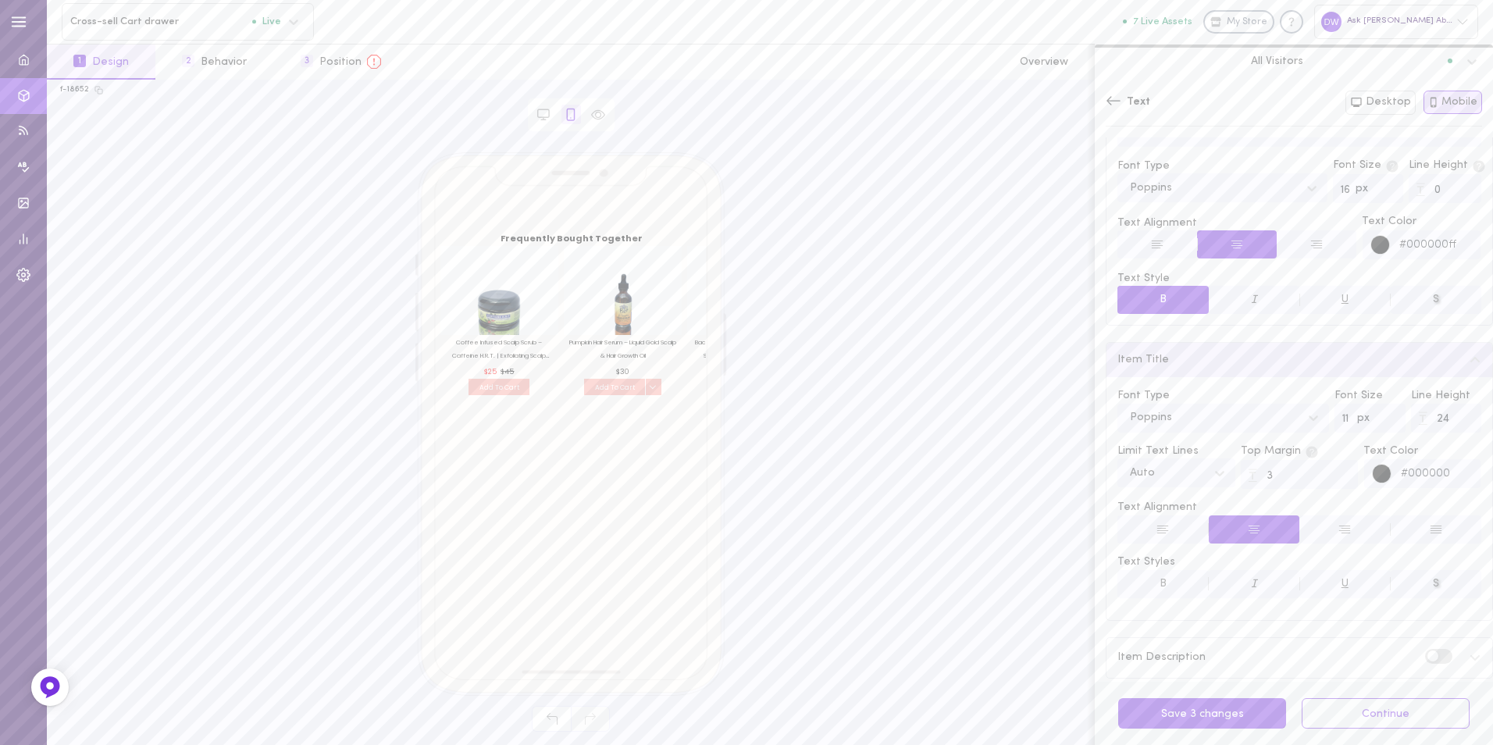
scroll to position [78, 0]
click at [1450, 416] on input "23" at bounding box center [1446, 412] width 70 height 29
click at [1450, 416] on input "22" at bounding box center [1446, 412] width 70 height 29
click at [1450, 416] on input "21" at bounding box center [1446, 412] width 70 height 29
click at [1450, 416] on input "20" at bounding box center [1446, 412] width 70 height 29
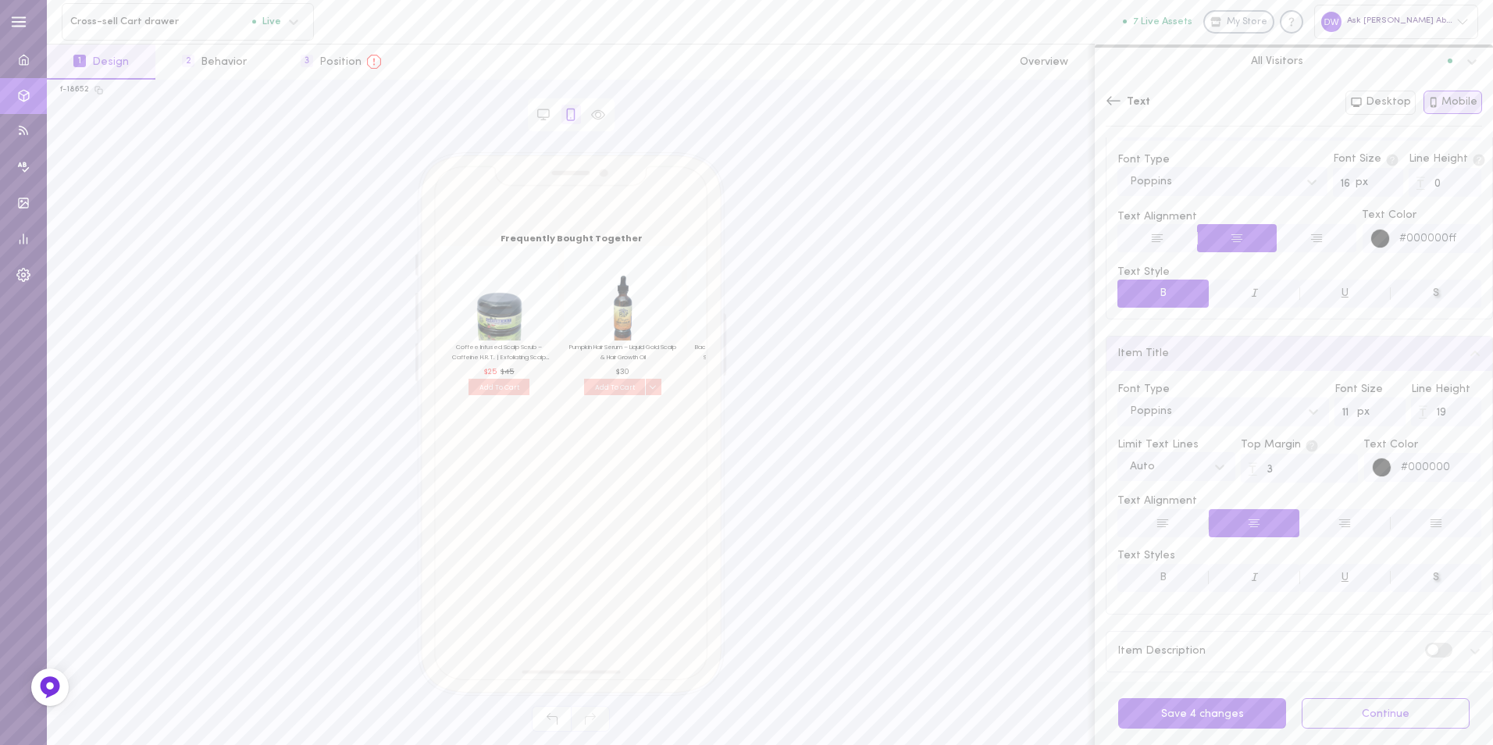
click at [1450, 416] on input "19" at bounding box center [1446, 412] width 70 height 29
click at [1452, 406] on input "20" at bounding box center [1446, 412] width 70 height 29
click at [1453, 417] on input "19" at bounding box center [1446, 412] width 70 height 29
click at [1450, 410] on input "20" at bounding box center [1446, 412] width 70 height 29
click at [1450, 421] on input "20" at bounding box center [1446, 412] width 70 height 29
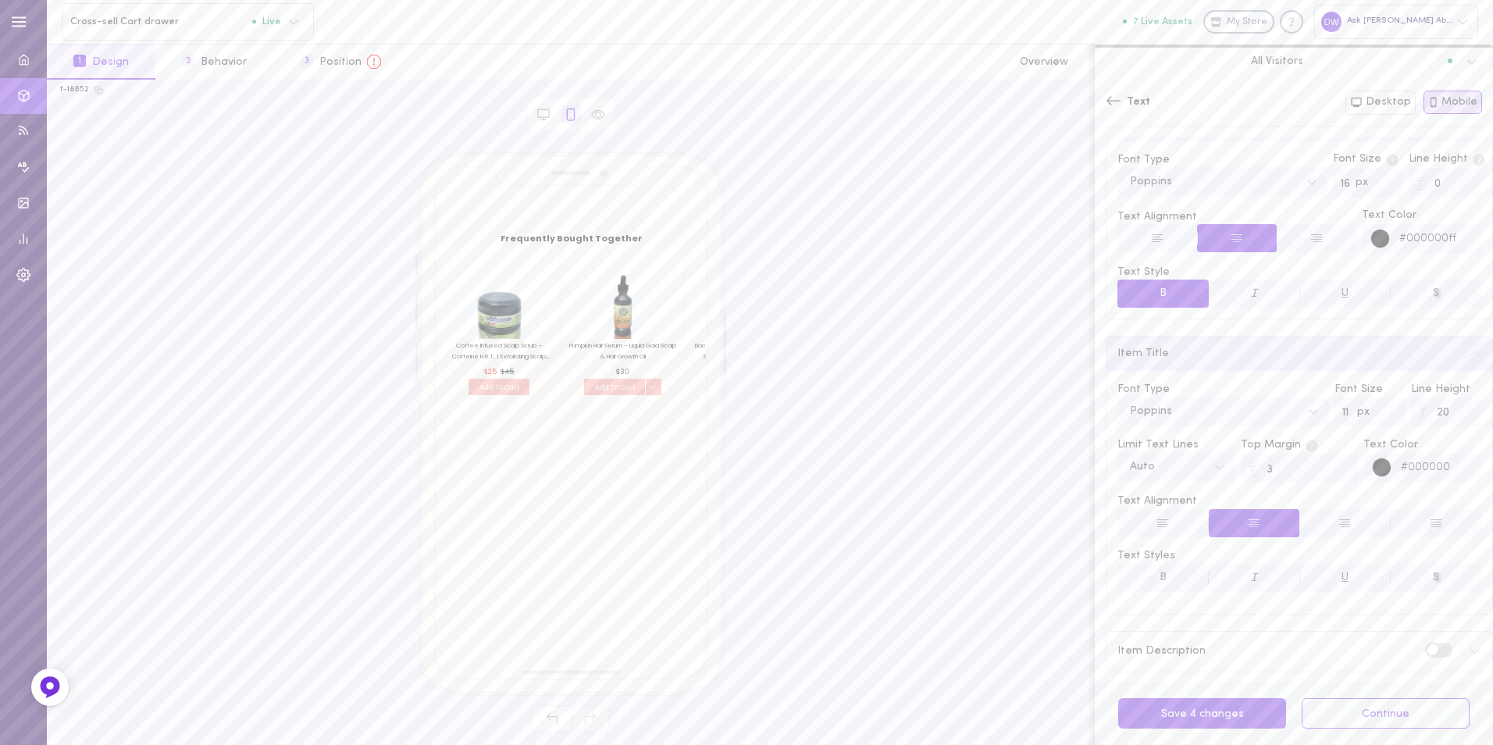
click at [1450, 421] on input "20" at bounding box center [1446, 412] width 70 height 29
click at [1450, 416] on input "19" at bounding box center [1446, 412] width 70 height 29
click at [1450, 416] on input "18" at bounding box center [1446, 412] width 70 height 29
click at [1450, 416] on input "17" at bounding box center [1446, 412] width 70 height 29
click at [1450, 416] on input "16" at bounding box center [1446, 412] width 70 height 29
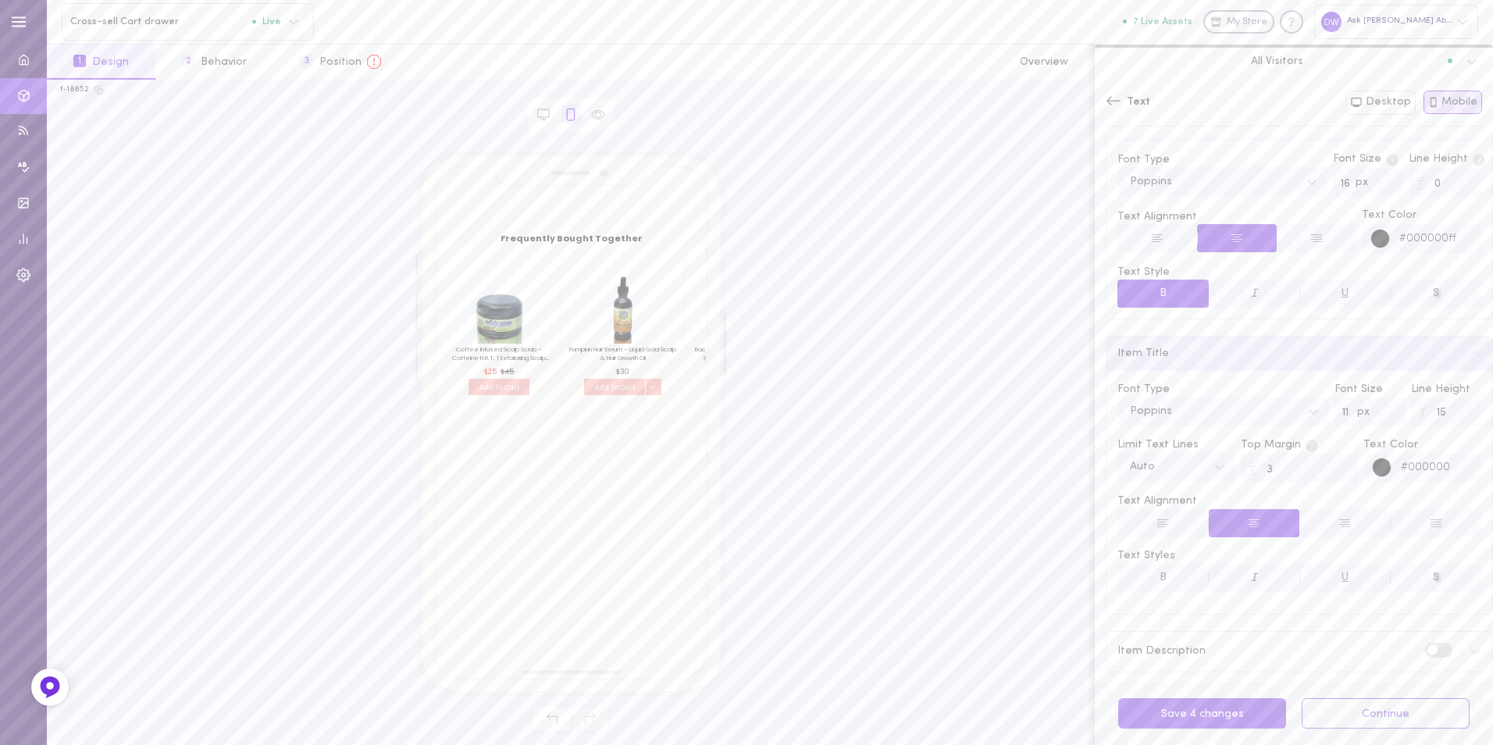
click at [1450, 416] on input "15" at bounding box center [1446, 412] width 70 height 29
click at [1451, 415] on input "14" at bounding box center [1446, 412] width 70 height 29
type input "15"
click at [1451, 407] on input "15" at bounding box center [1446, 412] width 70 height 29
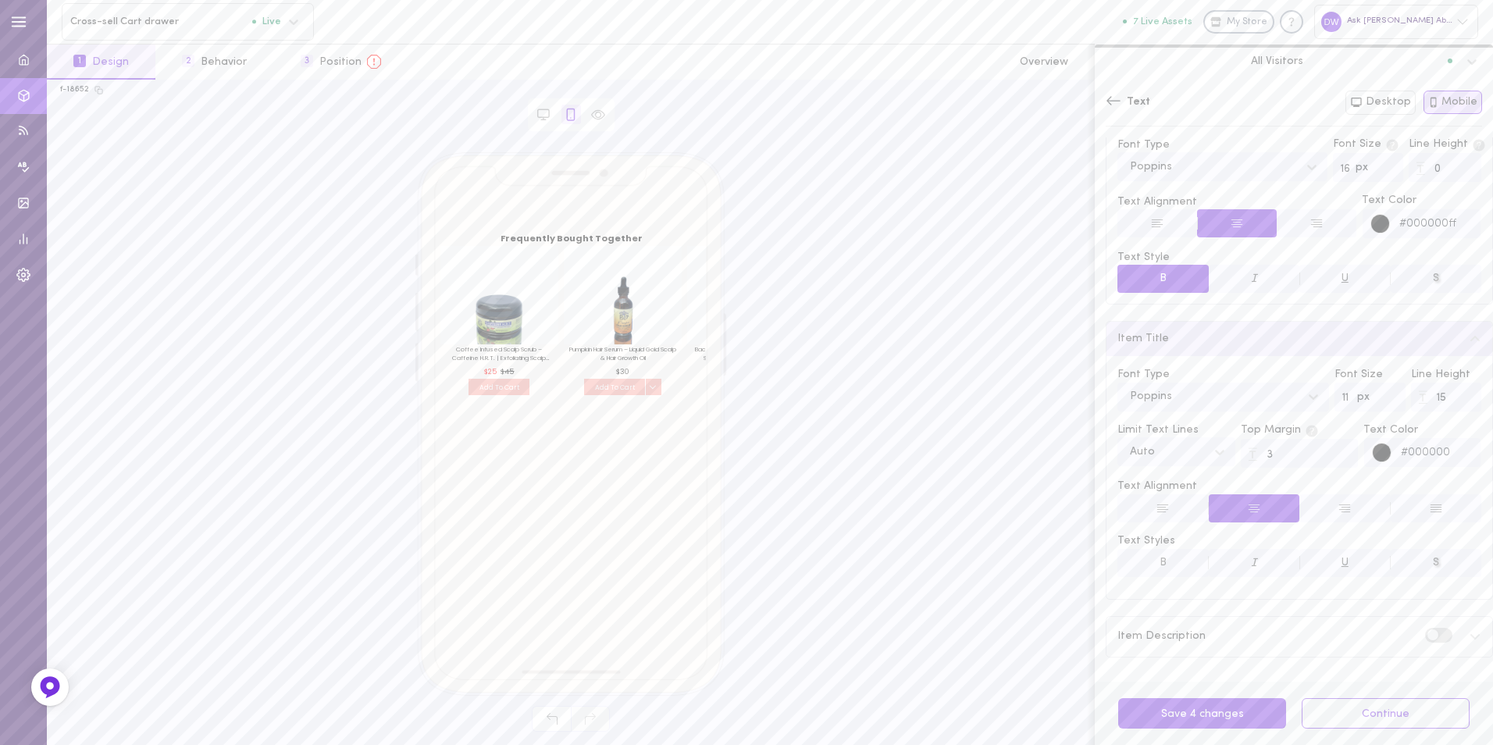
scroll to position [95, 0]
click at [1134, 103] on span "Text" at bounding box center [1138, 103] width 23 height 16
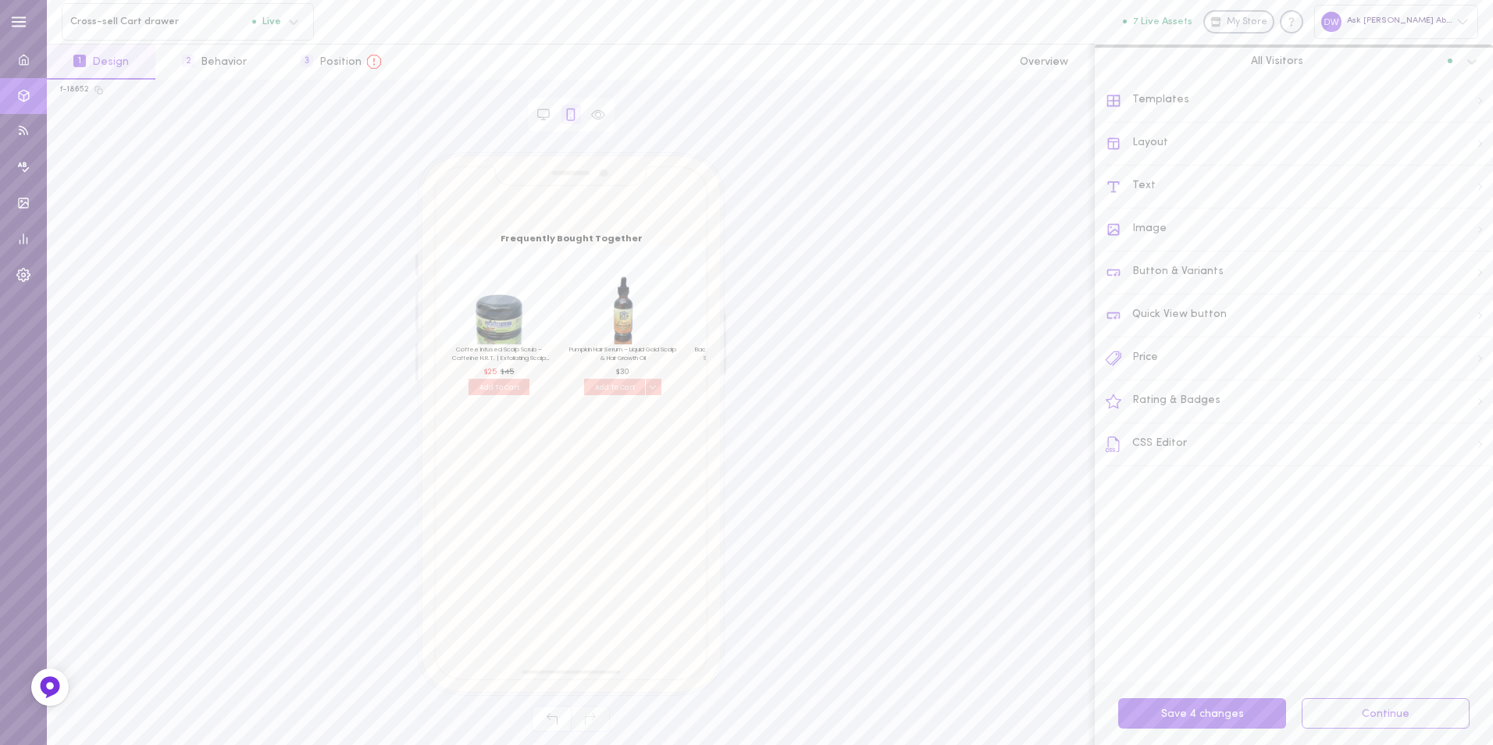
click at [1229, 134] on div "Layout" at bounding box center [1299, 144] width 387 height 43
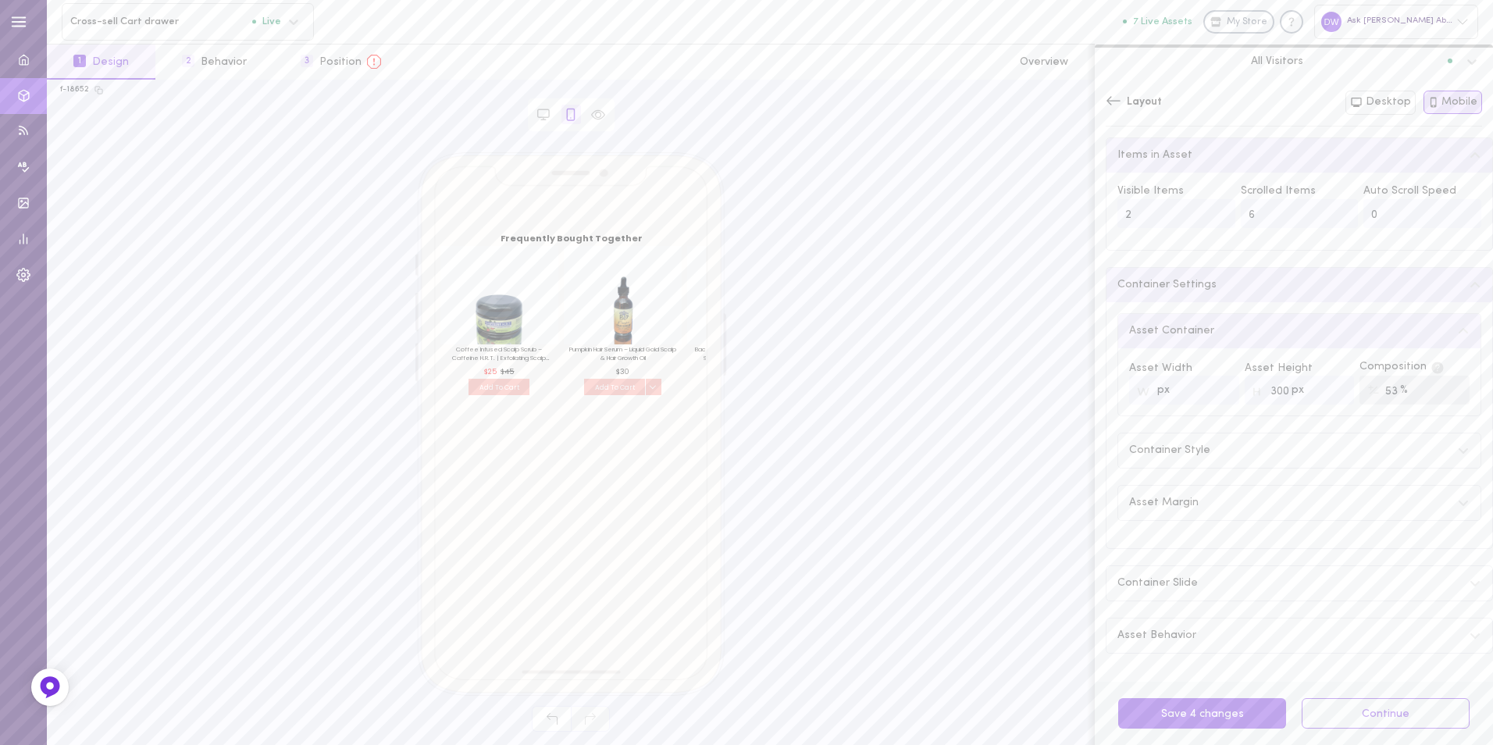
click at [1179, 223] on input "2" at bounding box center [1177, 213] width 118 height 29
drag, startPoint x: 1168, startPoint y: 218, endPoint x: 1082, endPoint y: 216, distance: 85.1
click at [1082, 216] on div "f-18652 Browser Asset Frequently Bought Together Coffee Infused Scalp Scrub – C…" at bounding box center [770, 412] width 1446 height 665
click at [1164, 247] on div "Visible Items 3 Scrolled Items 6 Auto Scroll Speed 0" at bounding box center [1300, 211] width 386 height 77
click at [1381, 101] on button "Desktop" at bounding box center [1381, 103] width 70 height 24
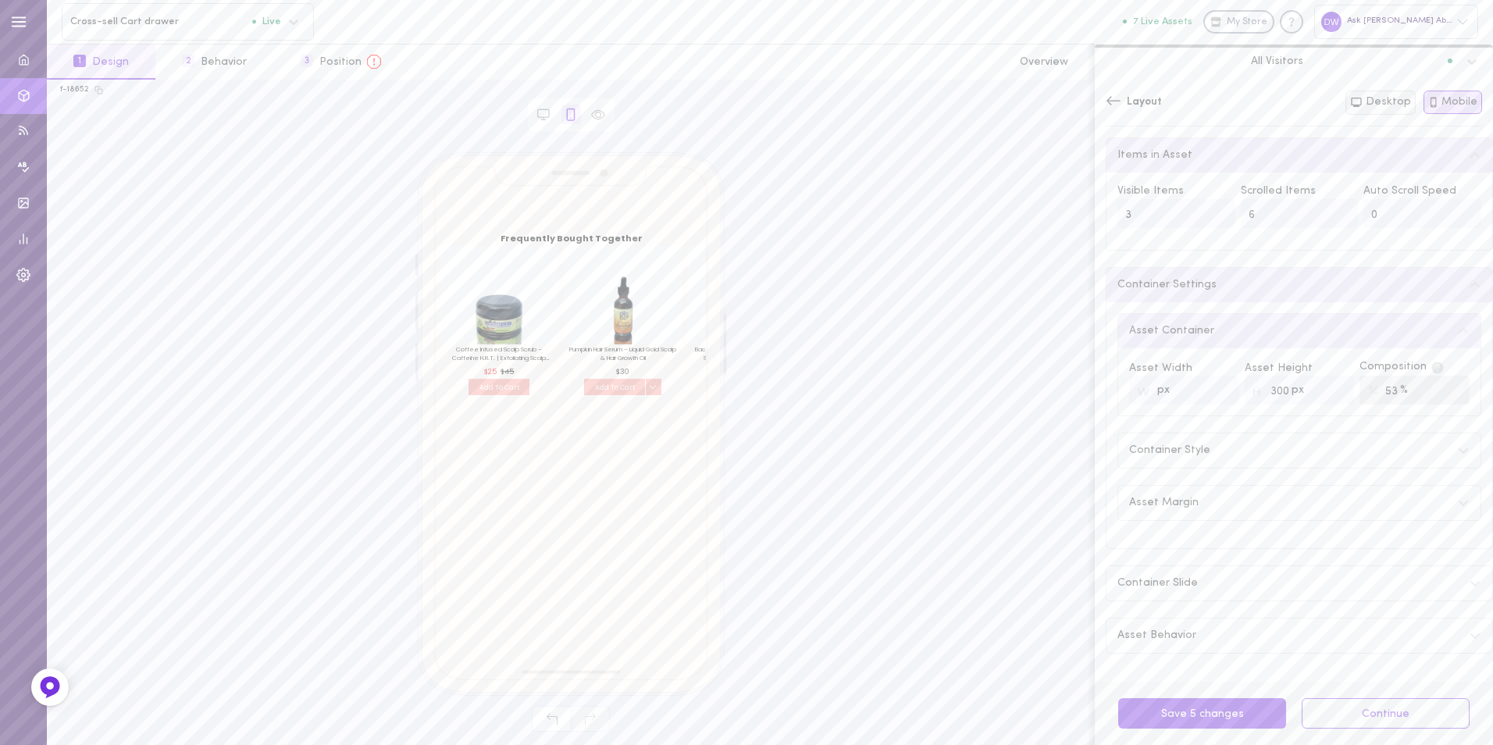
type input "4"
type input "1090"
type input "450"
type input "55"
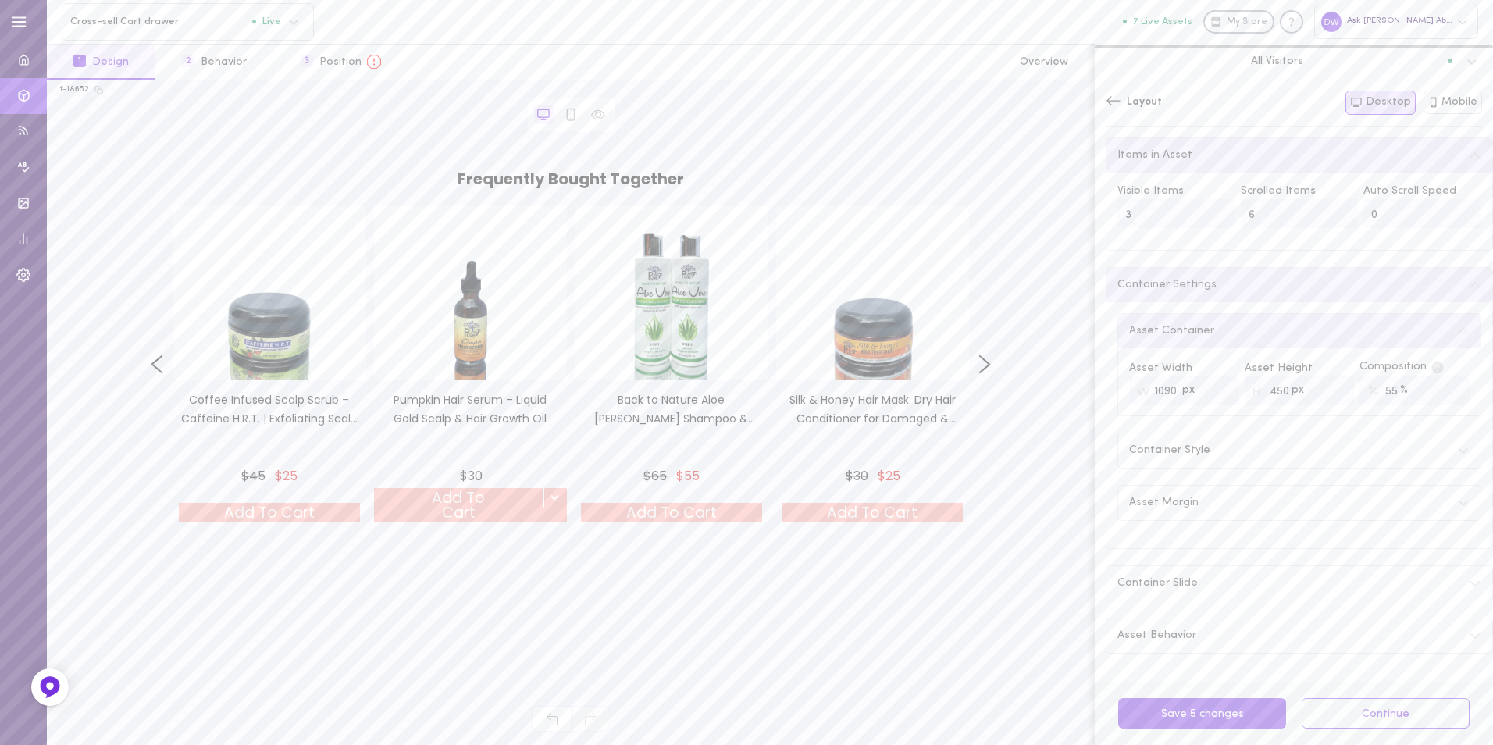
click at [1214, 219] on input "3" at bounding box center [1177, 213] width 118 height 29
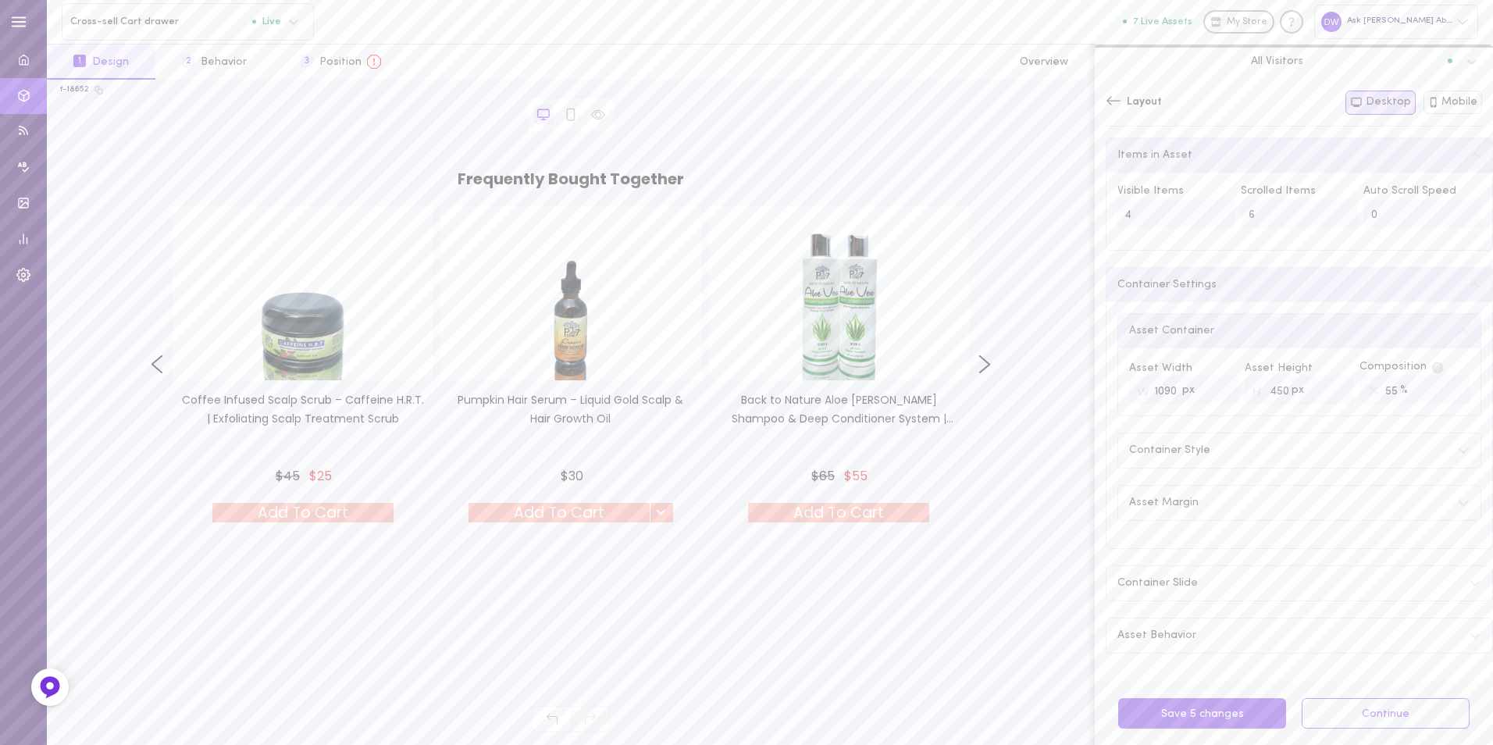
click at [1215, 216] on input "4" at bounding box center [1177, 213] width 118 height 29
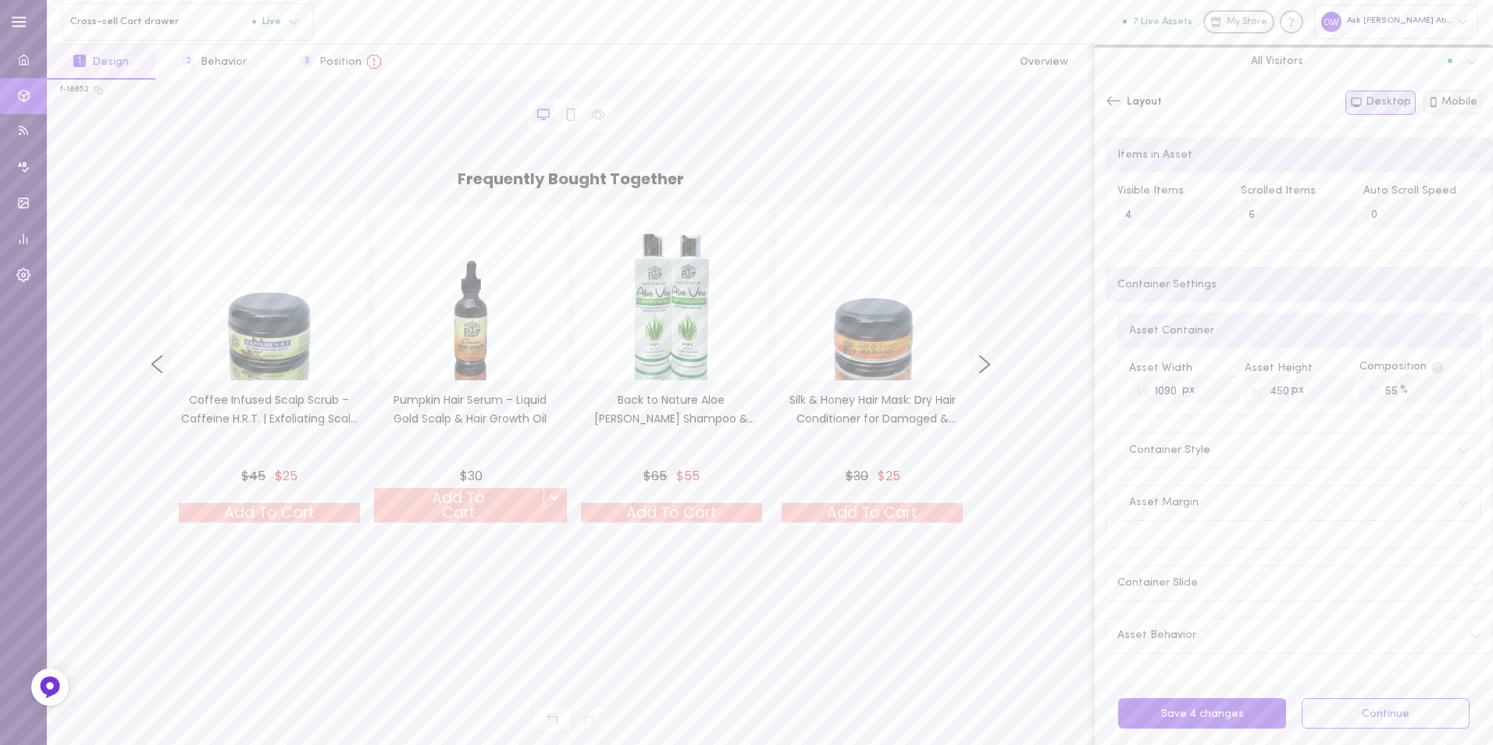
click at [1446, 102] on button "Mobile" at bounding box center [1453, 102] width 59 height 23
type input "3"
type input "300"
type input "53"
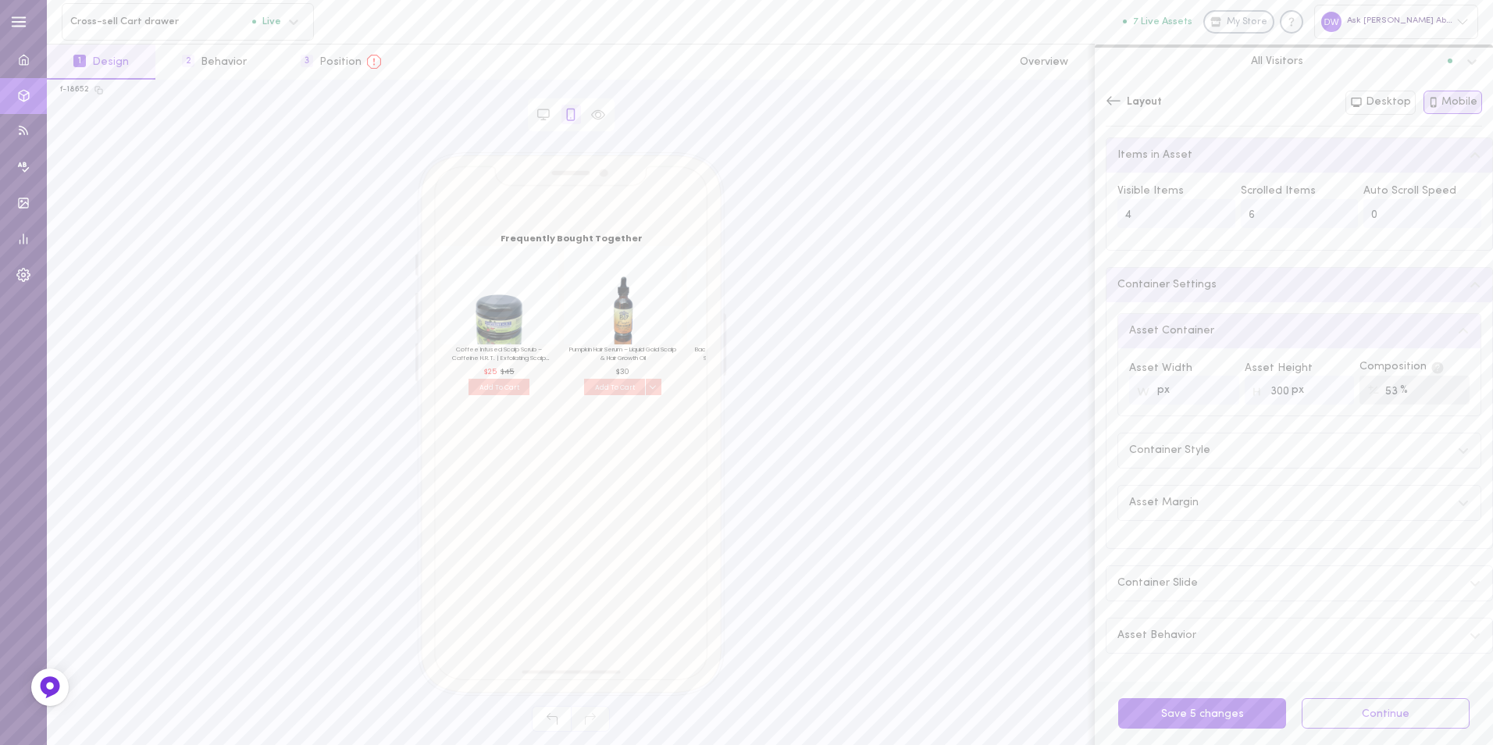
click at [1216, 213] on input "4" at bounding box center [1177, 213] width 118 height 29
type input "3"
click at [1218, 223] on input "3" at bounding box center [1177, 213] width 118 height 29
click at [1199, 394] on input "number" at bounding box center [1184, 390] width 110 height 29
click at [1222, 398] on input "-1" at bounding box center [1184, 390] width 110 height 29
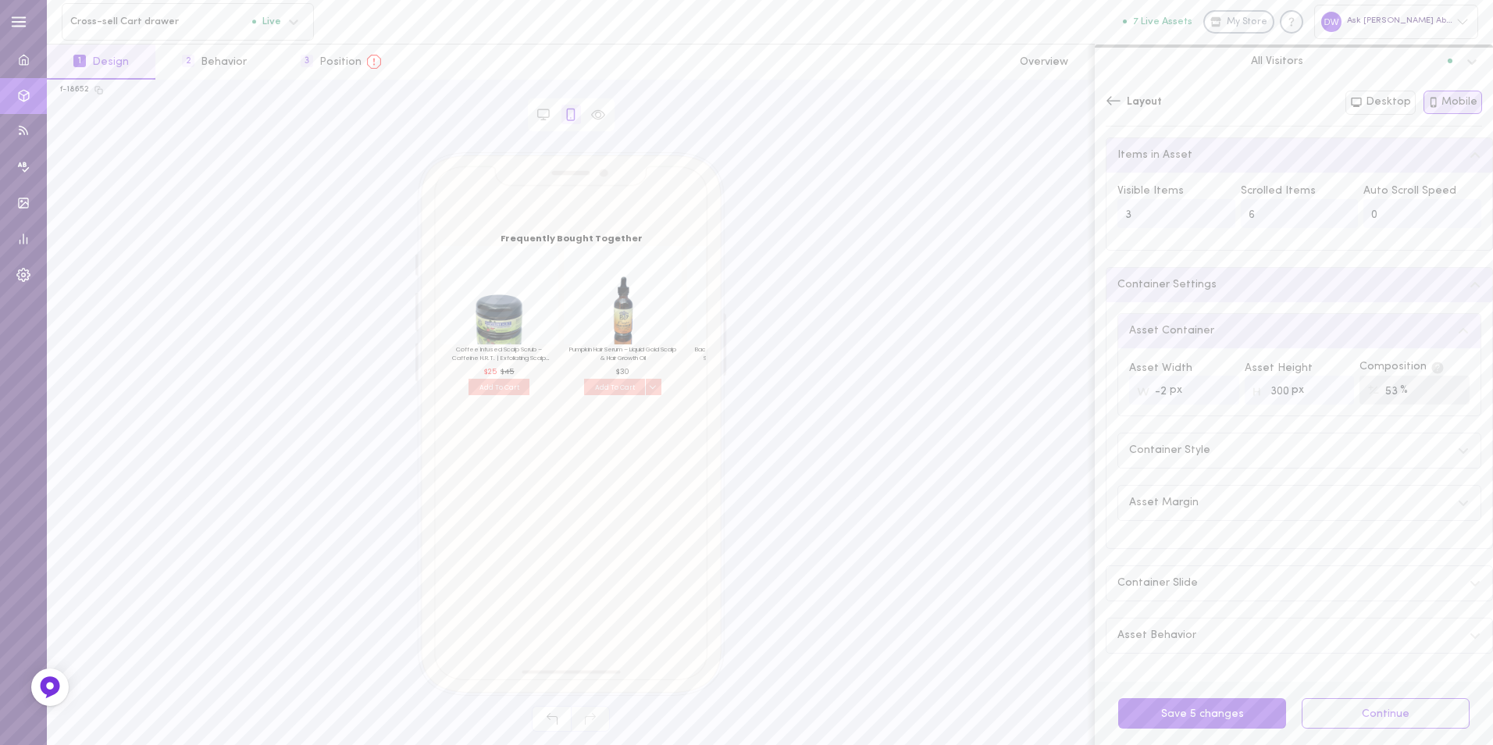
click at [1222, 397] on input "-2" at bounding box center [1184, 390] width 110 height 29
click at [1219, 391] on input "-1" at bounding box center [1184, 390] width 110 height 29
click at [1219, 391] on input "0" at bounding box center [1184, 390] width 110 height 29
click at [1219, 391] on input "1" at bounding box center [1184, 390] width 110 height 29
click at [1219, 391] on input "2" at bounding box center [1184, 390] width 110 height 29
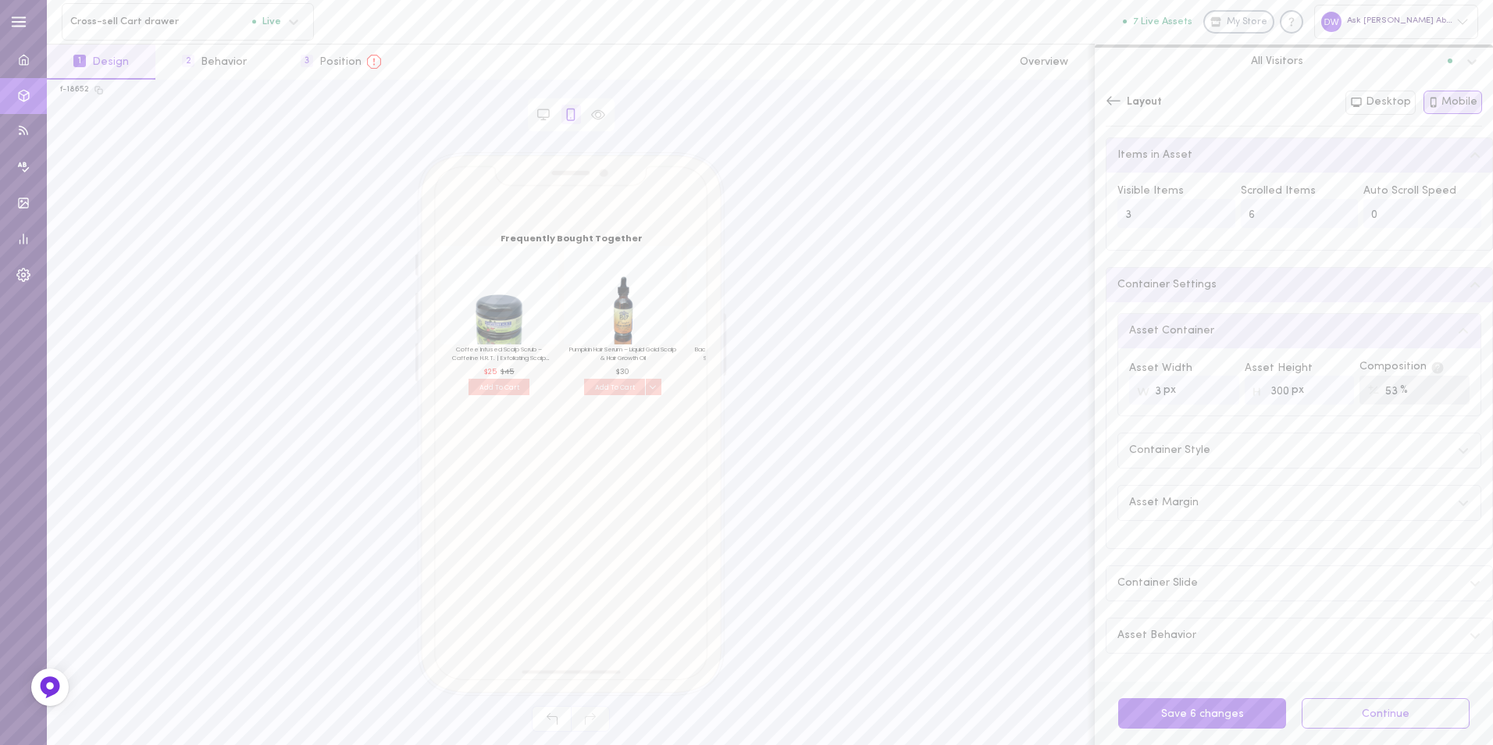
click at [1219, 391] on input "3" at bounding box center [1184, 390] width 110 height 29
click at [1219, 391] on input "31" at bounding box center [1184, 390] width 110 height 29
click at [1219, 391] on input "32" at bounding box center [1184, 390] width 110 height 29
click at [1219, 391] on input "33" at bounding box center [1184, 390] width 110 height 29
drag, startPoint x: 1167, startPoint y: 394, endPoint x: 1098, endPoint y: 392, distance: 68.8
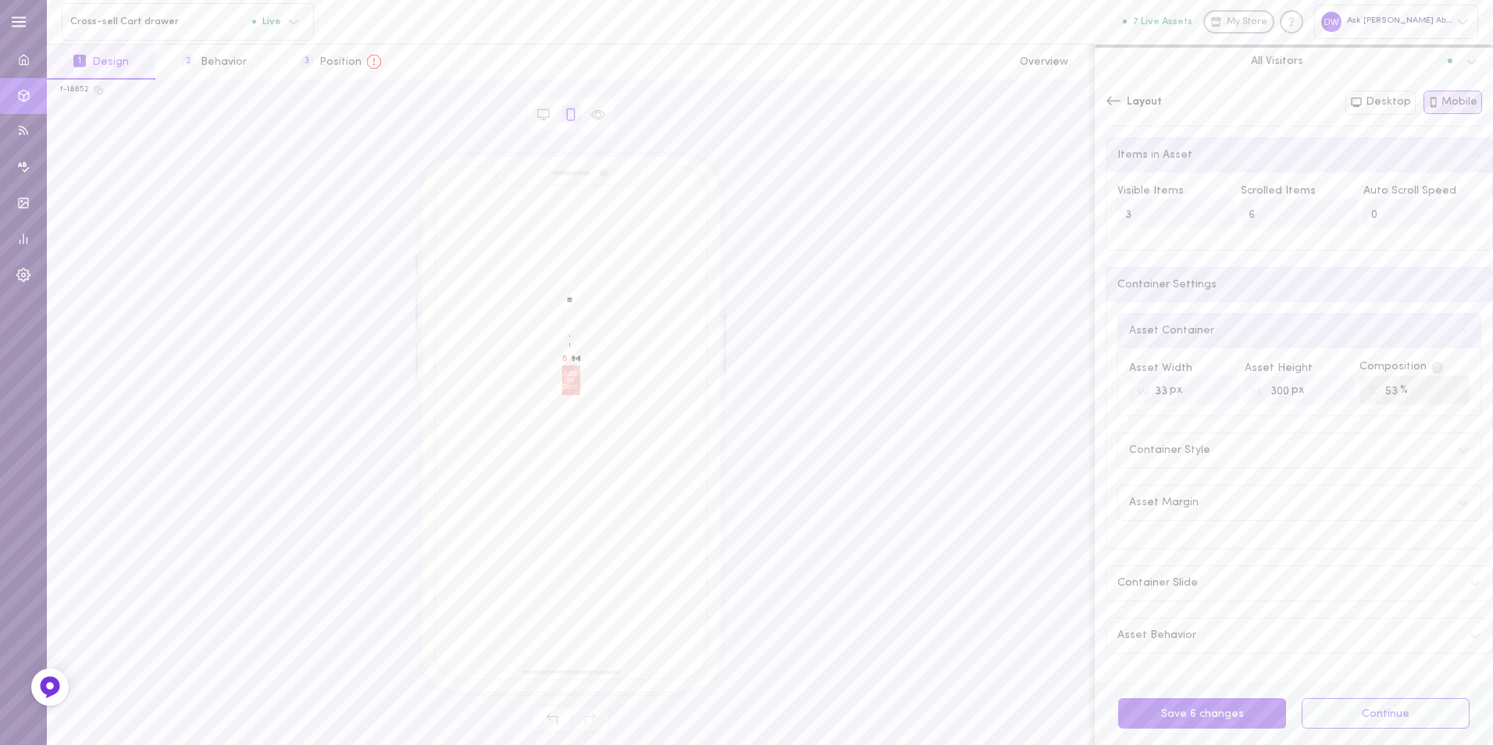
click at [1098, 392] on div "Items in Asset Visible Items 3 Scrolled Items 6 Auto Scroll Speed 0 Container S…" at bounding box center [1294, 409] width 398 height 544
click at [1196, 393] on input "33" at bounding box center [1184, 390] width 110 height 29
drag, startPoint x: 1193, startPoint y: 394, endPoint x: 1137, endPoint y: 393, distance: 56.2
click at [1137, 393] on div "px 33" at bounding box center [1184, 390] width 110 height 29
type input "300"
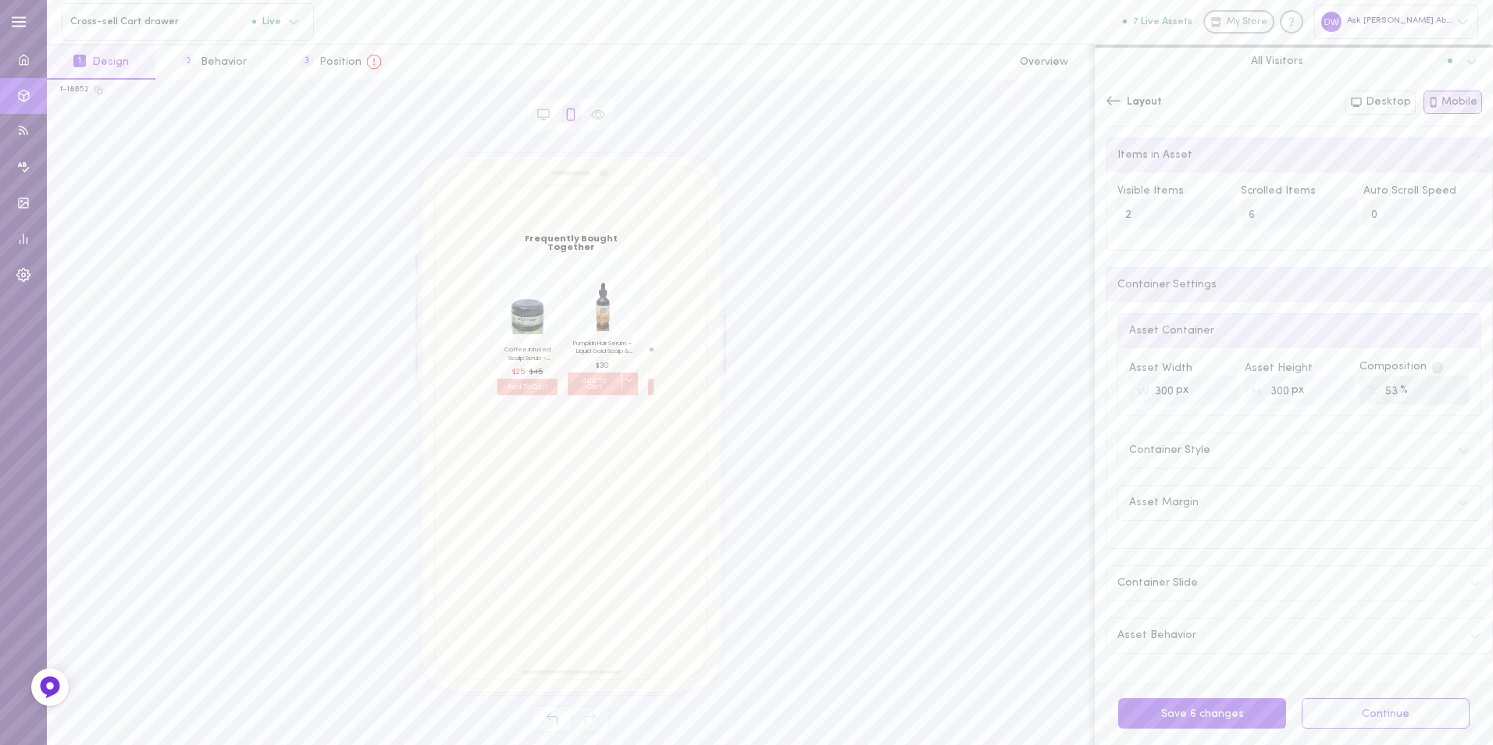
click at [1215, 219] on input "2" at bounding box center [1177, 213] width 118 height 29
click at [1215, 213] on input "3" at bounding box center [1177, 213] width 118 height 29
click at [1215, 213] on input "4" at bounding box center [1177, 213] width 118 height 29
type input "3"
click at [1218, 223] on input "3" at bounding box center [1177, 213] width 118 height 29
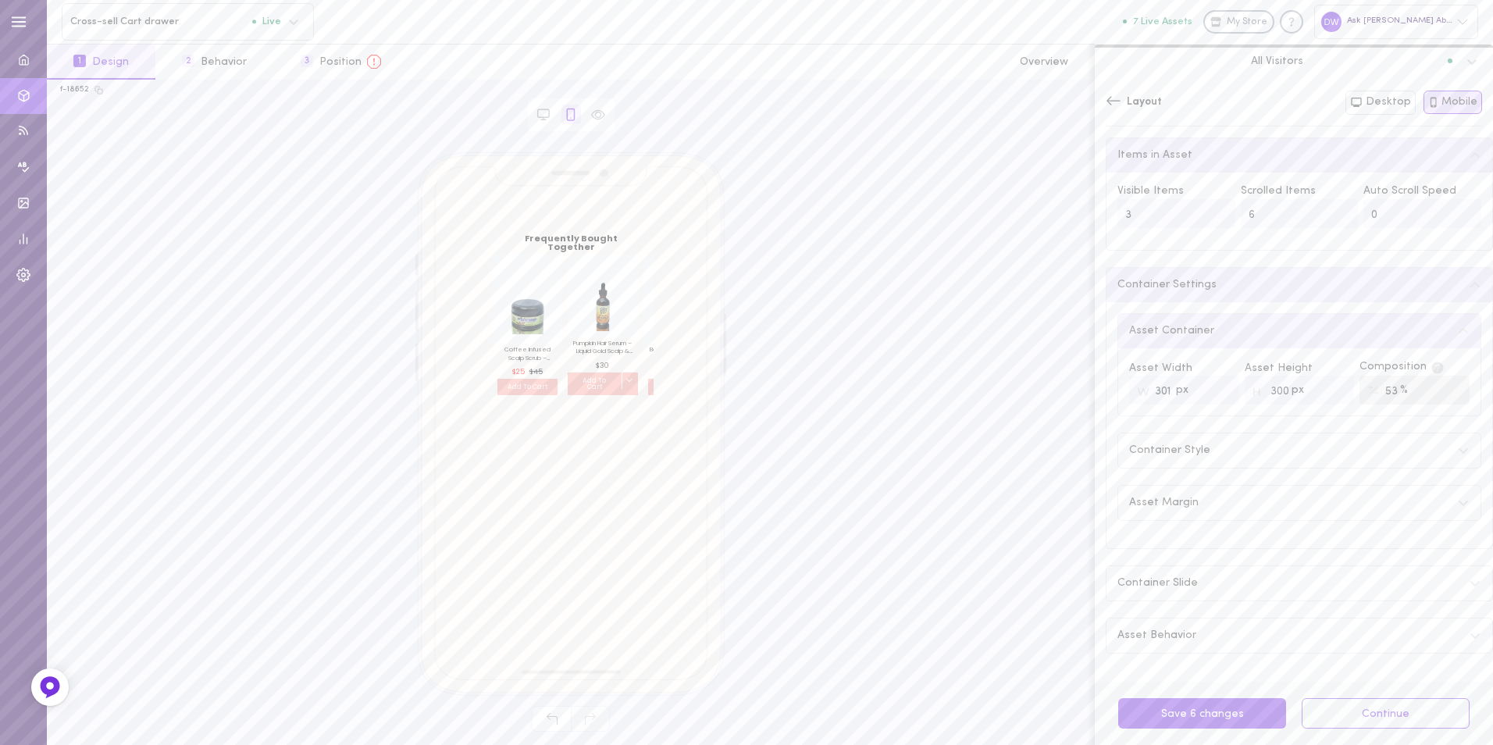
click at [1218, 391] on input "301" at bounding box center [1184, 390] width 110 height 29
click at [1218, 391] on input "302" at bounding box center [1184, 390] width 110 height 29
click at [1218, 391] on input "303" at bounding box center [1184, 390] width 110 height 29
click at [1218, 391] on input "318" at bounding box center [1184, 390] width 110 height 29
click at [1218, 391] on input "319" at bounding box center [1184, 390] width 110 height 29
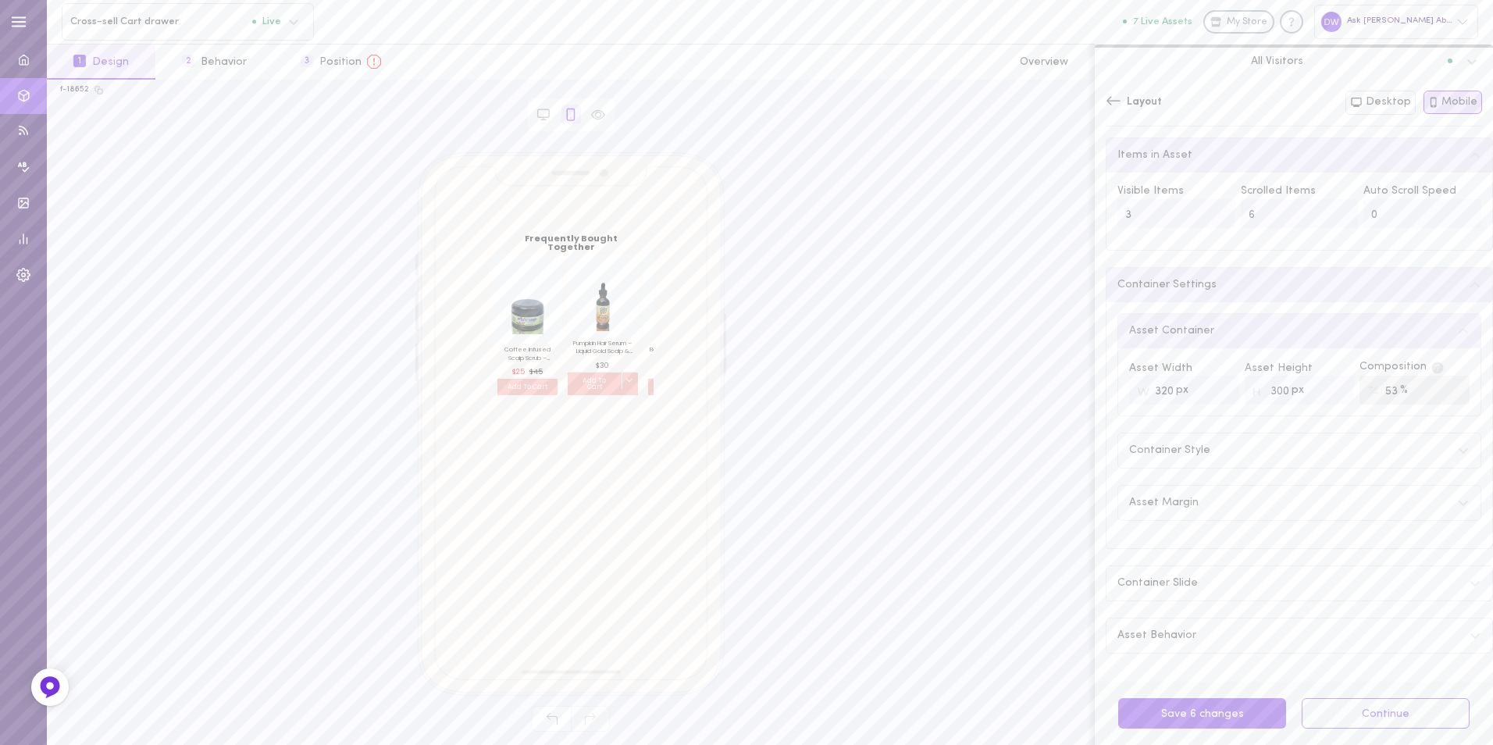
click at [1218, 391] on input "320" at bounding box center [1184, 390] width 110 height 29
click at [1218, 391] on input "321" at bounding box center [1184, 390] width 110 height 29
drag, startPoint x: 1170, startPoint y: 394, endPoint x: 1137, endPoint y: 391, distance: 33.0
click at [1137, 391] on div "px 321" at bounding box center [1184, 390] width 110 height 29
drag, startPoint x: 1174, startPoint y: 392, endPoint x: 1133, endPoint y: 383, distance: 41.7
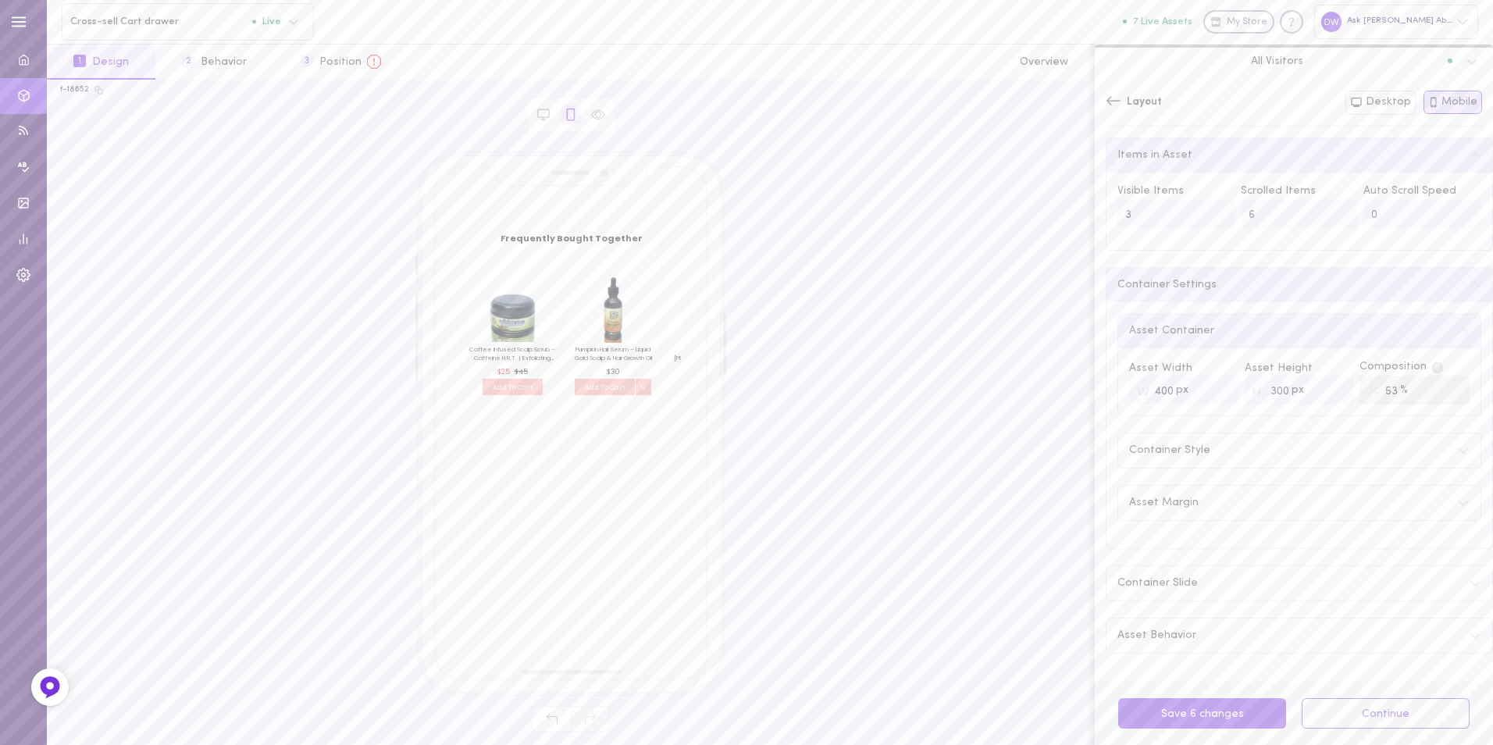
click at [1133, 388] on input "400" at bounding box center [1184, 390] width 110 height 29
type input "500"
drag, startPoint x: 1175, startPoint y: 393, endPoint x: 1086, endPoint y: 380, distance: 90.8
click at [1085, 386] on div "f-18652 Browser Asset Frequently Bought Together Coffee Infused Scalp Scrub – C…" at bounding box center [770, 412] width 1446 height 665
click at [1331, 388] on input "301" at bounding box center [1300, 390] width 110 height 29
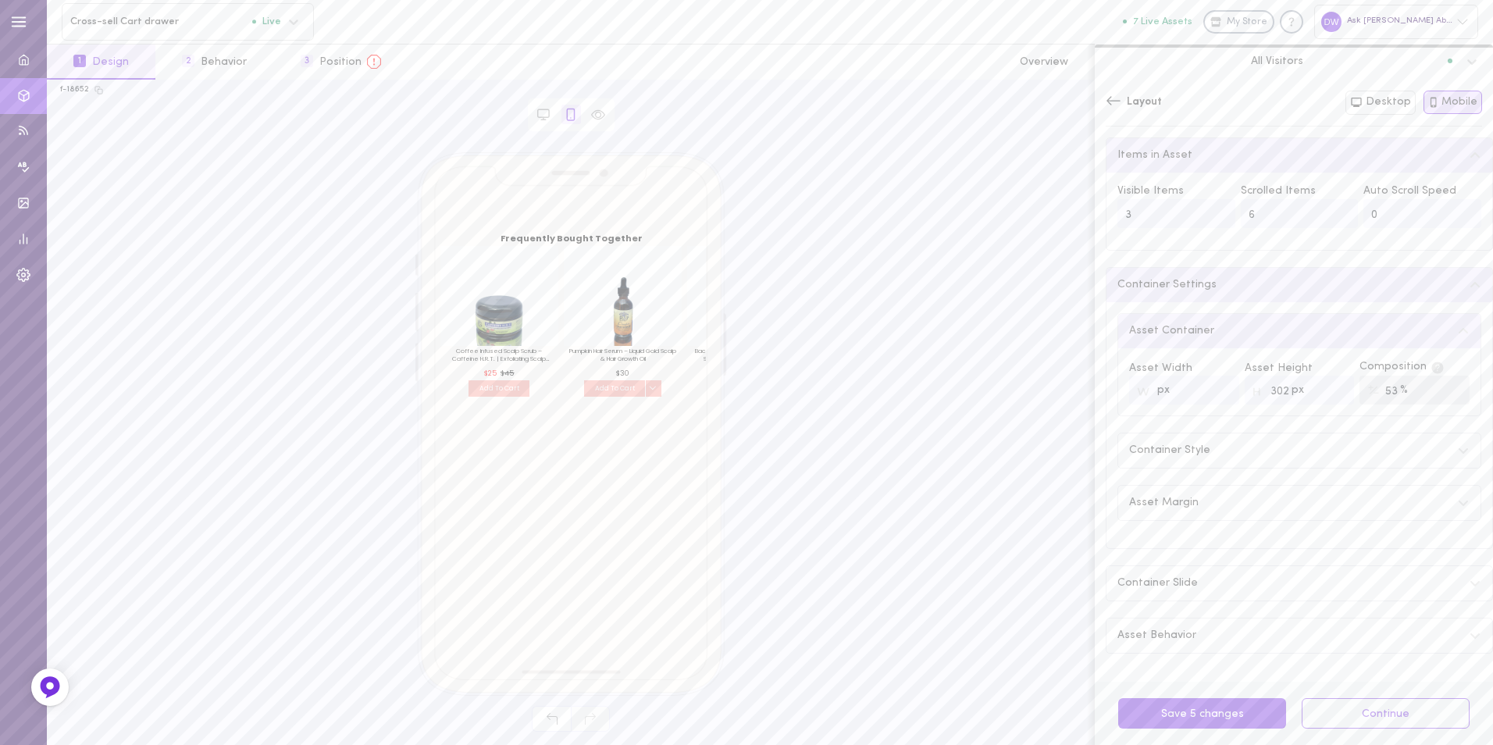
click at [1331, 388] on input "302" at bounding box center [1300, 390] width 110 height 29
click at [1331, 388] on input "303" at bounding box center [1300, 390] width 110 height 29
click at [1329, 400] on input "302" at bounding box center [1300, 390] width 110 height 29
click at [1329, 400] on input "301" at bounding box center [1300, 390] width 110 height 29
click at [1329, 400] on input "300" at bounding box center [1300, 390] width 110 height 29
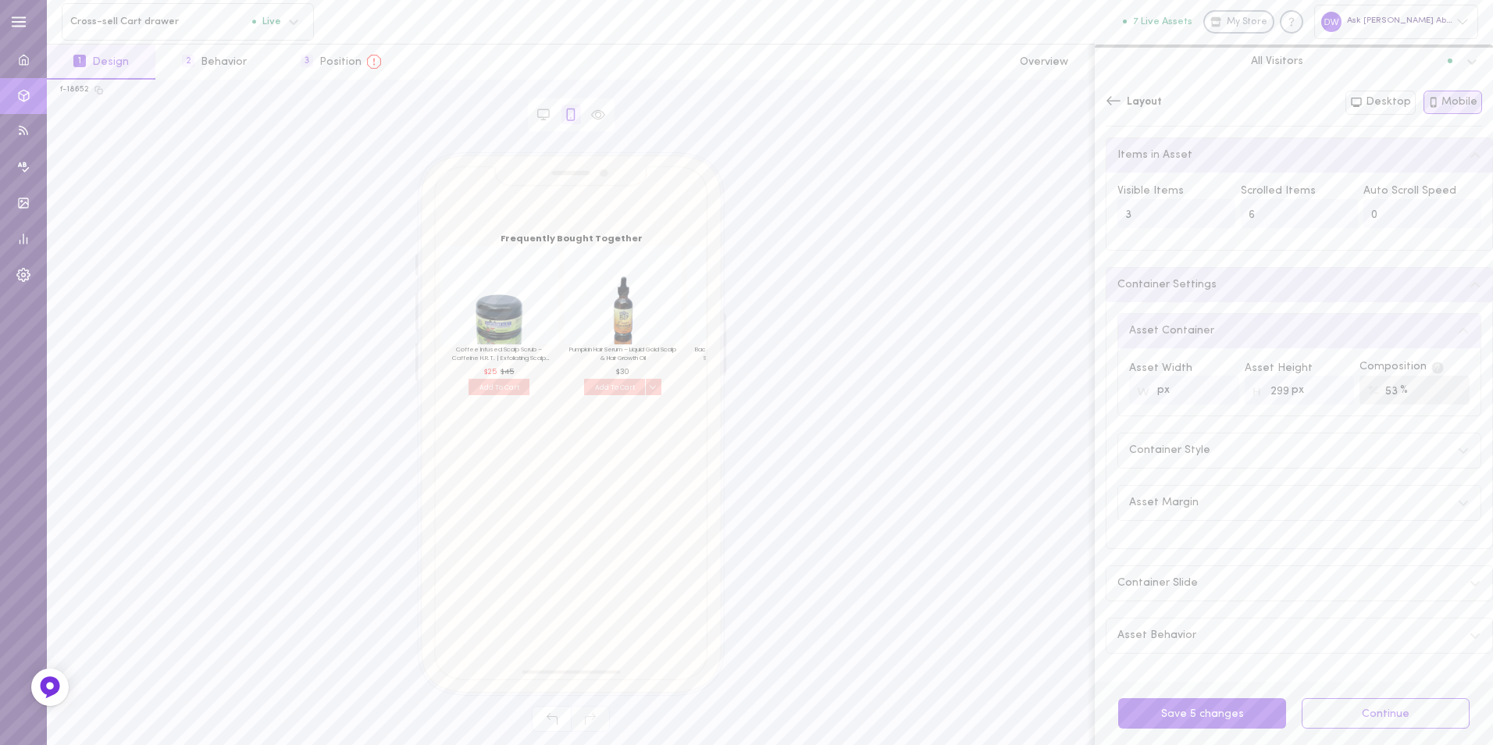
click at [1329, 400] on input "299" at bounding box center [1300, 390] width 110 height 29
click at [1329, 400] on input "298" at bounding box center [1300, 390] width 110 height 29
click at [1329, 400] on input "297" at bounding box center [1300, 390] width 110 height 29
click at [1329, 400] on input "296" at bounding box center [1300, 390] width 110 height 29
click at [1329, 400] on input "295" at bounding box center [1300, 390] width 110 height 29
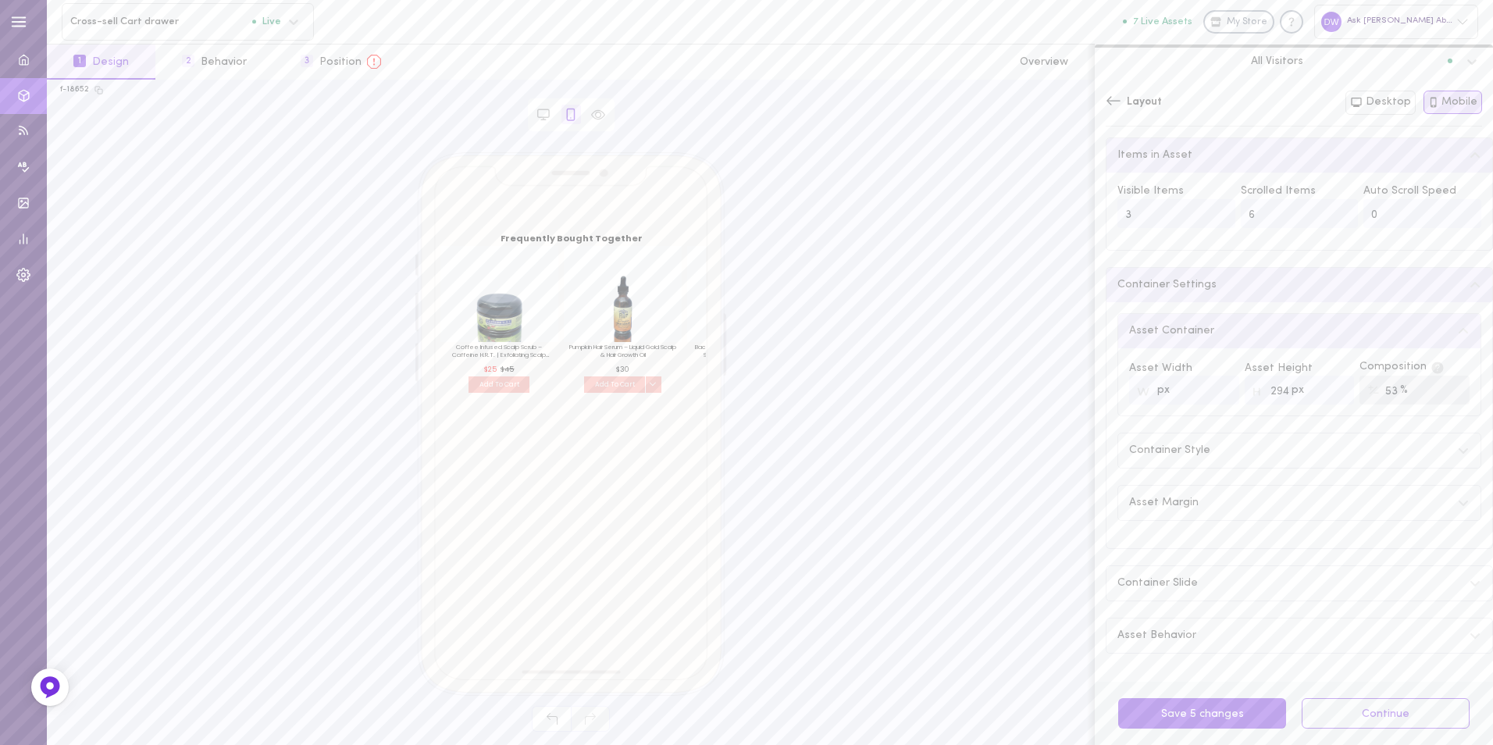
click at [1329, 400] on input "294" at bounding box center [1300, 390] width 110 height 29
click at [1329, 400] on input "293" at bounding box center [1300, 390] width 110 height 29
click at [1329, 400] on input "292" at bounding box center [1300, 390] width 110 height 29
click at [1329, 400] on input "291" at bounding box center [1300, 390] width 110 height 29
click at [1329, 400] on input "247" at bounding box center [1300, 390] width 110 height 29
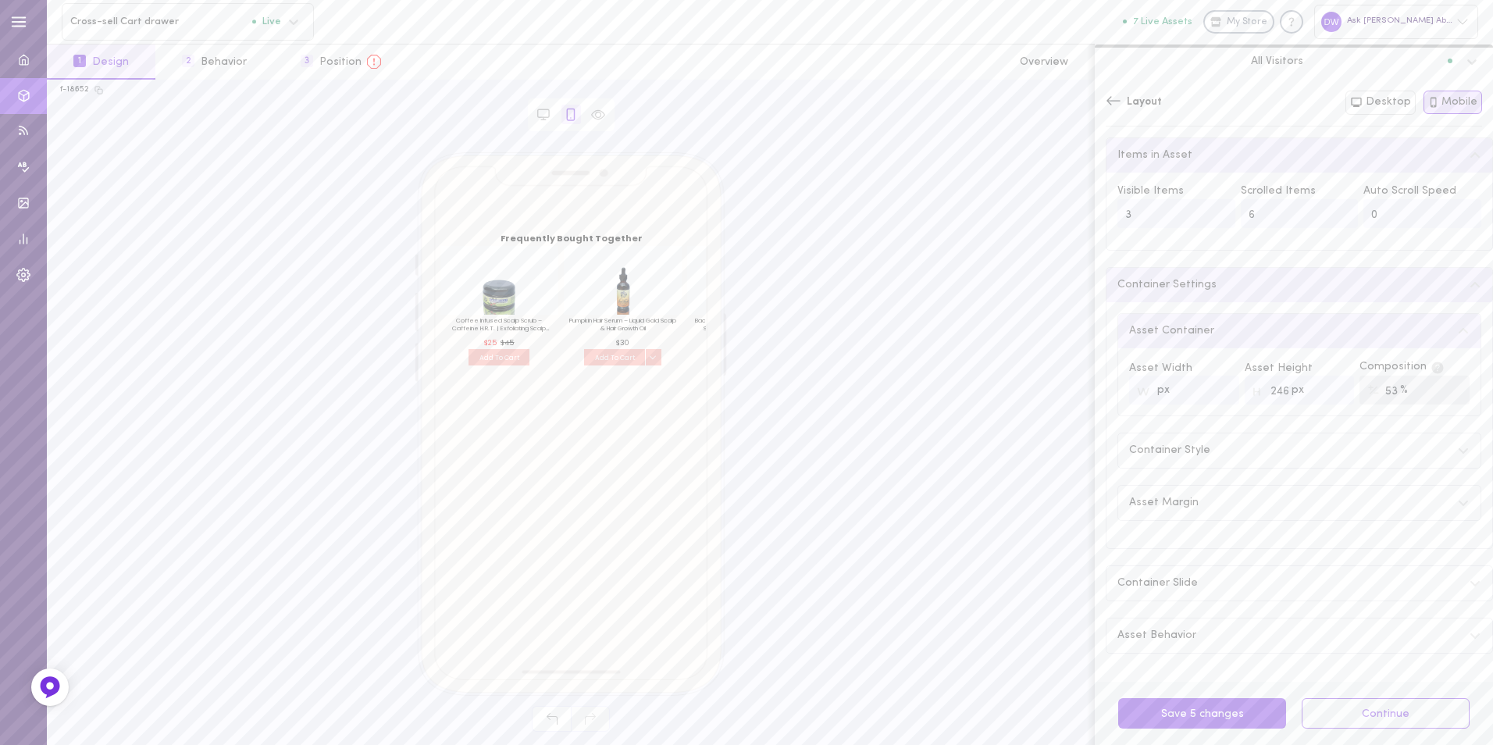
click at [1330, 398] on input "246" at bounding box center [1300, 390] width 110 height 29
click at [1330, 398] on input "245" at bounding box center [1300, 390] width 110 height 29
click at [1330, 398] on input "244" at bounding box center [1300, 390] width 110 height 29
click at [1330, 398] on input "243" at bounding box center [1300, 390] width 110 height 29
click at [1330, 398] on input "242" at bounding box center [1300, 390] width 110 height 29
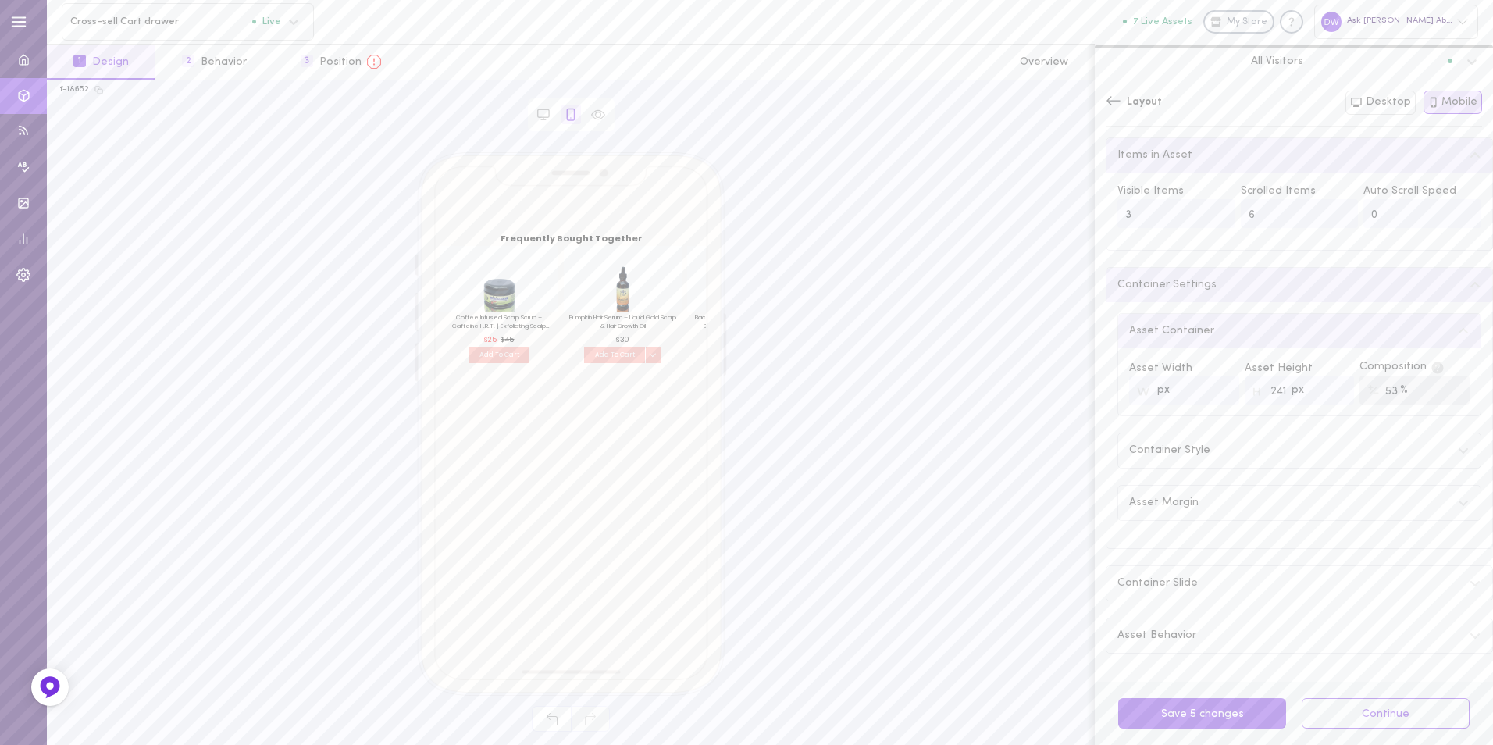
click at [1330, 398] on input "241" at bounding box center [1300, 390] width 110 height 29
click at [1330, 398] on input "240" at bounding box center [1300, 390] width 110 height 29
click at [1329, 391] on input "241" at bounding box center [1300, 390] width 110 height 29
click at [1329, 391] on input "242" at bounding box center [1300, 390] width 110 height 29
click at [1329, 391] on input "243" at bounding box center [1300, 390] width 110 height 29
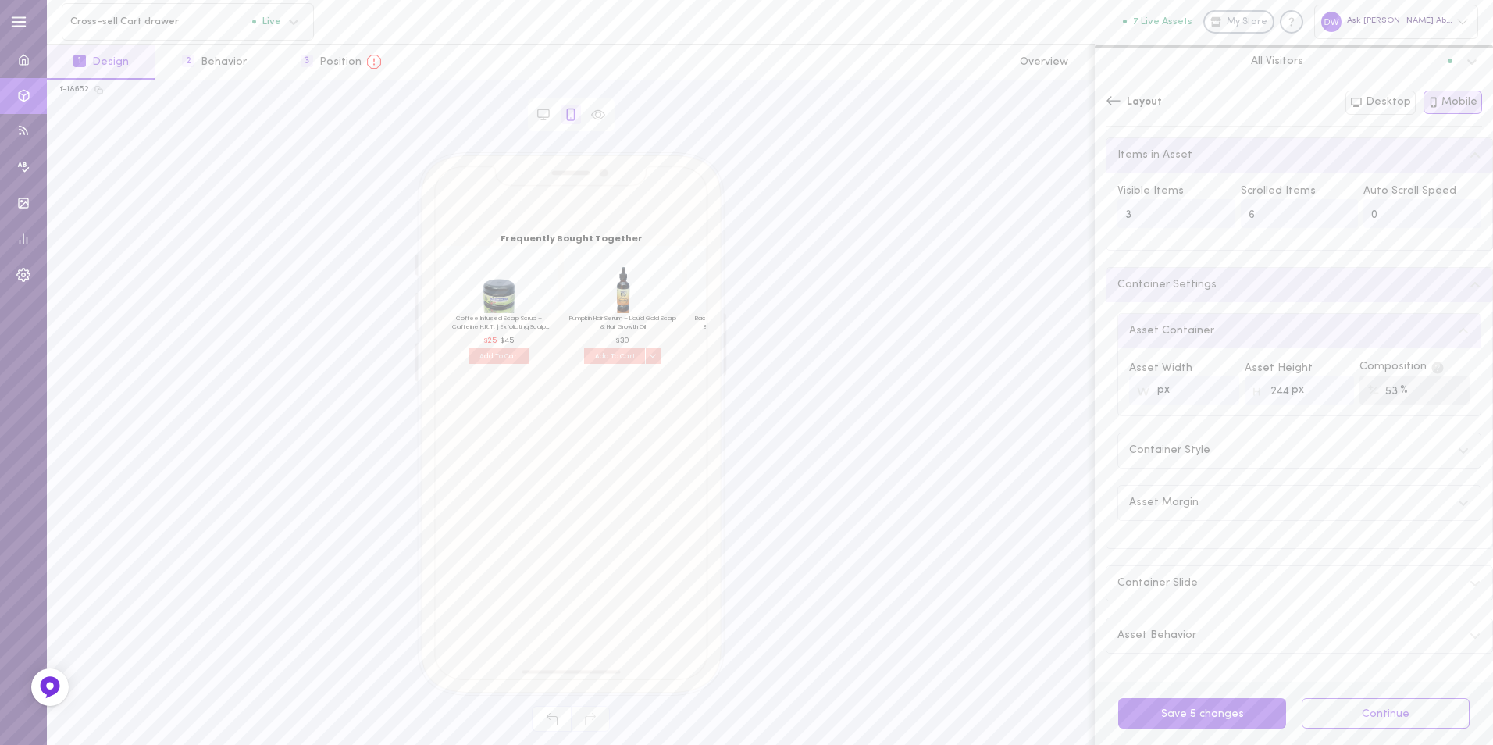
click at [1329, 391] on input "244" at bounding box center [1300, 390] width 110 height 29
click at [1329, 391] on input "245" at bounding box center [1300, 390] width 110 height 29
click at [1329, 391] on input "246" at bounding box center [1300, 390] width 110 height 29
click at [1329, 391] on input "247" at bounding box center [1300, 390] width 110 height 29
click at [1329, 391] on input "248" at bounding box center [1300, 390] width 110 height 29
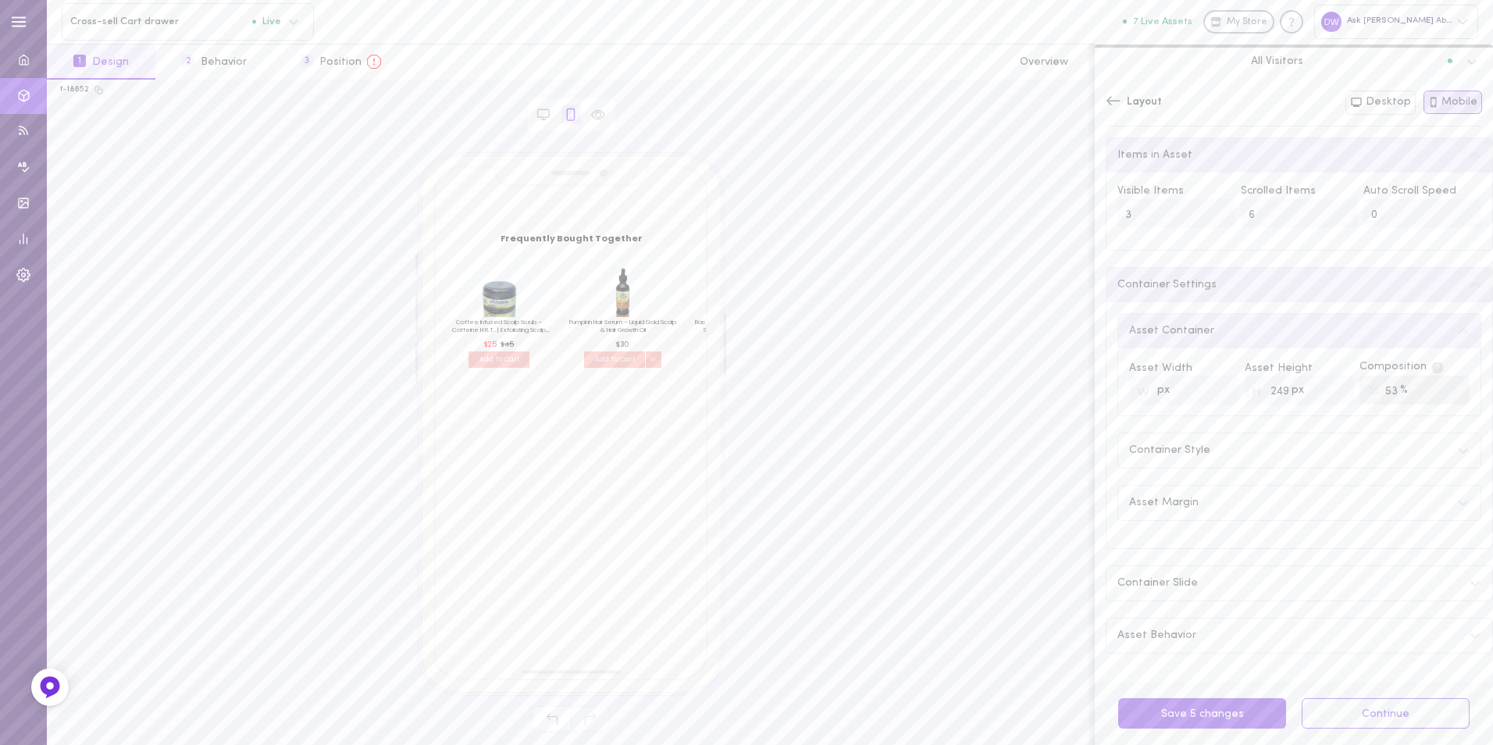
click at [1329, 391] on input "249" at bounding box center [1300, 390] width 110 height 29
click at [1329, 391] on input "250" at bounding box center [1300, 390] width 110 height 29
click at [1329, 391] on input "251" at bounding box center [1300, 390] width 110 height 29
click at [1329, 391] on input "252" at bounding box center [1300, 390] width 110 height 29
click at [1329, 391] on input "253" at bounding box center [1300, 390] width 110 height 29
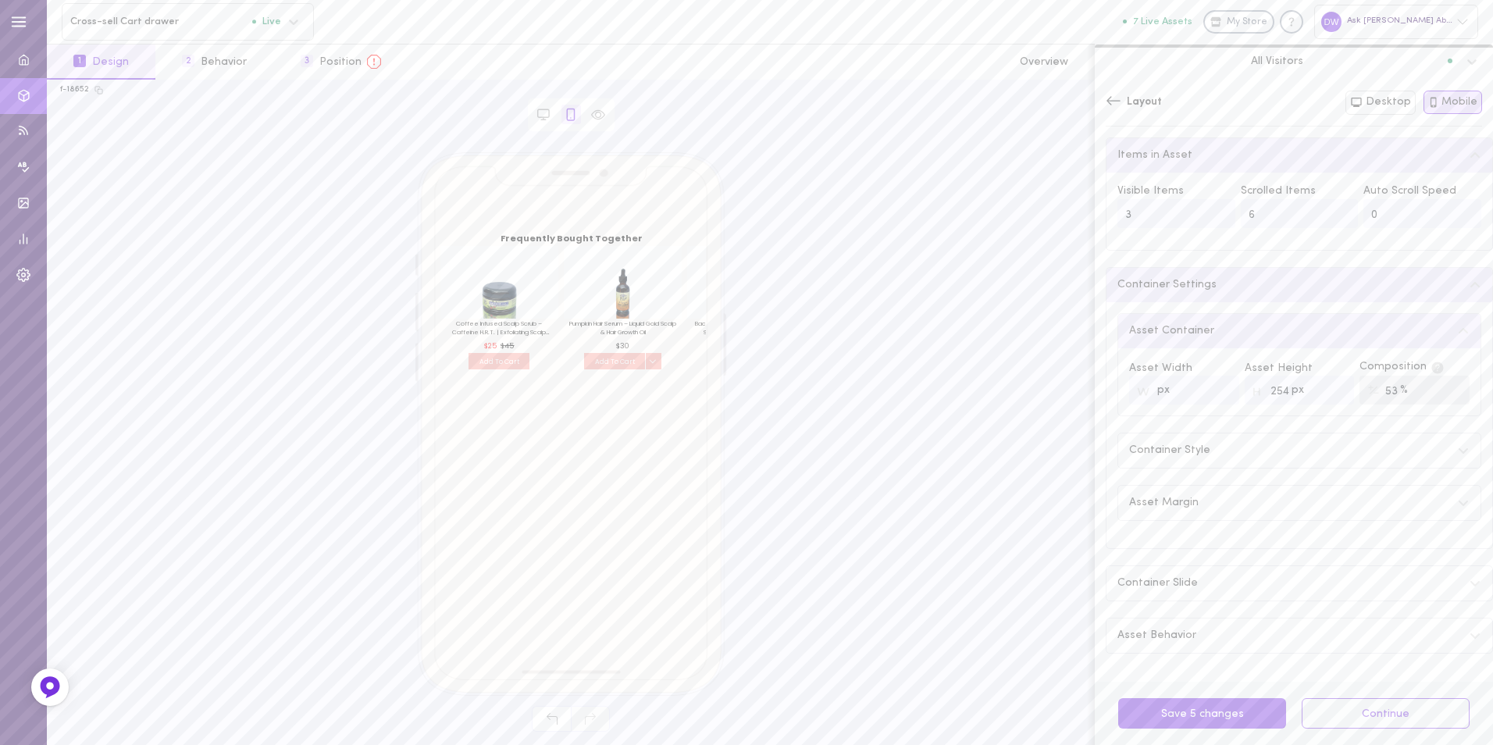
click at [1329, 391] on input "254" at bounding box center [1300, 390] width 110 height 29
click at [1329, 391] on input "255" at bounding box center [1300, 390] width 110 height 29
click at [1329, 391] on input "256" at bounding box center [1300, 390] width 110 height 29
click at [1329, 391] on input "257" at bounding box center [1300, 390] width 110 height 29
click at [1329, 391] on input "258" at bounding box center [1300, 390] width 110 height 29
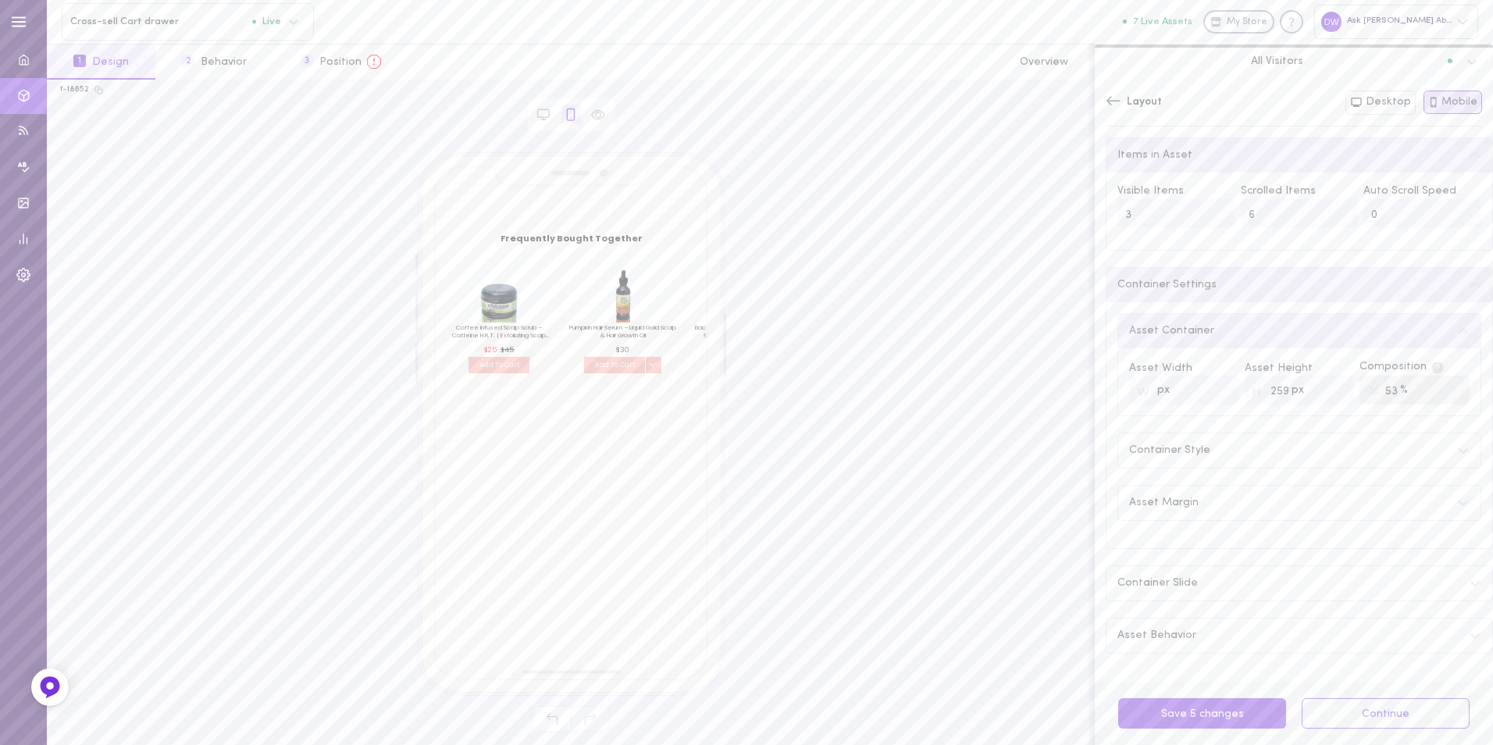
click at [1329, 391] on input "259" at bounding box center [1300, 390] width 110 height 29
click at [1329, 391] on input "260" at bounding box center [1300, 390] width 110 height 29
click at [1329, 391] on input "261" at bounding box center [1300, 390] width 110 height 29
click at [1329, 391] on input "262" at bounding box center [1300, 390] width 110 height 29
click at [1329, 391] on input "263" at bounding box center [1300, 390] width 110 height 29
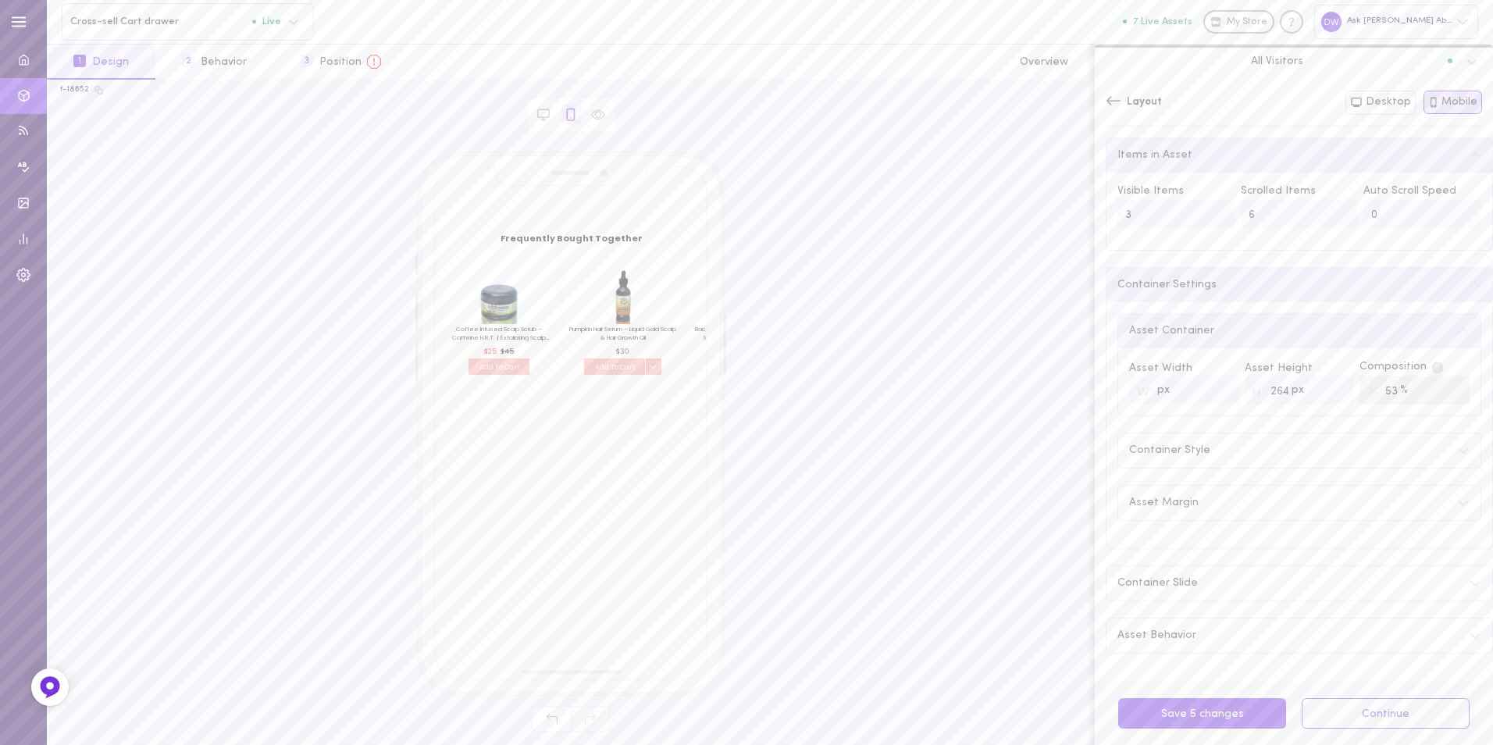
click at [1329, 391] on input "264" at bounding box center [1300, 390] width 110 height 29
click at [1329, 391] on input "265" at bounding box center [1300, 390] width 110 height 29
click at [1329, 391] on input "266" at bounding box center [1300, 390] width 110 height 29
click at [1329, 391] on input "267" at bounding box center [1300, 390] width 110 height 29
click at [1329, 391] on input "268" at bounding box center [1300, 390] width 110 height 29
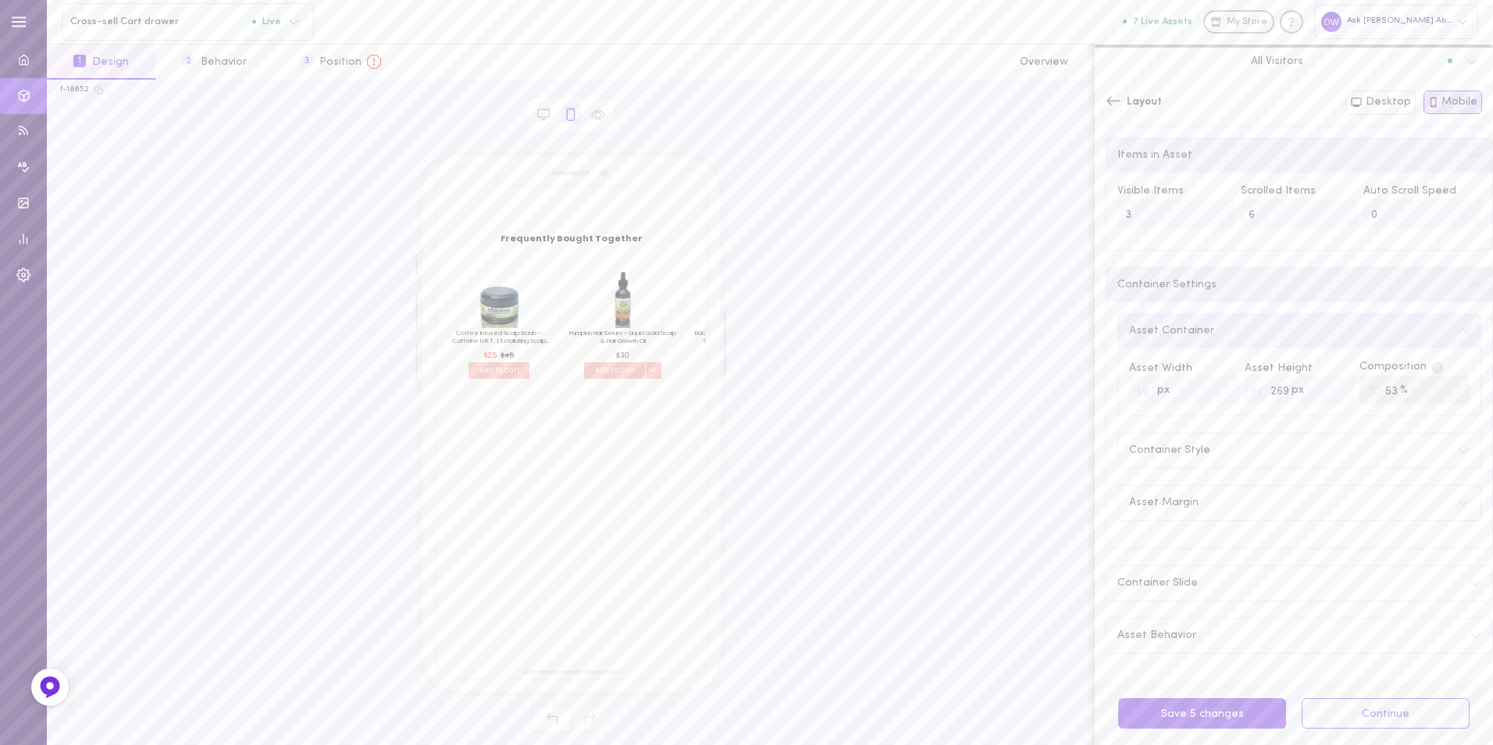
click at [1329, 391] on input "269" at bounding box center [1300, 390] width 110 height 29
click at [1329, 391] on input "270" at bounding box center [1300, 390] width 110 height 29
click at [1329, 391] on input "271" at bounding box center [1300, 390] width 110 height 29
click at [1329, 391] on input "272" at bounding box center [1300, 390] width 110 height 29
click at [1329, 391] on input "273" at bounding box center [1300, 390] width 110 height 29
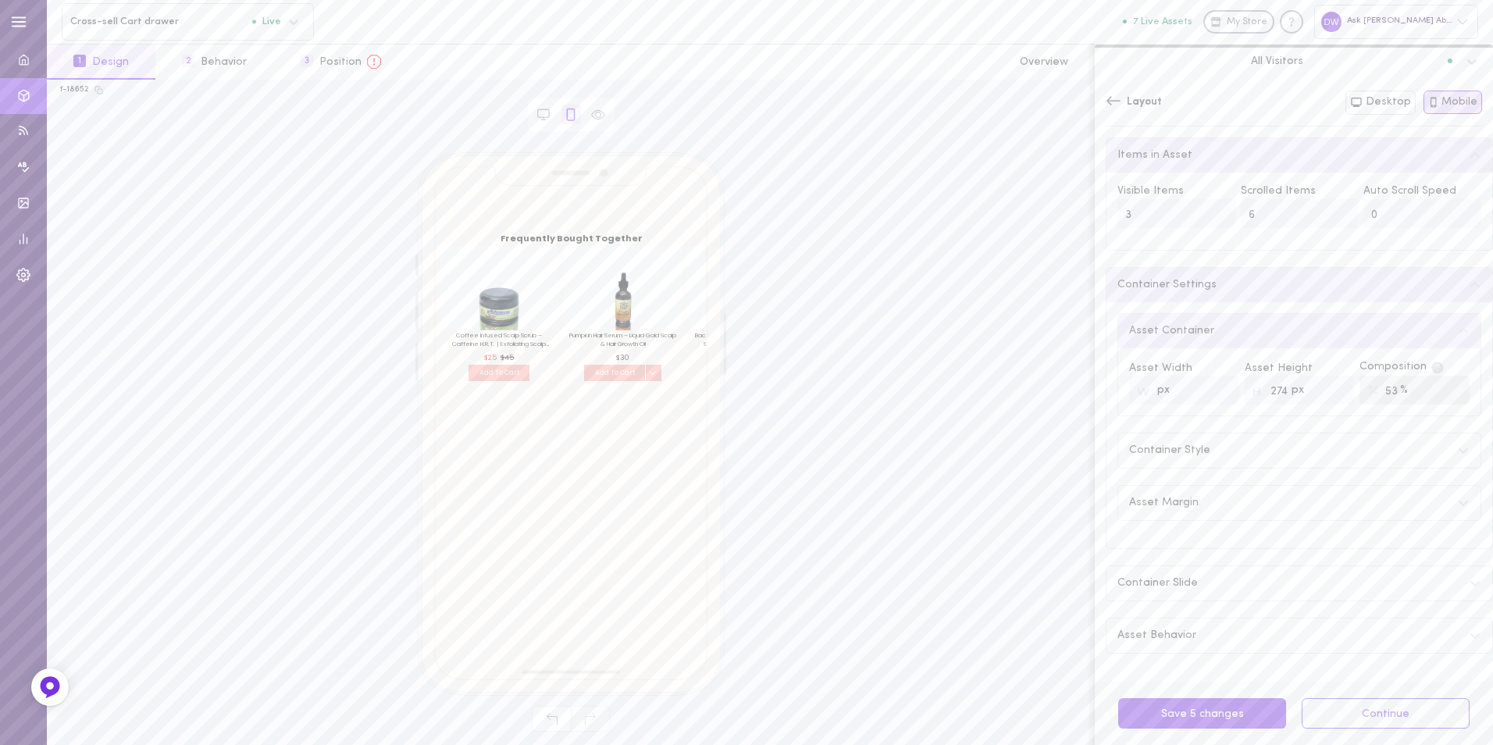
click at [1329, 391] on input "274" at bounding box center [1300, 390] width 110 height 29
click at [1329, 391] on input "275" at bounding box center [1300, 390] width 110 height 29
click at [1329, 391] on input "276" at bounding box center [1300, 390] width 110 height 29
click at [1329, 391] on input "277" at bounding box center [1300, 390] width 110 height 29
click at [1329, 391] on input "278" at bounding box center [1300, 390] width 110 height 29
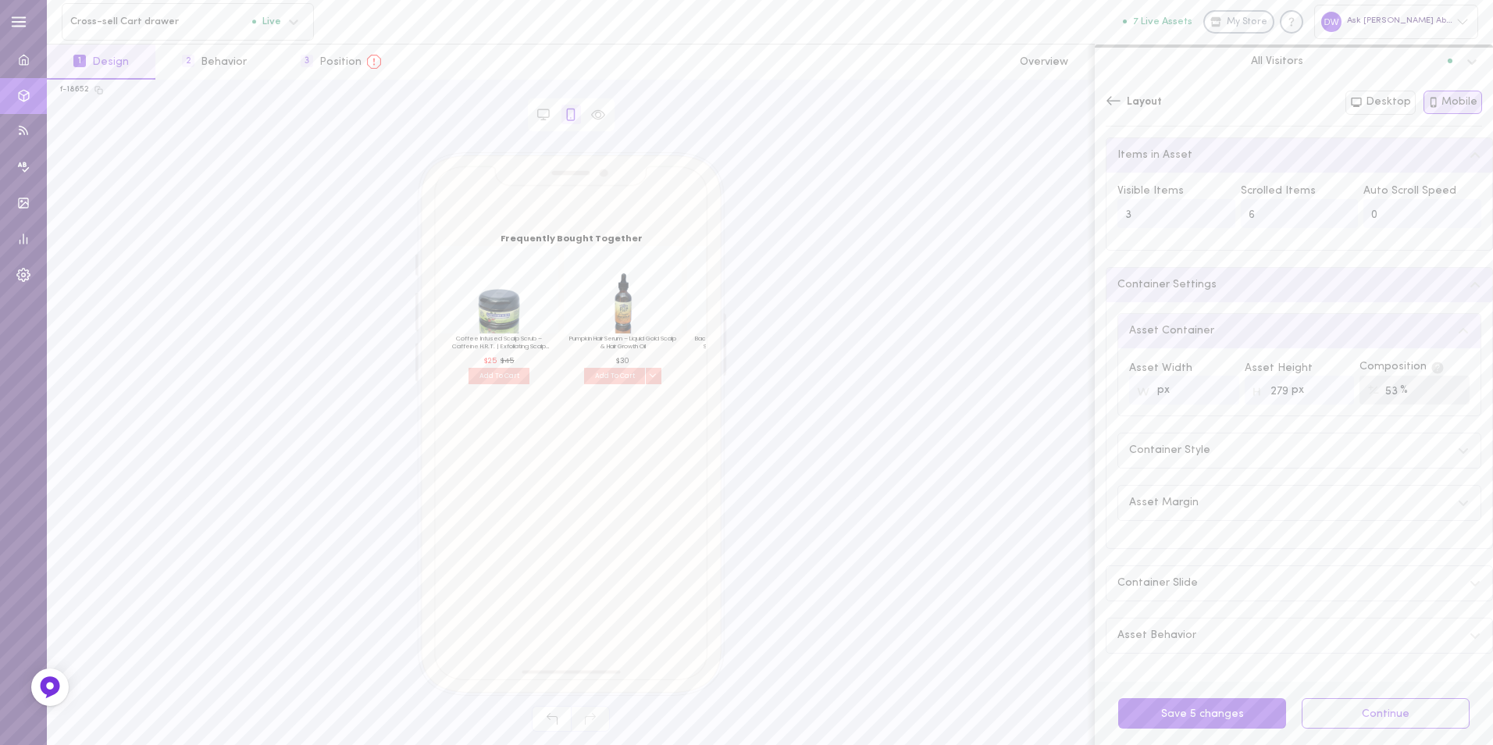
click at [1329, 391] on input "279" at bounding box center [1300, 390] width 110 height 29
type input "280"
click at [1329, 391] on input "280" at bounding box center [1300, 390] width 110 height 29
click at [1132, 104] on span "Layout" at bounding box center [1144, 103] width 35 height 16
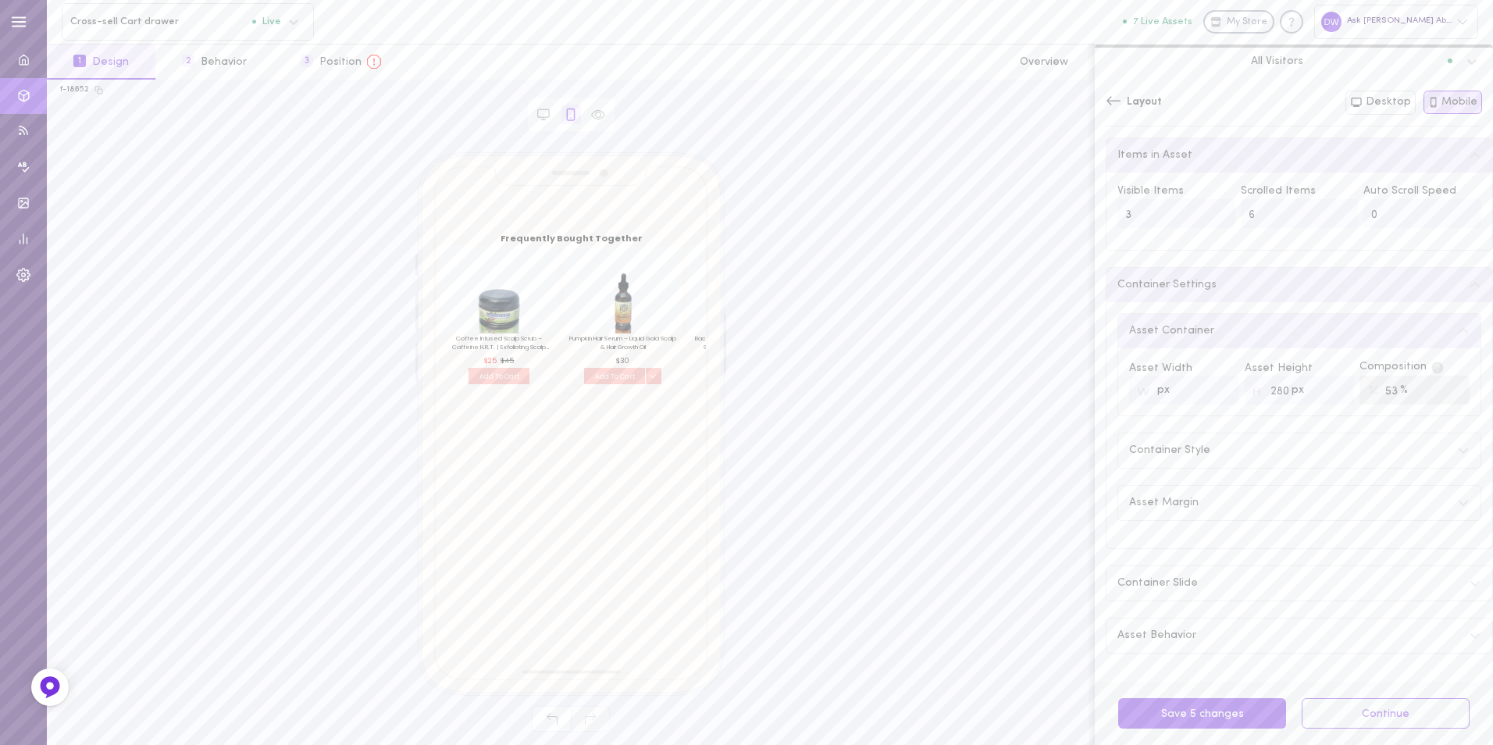
scroll to position [0, 0]
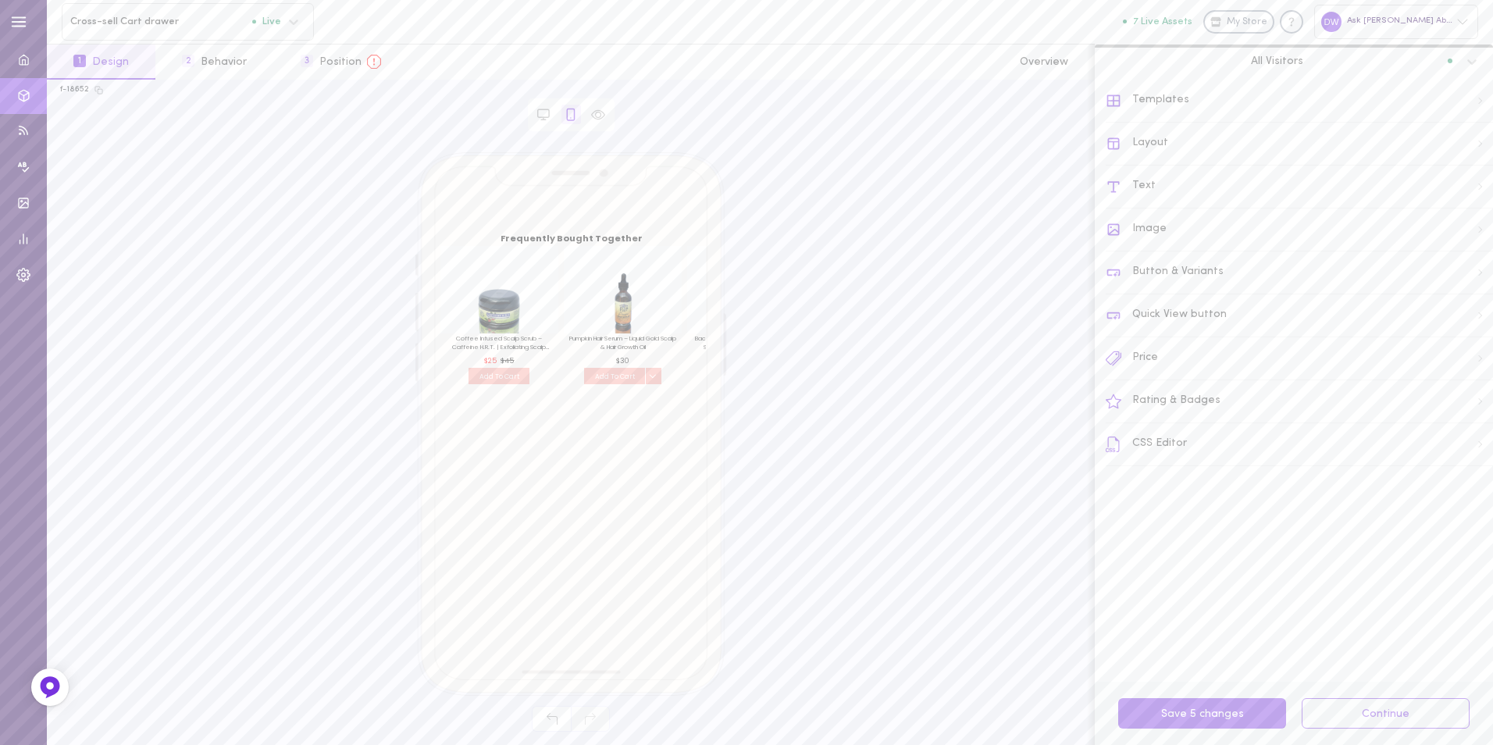
click at [1255, 183] on div "Text" at bounding box center [1299, 187] width 387 height 43
click at [1469, 159] on icon at bounding box center [1475, 158] width 12 height 12
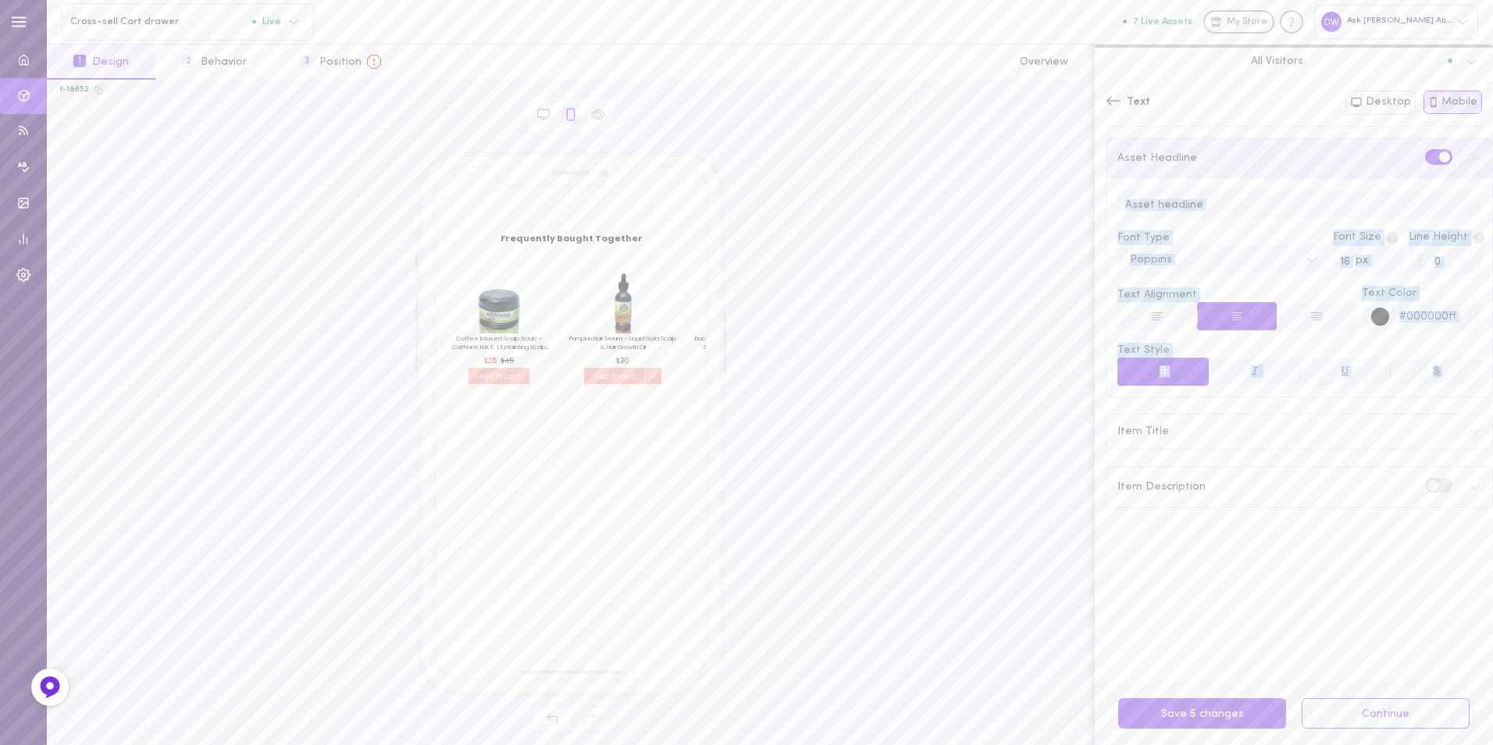
click at [1448, 272] on input "0" at bounding box center [1445, 260] width 73 height 29
click at [1451, 264] on input "0" at bounding box center [1445, 260] width 73 height 29
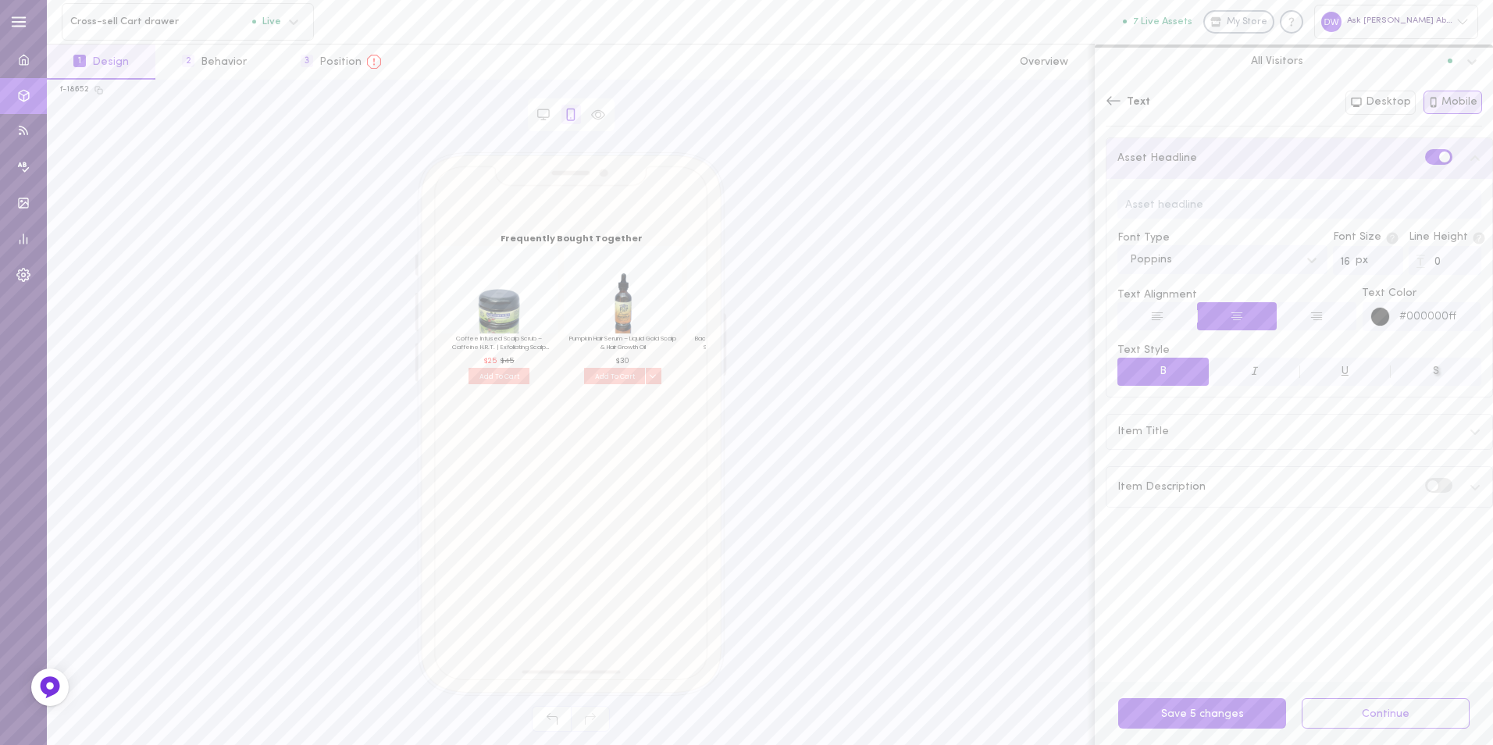
click at [1125, 102] on div "Text" at bounding box center [1128, 103] width 45 height 16
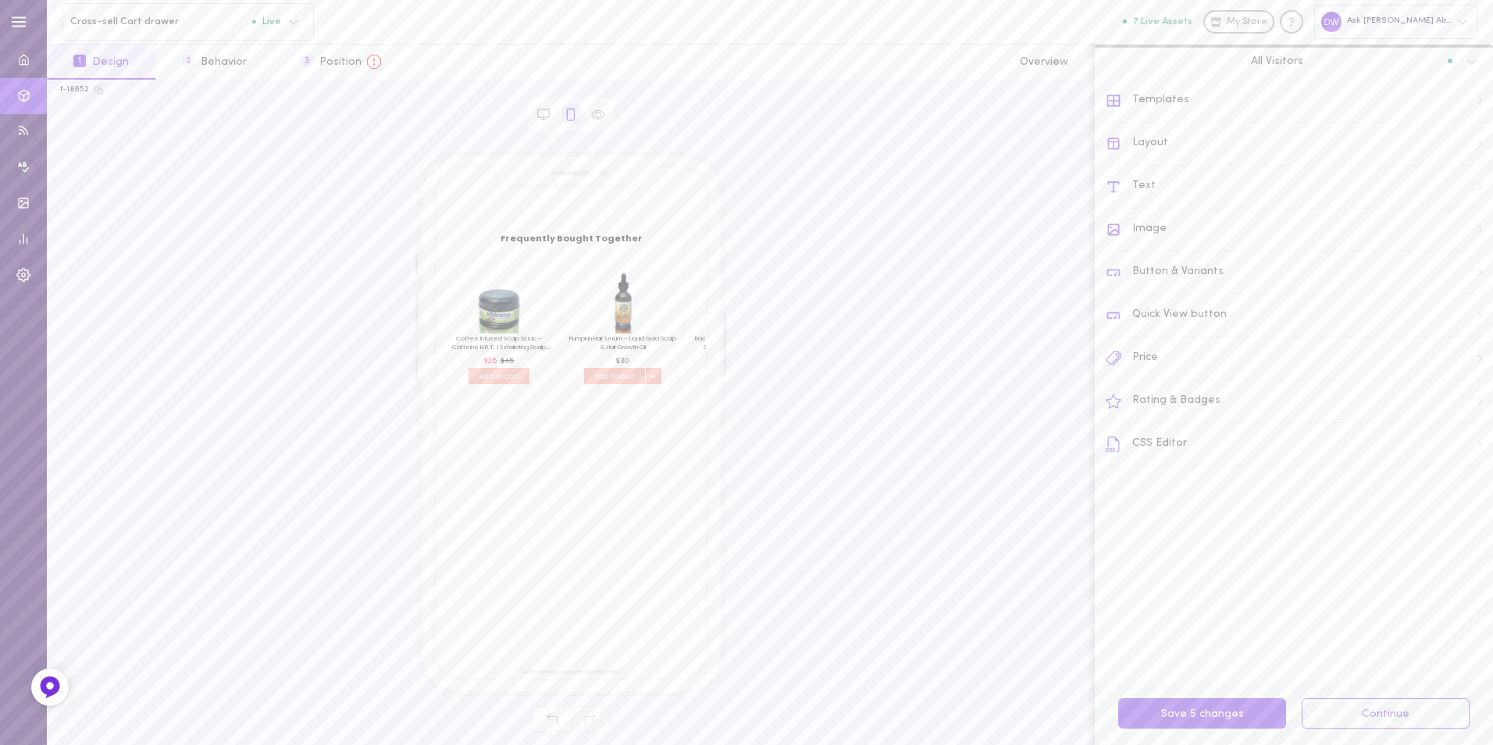
click at [1226, 107] on div "Templates" at bounding box center [1299, 101] width 387 height 43
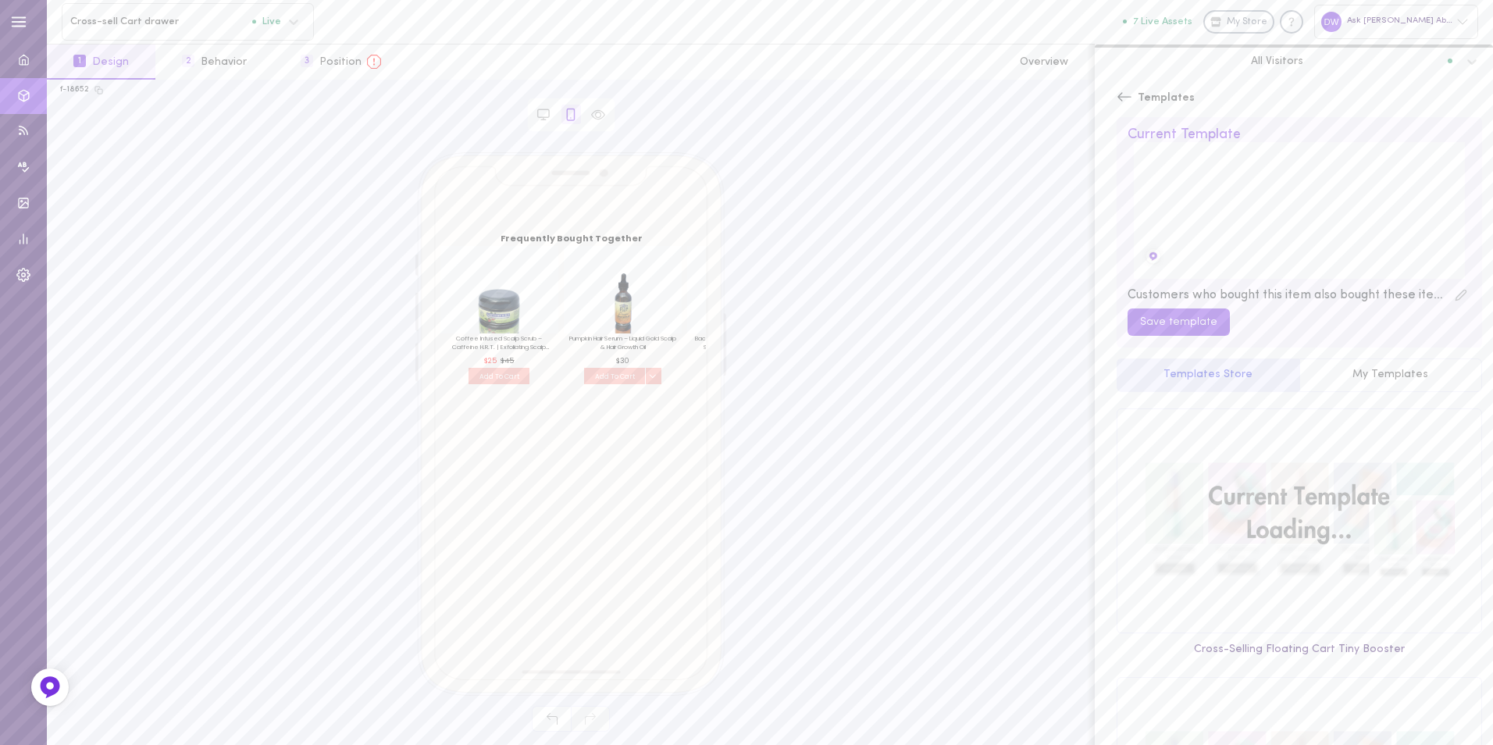
click at [1115, 95] on div "Templates Current Template Customers who bought this item also bought these ite…" at bounding box center [1299, 239] width 387 height 318
click at [1124, 97] on icon at bounding box center [1125, 96] width 14 height 9
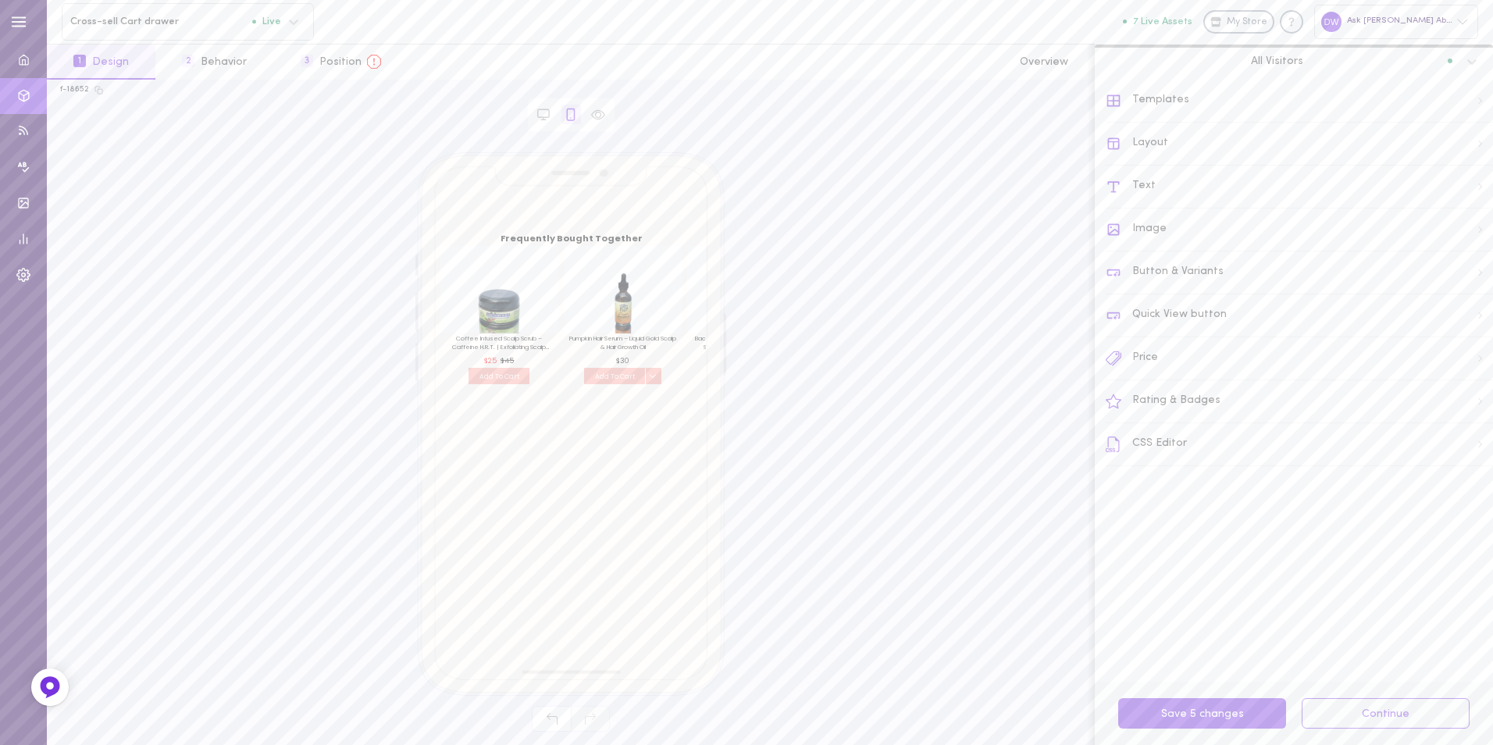
click at [1221, 152] on div "Layout" at bounding box center [1299, 144] width 387 height 43
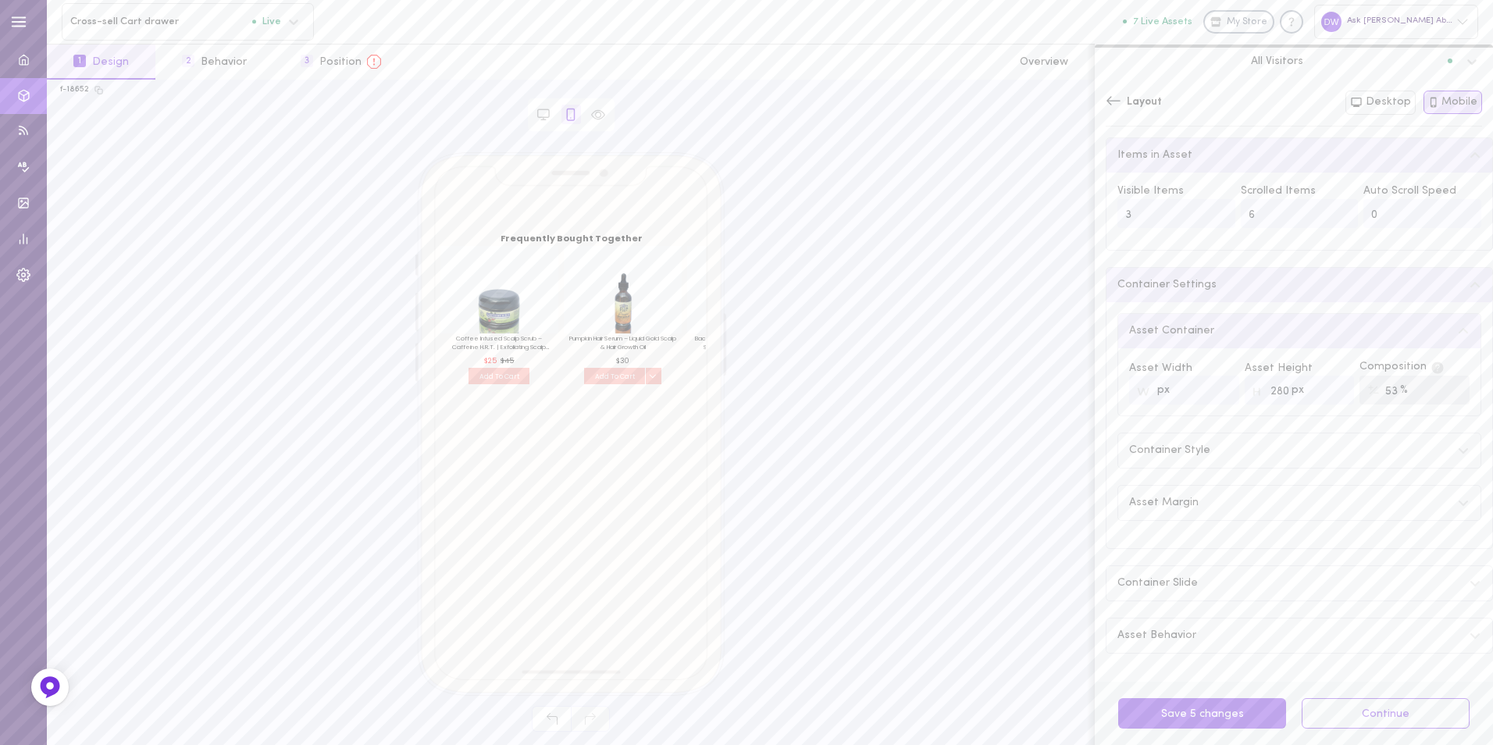
scroll to position [2, 0]
click at [1362, 500] on div "Asset Margin" at bounding box center [1299, 503] width 362 height 34
click at [1366, 458] on div "Container Style" at bounding box center [1299, 450] width 362 height 34
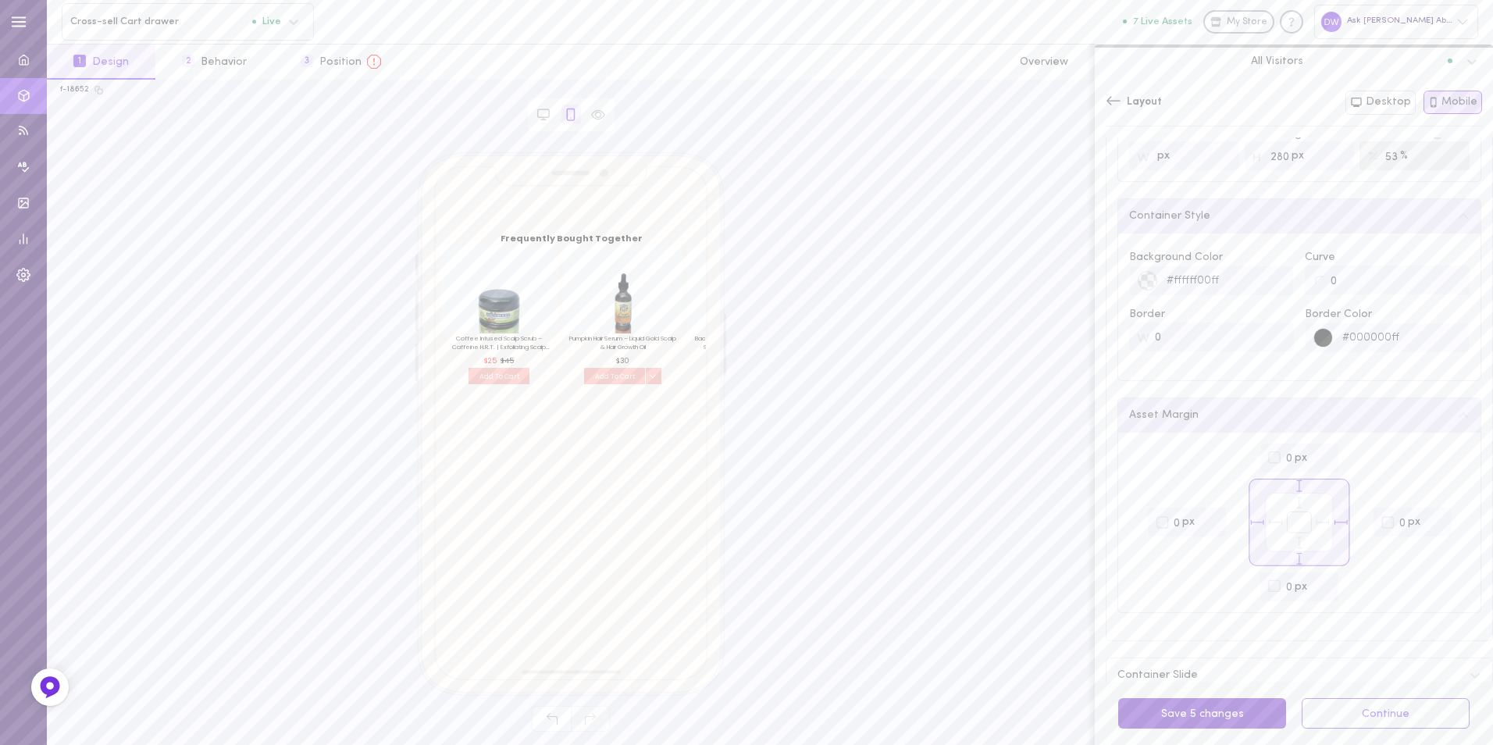
click at [1222, 708] on button "Save 5 changes" at bounding box center [1202, 713] width 168 height 30
